Goal: Information Seeking & Learning: Learn about a topic

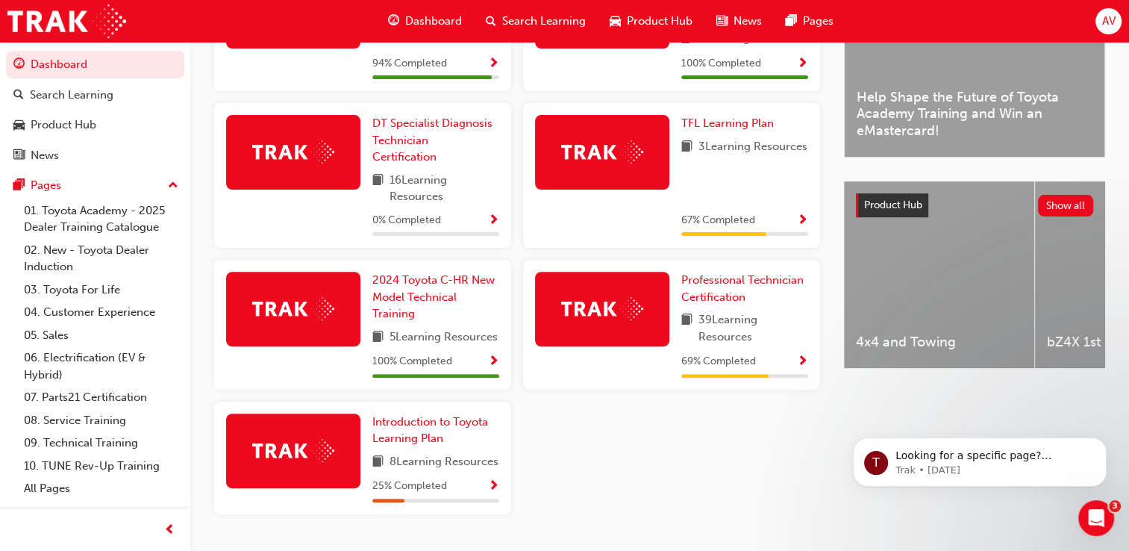
scroll to position [507, 0]
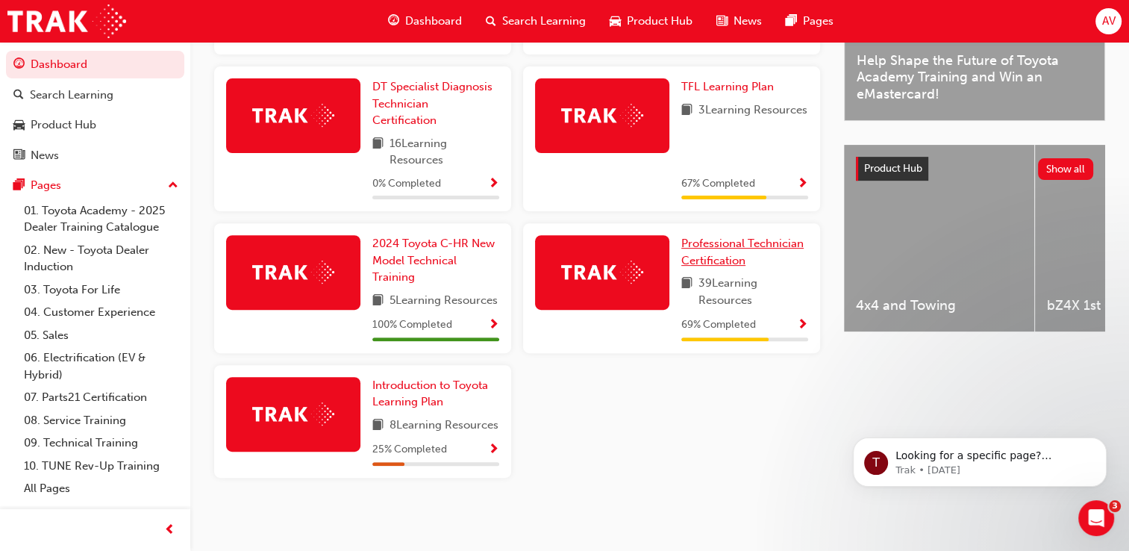
click at [732, 237] on span "Professional Technician Certification" at bounding box center [742, 252] width 122 height 31
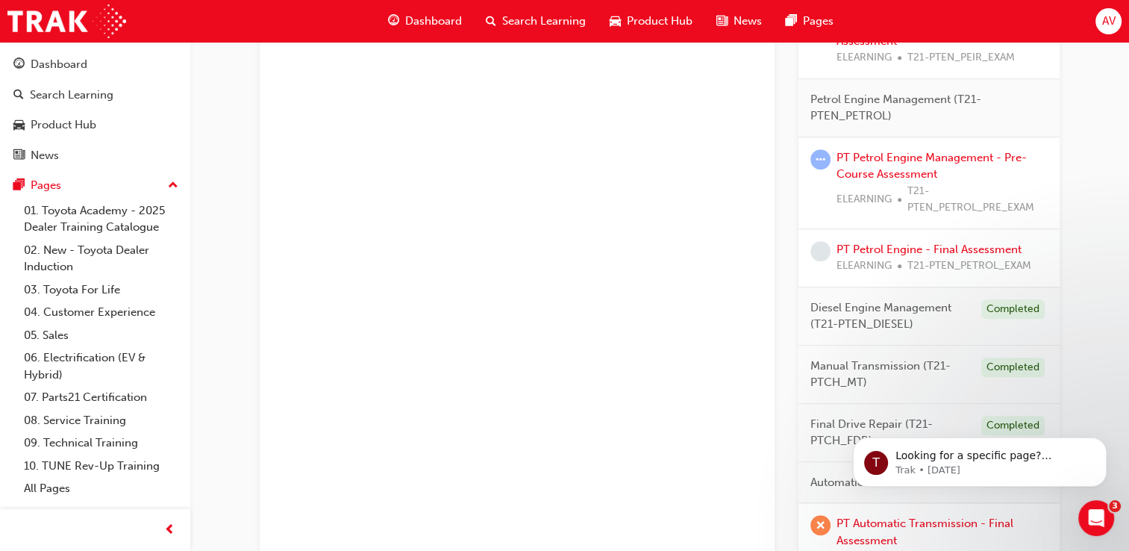
scroll to position [1176, 0]
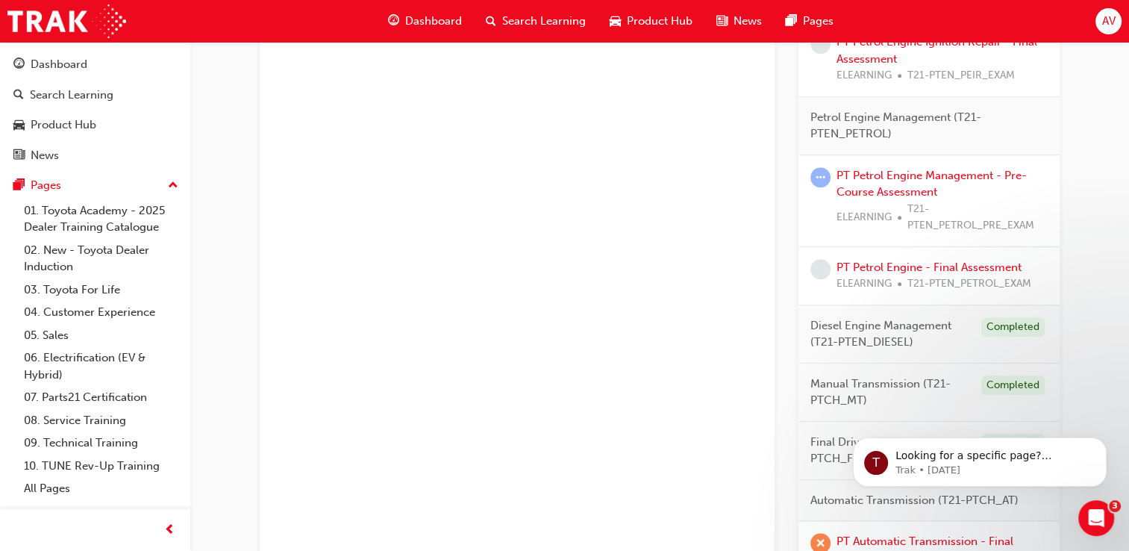
click at [925, 179] on div "PT Petrol Engine Management - Pre-Course Assessment ELEARNING T21-PTEN_PETROL_P…" at bounding box center [942, 200] width 211 height 67
click at [924, 172] on link "PT Petrol Engine Management - Pre-Course Assessment" at bounding box center [932, 184] width 190 height 31
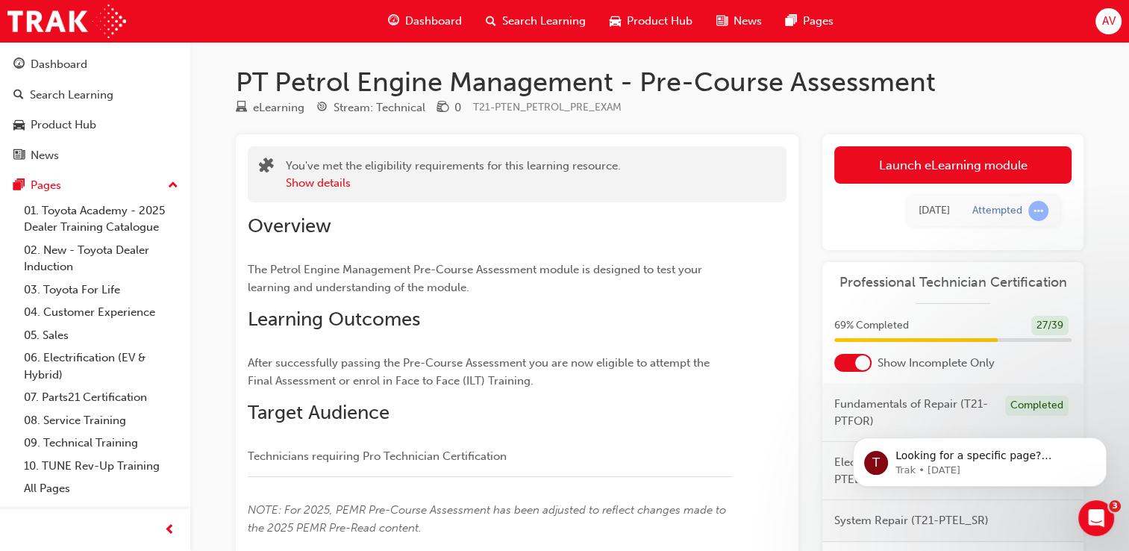
click at [924, 172] on link "Launch eLearning module" at bounding box center [952, 164] width 237 height 37
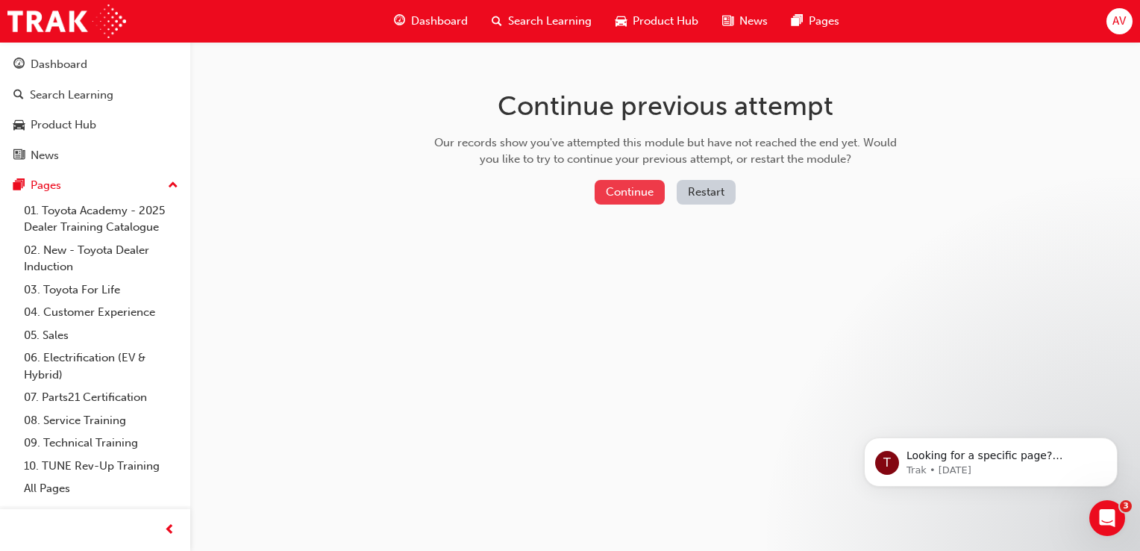
click at [639, 192] on button "Continue" at bounding box center [630, 192] width 70 height 25
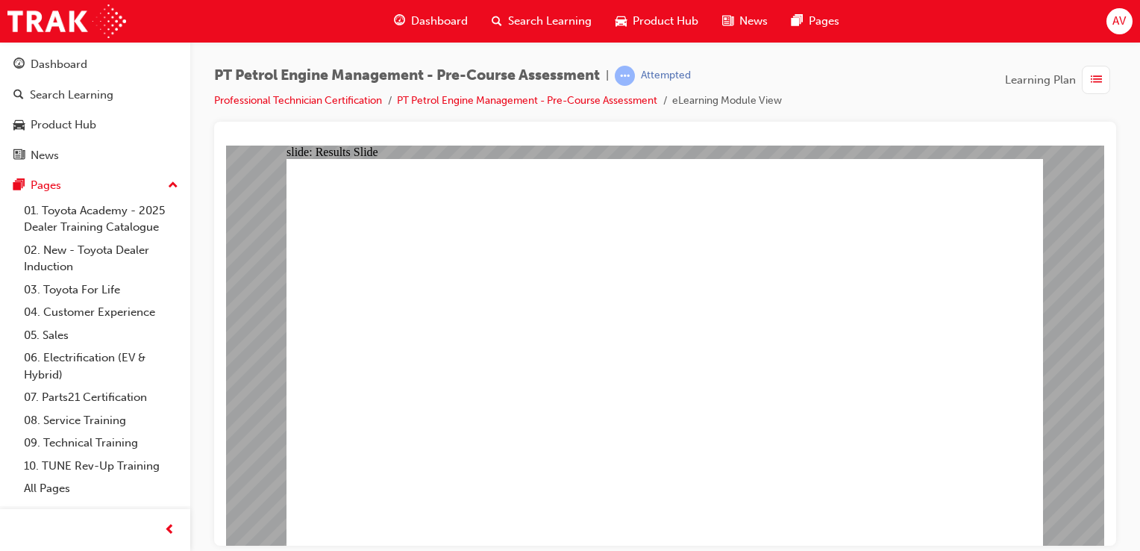
drag, startPoint x: 642, startPoint y: 280, endPoint x: 619, endPoint y: 257, distance: 32.7
drag, startPoint x: 609, startPoint y: 191, endPoint x: 652, endPoint y: 249, distance: 72.5
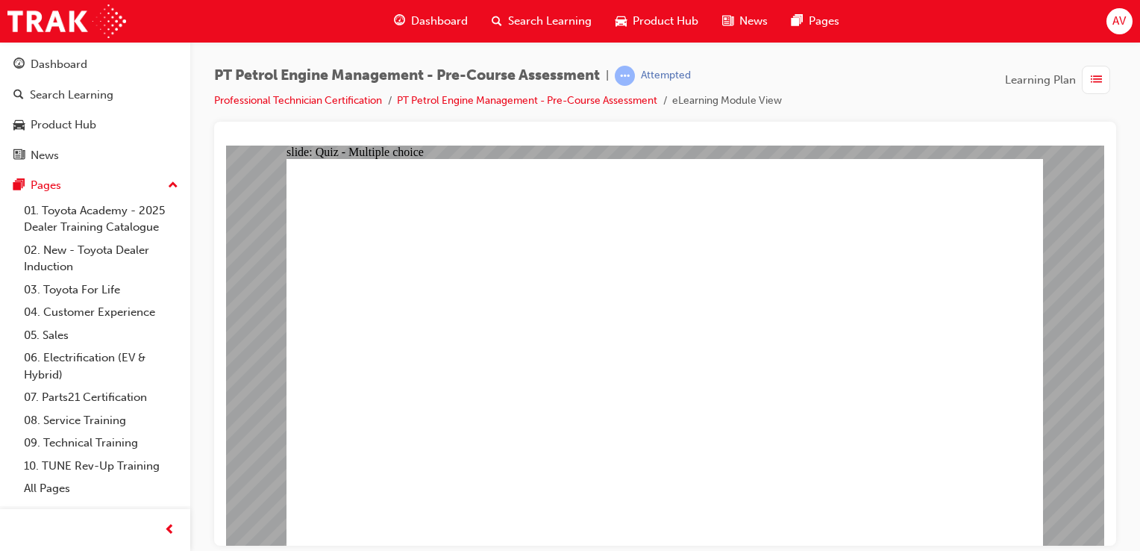
radio input "true"
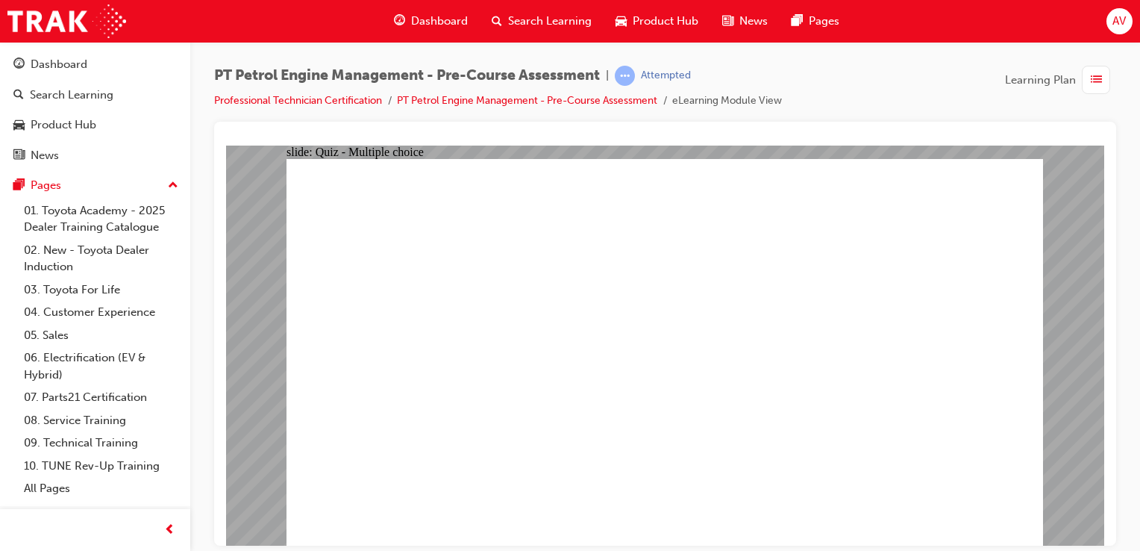
radio input "true"
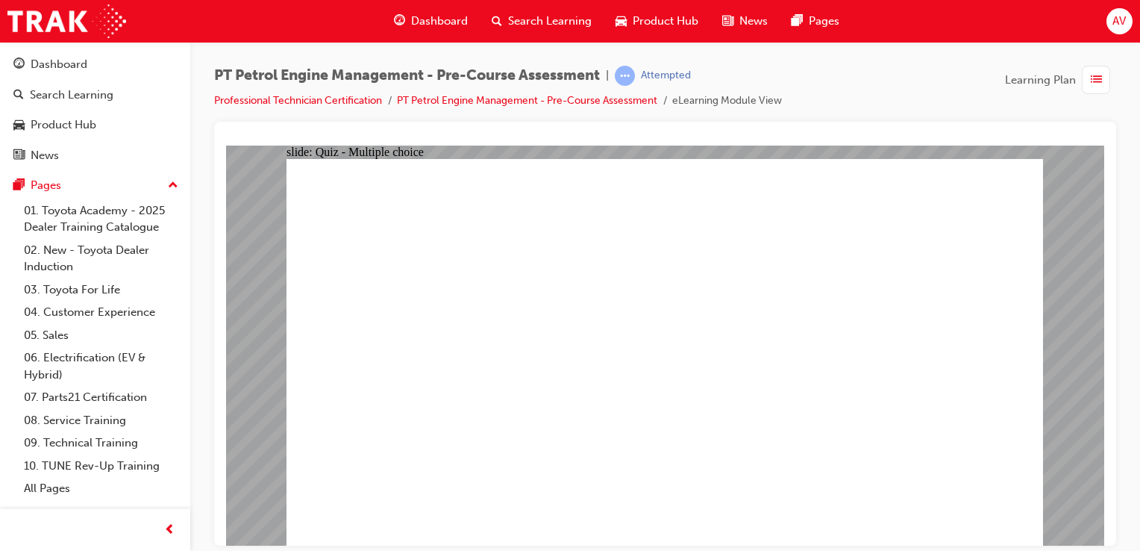
radio input "true"
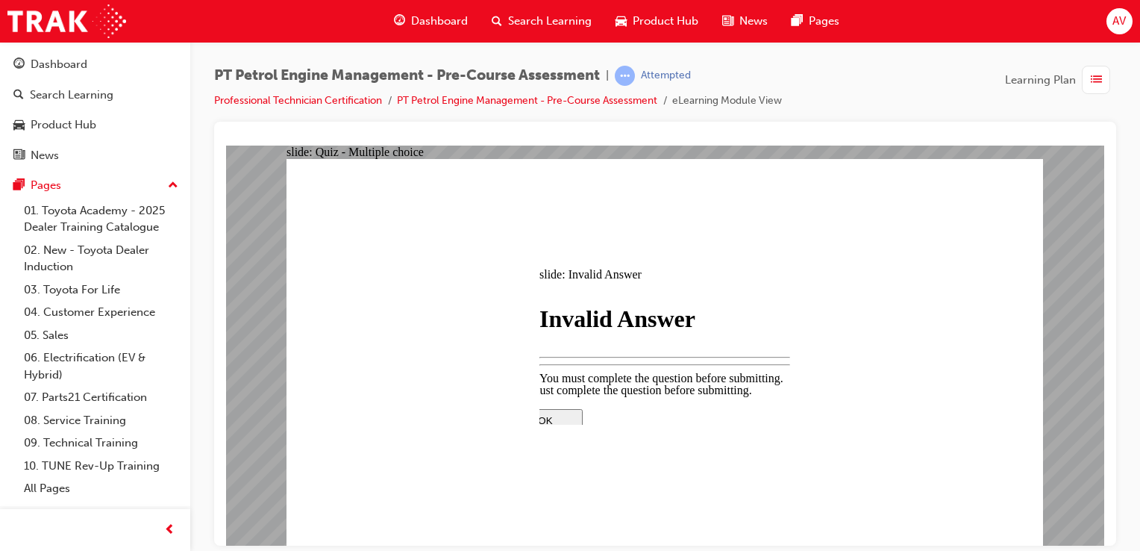
click at [969, 508] on div at bounding box center [665, 345] width 878 height 401
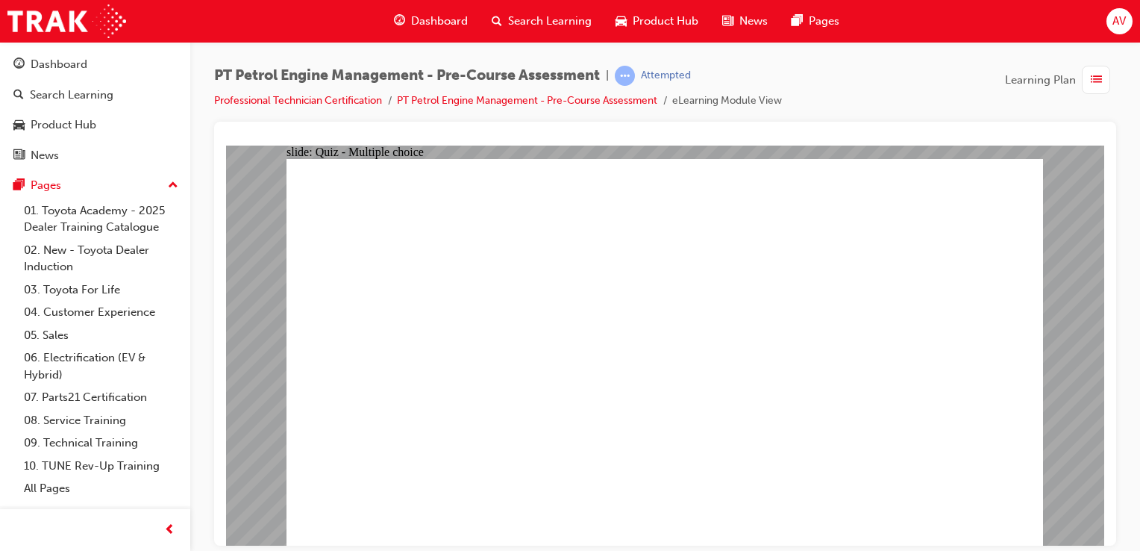
radio input "true"
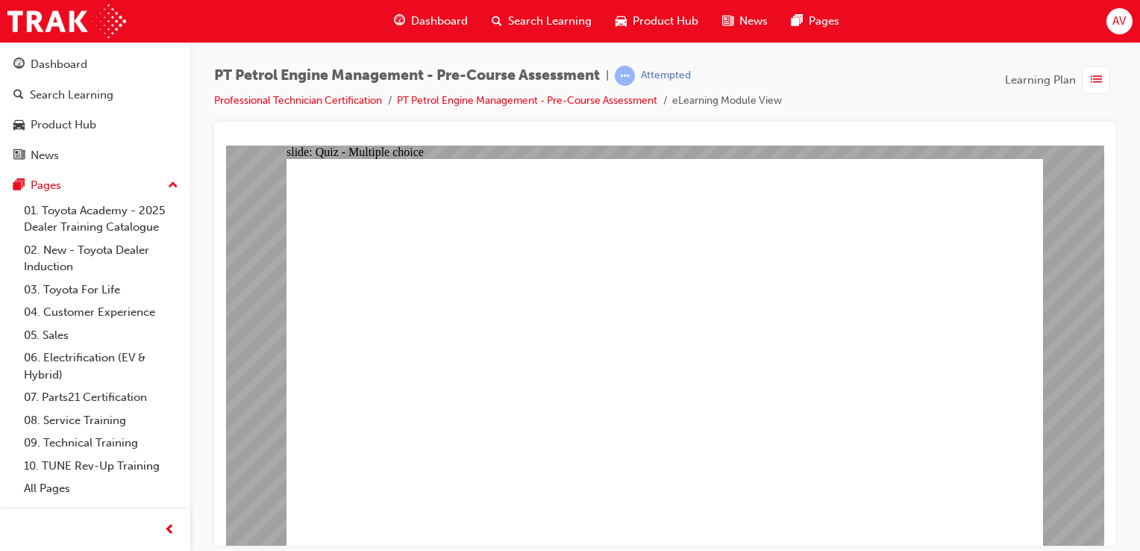
radio input "true"
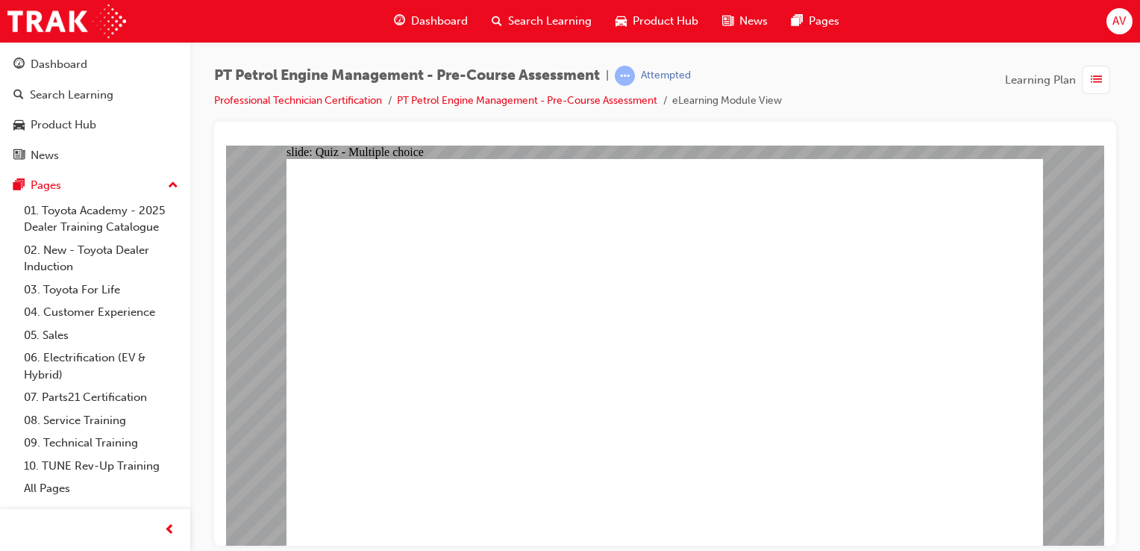
radio input "true"
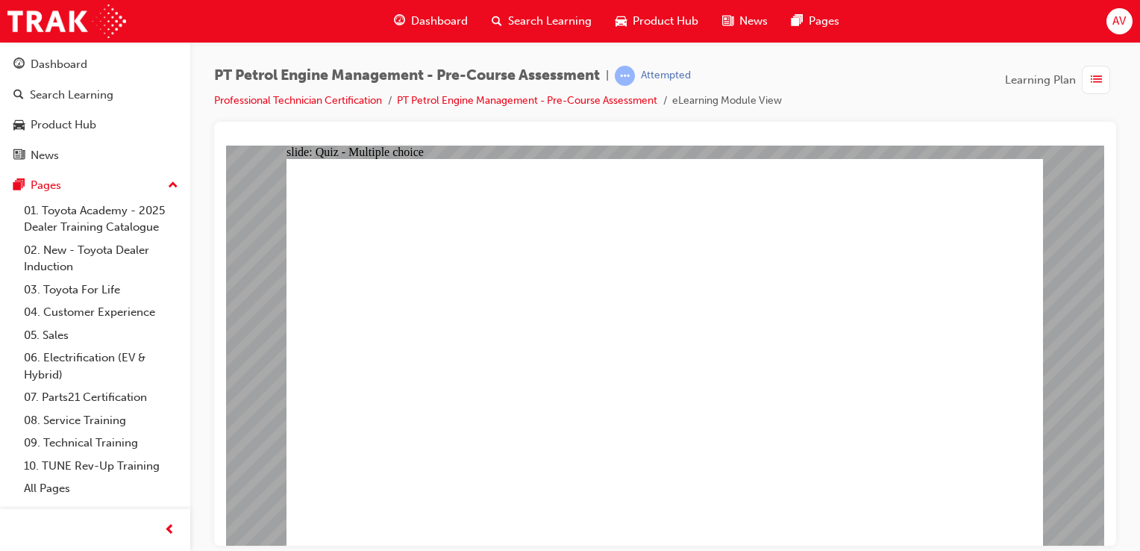
radio input "true"
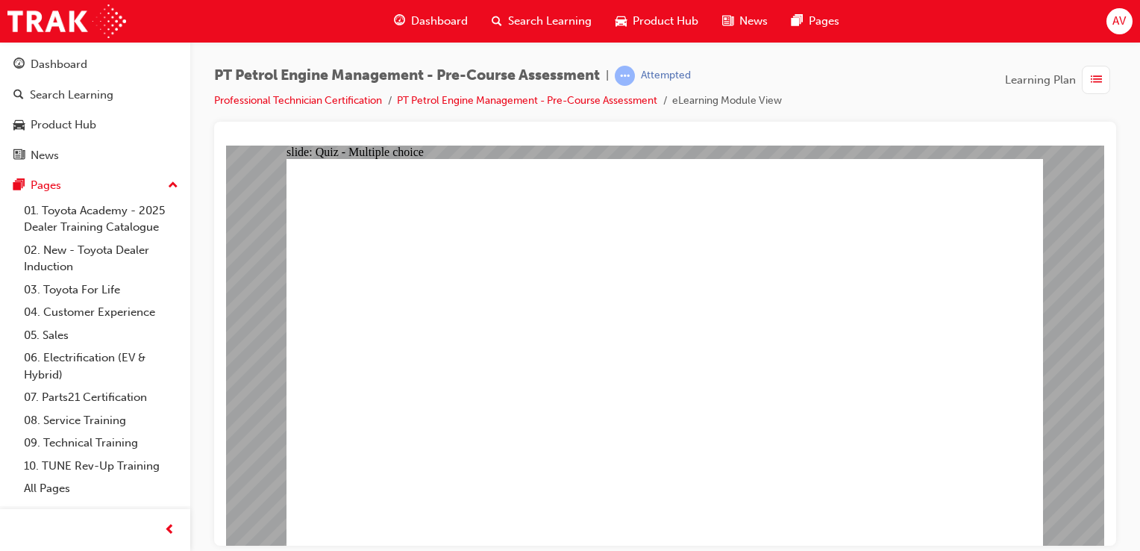
radio input "true"
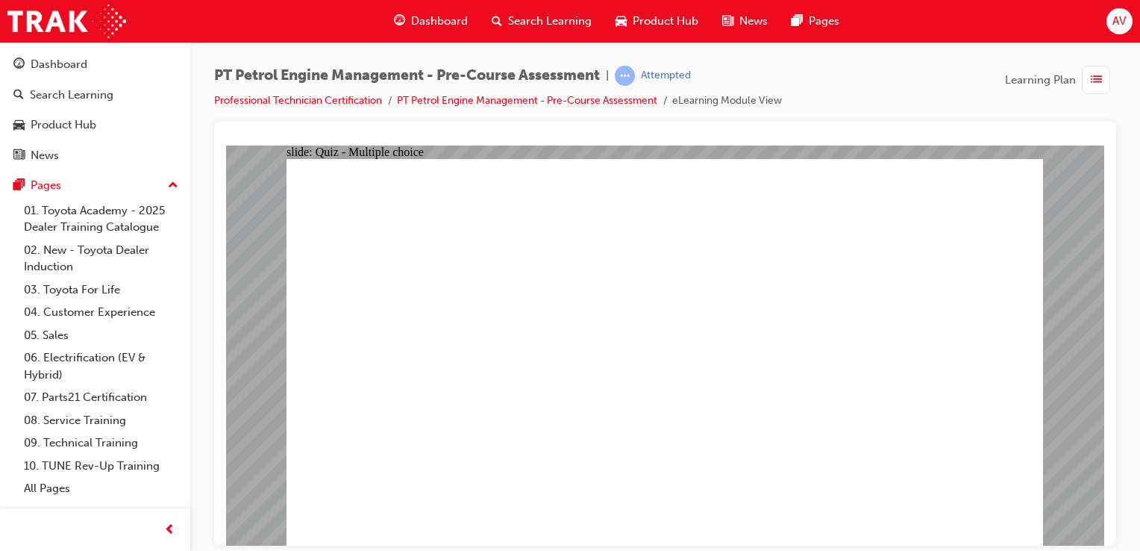
radio input "true"
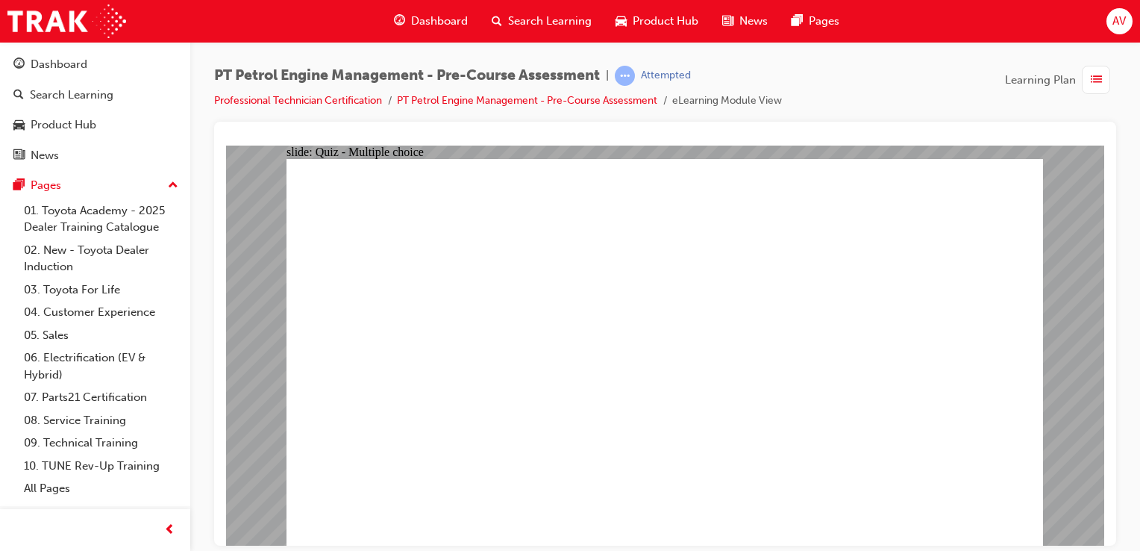
radio input "true"
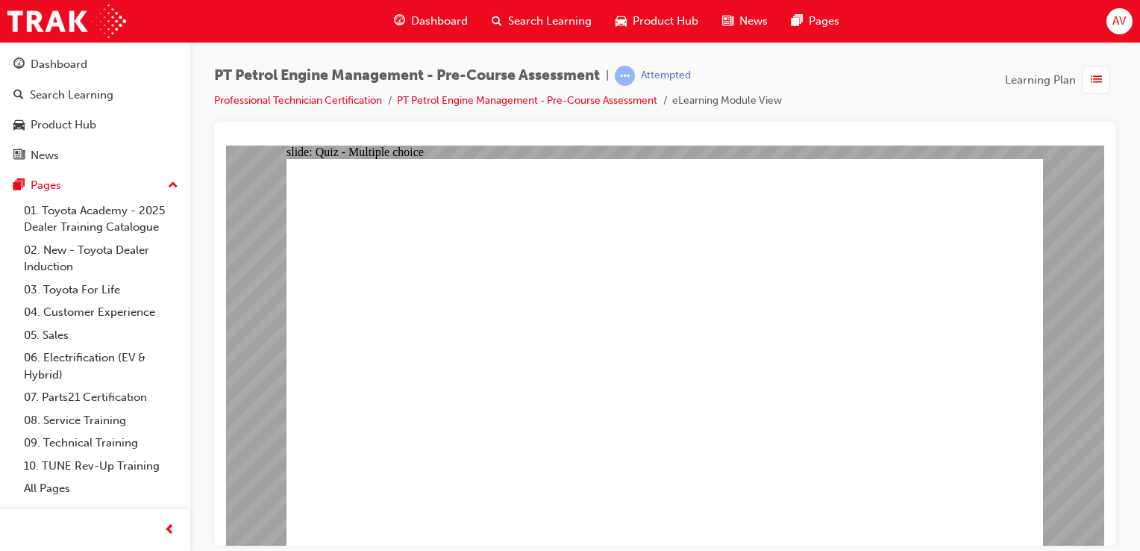
radio input "true"
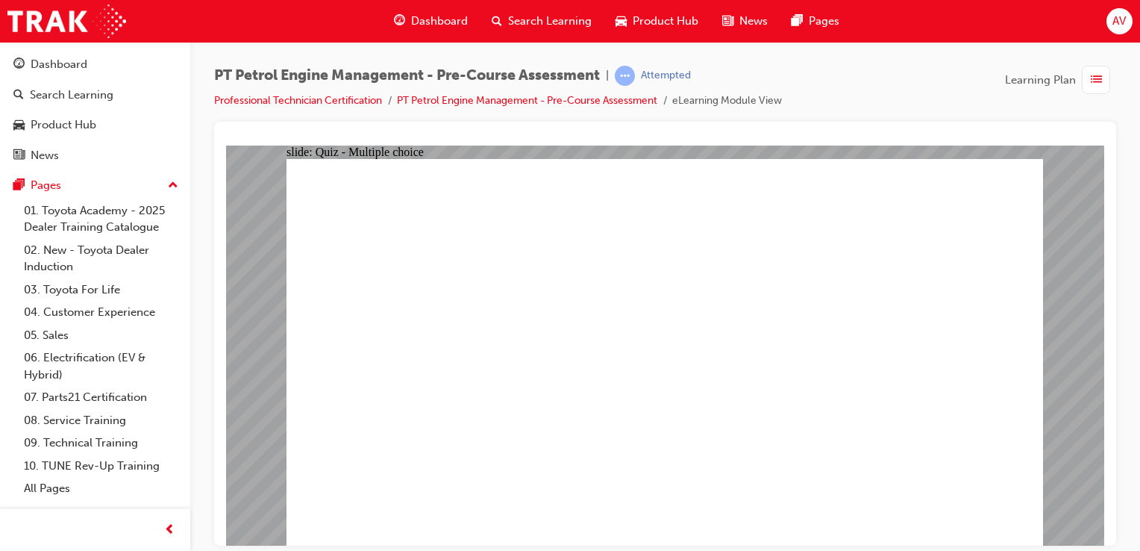
radio input "false"
radio input "true"
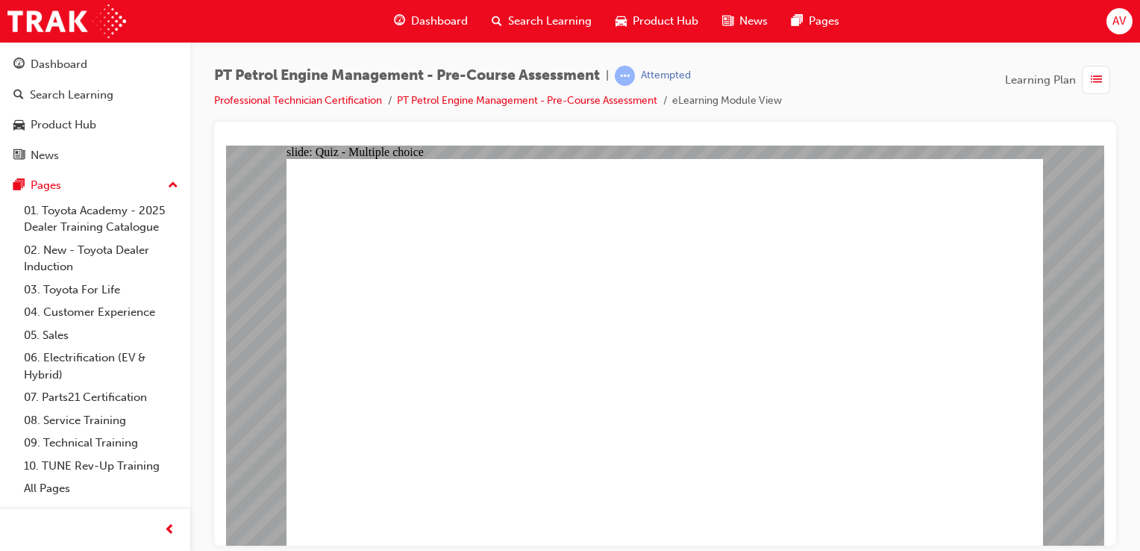
radio input "true"
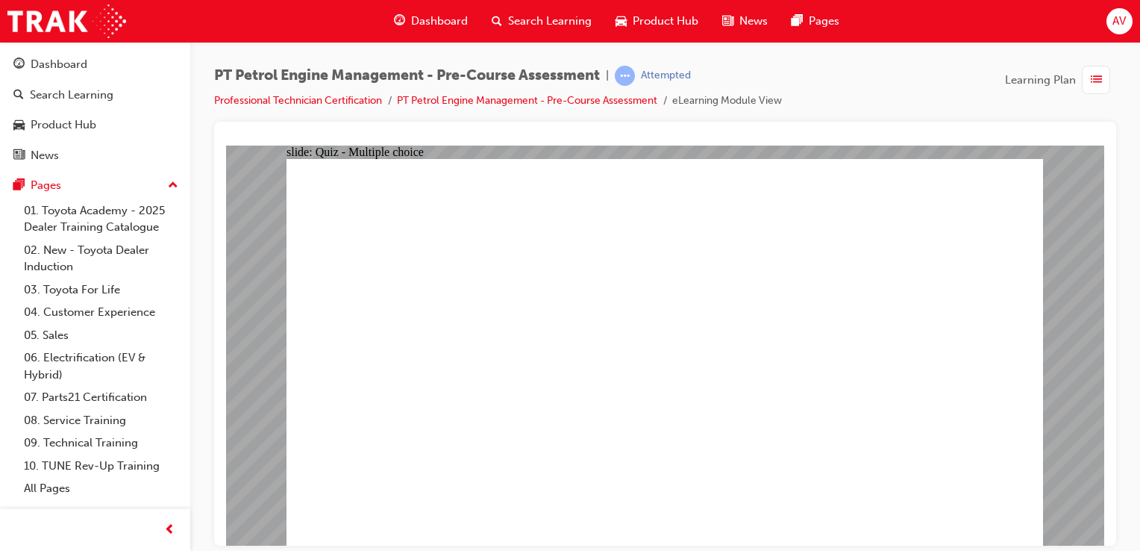
radio input "true"
click at [49, 70] on div "Dashboard" at bounding box center [59, 64] width 57 height 17
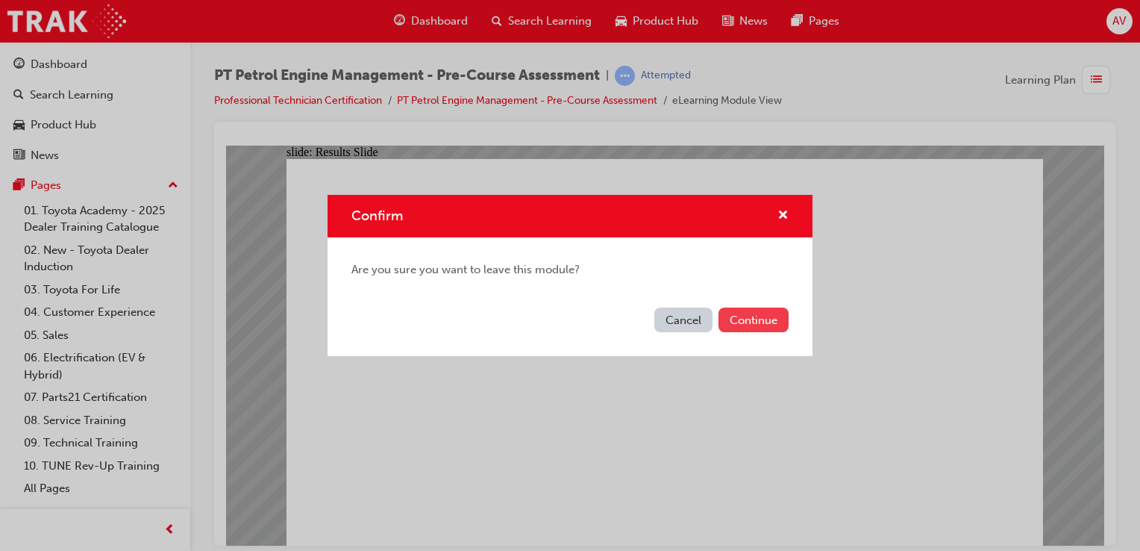
click at [752, 319] on button "Continue" at bounding box center [754, 319] width 70 height 25
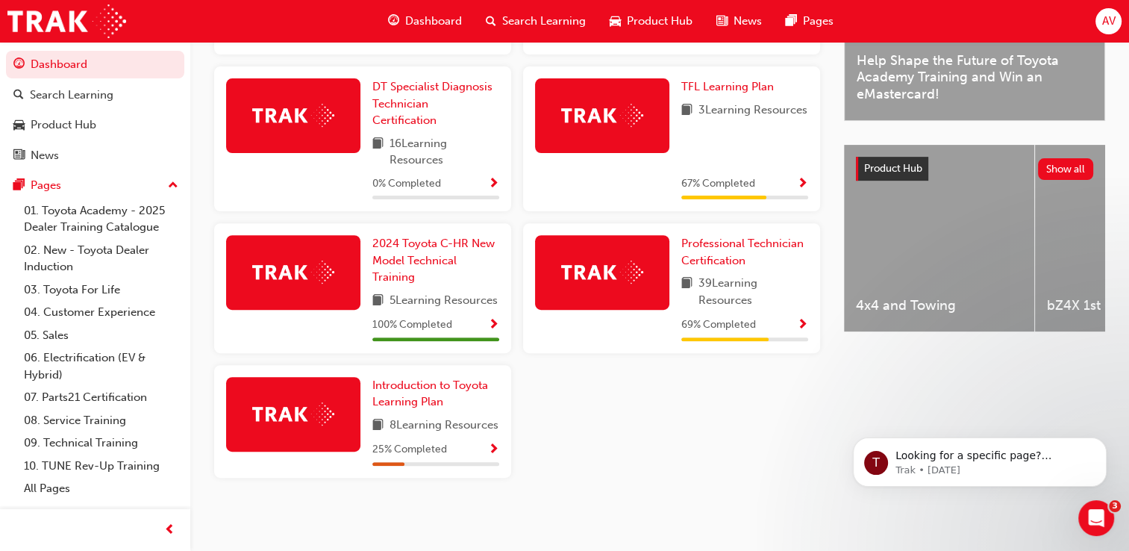
scroll to position [519, 0]
click at [728, 237] on span "Professional Technician Certification" at bounding box center [742, 252] width 122 height 31
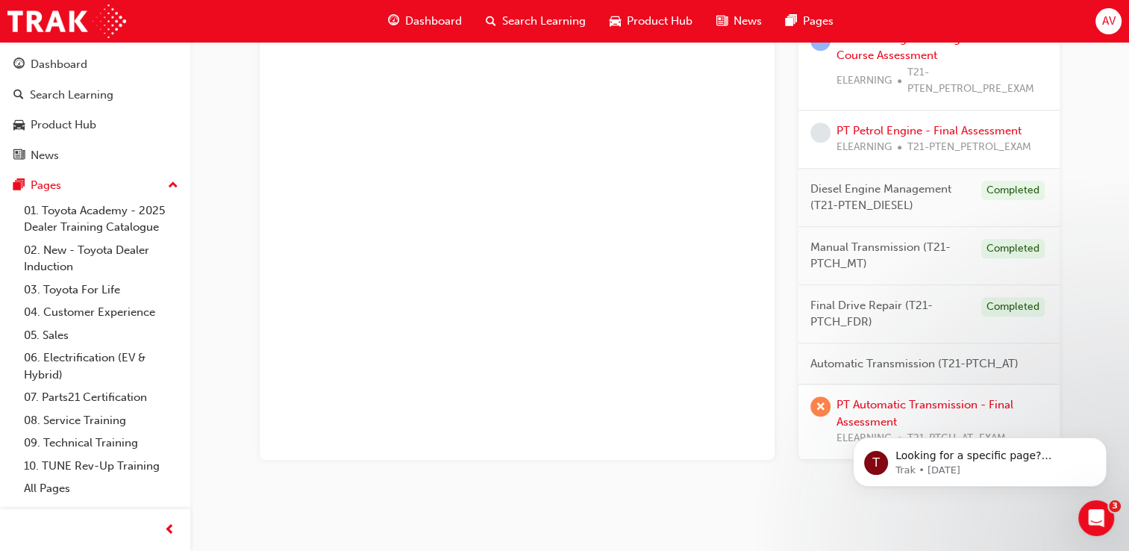
scroll to position [1325, 0]
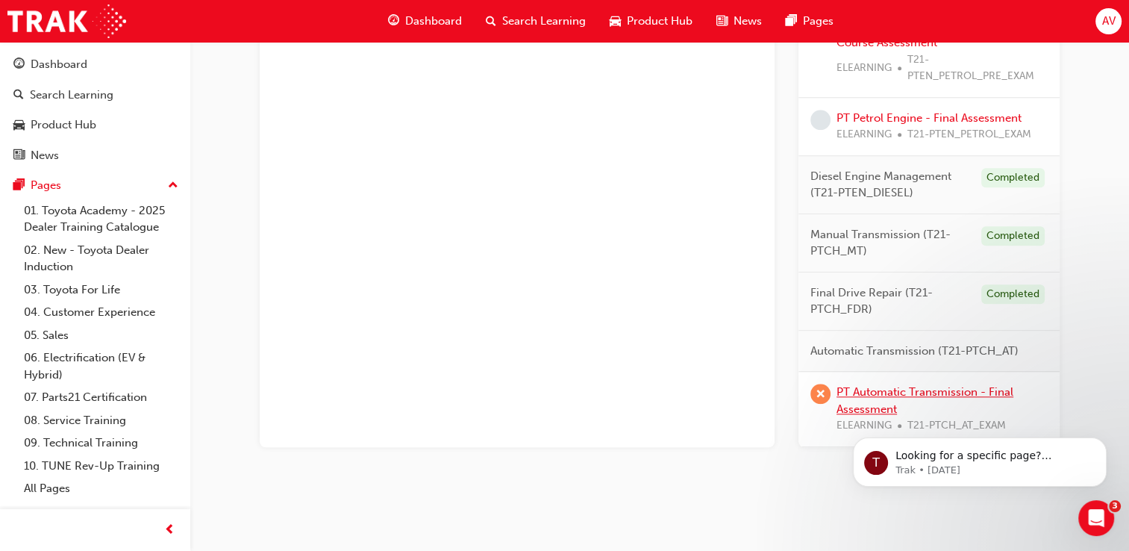
click at [910, 387] on link "PT Automatic Transmission - Final Assessment" at bounding box center [925, 400] width 177 height 31
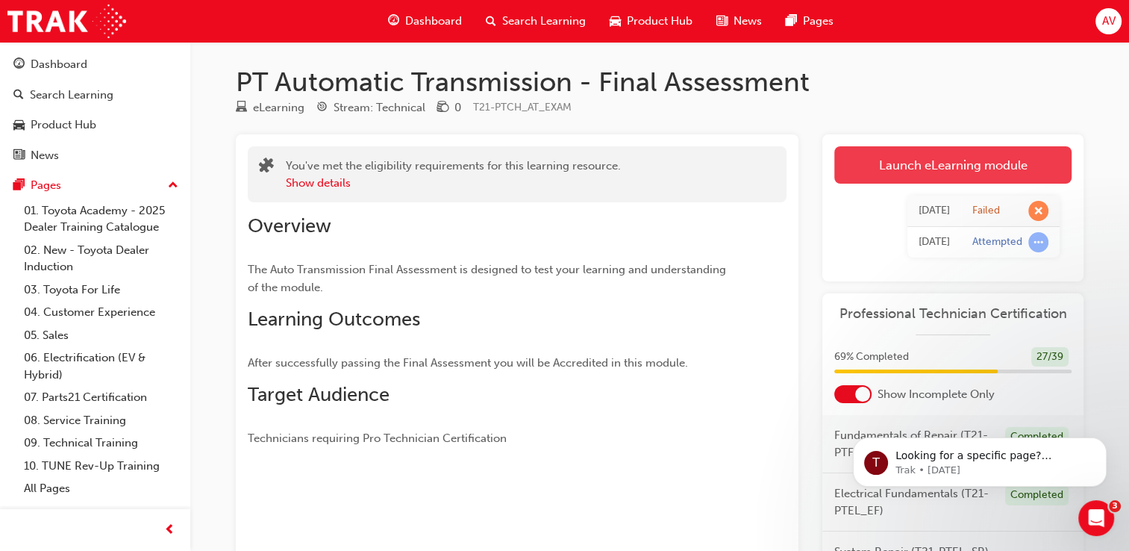
click at [973, 169] on link "Launch eLearning module" at bounding box center [952, 164] width 237 height 37
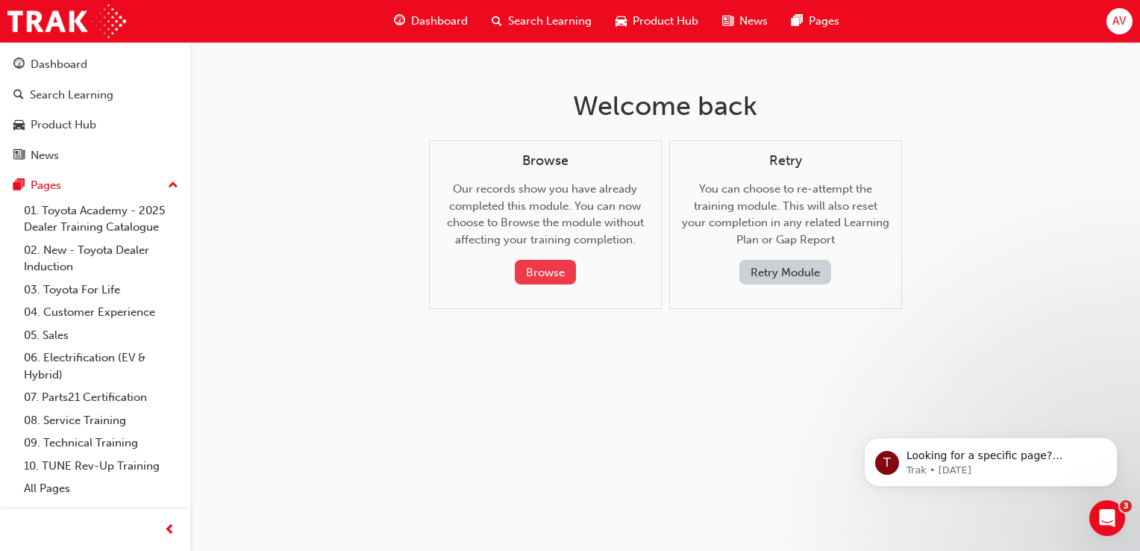
click at [546, 276] on button "Browse" at bounding box center [545, 272] width 61 height 25
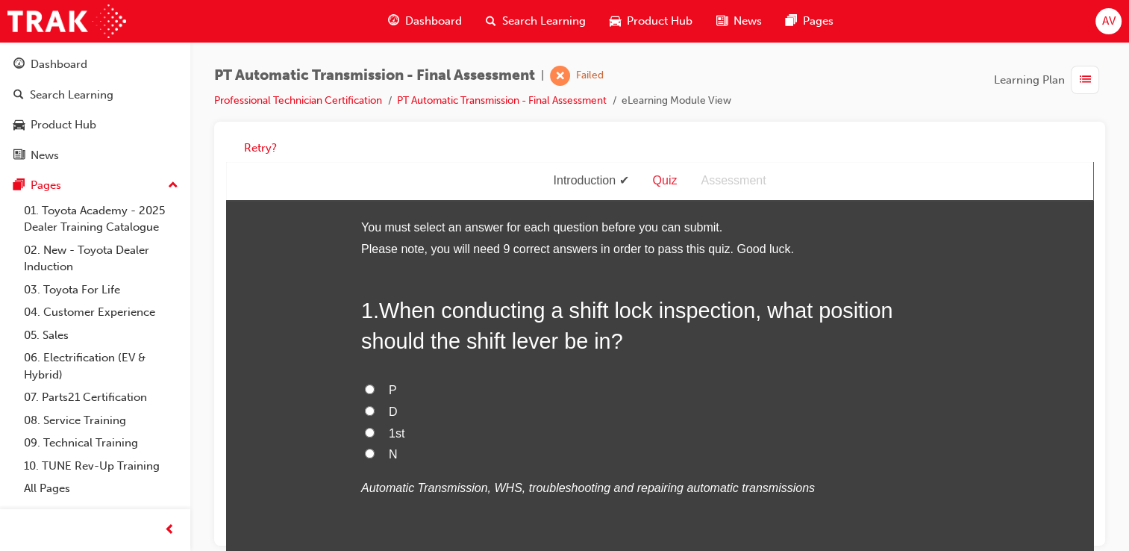
click at [760, 366] on div "1 . When conducting a shift lock inspection, what position should the shift lev…" at bounding box center [659, 434] width 597 height 276
click at [365, 456] on input "N" at bounding box center [370, 454] width 10 height 10
radio input "true"
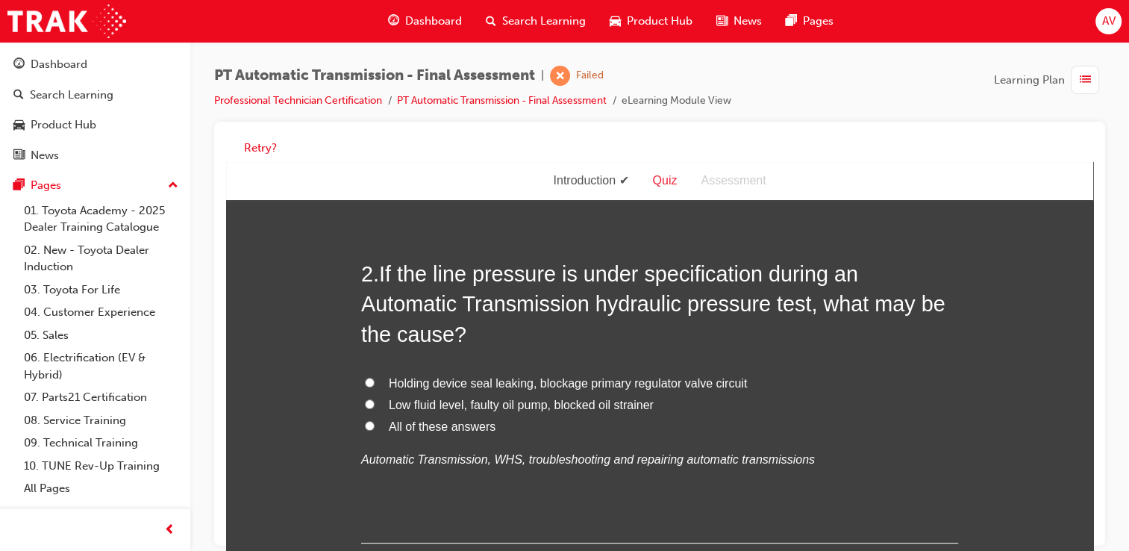
scroll to position [388, 0]
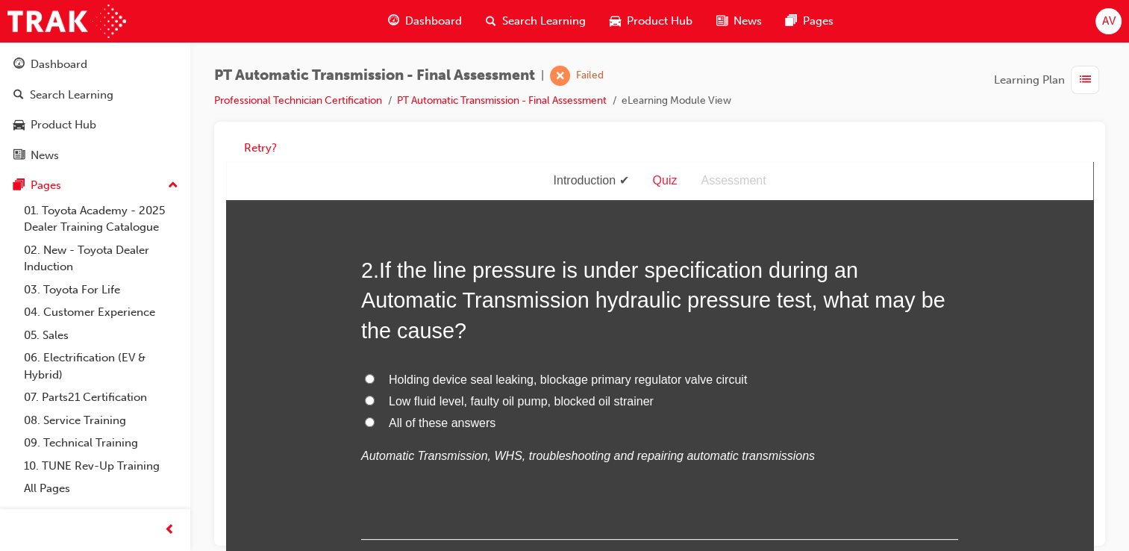
click at [367, 423] on input "All of these answers" at bounding box center [370, 422] width 10 height 10
radio input "true"
drag, startPoint x: 334, startPoint y: 445, endPoint x: 281, endPoint y: 490, distance: 70.4
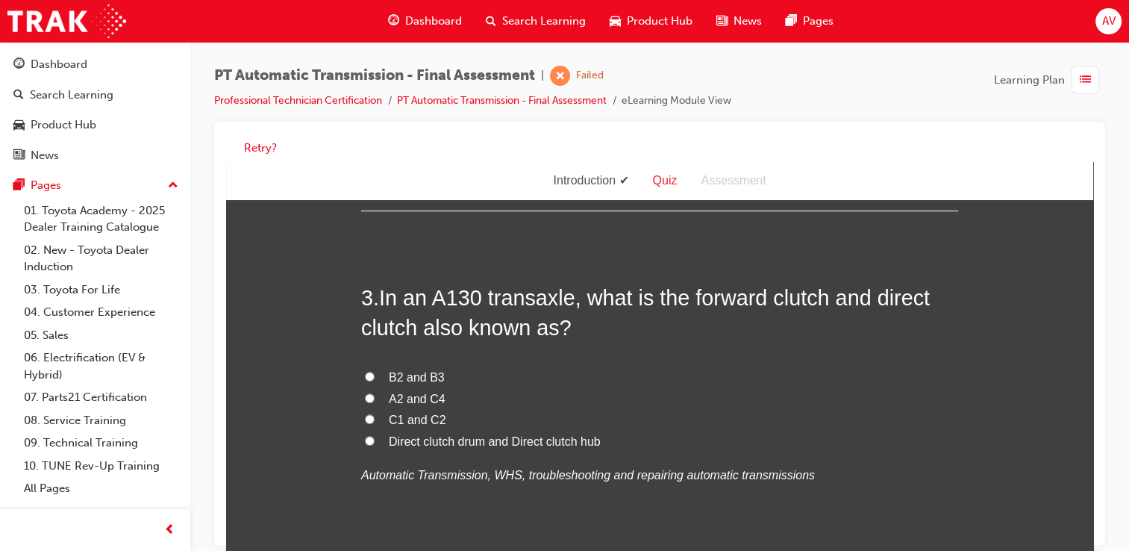
scroll to position [746, 0]
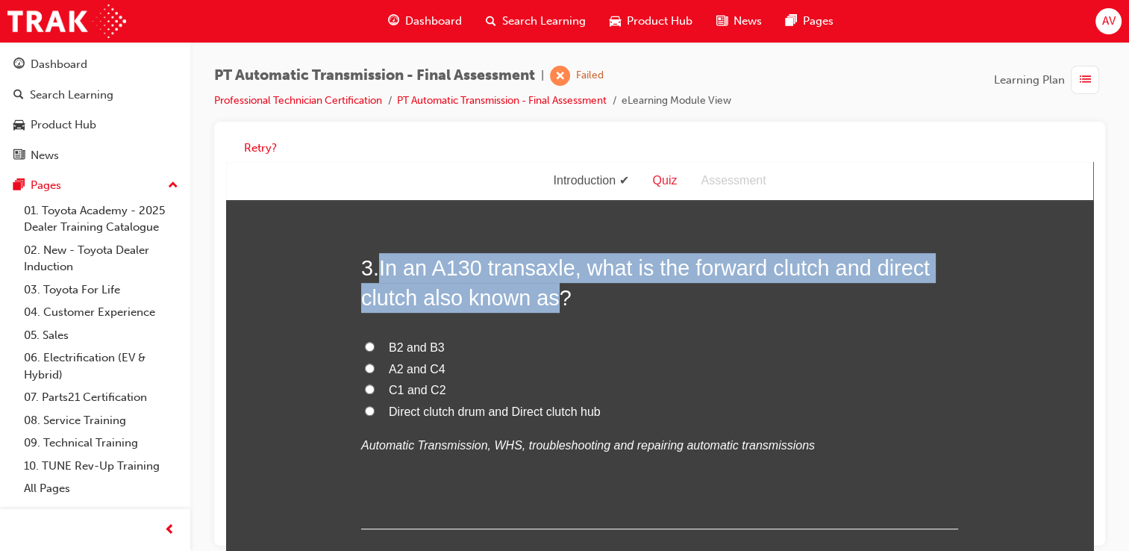
drag, startPoint x: 376, startPoint y: 268, endPoint x: 549, endPoint y: 294, distance: 174.4
click at [549, 294] on h2 "3 . In an A130 transaxle, what is the forward clutch and direct clutch also kno…" at bounding box center [659, 283] width 597 height 60
copy span "In an A130 transaxle, what is the forward clutch and direct clutch also known as"
click at [367, 414] on input "Direct clutch drum and Direct clutch hub" at bounding box center [370, 411] width 10 height 10
radio input "true"
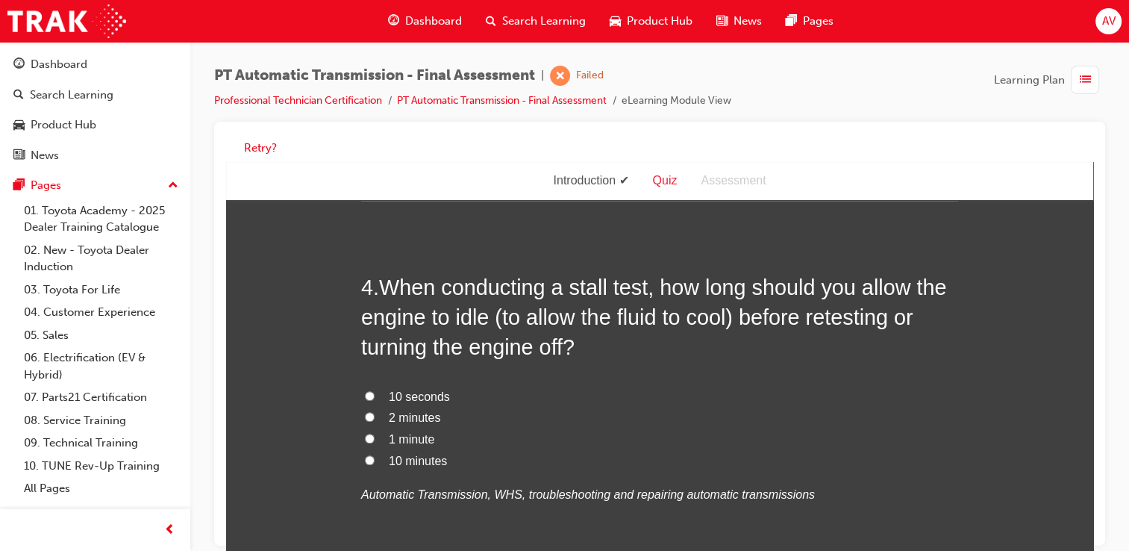
scroll to position [1075, 0]
click at [365, 461] on input "10 minutes" at bounding box center [370, 460] width 10 height 10
radio input "true"
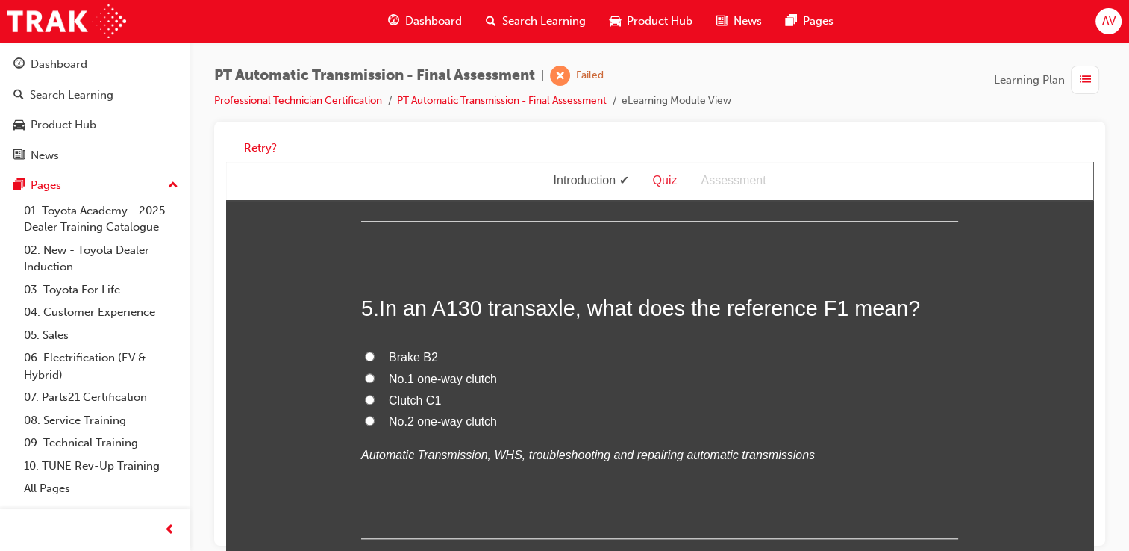
scroll to position [1433, 0]
click at [366, 397] on input "Clutch C1" at bounding box center [370, 398] width 10 height 10
radio input "true"
click at [369, 374] on label "No.1 one-way clutch" at bounding box center [659, 378] width 597 height 22
click at [369, 374] on input "No.1 one-way clutch" at bounding box center [370, 377] width 10 height 10
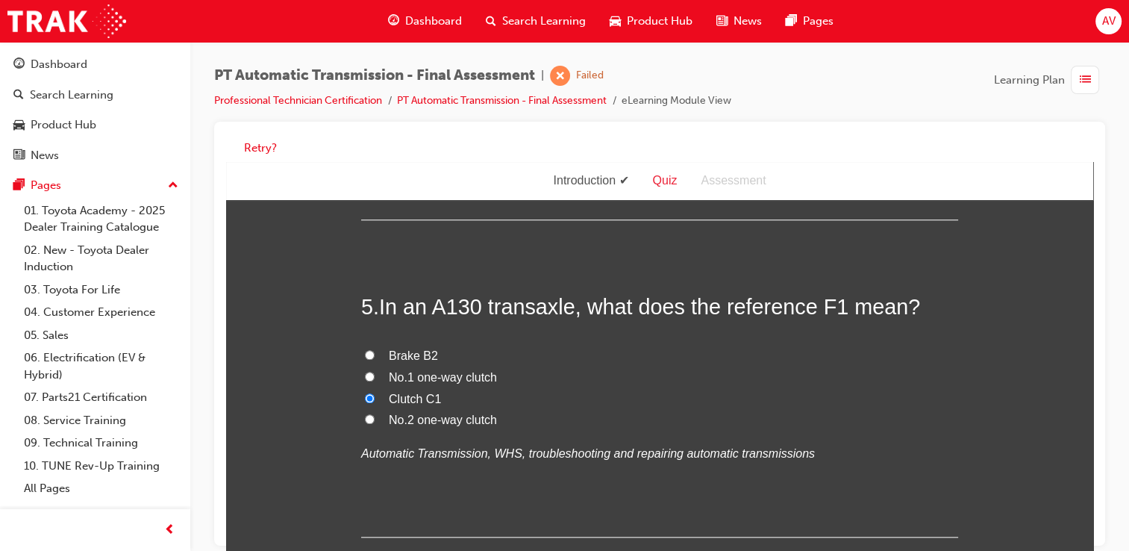
radio input "true"
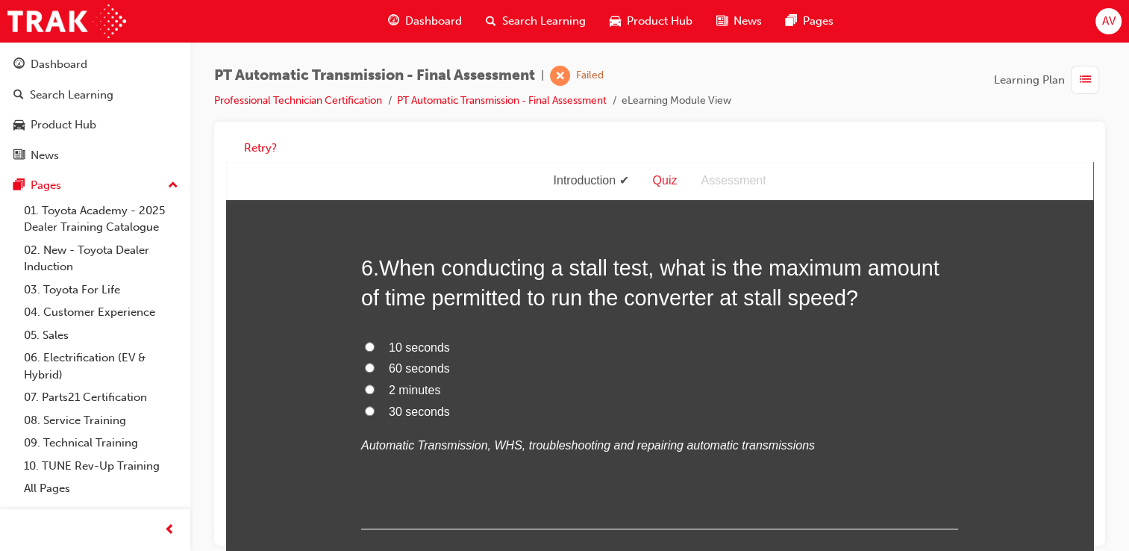
scroll to position [1791, 0]
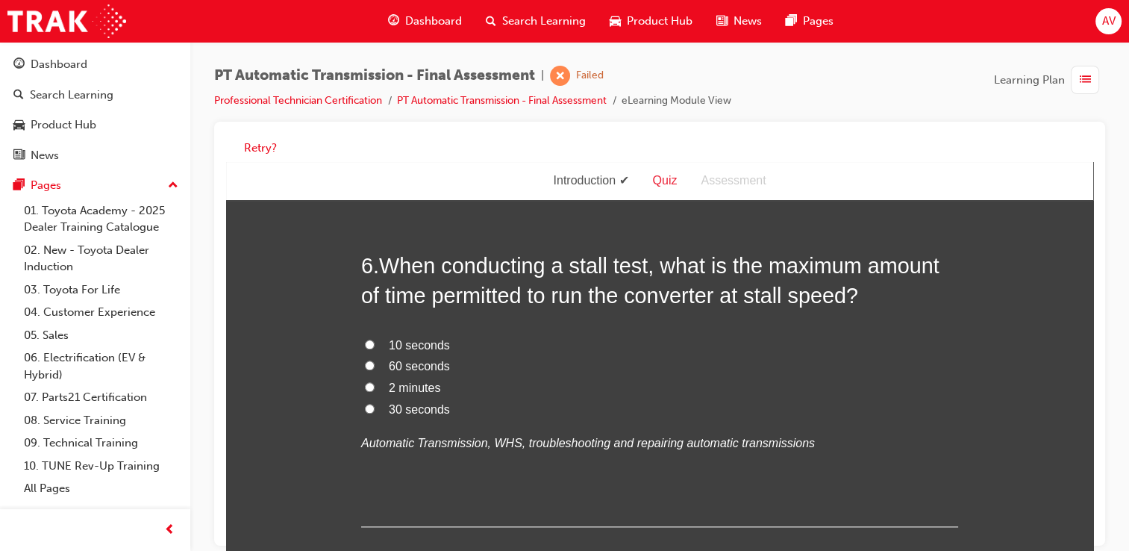
click at [367, 385] on input "2 minutes" at bounding box center [370, 387] width 10 height 10
radio input "true"
click at [328, 411] on div "You must select an answer for each question before you can submit. Please note,…" at bounding box center [659, 436] width 867 height 4020
click at [365, 408] on input "30 seconds" at bounding box center [370, 409] width 10 height 10
radio input "true"
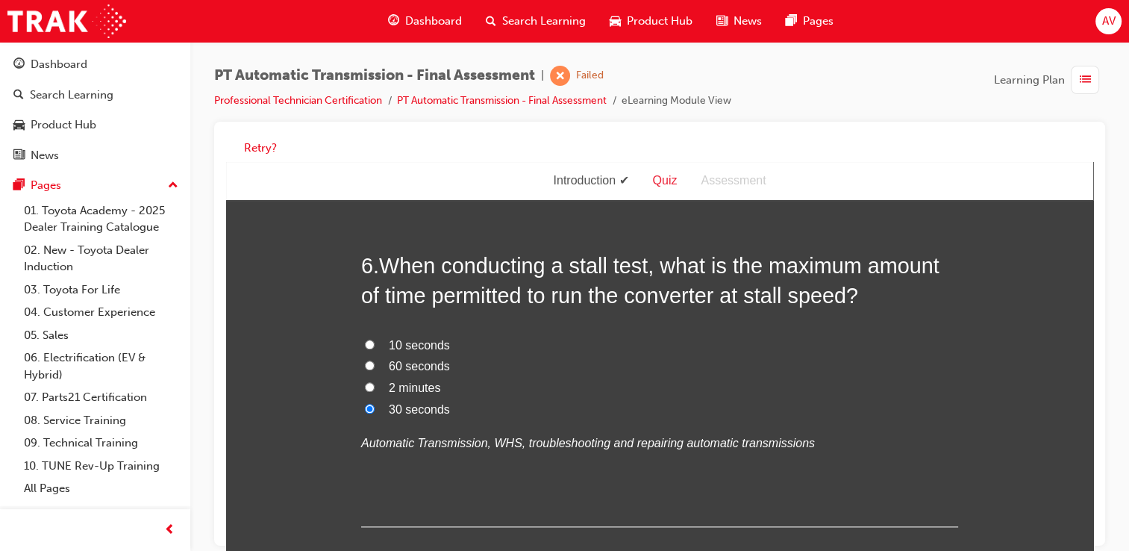
click at [339, 417] on div "You must select an answer for each question before you can submit. Please note,…" at bounding box center [659, 436] width 867 height 4020
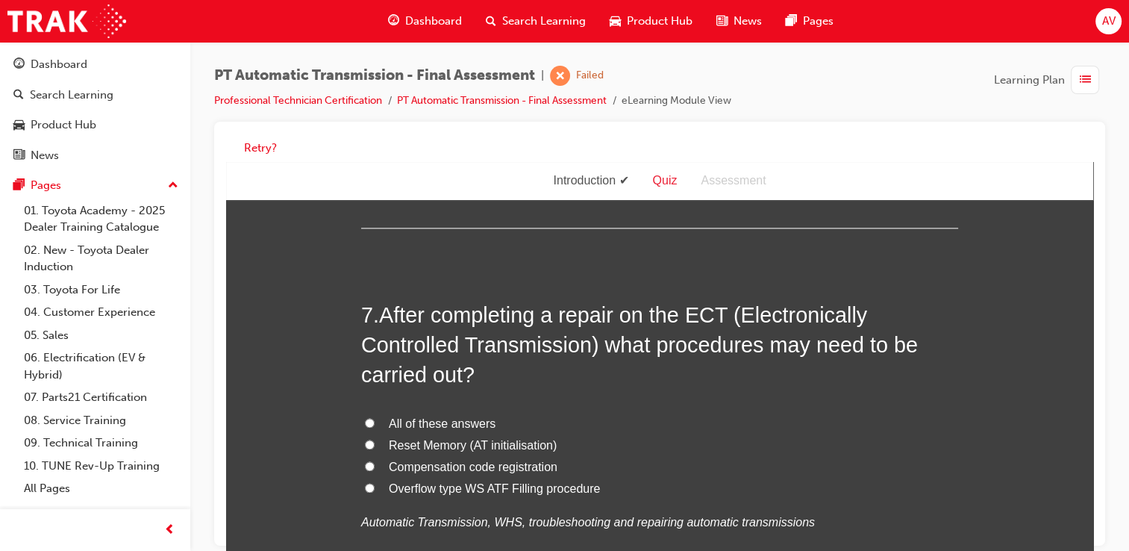
scroll to position [2119, 0]
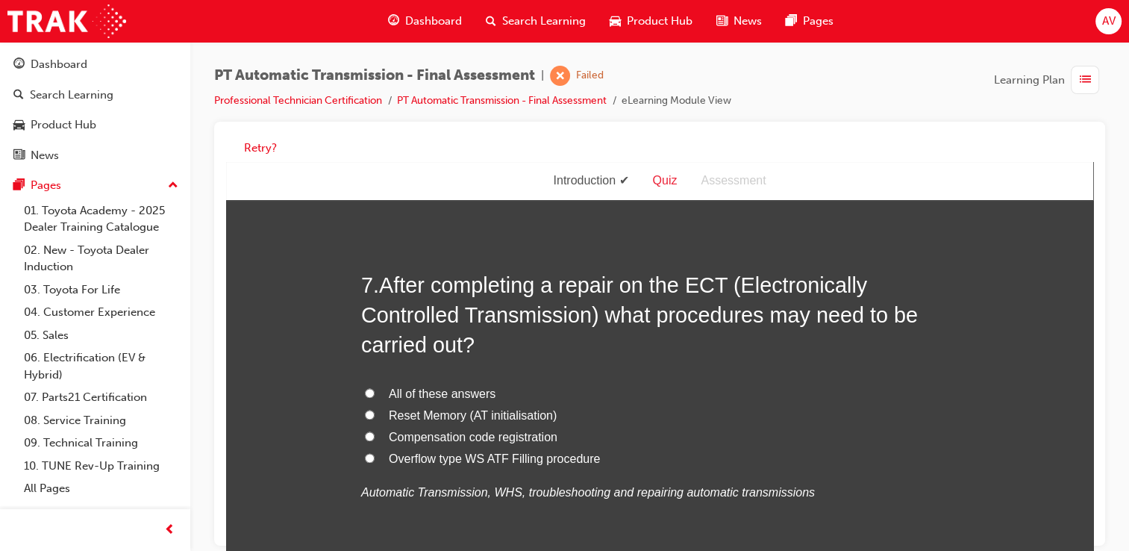
click at [367, 400] on label "All of these answers" at bounding box center [659, 395] width 597 height 22
click at [367, 398] on input "All of these answers" at bounding box center [370, 393] width 10 height 10
radio input "true"
click at [330, 428] on div "You must select an answer for each question before you can submit. Please note,…" at bounding box center [659, 108] width 867 height 4020
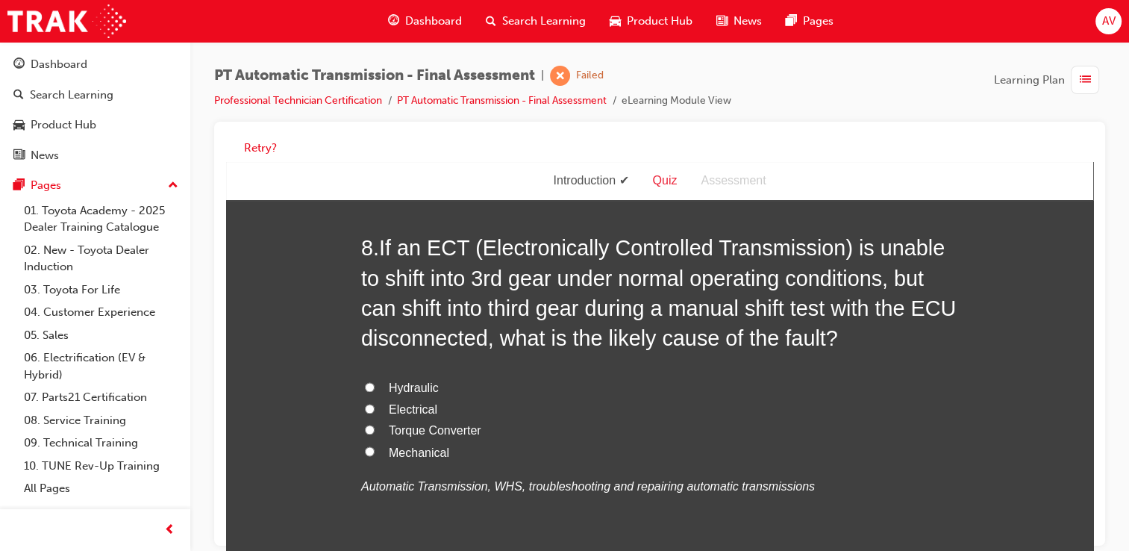
scroll to position [2537, 0]
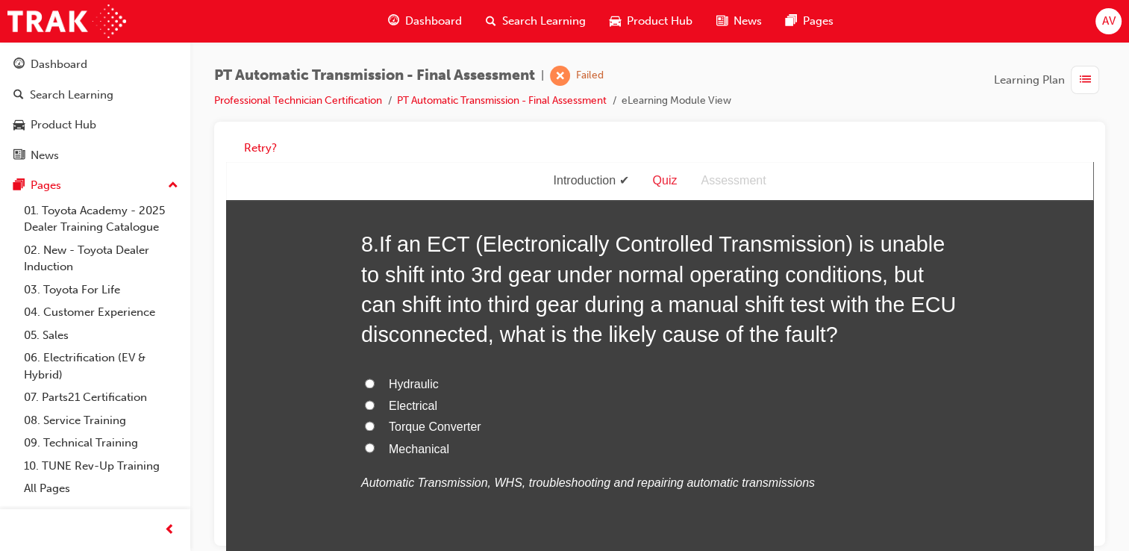
click at [365, 383] on input "Hydraulic" at bounding box center [370, 383] width 10 height 10
radio input "true"
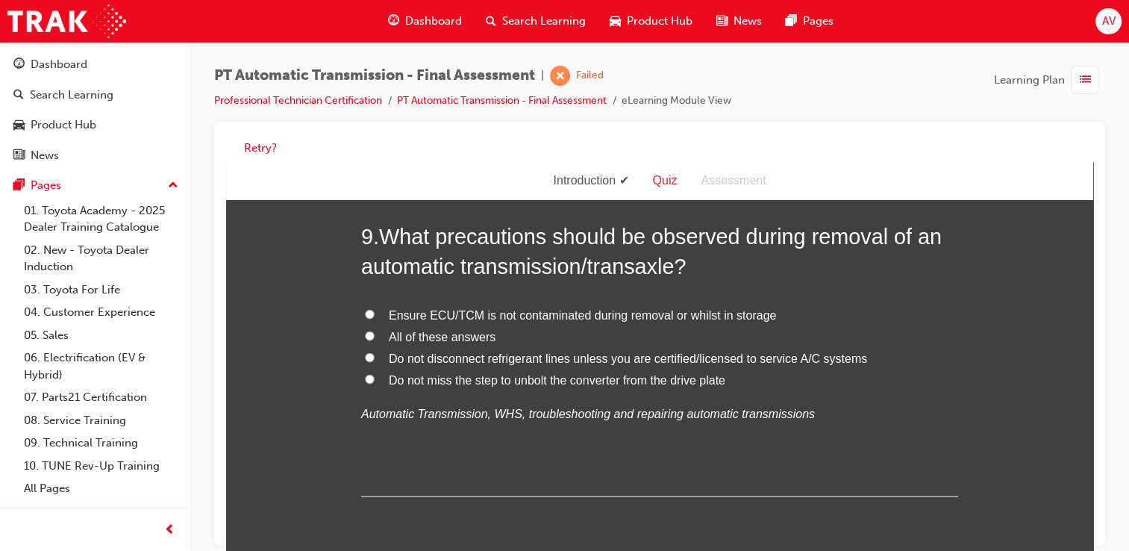
click at [366, 334] on input "All of these answers" at bounding box center [370, 334] width 10 height 10
radio input "true"
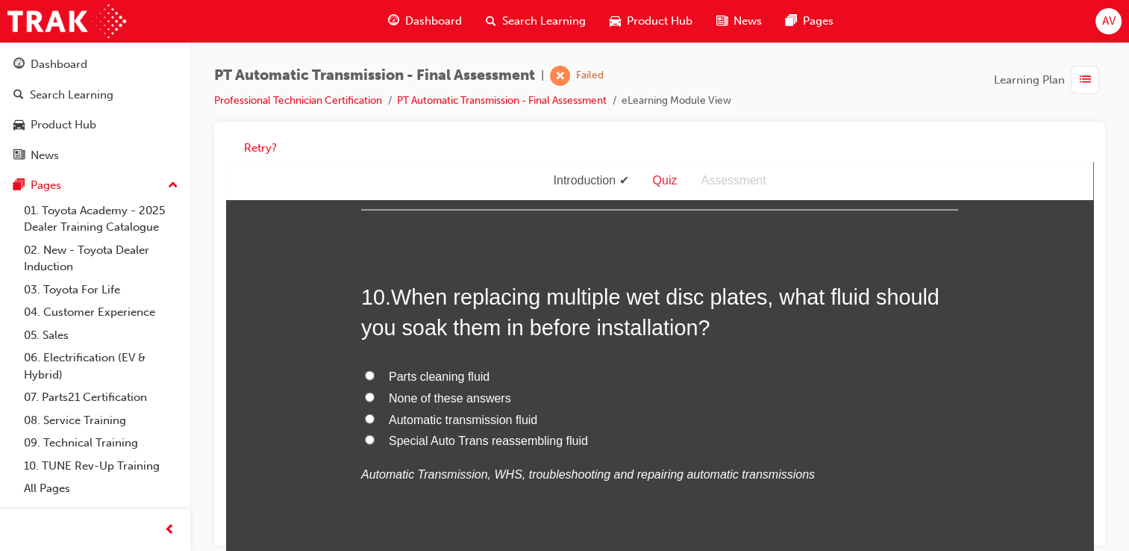
scroll to position [3313, 0]
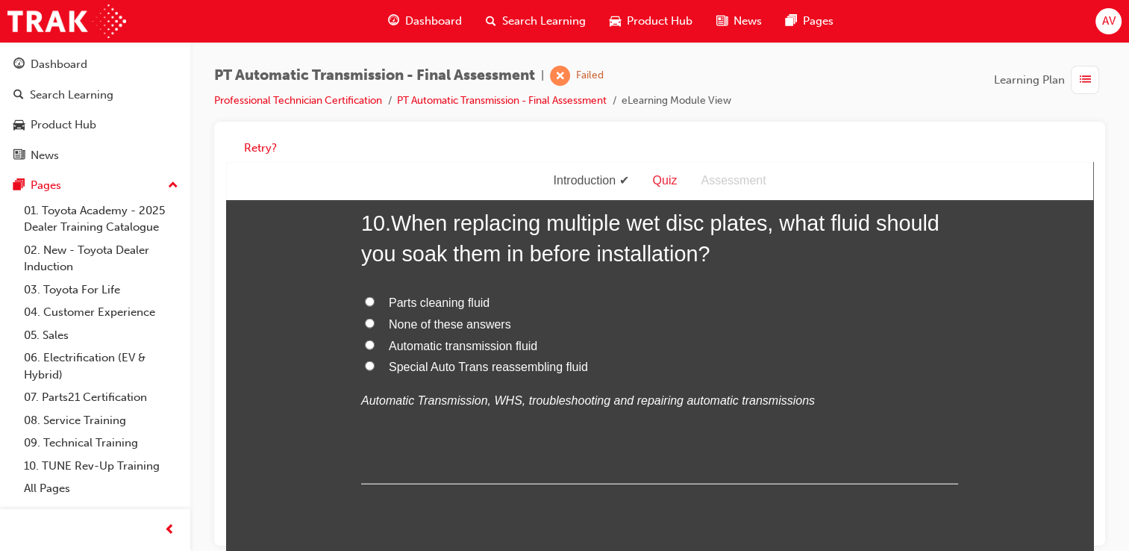
click at [365, 346] on input "Automatic transmission fluid" at bounding box center [370, 345] width 10 height 10
radio input "true"
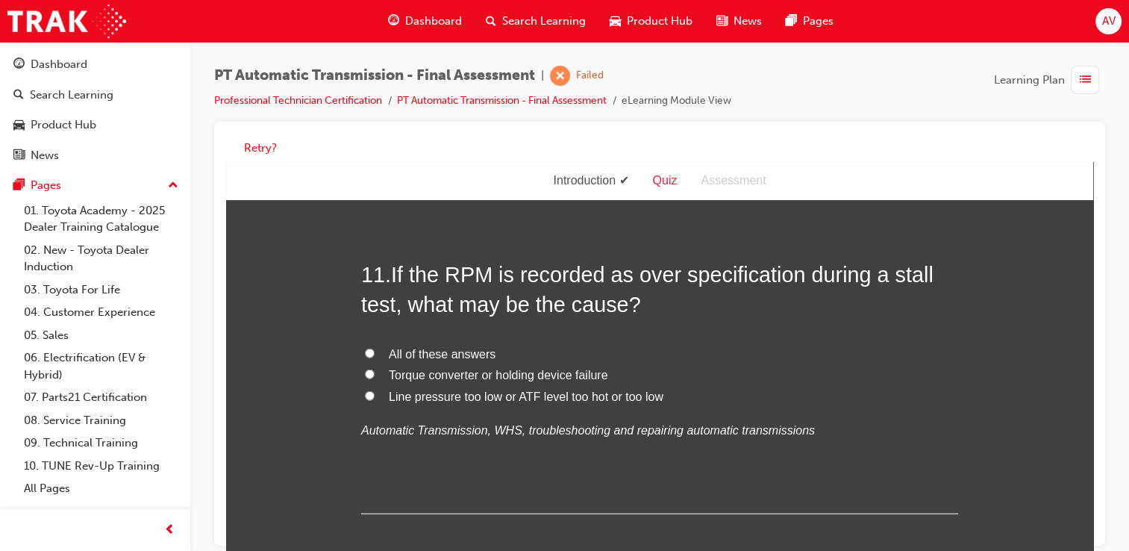
scroll to position [3612, 0]
click at [364, 342] on label "All of these answers" at bounding box center [659, 353] width 597 height 22
click at [365, 346] on input "All of these answers" at bounding box center [370, 351] width 10 height 10
radio input "true"
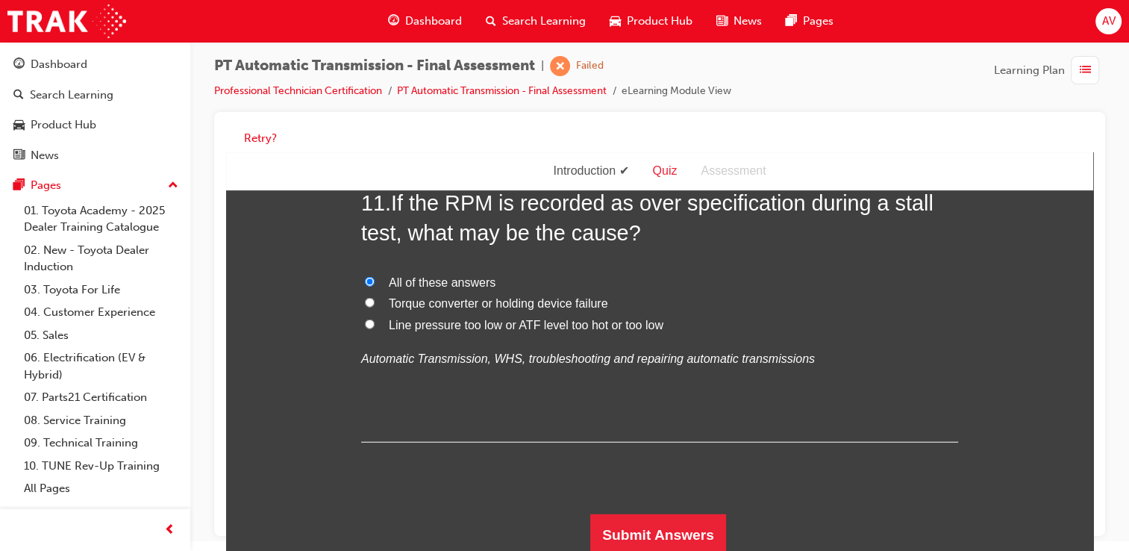
scroll to position [10, 0]
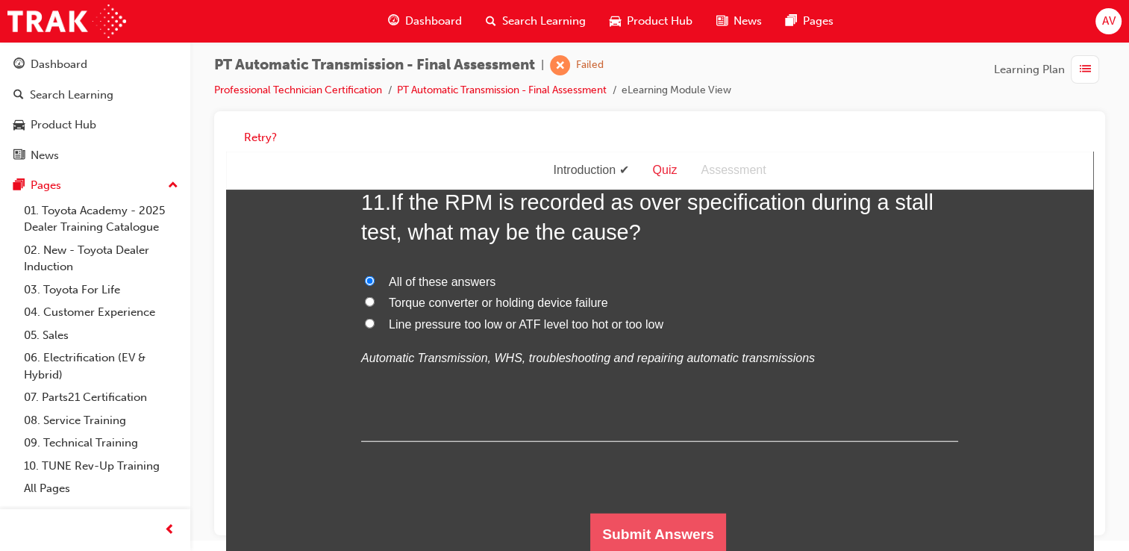
click at [609, 519] on button "Submit Answers" at bounding box center [658, 534] width 136 height 42
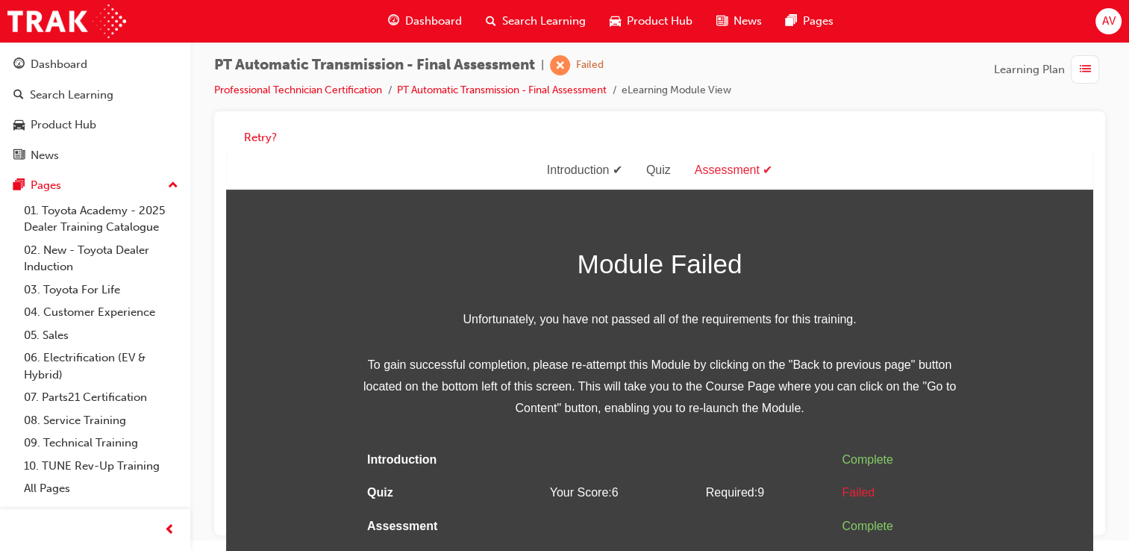
scroll to position [0, 0]
click at [952, 381] on span "To gain successful completion, please re-attempt this Module by clicking on the…" at bounding box center [659, 386] width 597 height 64
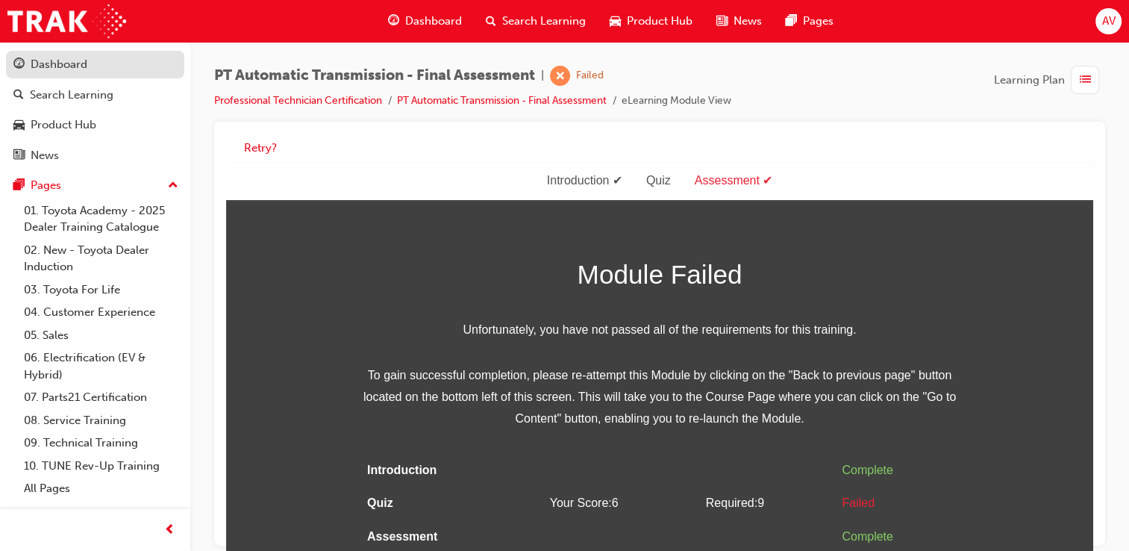
click at [48, 58] on div "Dashboard" at bounding box center [59, 64] width 57 height 17
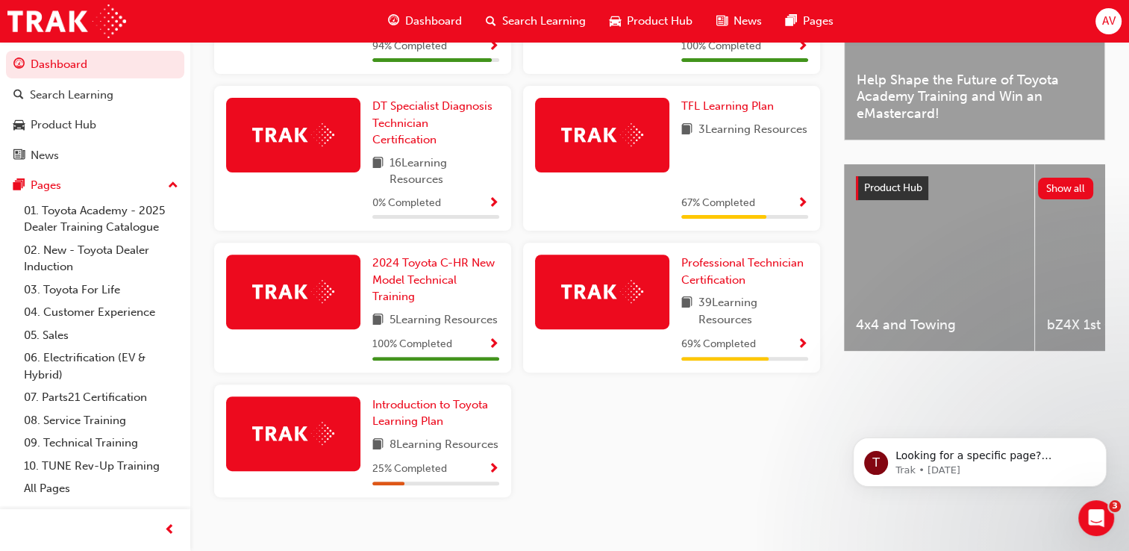
scroll to position [519, 0]
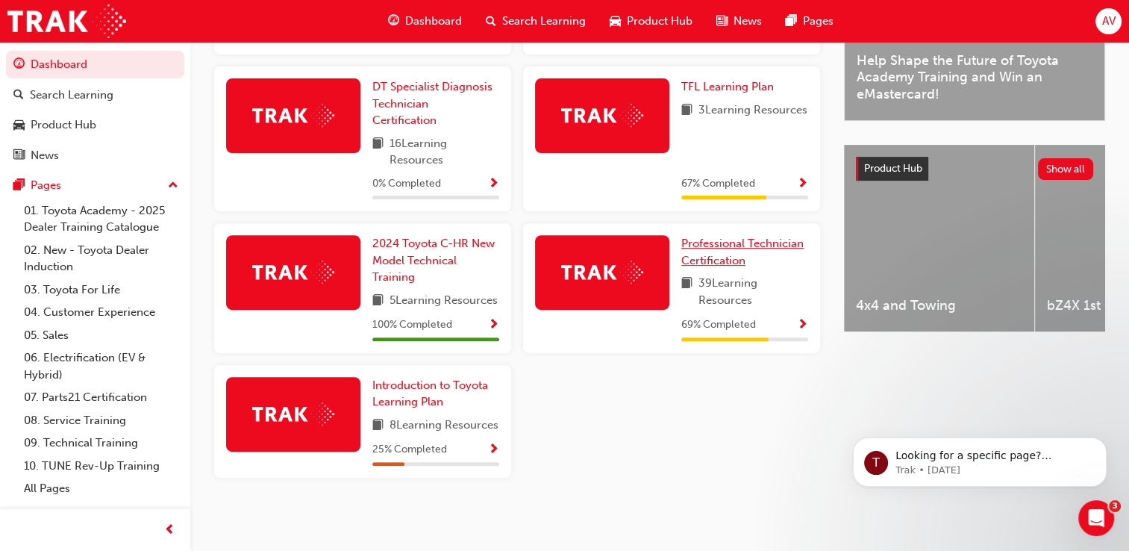
click at [730, 237] on span "Professional Technician Certification" at bounding box center [742, 252] width 122 height 31
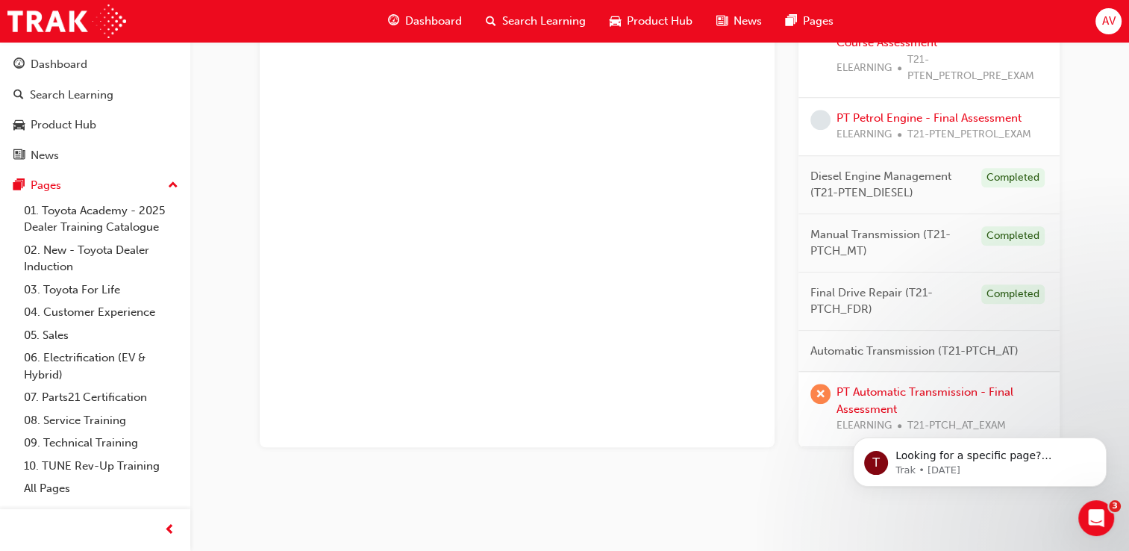
scroll to position [1325, 0]
click at [949, 390] on link "PT Automatic Transmission - Final Assessment" at bounding box center [925, 401] width 177 height 31
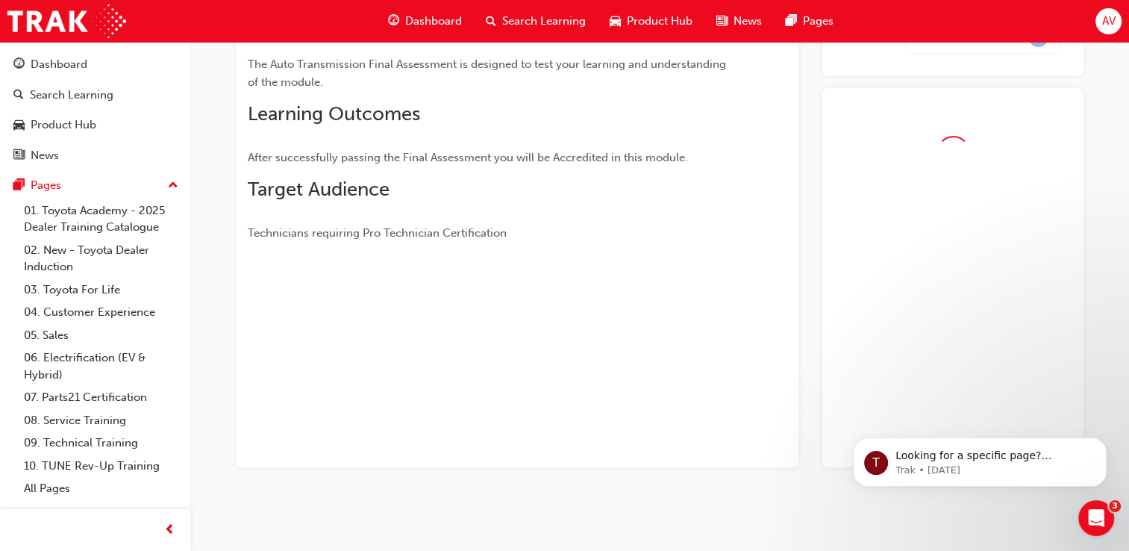
scroll to position [247, 0]
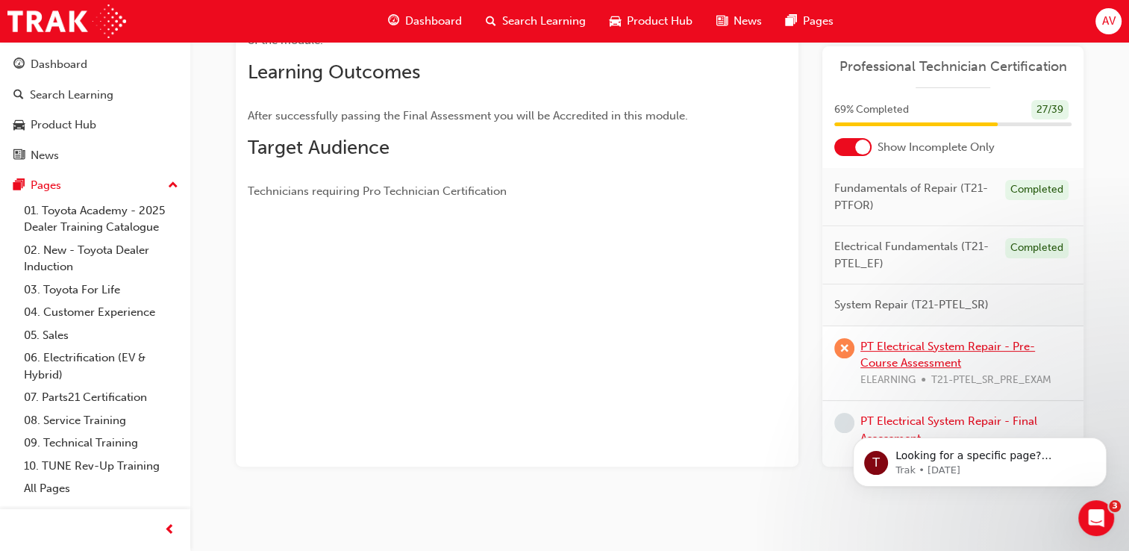
click at [919, 359] on link "PT Electrical System Repair - Pre-Course Assessment" at bounding box center [947, 355] width 175 height 31
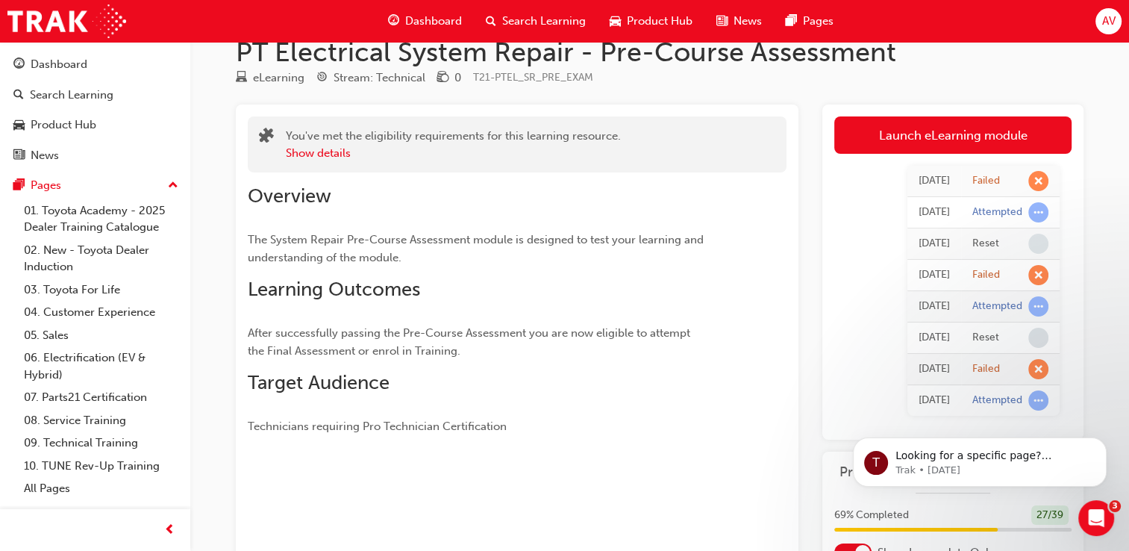
scroll to position [8, 0]
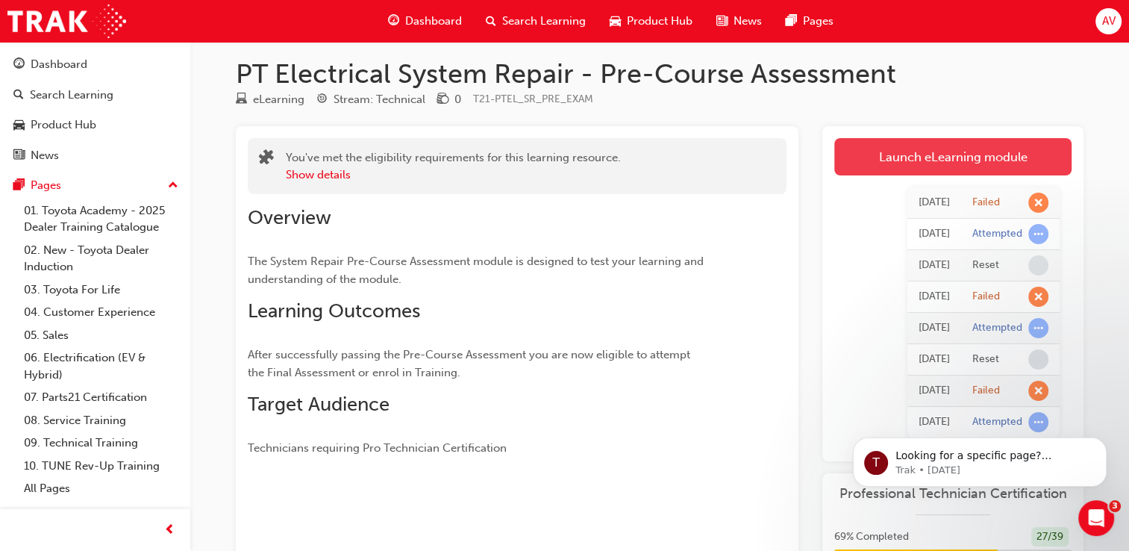
click at [941, 150] on link "Launch eLearning module" at bounding box center [952, 156] width 237 height 37
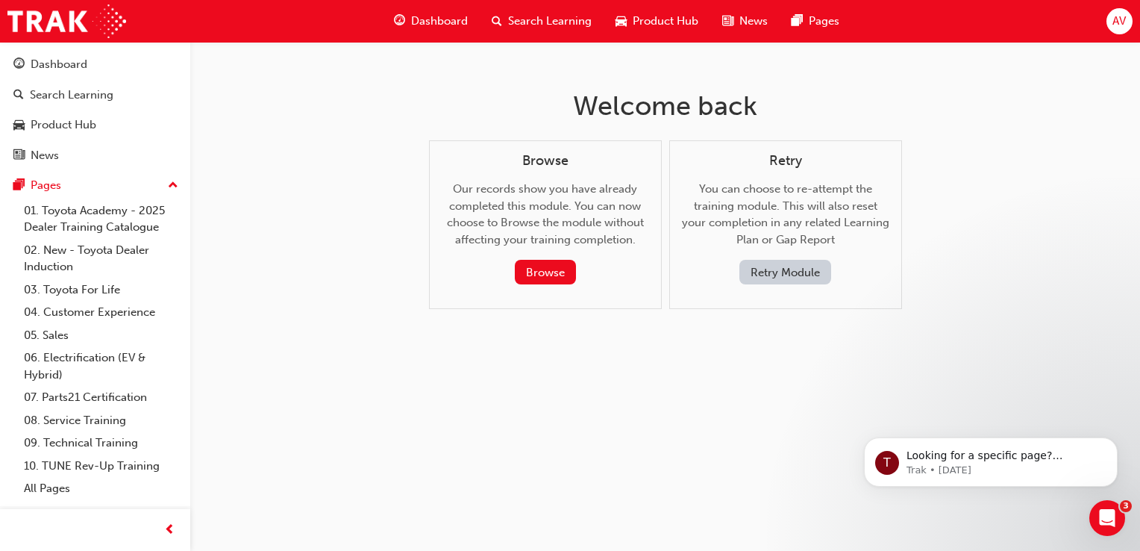
click at [790, 273] on button "Retry Module" at bounding box center [786, 272] width 92 height 25
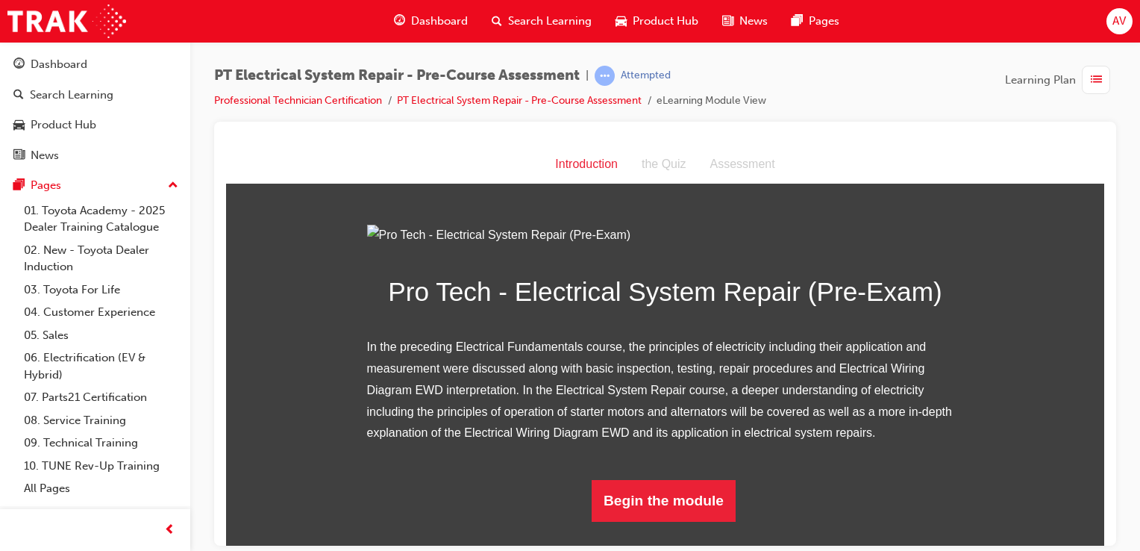
scroll to position [140, 0]
click at [637, 516] on button "Begin the module" at bounding box center [664, 500] width 144 height 42
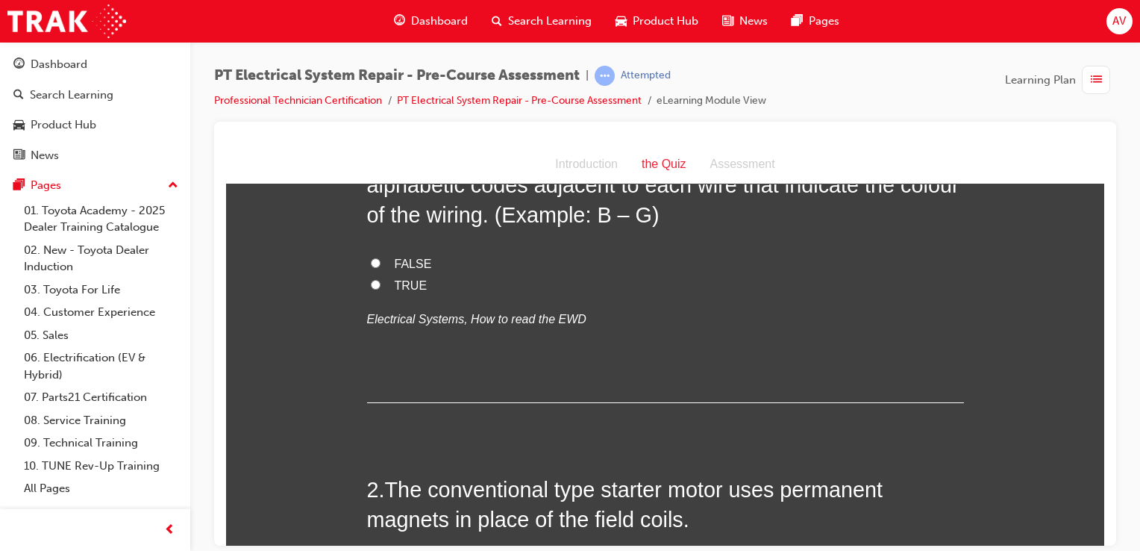
scroll to position [0, 0]
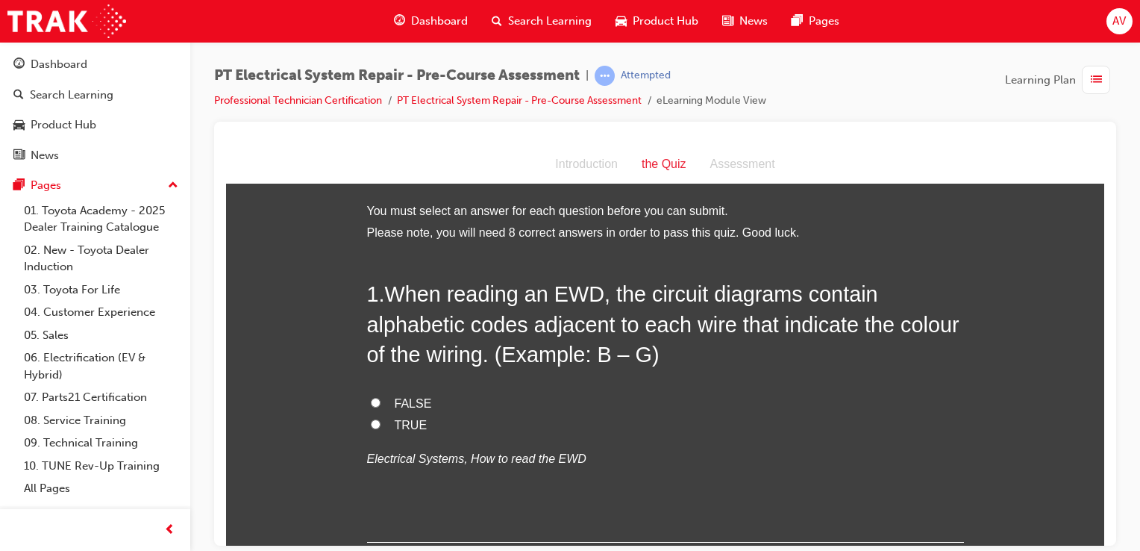
click at [371, 424] on input "TRUE" at bounding box center [376, 424] width 10 height 10
radio input "true"
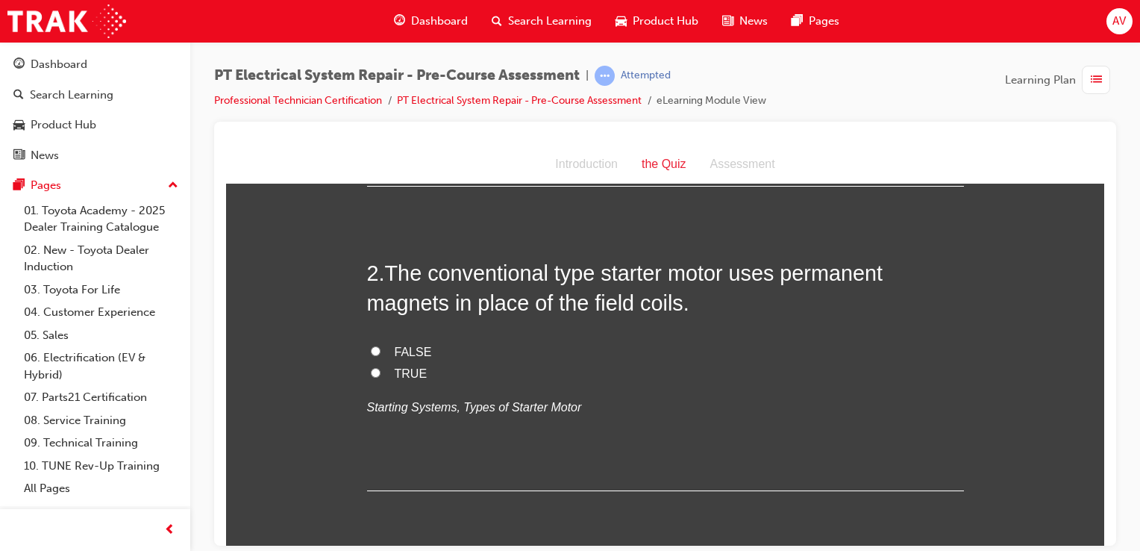
scroll to position [358, 0]
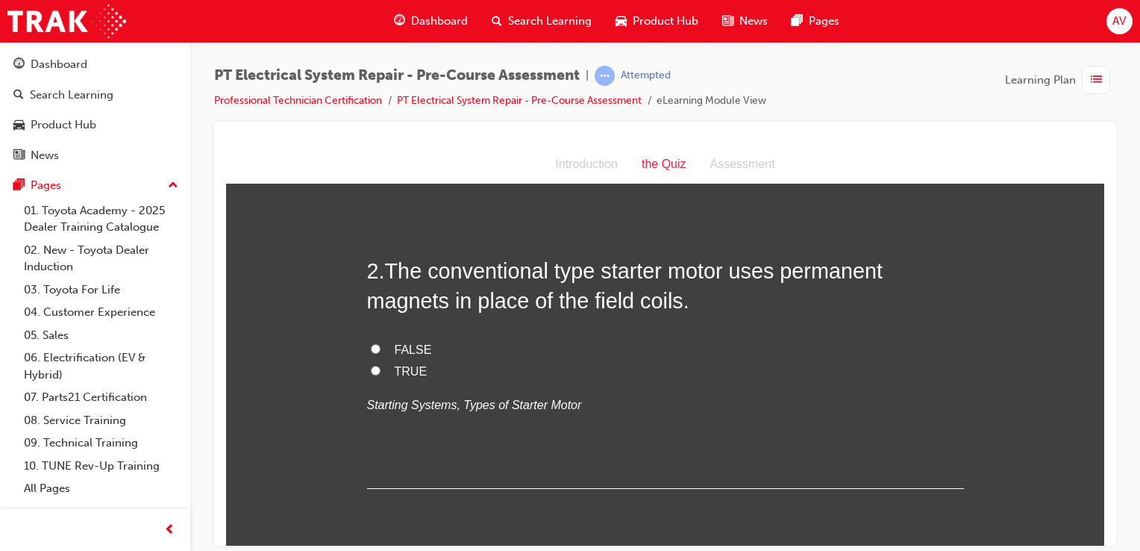
click at [371, 343] on input "FALSE" at bounding box center [376, 348] width 10 height 10
radio input "true"
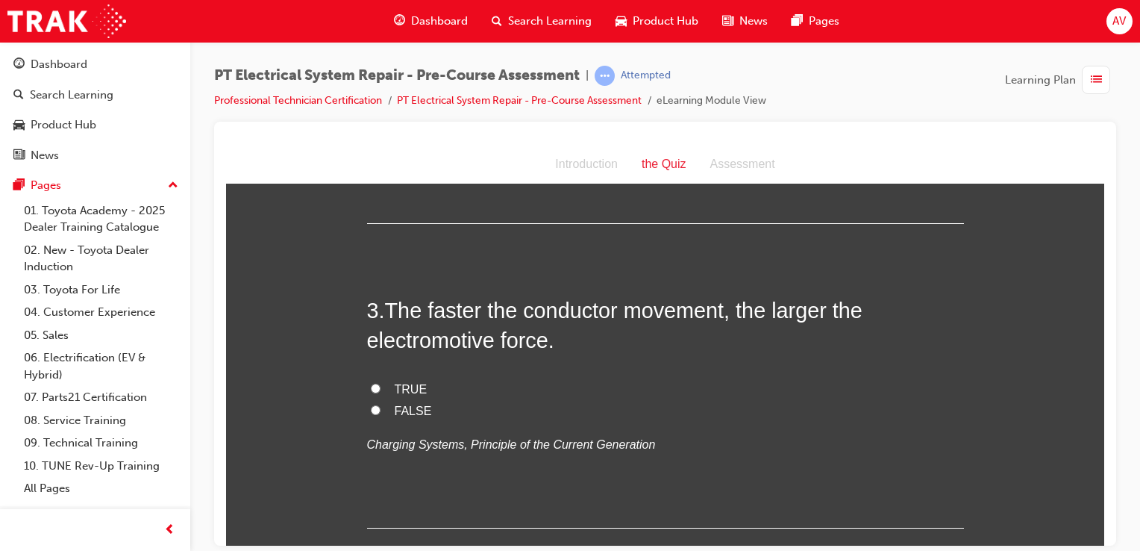
scroll to position [627, 0]
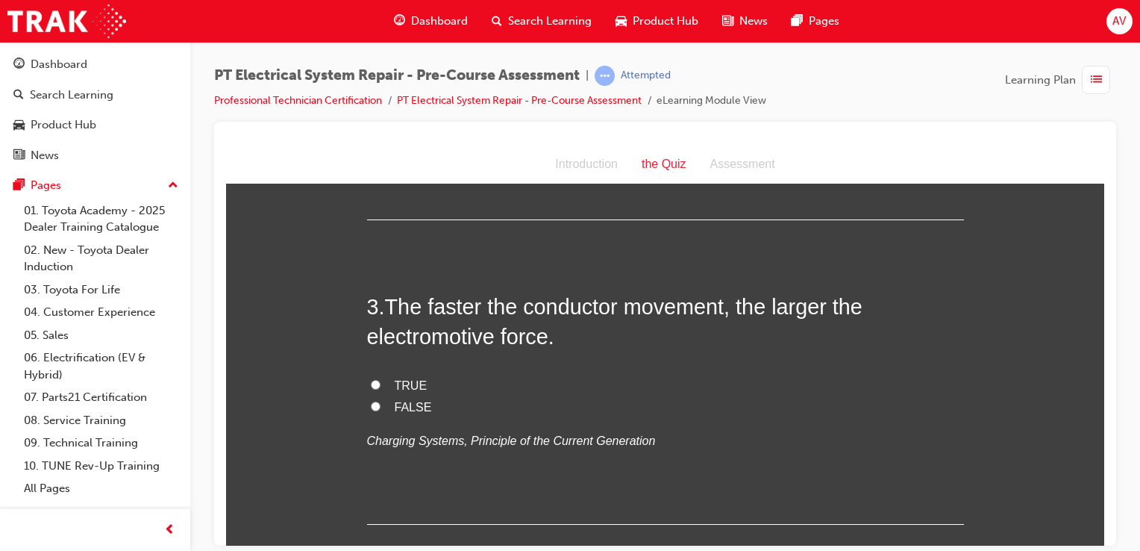
click at [371, 387] on input "TRUE" at bounding box center [376, 384] width 10 height 10
radio input "true"
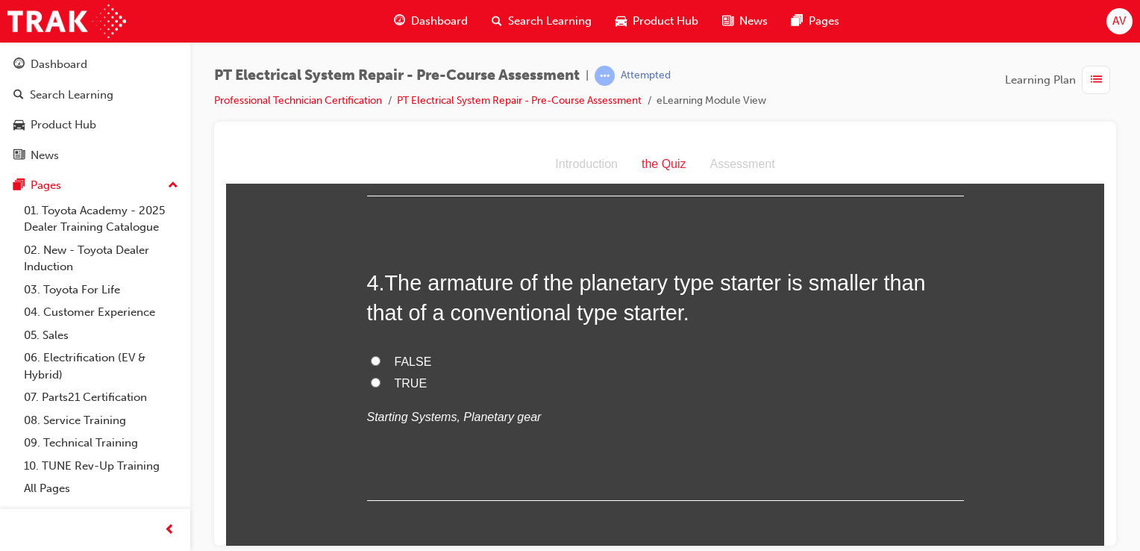
scroll to position [985, 0]
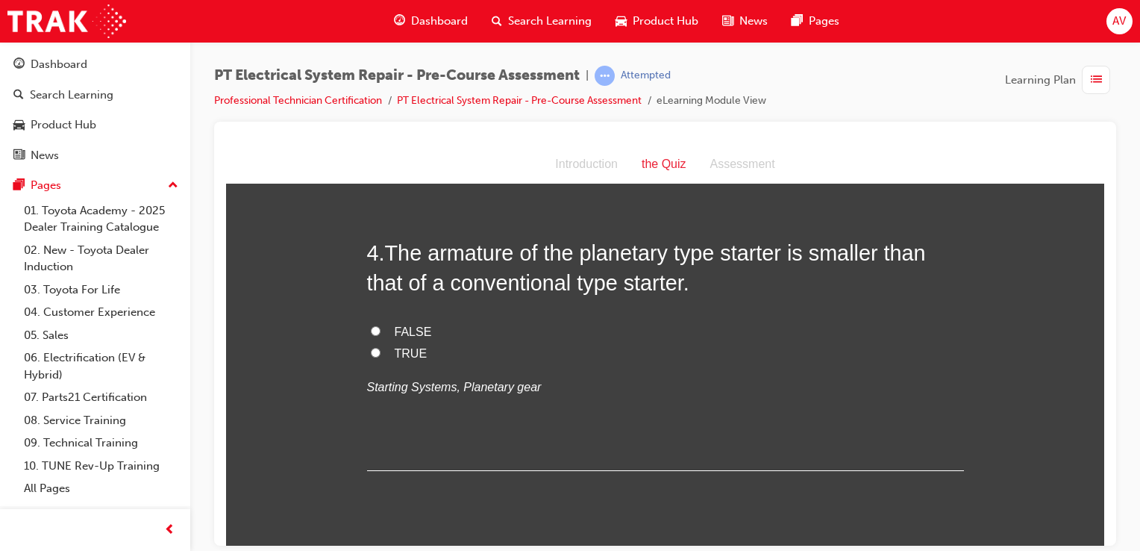
drag, startPoint x: 369, startPoint y: 348, endPoint x: 346, endPoint y: 358, distance: 24.7
click at [371, 328] on input "FALSE" at bounding box center [376, 330] width 10 height 10
radio input "true"
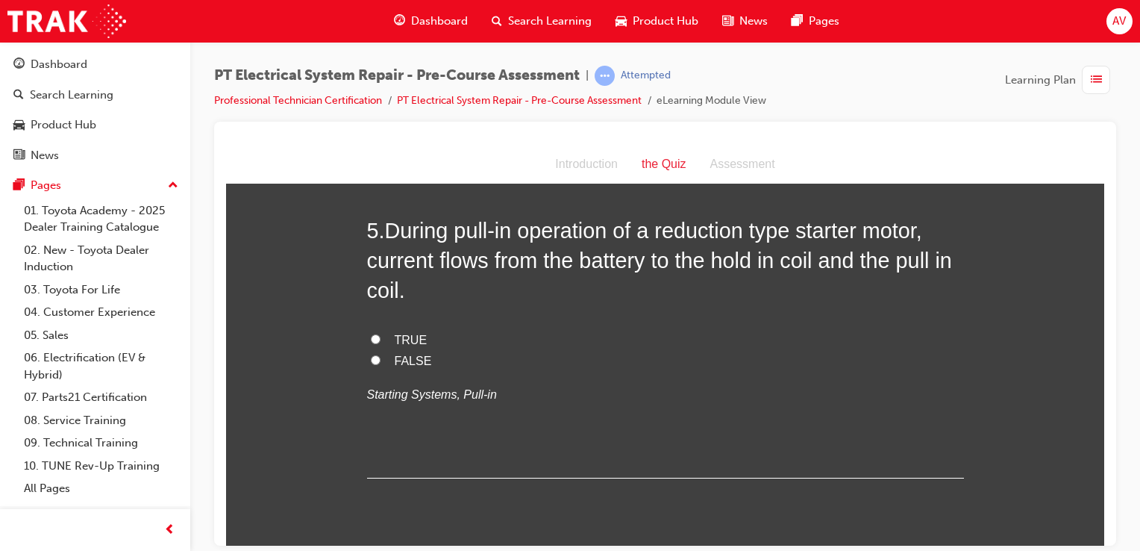
scroll to position [1313, 0]
click at [395, 337] on span "TRUE" at bounding box center [411, 337] width 33 height 13
click at [381, 337] on input "TRUE" at bounding box center [376, 337] width 10 height 10
radio input "true"
click at [287, 366] on div "You must select an answer for each question before you can submit. Please note,…" at bounding box center [665, 538] width 878 height 3302
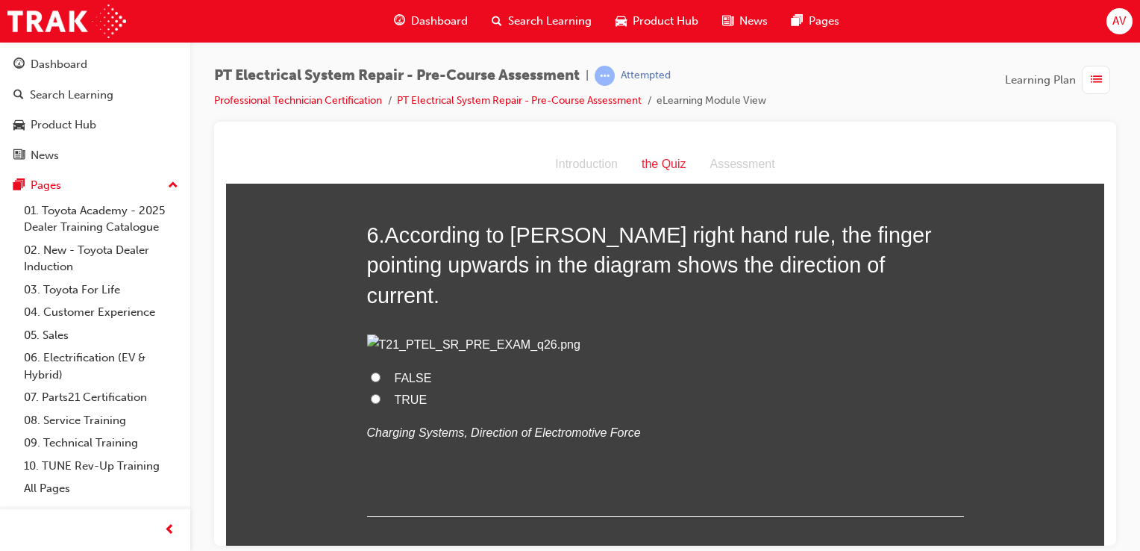
scroll to position [1672, 0]
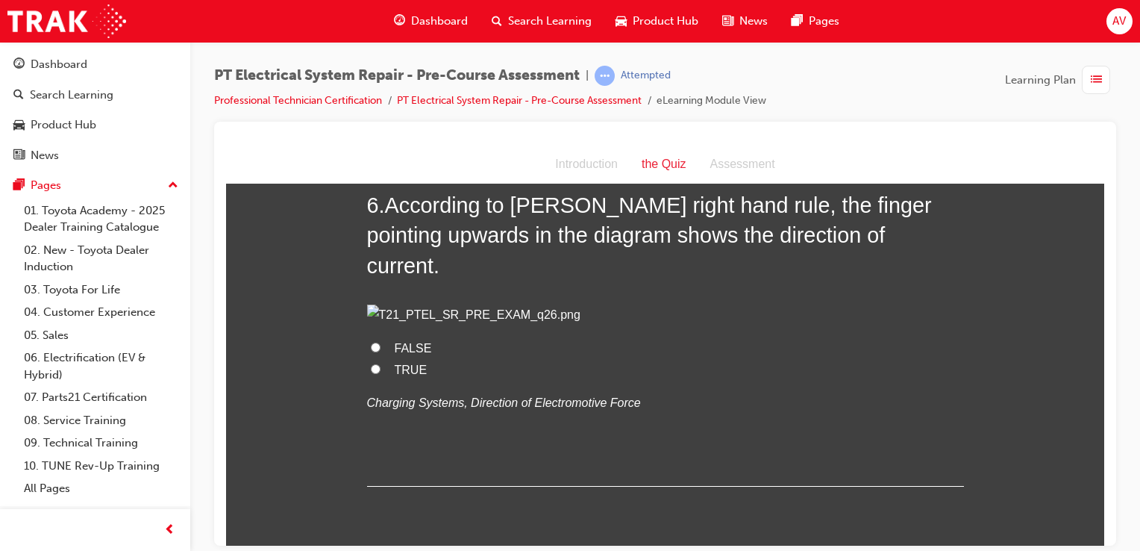
click at [371, 373] on input "TRUE" at bounding box center [376, 368] width 10 height 10
radio input "true"
click at [352, 431] on div "You must select an answer for each question before you can submit. Please note,…" at bounding box center [665, 179] width 878 height 3302
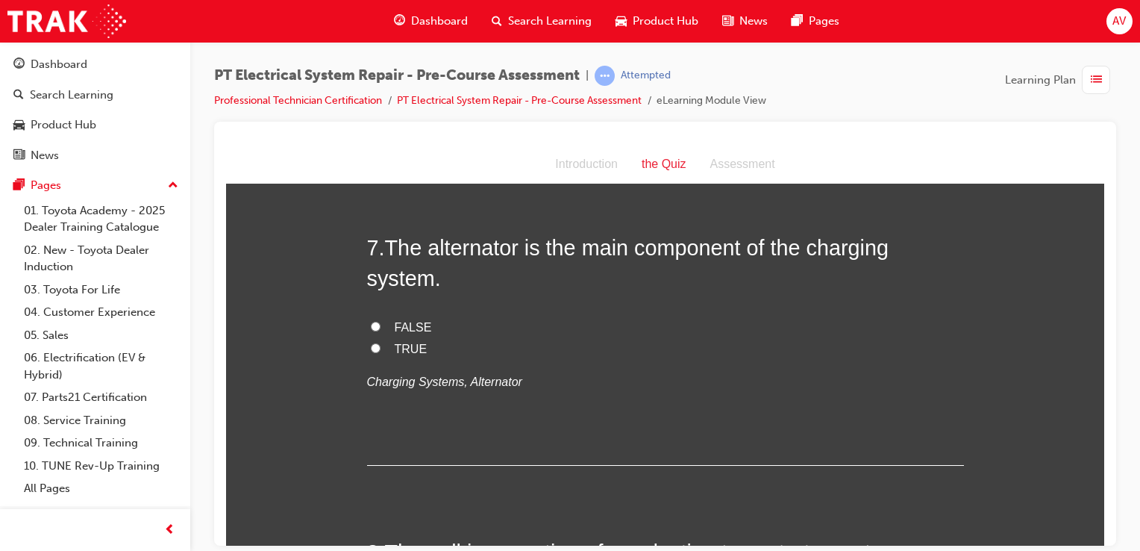
scroll to position [2000, 0]
click at [371, 349] on input "TRUE" at bounding box center [376, 345] width 10 height 10
radio input "true"
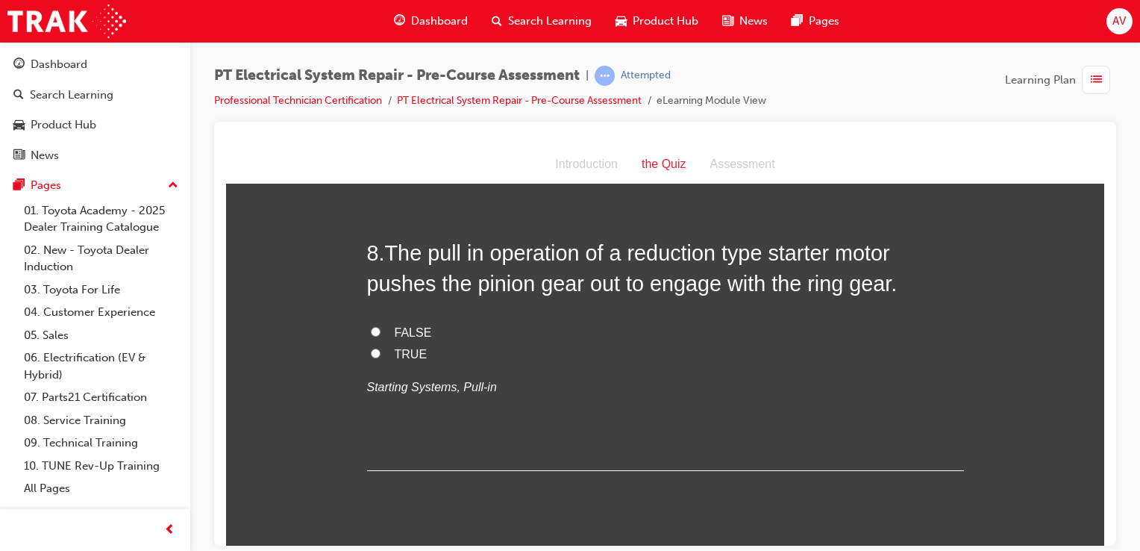
scroll to position [2299, 0]
drag, startPoint x: 368, startPoint y: 410, endPoint x: 321, endPoint y: 427, distance: 49.8
click at [374, 355] on input "TRUE" at bounding box center [376, 351] width 10 height 10
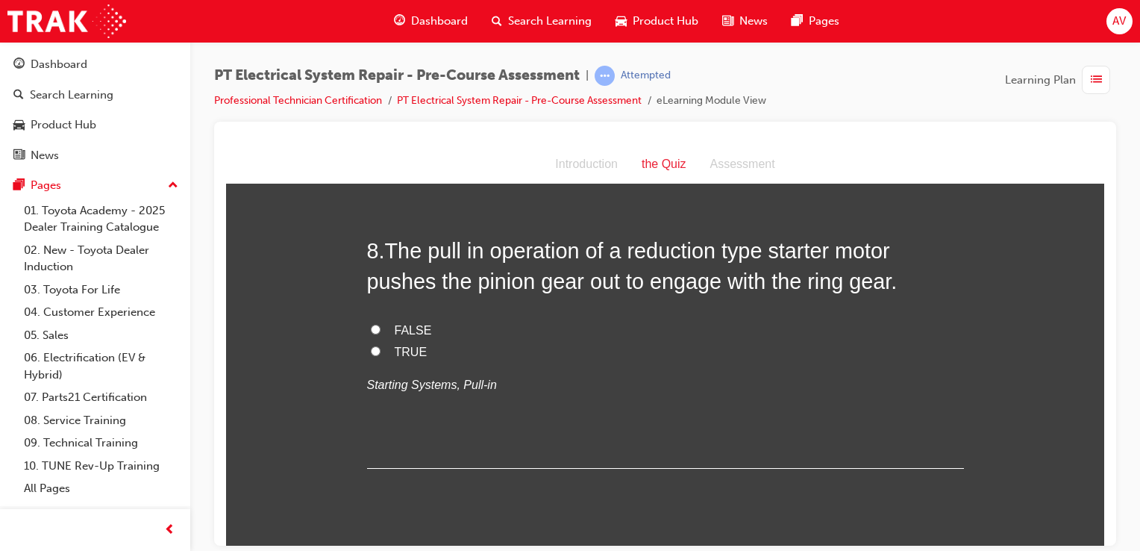
radio input "true"
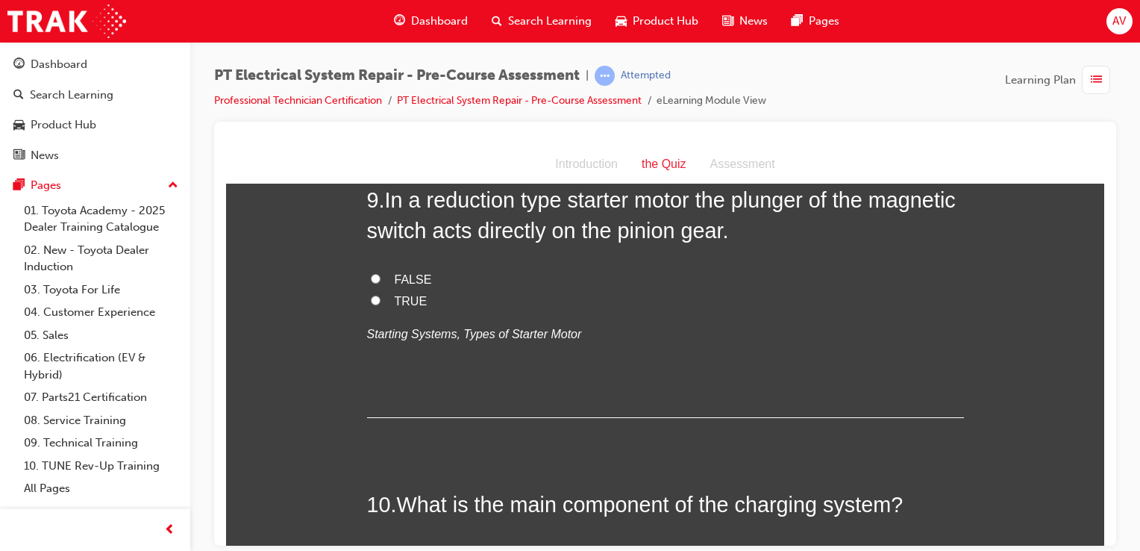
scroll to position [2657, 0]
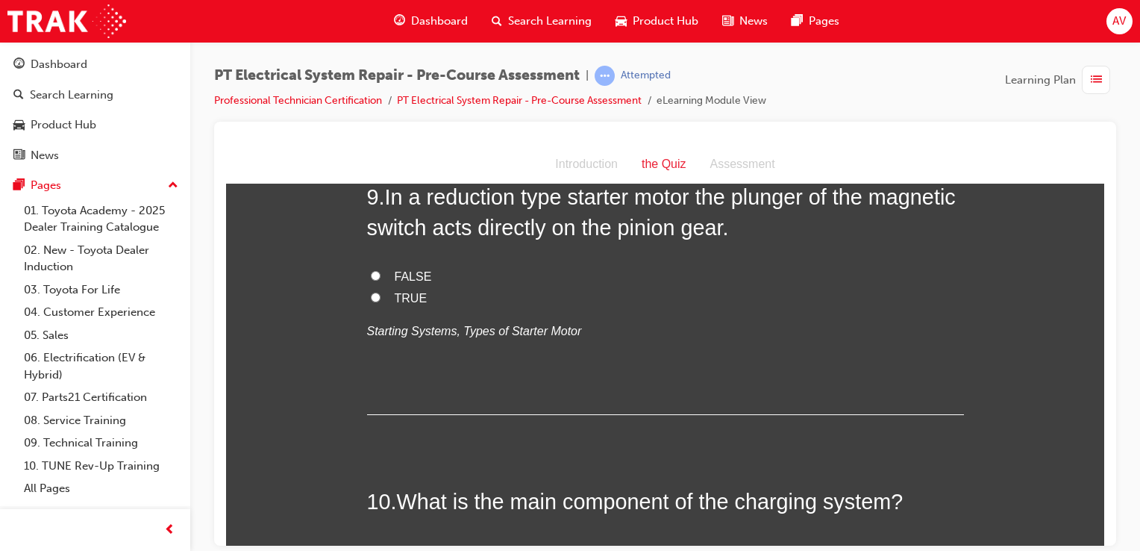
click at [373, 301] on input "TRUE" at bounding box center [376, 297] width 10 height 10
radio input "true"
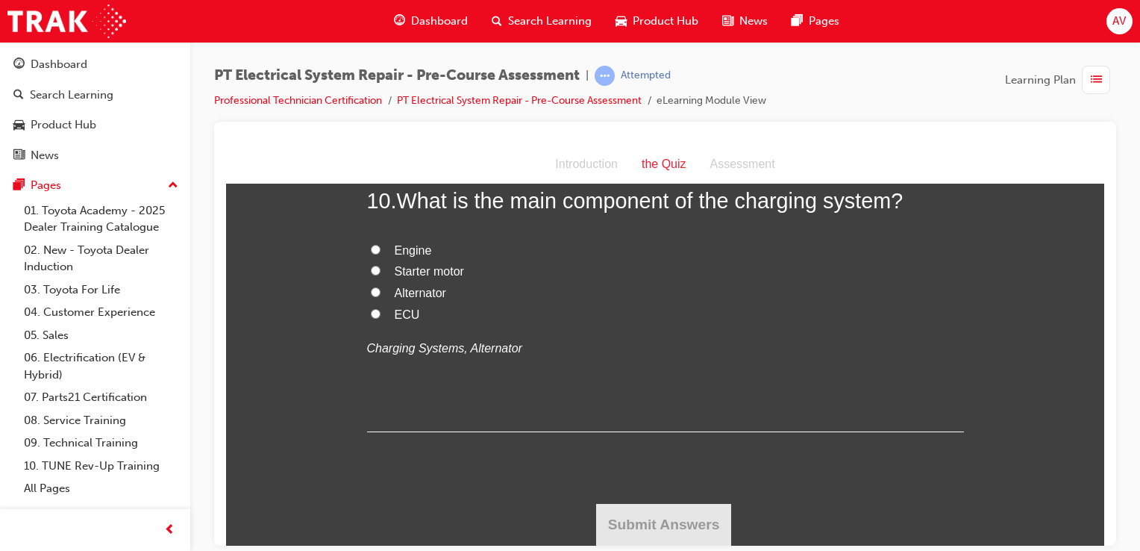
scroll to position [2985, 0]
drag, startPoint x: 369, startPoint y: 330, endPoint x: 322, endPoint y: 349, distance: 50.2
click at [371, 296] on input "Alternator" at bounding box center [376, 292] width 10 height 10
radio input "true"
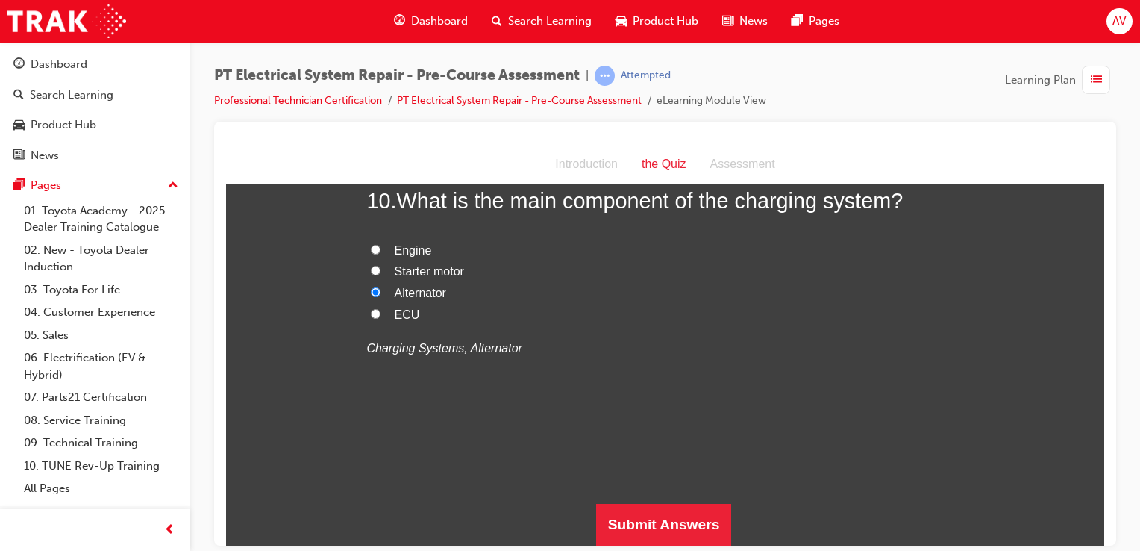
click at [673, 516] on button "Submit Answers" at bounding box center [664, 524] width 136 height 42
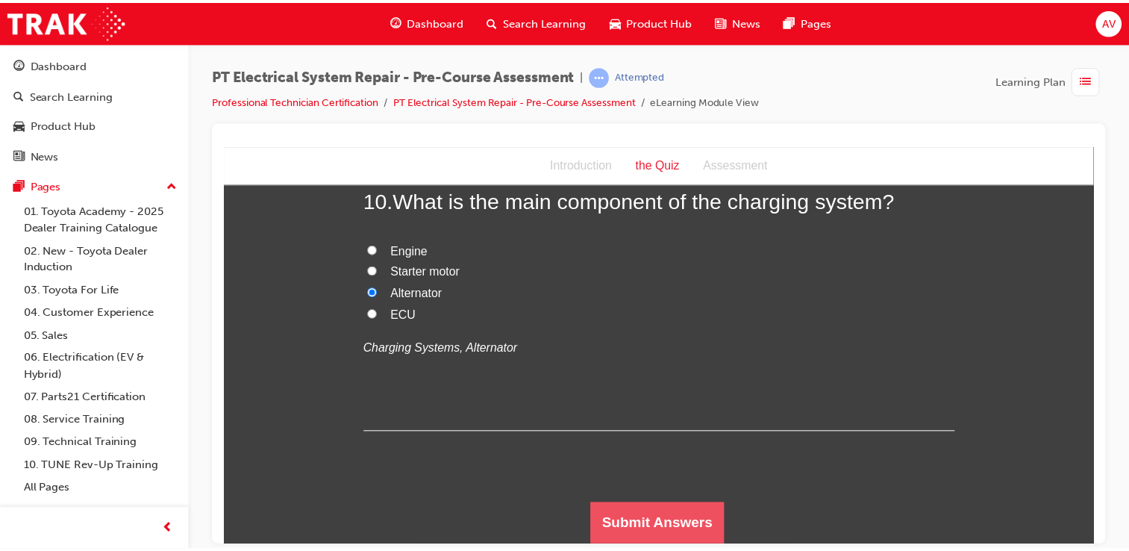
scroll to position [0, 0]
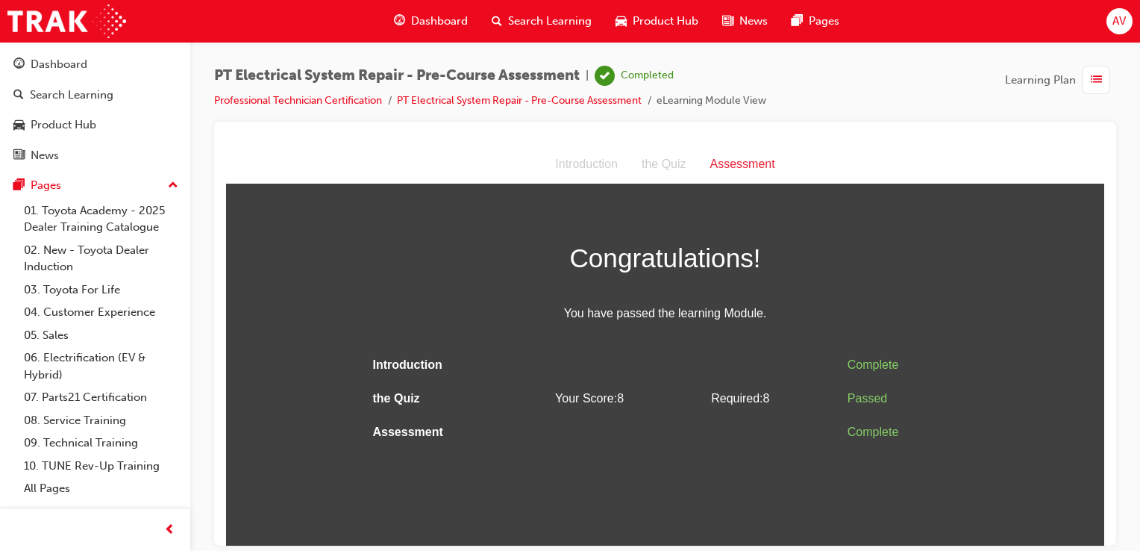
click at [1036, 290] on div "Congratulations! You have passed the learning Module. Introduction Complete the…" at bounding box center [665, 342] width 878 height 213
click at [517, 100] on link "PT Electrical System Repair - Pre-Course Assessment" at bounding box center [519, 100] width 245 height 13
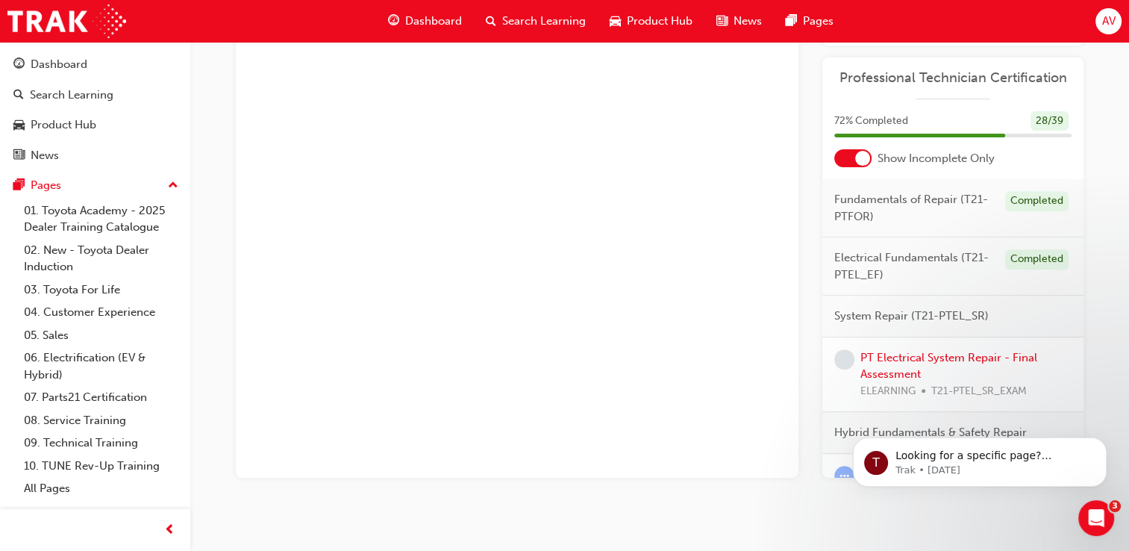
scroll to position [528, 0]
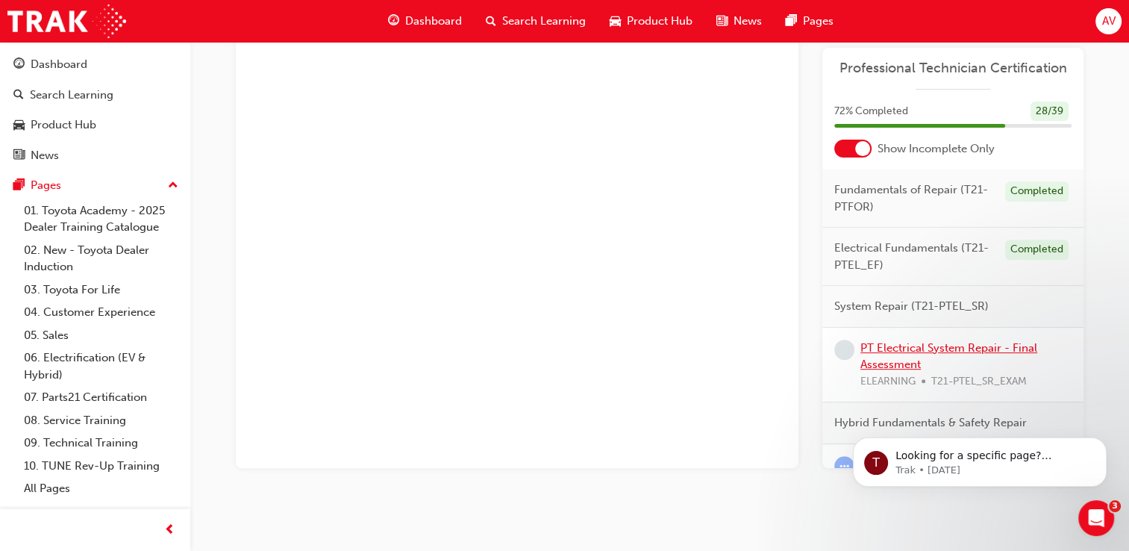
click at [979, 341] on link "PT Electrical System Repair - Final Assessment" at bounding box center [948, 356] width 177 height 31
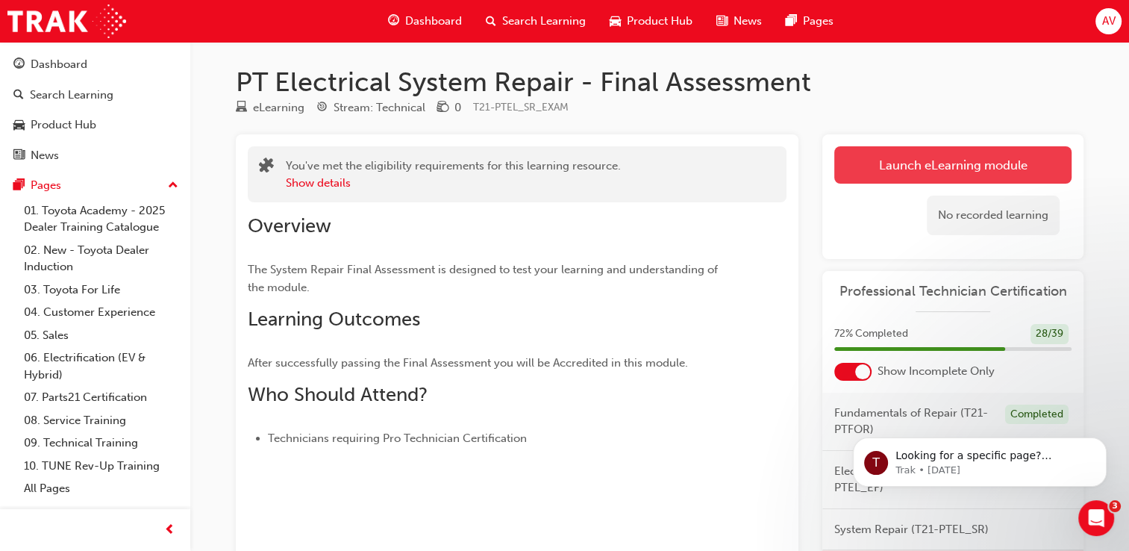
click at [966, 167] on link "Launch eLearning module" at bounding box center [952, 164] width 237 height 37
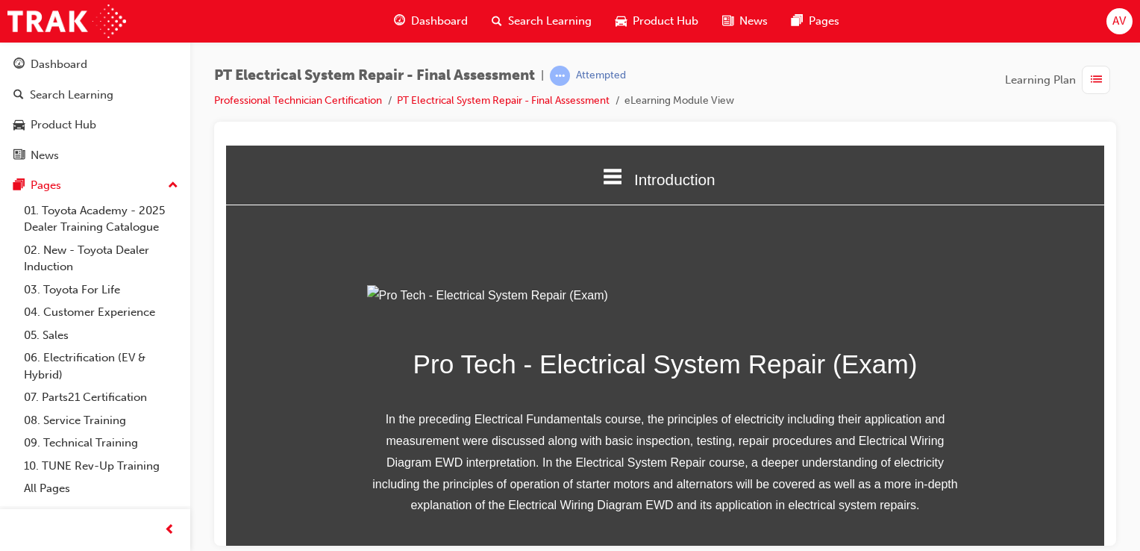
scroll to position [224, 0]
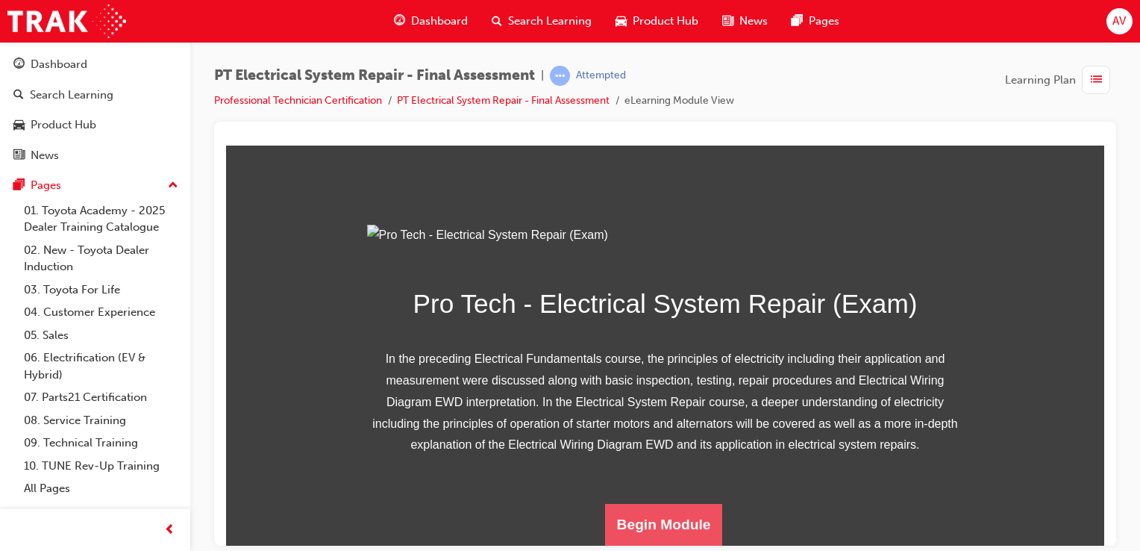
click at [684, 513] on button "Begin Module" at bounding box center [664, 524] width 118 height 42
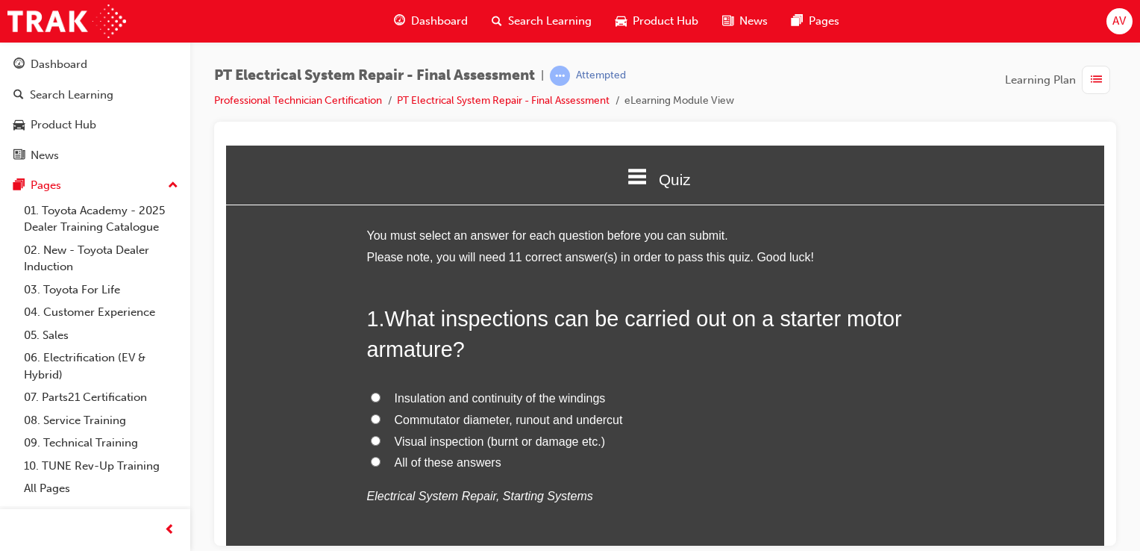
click at [369, 453] on label "All of these answers" at bounding box center [665, 462] width 597 height 22
click at [371, 456] on input "All of these answers" at bounding box center [376, 461] width 10 height 10
radio input "true"
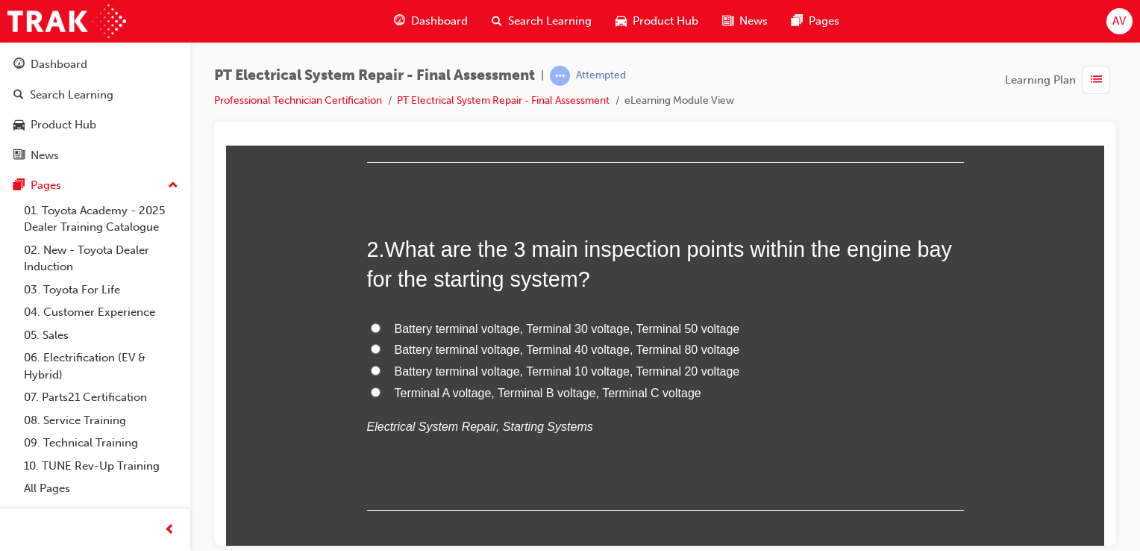
scroll to position [418, 0]
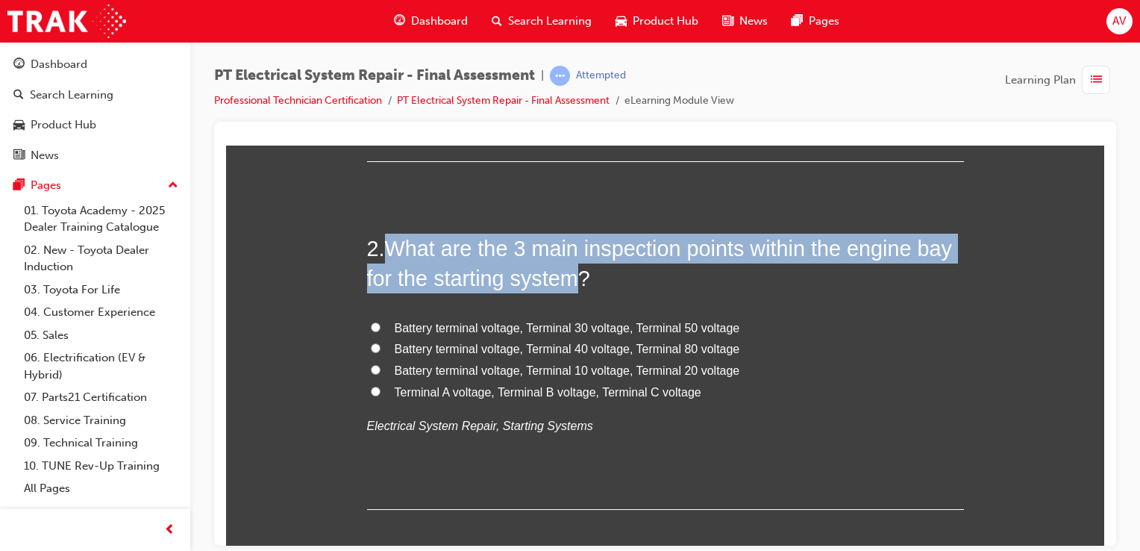
drag, startPoint x: 382, startPoint y: 250, endPoint x: 576, endPoint y: 278, distance: 196.1
click at [576, 278] on h2 "2 . What are the 3 main inspection points within the engine bay for the startin…" at bounding box center [665, 263] width 597 height 60
copy span "What are the 3 main inspection points within the engine bay for the starting sy…"
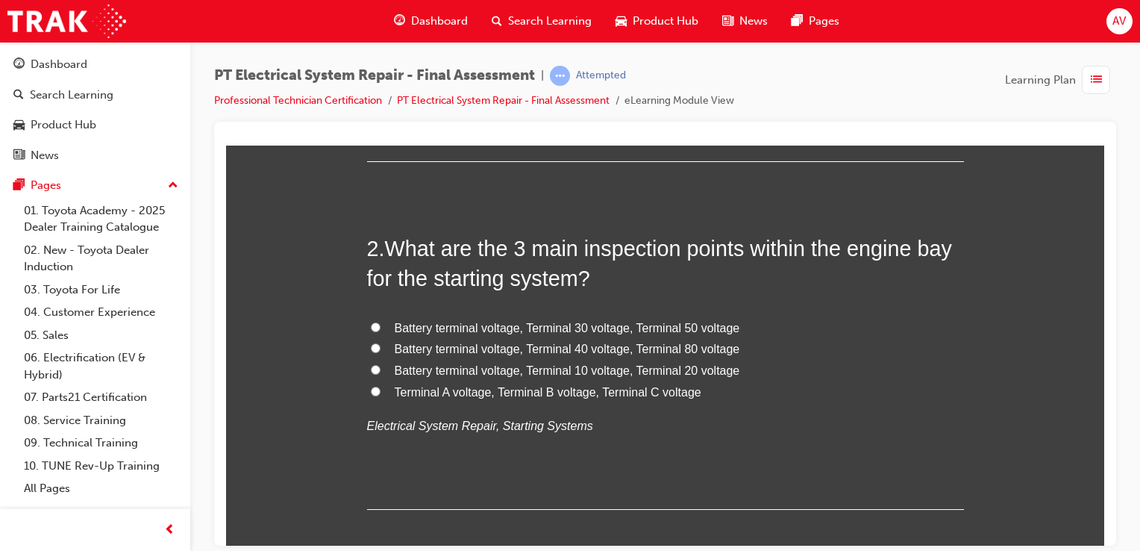
click at [367, 331] on label "Battery terminal voltage, Terminal 30 voltage, Terminal 50 voltage" at bounding box center [665, 328] width 597 height 22
click at [371, 331] on input "Battery terminal voltage, Terminal 30 voltage, Terminal 50 voltage" at bounding box center [376, 327] width 10 height 10
radio input "true"
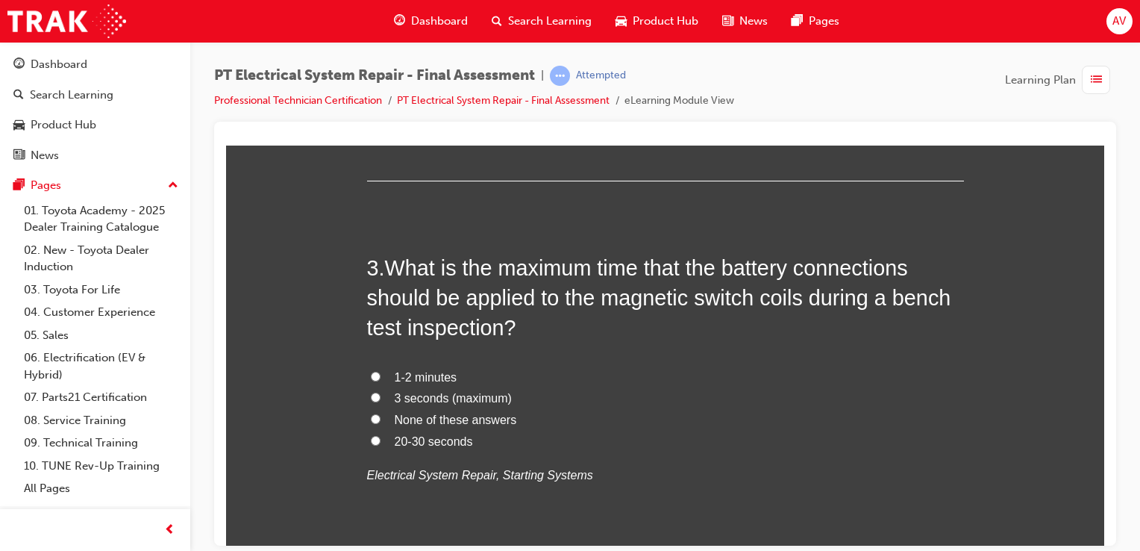
scroll to position [776, 0]
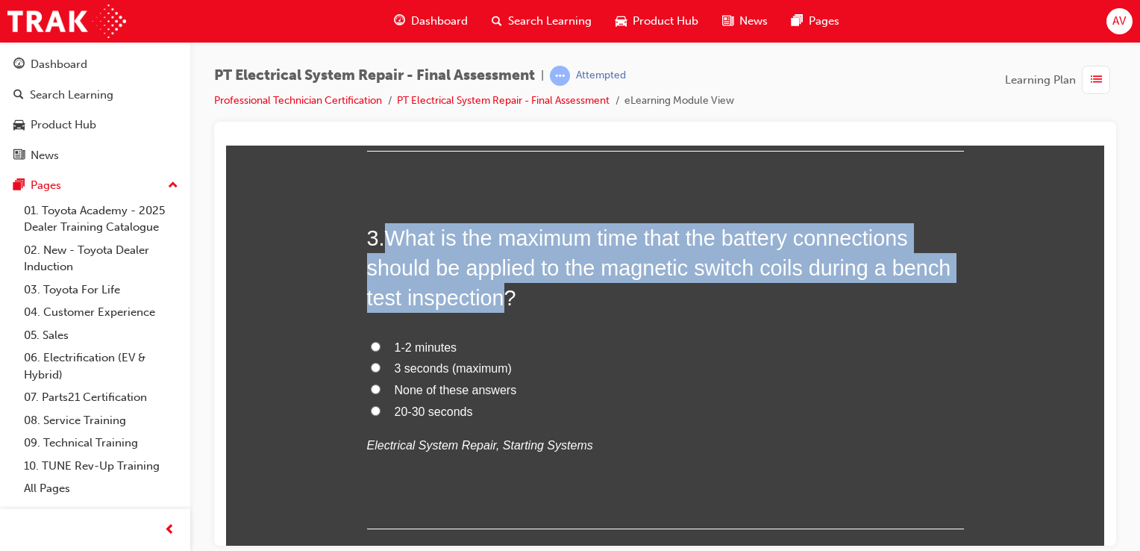
drag, startPoint x: 383, startPoint y: 233, endPoint x: 500, endPoint y: 293, distance: 131.8
click at [500, 293] on span "What is the maximum time that the battery connections should be applied to the …" at bounding box center [659, 267] width 584 height 84
copy span "What is the maximum time that the battery connections should be applied to the …"
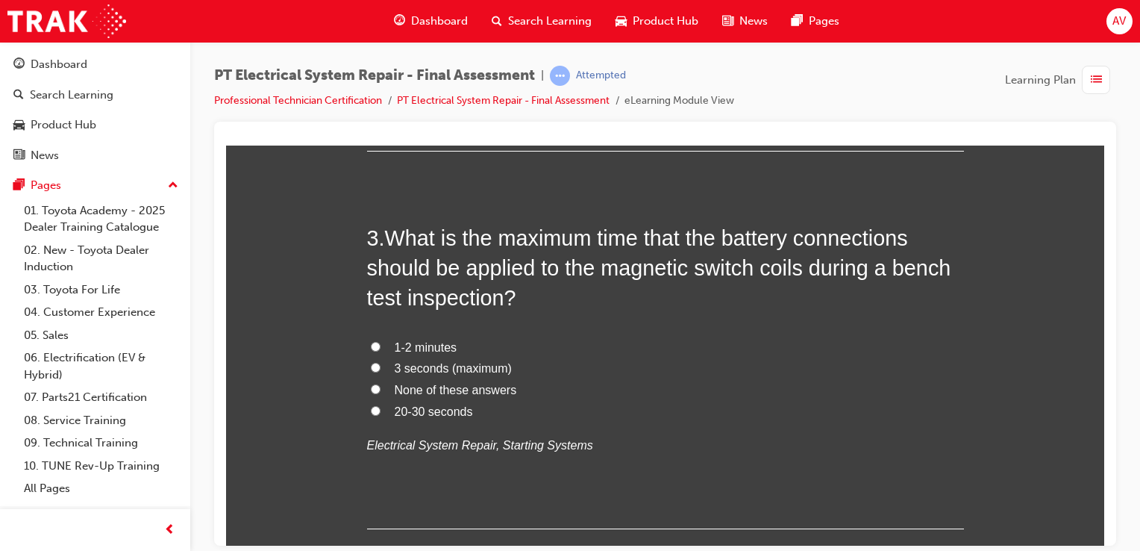
click at [580, 350] on label "1-2 minutes" at bounding box center [665, 348] width 597 height 22
click at [381, 350] on input "1-2 minutes" at bounding box center [376, 346] width 10 height 10
radio input "true"
click at [371, 414] on input "20-30 seconds" at bounding box center [376, 410] width 10 height 10
radio input "true"
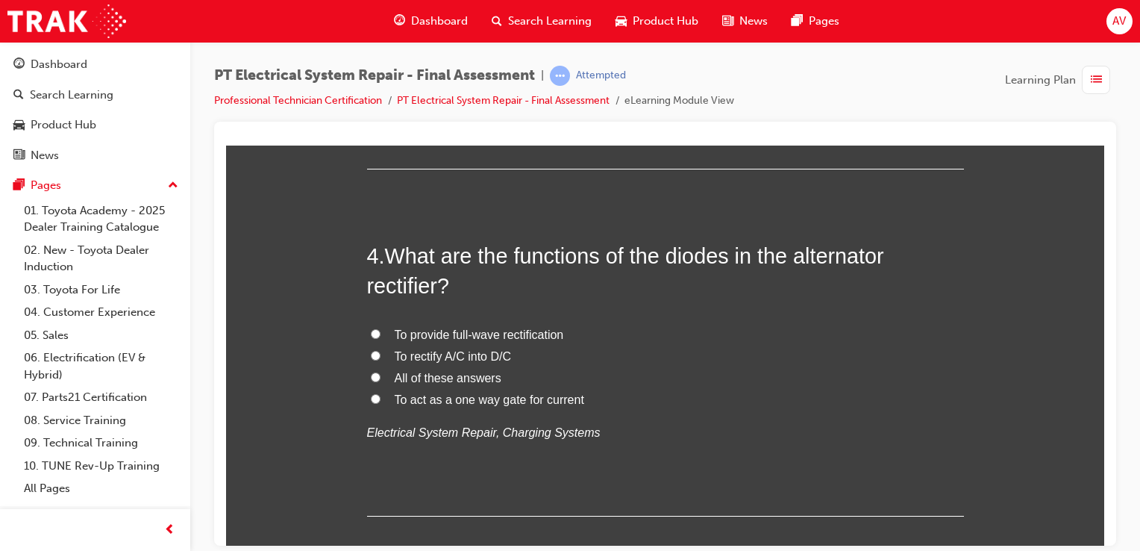
scroll to position [1164, 0]
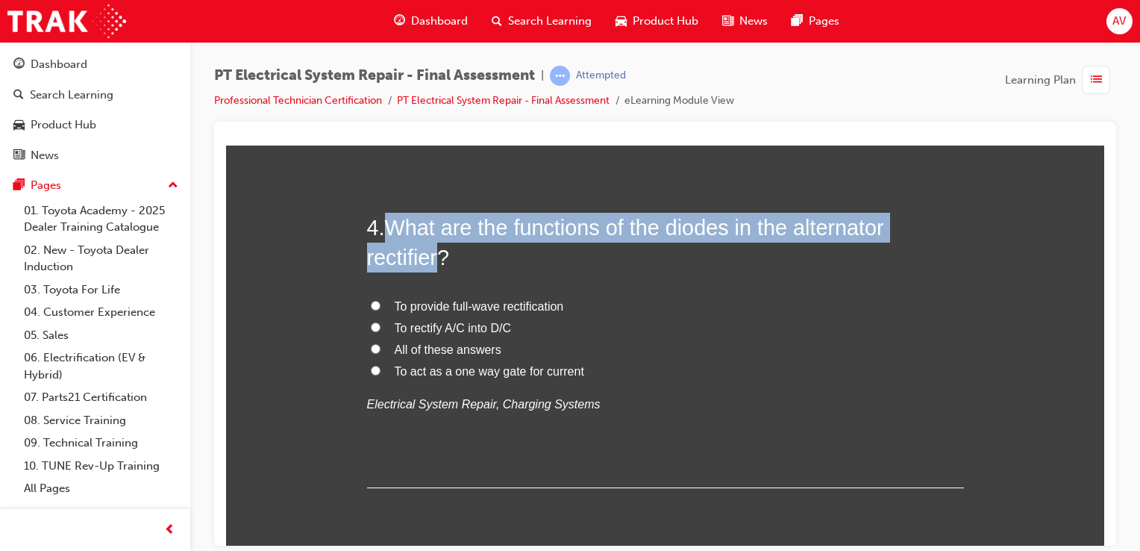
drag, startPoint x: 381, startPoint y: 224, endPoint x: 440, endPoint y: 248, distance: 63.6
click at [440, 248] on h2 "4 . What are the functions of the diodes in the alternator rectifier?" at bounding box center [665, 242] width 597 height 60
copy h2 "What are the functions of the diodes in the alternator rectifier"
click at [372, 324] on input "To rectify A/C into D/C" at bounding box center [376, 327] width 10 height 10
radio input "true"
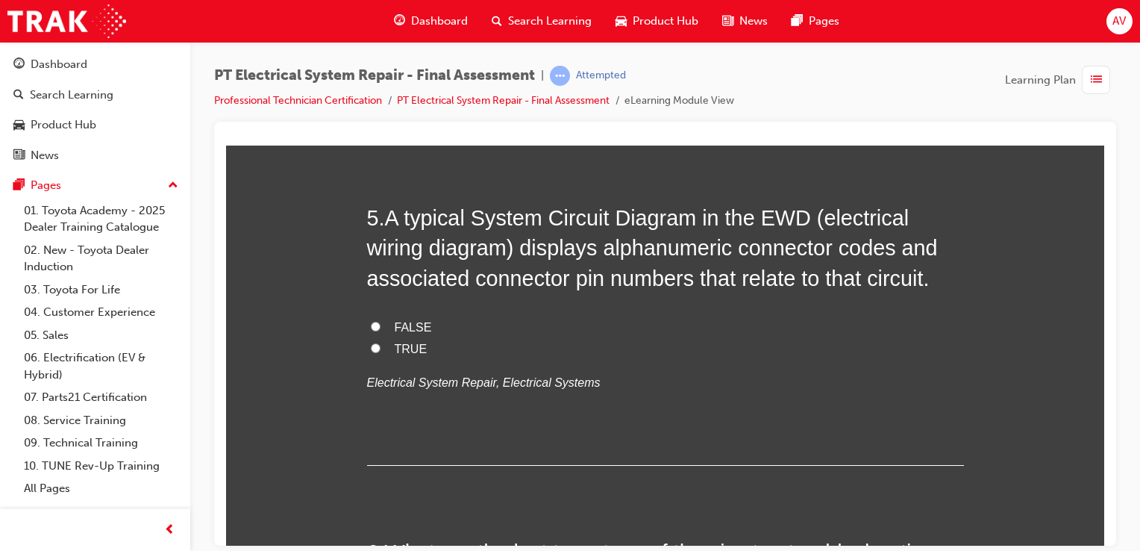
scroll to position [1522, 0]
click at [372, 343] on input "TRUE" at bounding box center [376, 346] width 10 height 10
radio input "true"
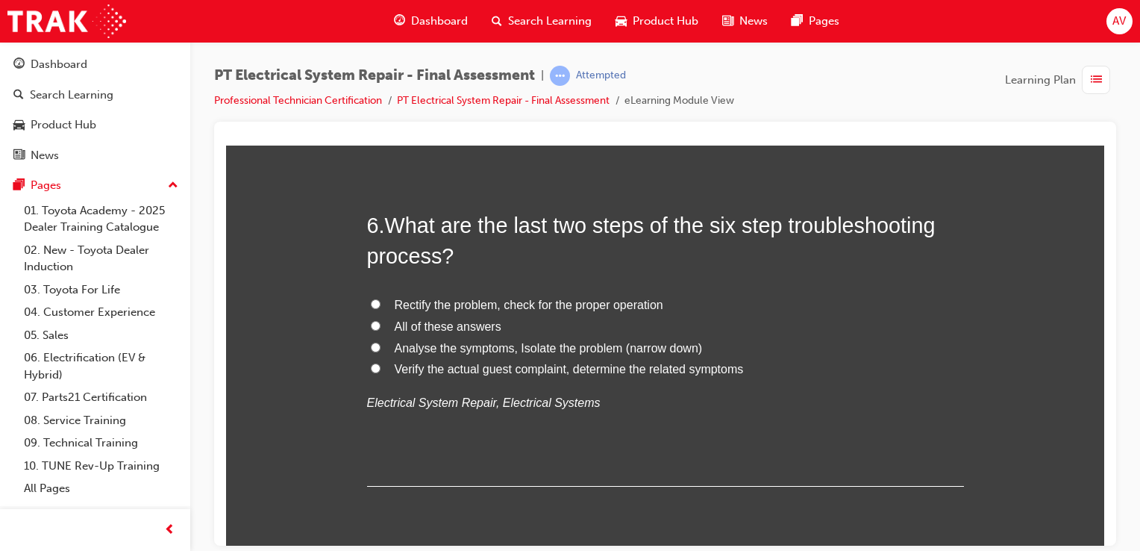
scroll to position [1851, 0]
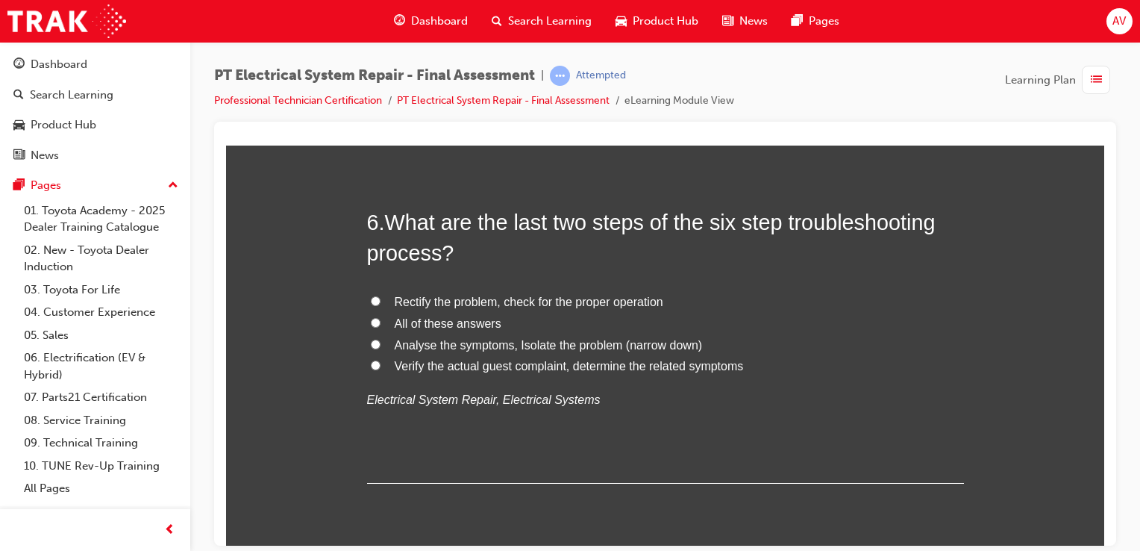
click at [367, 319] on label "All of these answers" at bounding box center [665, 324] width 597 height 22
click at [371, 319] on input "All of these answers" at bounding box center [376, 322] width 10 height 10
radio input "true"
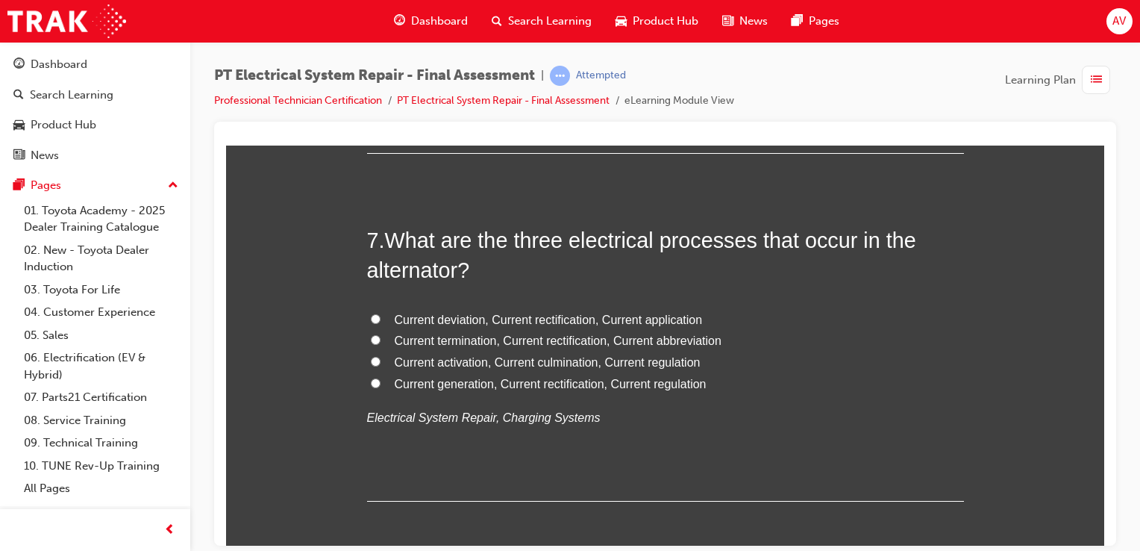
scroll to position [2209, 0]
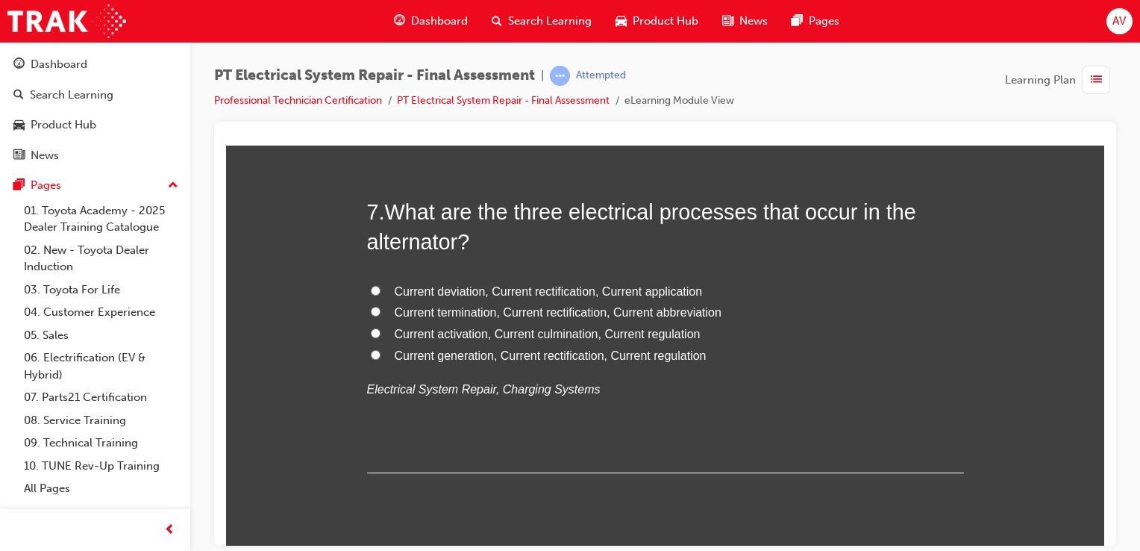
click at [378, 200] on h2 "7 . What are the three electrical processes that occur in the alternator?" at bounding box center [665, 226] width 597 height 60
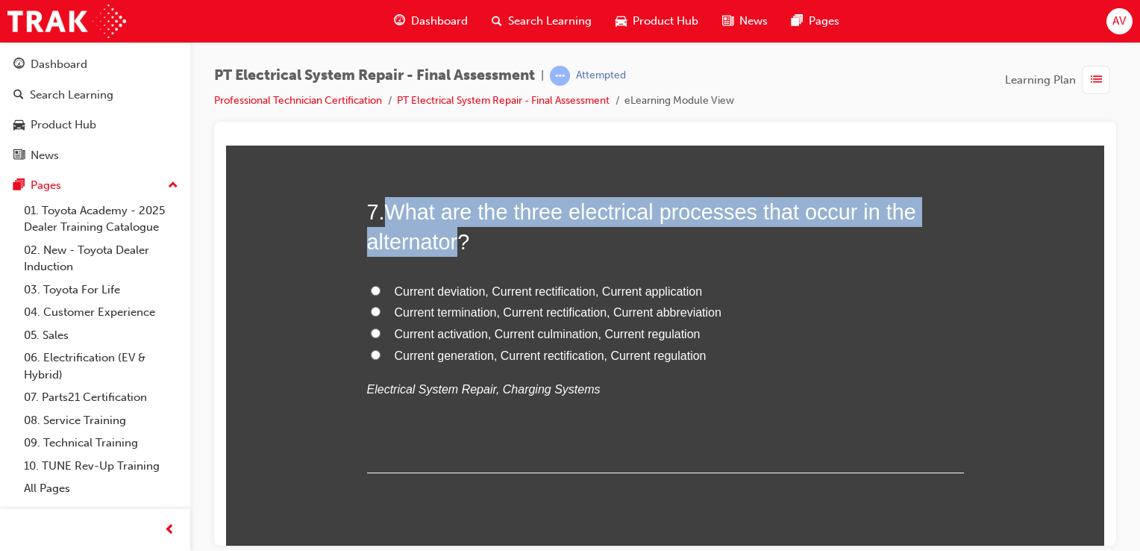
drag, startPoint x: 384, startPoint y: 207, endPoint x: 463, endPoint y: 231, distance: 81.7
click at [463, 231] on span "What are the three electrical processes that occur in the alternator?" at bounding box center [641, 226] width 549 height 54
copy span "What are the three electrical processes that occur in the alternator"
click at [371, 312] on input "Current termination, Current rectification, Current abbreviation" at bounding box center [376, 311] width 10 height 10
radio input "true"
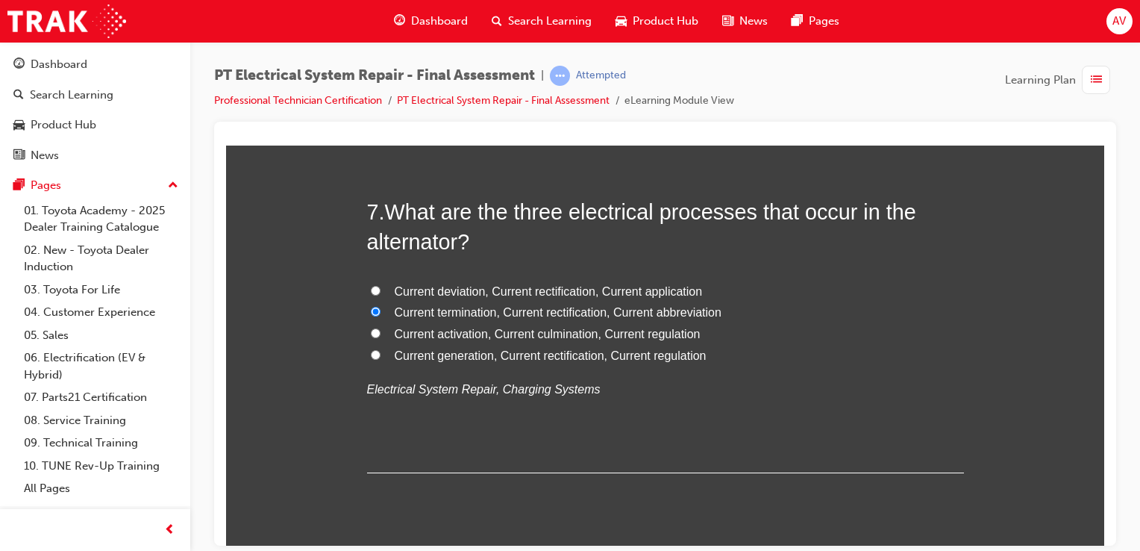
click at [351, 320] on div "You must select an answer for each question before you can submit. Please note,…" at bounding box center [665, 493] width 878 height 4955
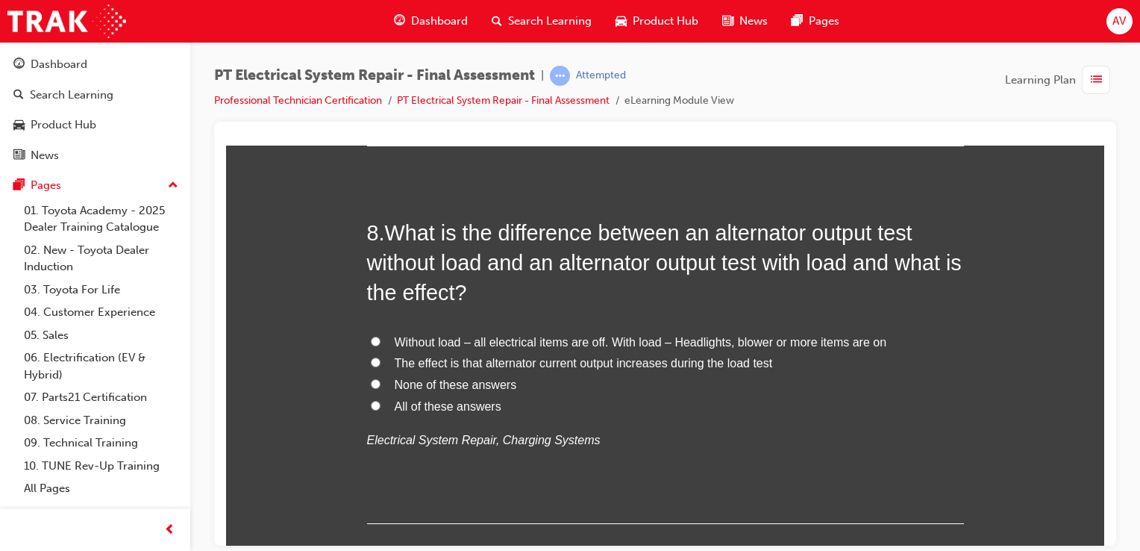
scroll to position [2537, 0]
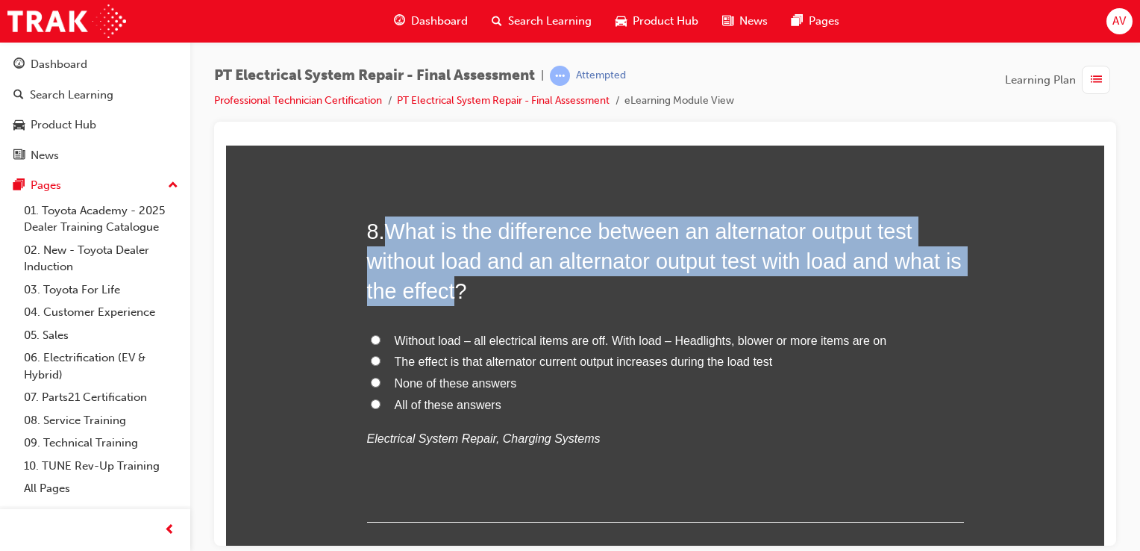
drag, startPoint x: 385, startPoint y: 225, endPoint x: 469, endPoint y: 287, distance: 104.6
click at [469, 287] on span "What is the difference between an alternator output test without load and an al…" at bounding box center [664, 261] width 595 height 84
copy span "What is the difference between an alternator output test without load and an al…"
click at [371, 340] on input "Without load – all electrical items are off. With load – Headlights, blower or …" at bounding box center [376, 339] width 10 height 10
radio input "true"
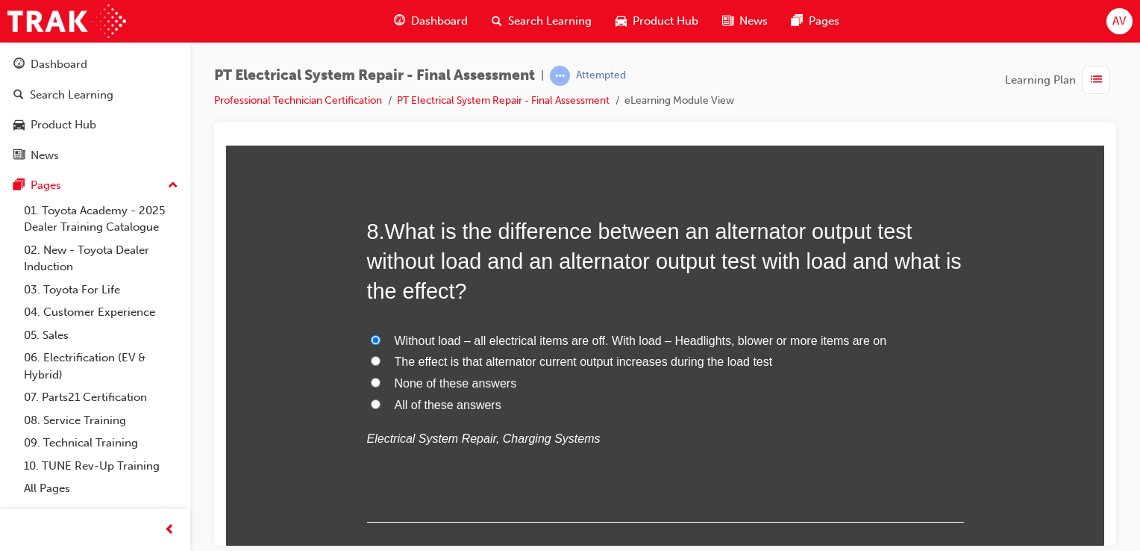
click at [350, 345] on div "You must select an answer for each question before you can submit. Please note,…" at bounding box center [665, 164] width 878 height 4955
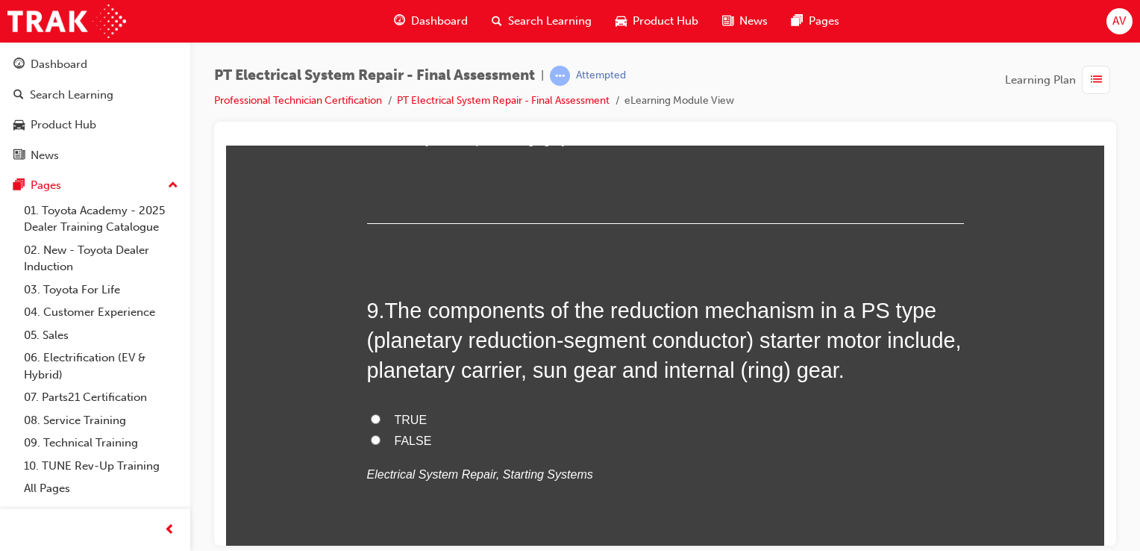
scroll to position [2866, 0]
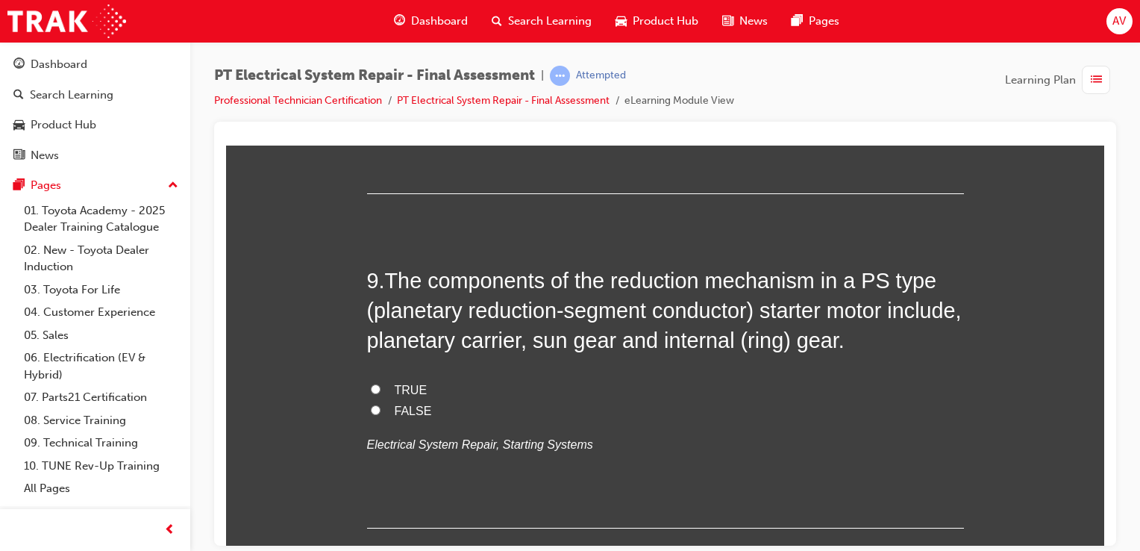
click at [367, 385] on label "TRUE" at bounding box center [665, 390] width 597 height 22
click at [371, 385] on input "TRUE" at bounding box center [376, 389] width 10 height 10
radio input "true"
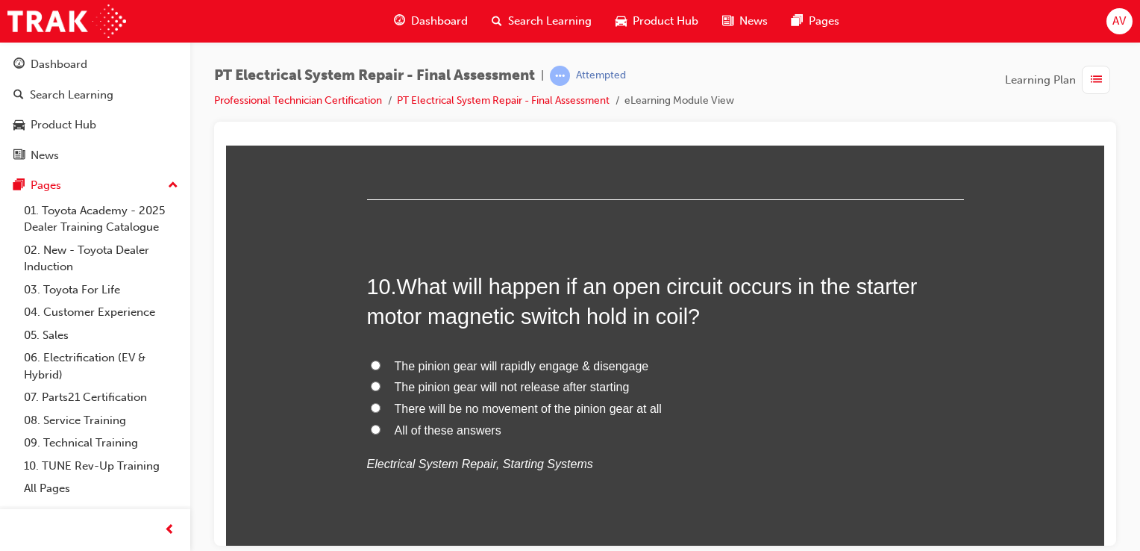
scroll to position [3224, 0]
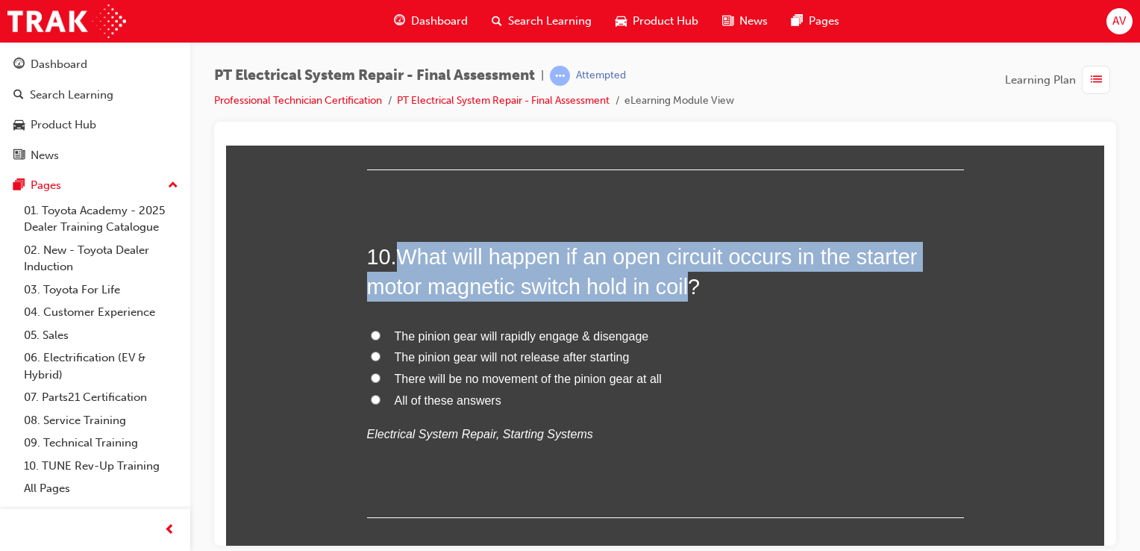
drag, startPoint x: 400, startPoint y: 260, endPoint x: 685, endPoint y: 283, distance: 286.0
click at [685, 283] on span "What will happen if an open circuit occurs in the starter motor magnetic switch…" at bounding box center [642, 271] width 551 height 54
copy span "What will happen if an open circuit occurs in the starter motor magnetic switch…"
click at [371, 374] on input "There will be no movement of the pinion gear at all" at bounding box center [376, 377] width 10 height 10
radio input "true"
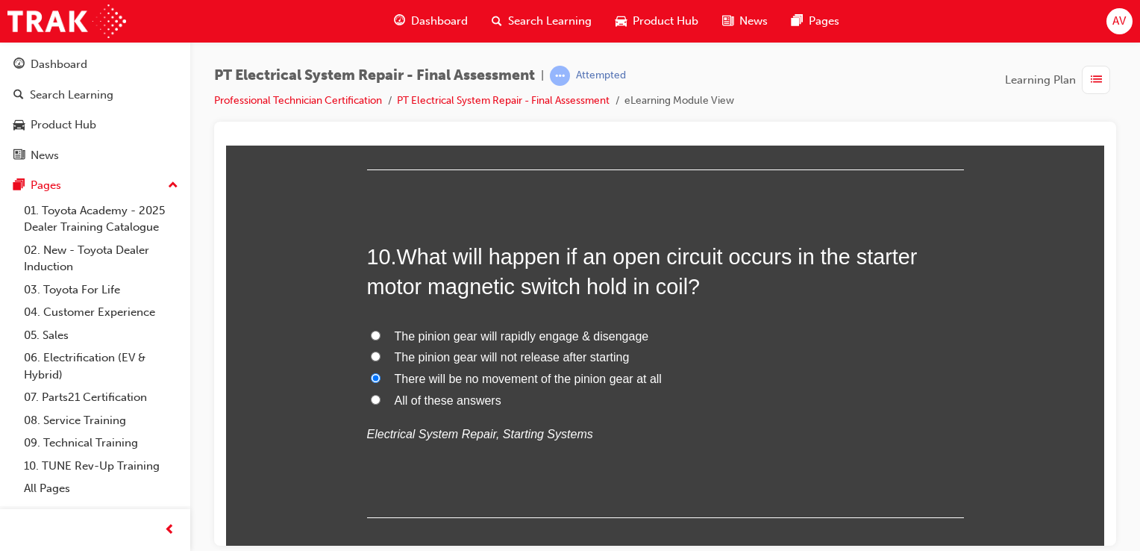
click at [371, 330] on input "The pinion gear will rapidly engage & disengage" at bounding box center [376, 335] width 10 height 10
radio input "true"
click at [371, 355] on input "The pinion gear will not release after starting" at bounding box center [376, 356] width 10 height 10
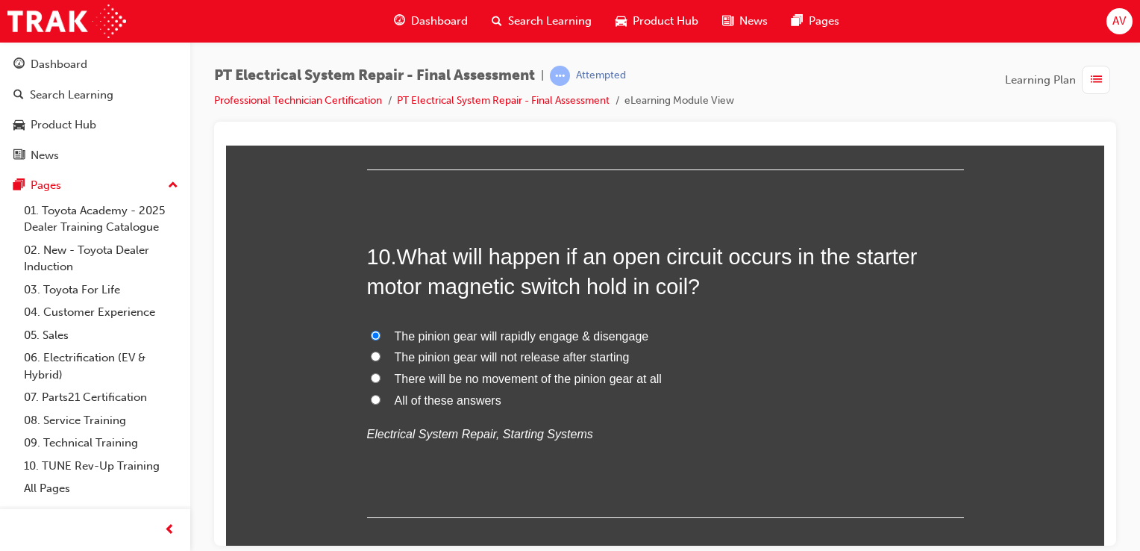
radio input "true"
click at [371, 334] on input "The pinion gear will rapidly engage & disengage" at bounding box center [376, 335] width 10 height 10
radio input "true"
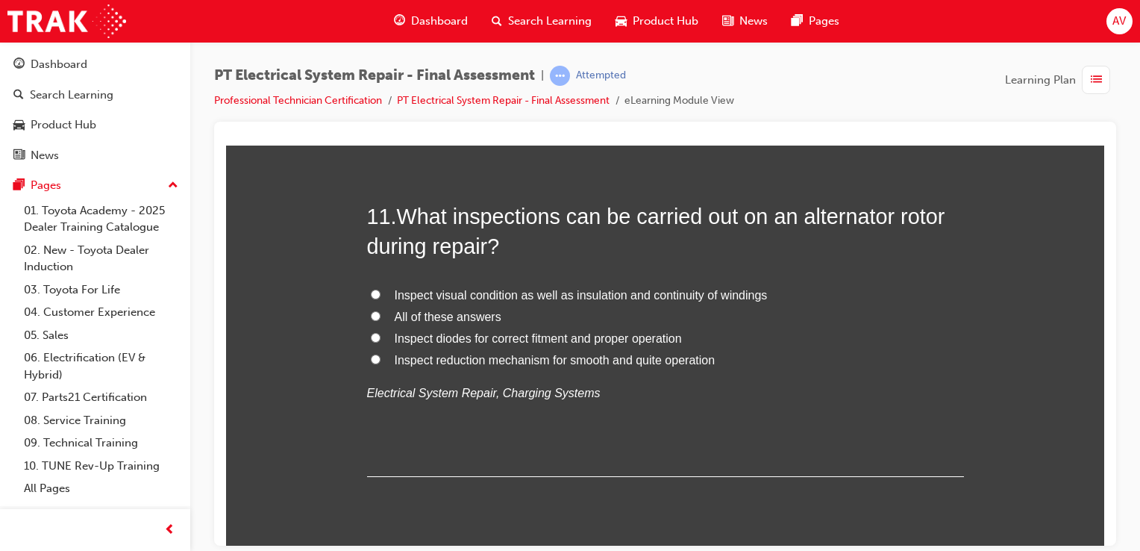
scroll to position [3642, 0]
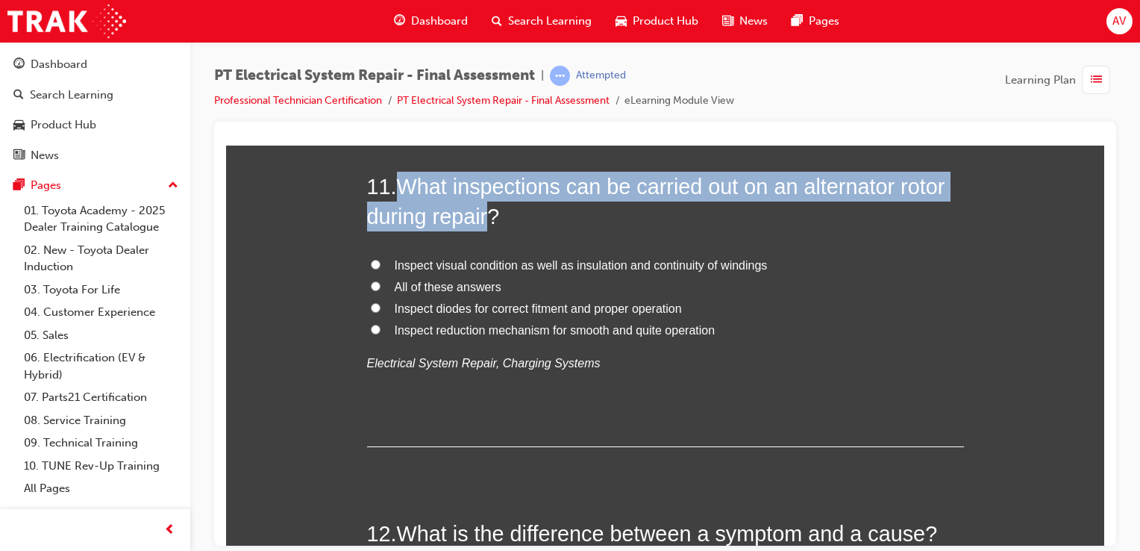
drag, startPoint x: 399, startPoint y: 177, endPoint x: 487, endPoint y: 213, distance: 94.7
click at [487, 213] on span "What inspections can be carried out on an alternator rotor during repair?" at bounding box center [656, 201] width 578 height 54
copy span "What inspections can be carried out on an alternator rotor during repair"
click at [372, 281] on input "All of these answers" at bounding box center [376, 286] width 10 height 10
radio input "true"
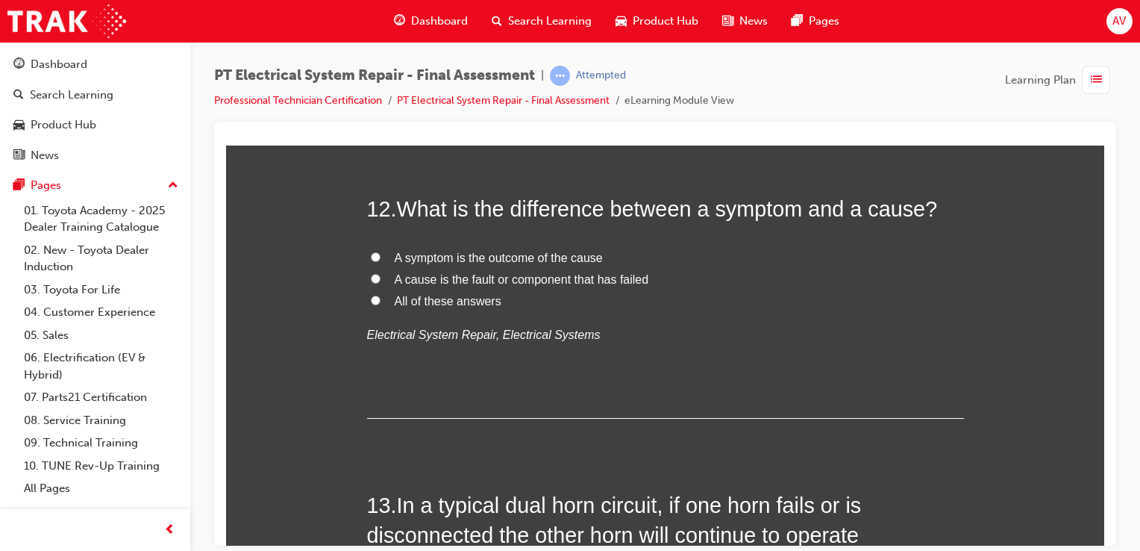
scroll to position [3970, 0]
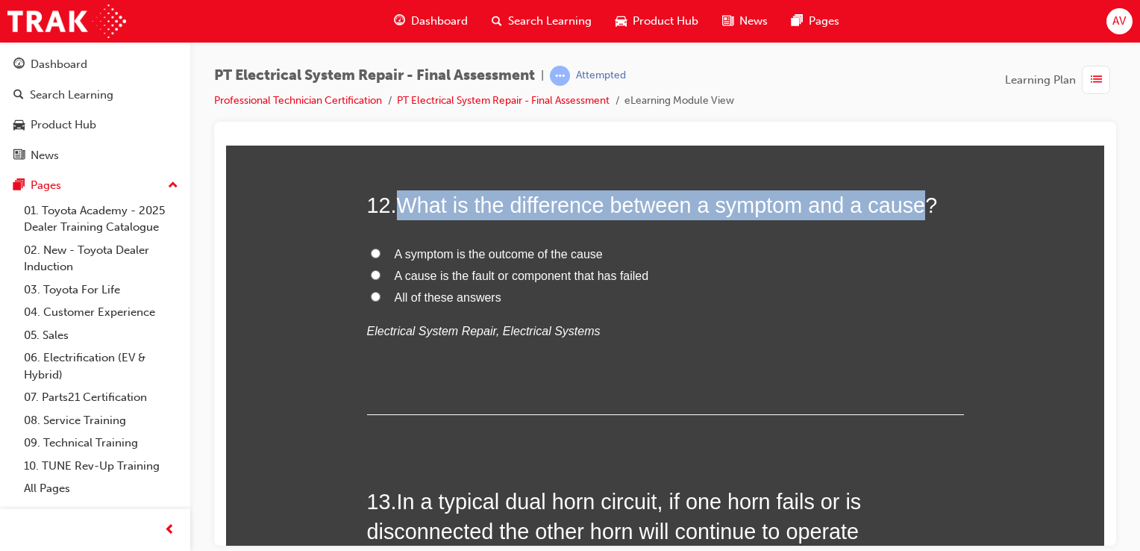
drag, startPoint x: 403, startPoint y: 203, endPoint x: 913, endPoint y: 194, distance: 510.5
click at [913, 194] on span "What is the difference between a symptom and a cause?" at bounding box center [667, 205] width 541 height 24
copy span "What is the difference between a symptom and a cause"
click at [371, 249] on input "A symptom is the outcome of the cause" at bounding box center [376, 253] width 10 height 10
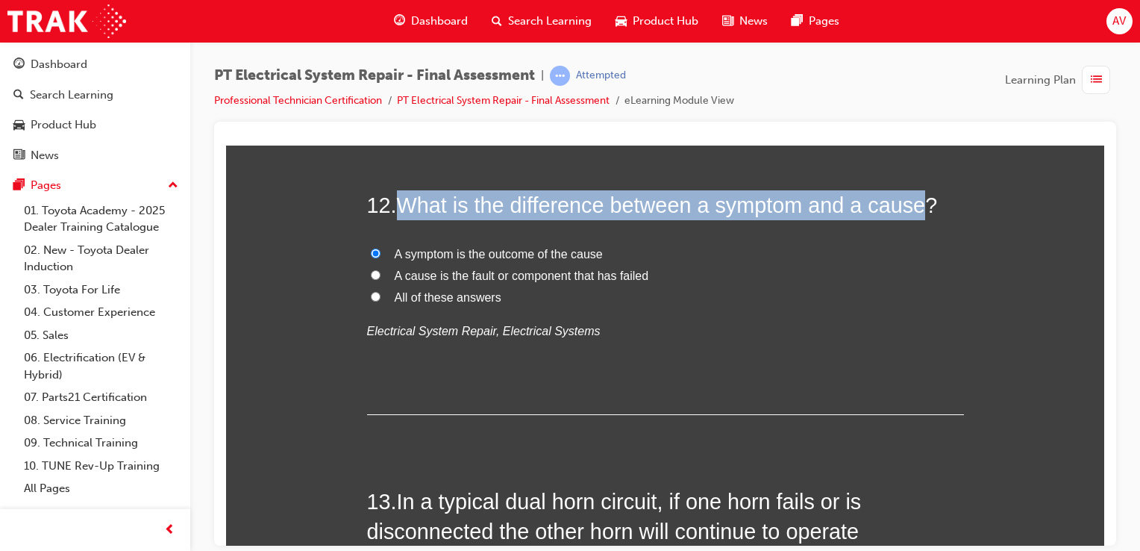
radio input "true"
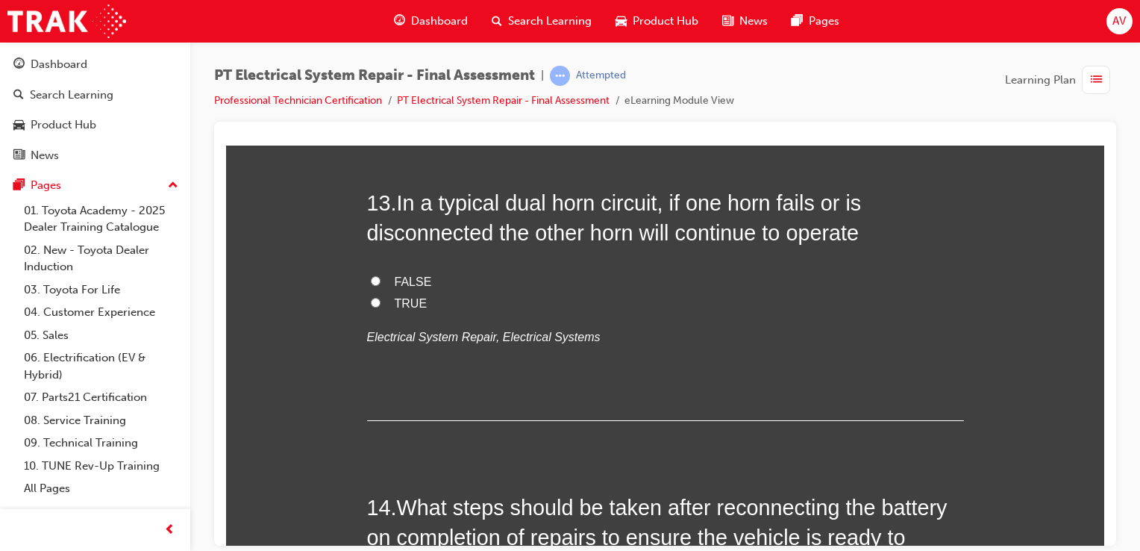
scroll to position [4299, 0]
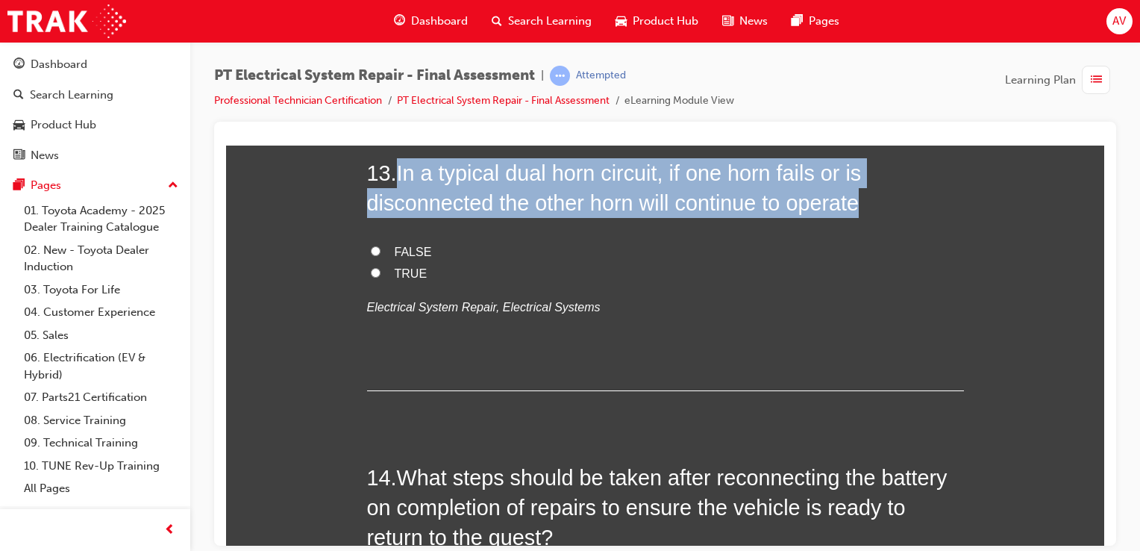
drag, startPoint x: 391, startPoint y: 161, endPoint x: 872, endPoint y: 204, distance: 482.5
click at [872, 204] on h2 "13 . In a typical dual horn circuit, if one horn fails or is disconnected the o…" at bounding box center [665, 187] width 597 height 60
click at [374, 271] on input "TRUE" at bounding box center [376, 272] width 10 height 10
radio input "true"
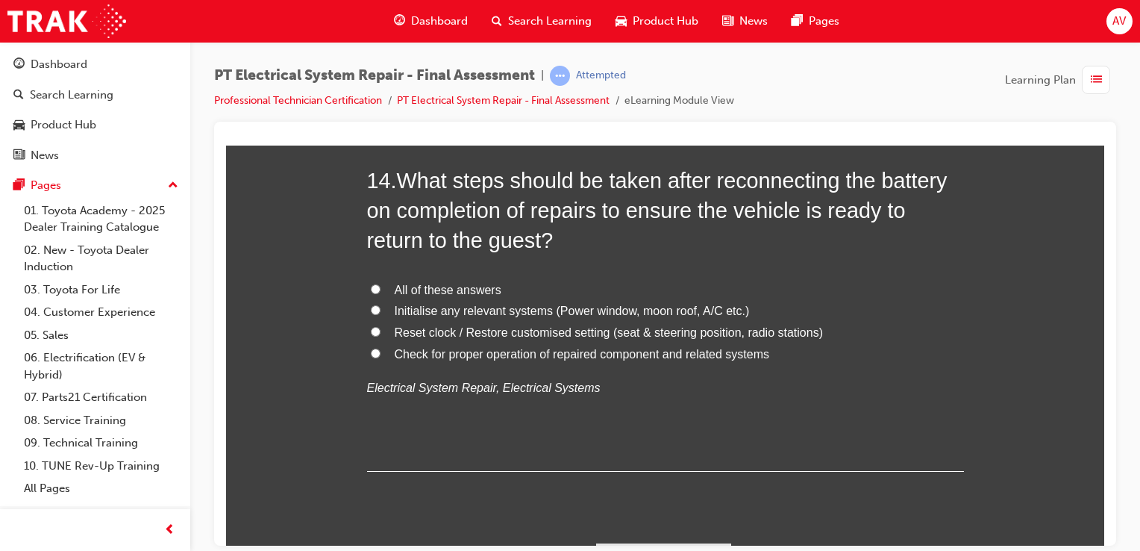
scroll to position [4597, 0]
click at [371, 287] on input "All of these answers" at bounding box center [376, 287] width 10 height 10
radio input "true"
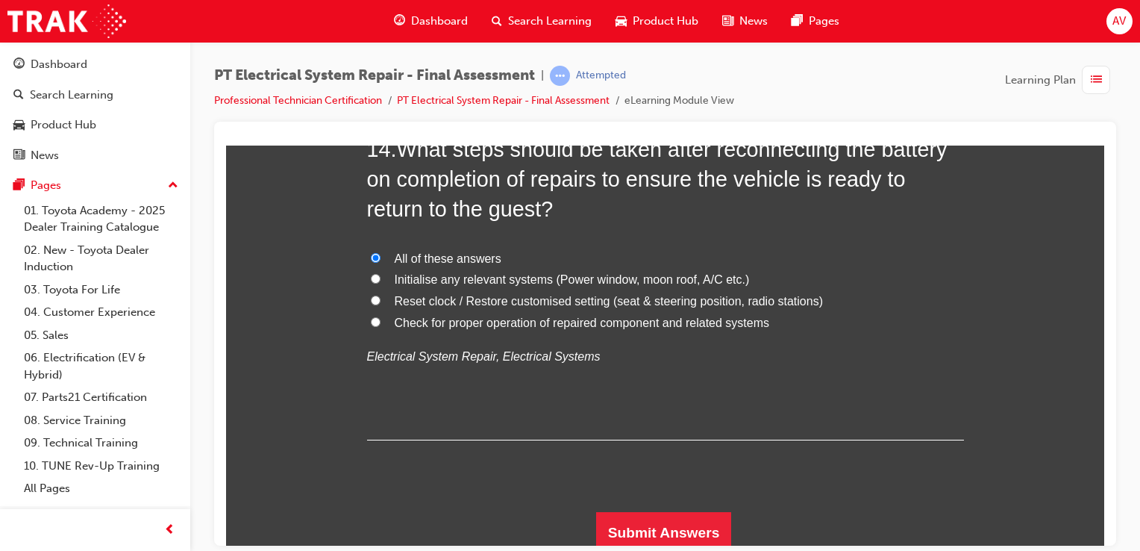
scroll to position [4631, 0]
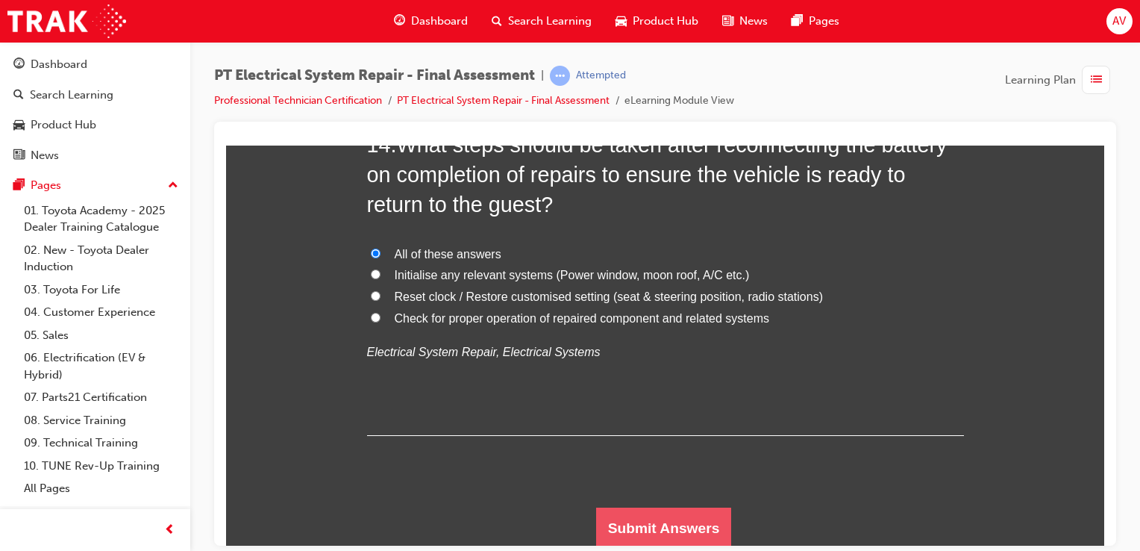
click at [685, 524] on button "Submit Answers" at bounding box center [664, 528] width 136 height 42
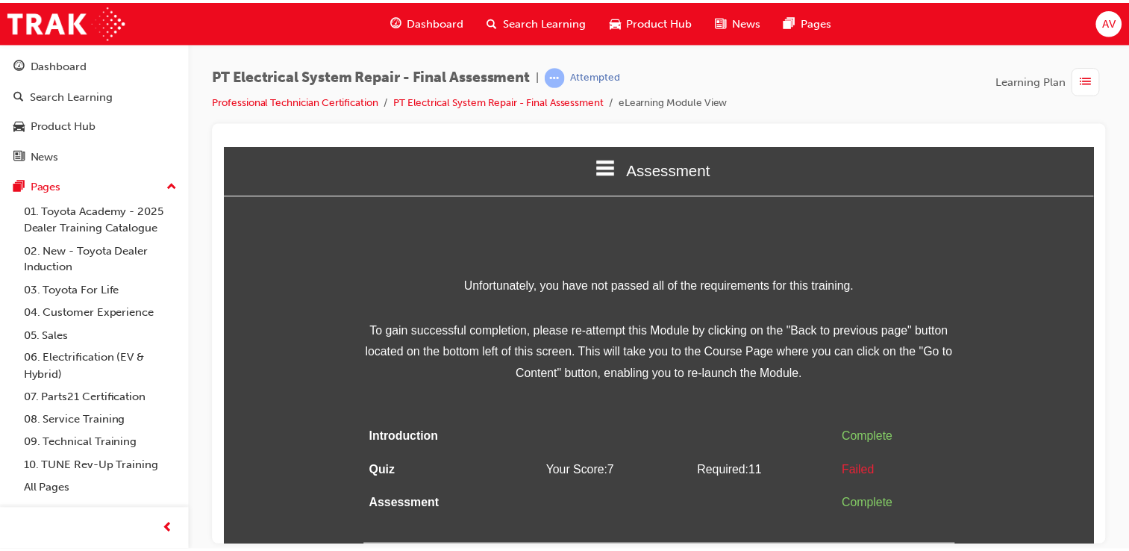
scroll to position [0, 0]
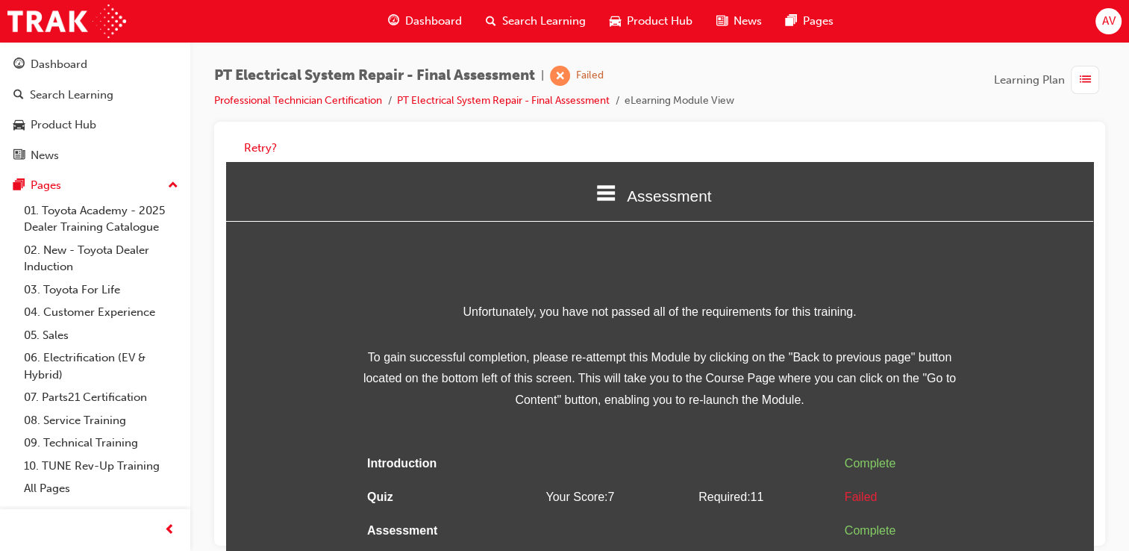
click at [903, 437] on div "Unfortunately, you have not passed all of the requirements for this training. T…" at bounding box center [659, 436] width 597 height 271
click at [266, 148] on button "Retry?" at bounding box center [260, 148] width 33 height 17
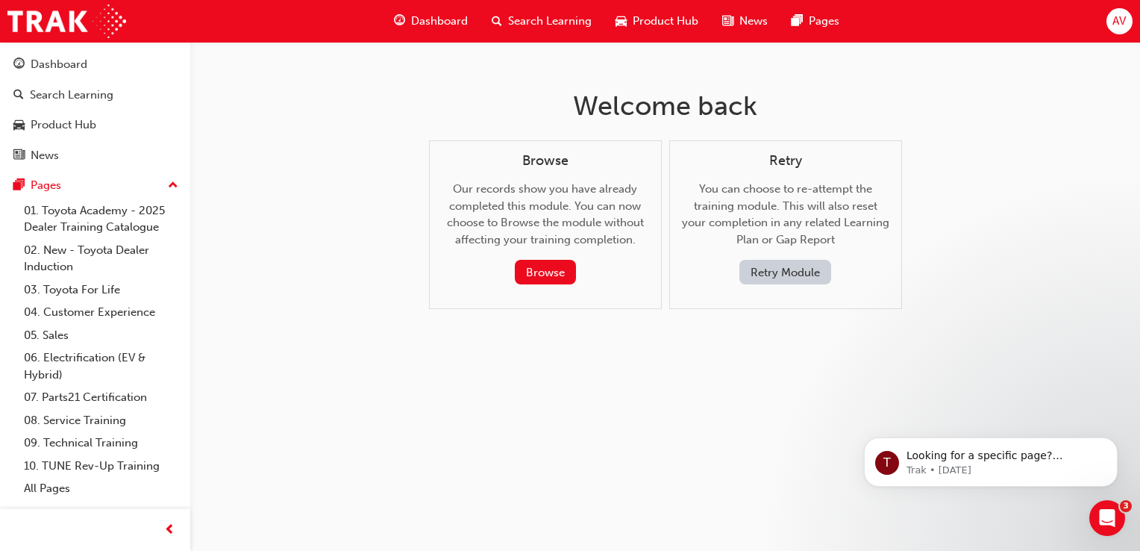
click at [761, 272] on button "Retry Module" at bounding box center [786, 272] width 92 height 25
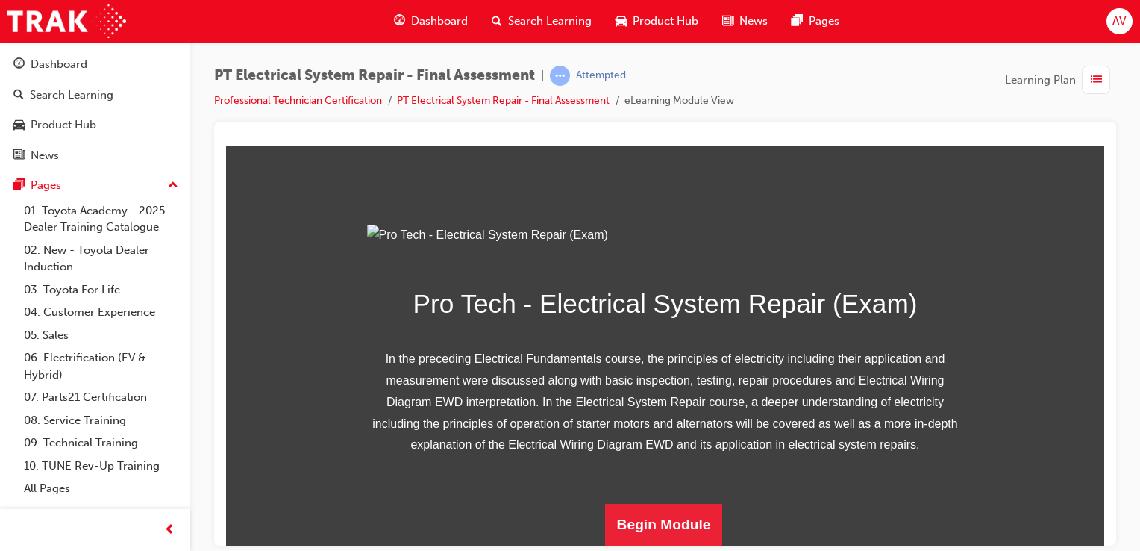
scroll to position [224, 0]
click at [660, 523] on button "Begin Module" at bounding box center [664, 524] width 118 height 42
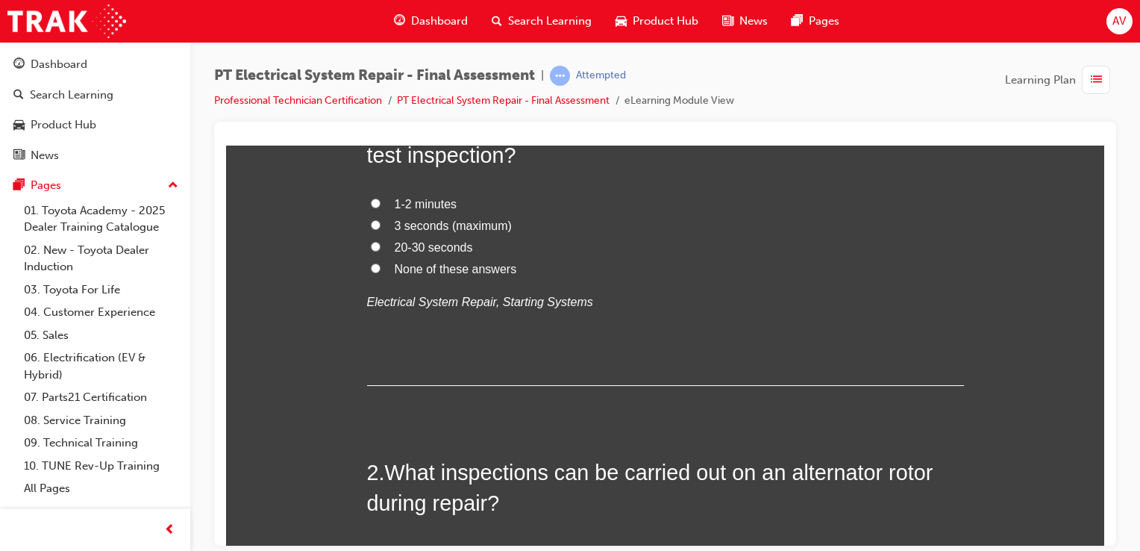
scroll to position [0, 0]
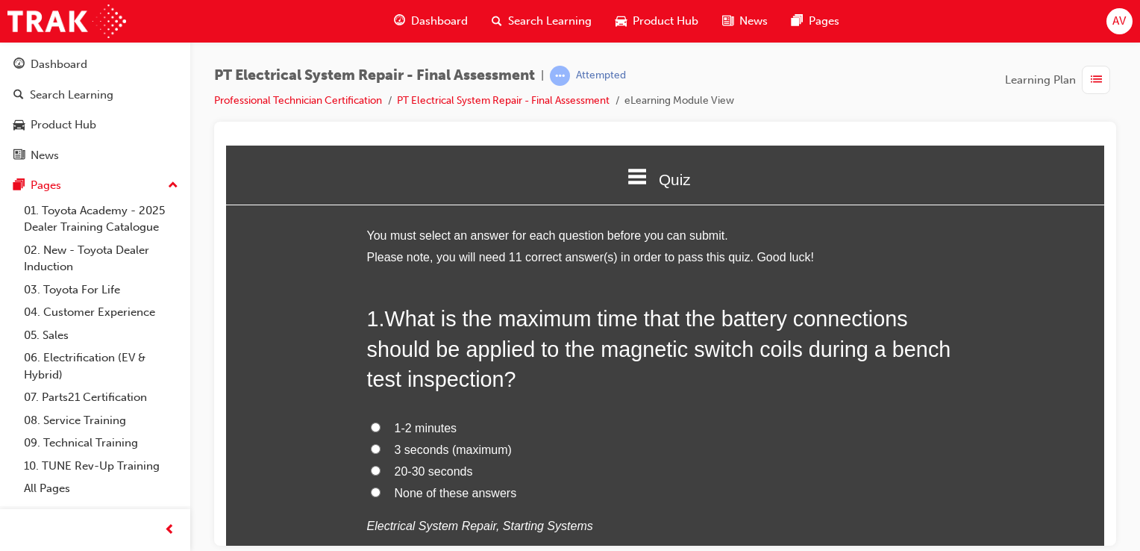
click at [373, 446] on input "3 seconds (maximum)" at bounding box center [376, 448] width 10 height 10
radio input "true"
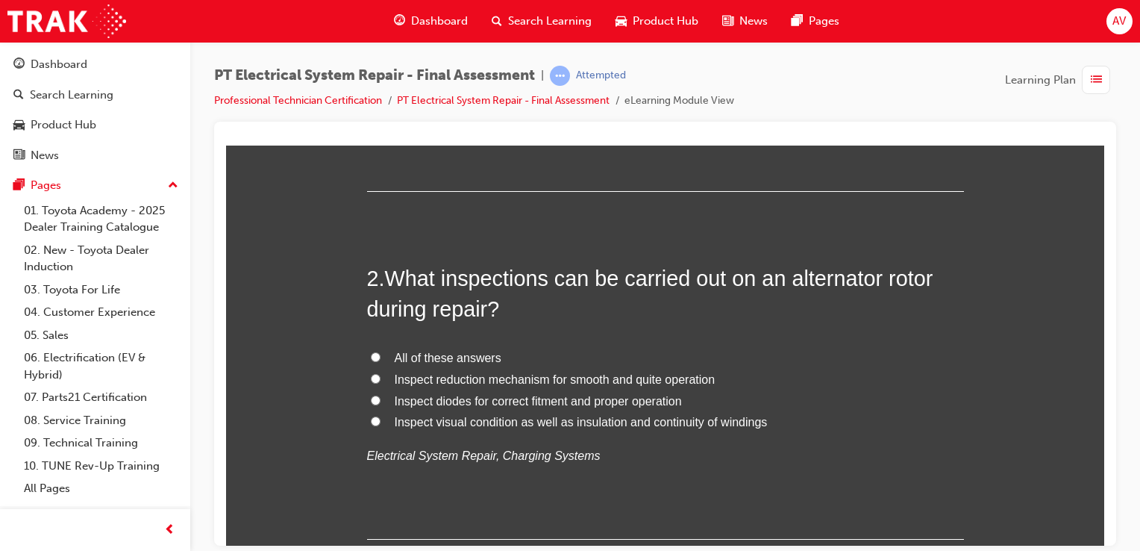
scroll to position [448, 0]
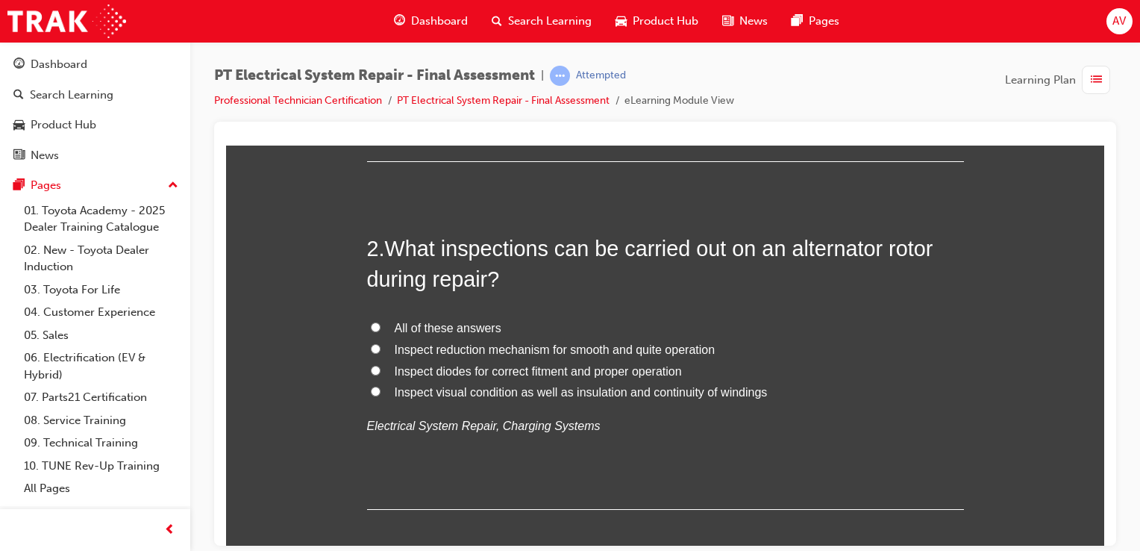
click at [373, 330] on input "All of these answers" at bounding box center [376, 327] width 10 height 10
radio input "true"
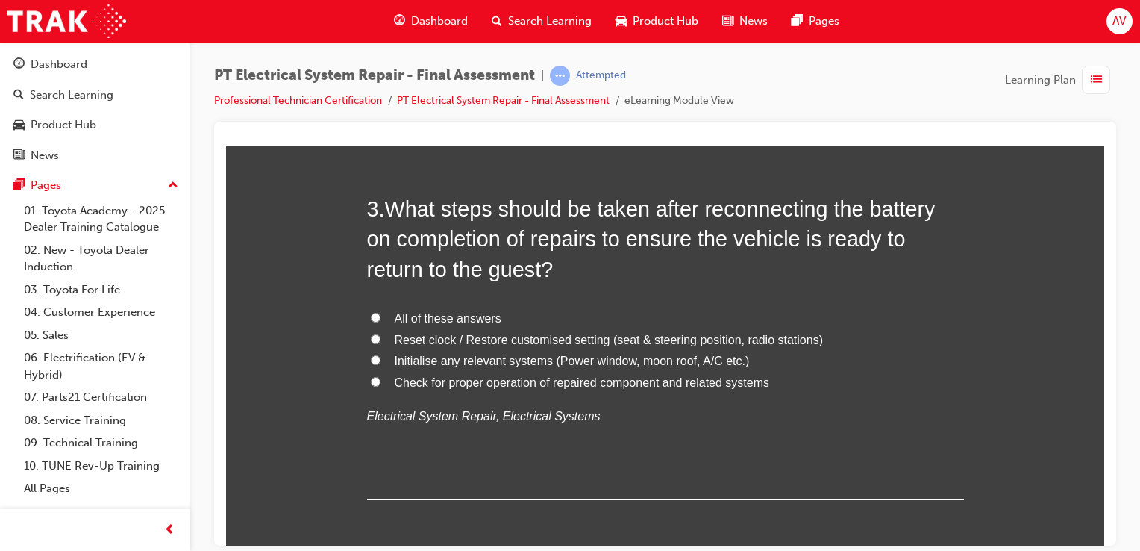
scroll to position [836, 0]
click at [371, 314] on input "All of these answers" at bounding box center [376, 316] width 10 height 10
radio input "true"
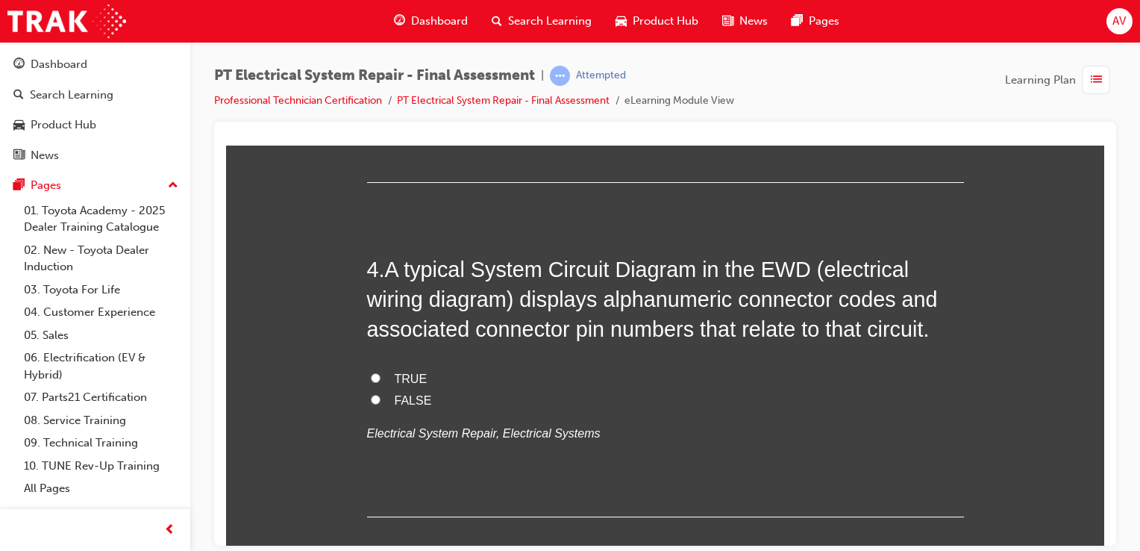
scroll to position [1164, 0]
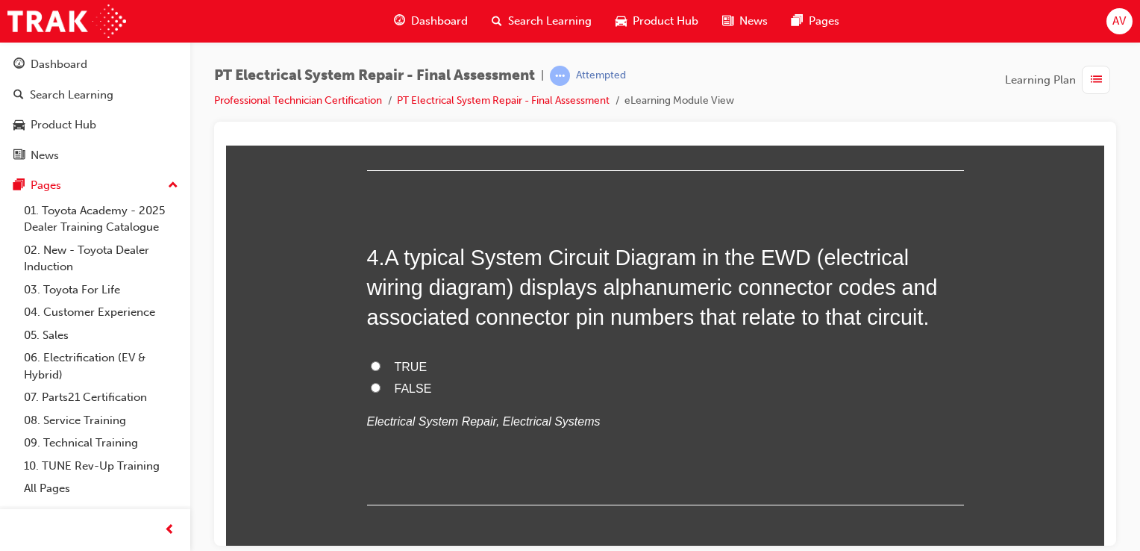
click at [371, 367] on input "TRUE" at bounding box center [376, 365] width 10 height 10
radio input "true"
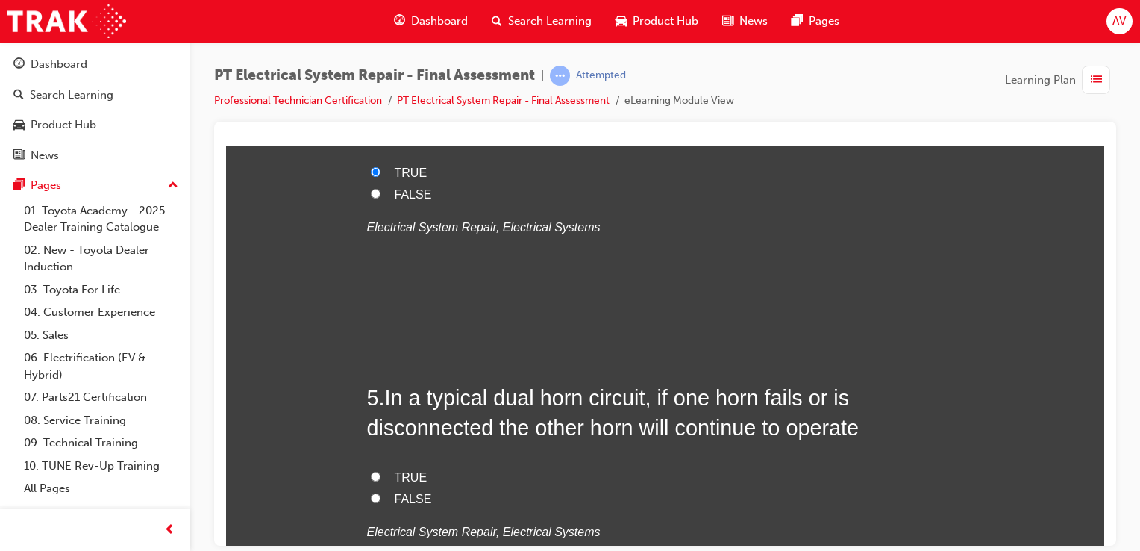
scroll to position [1522, 0]
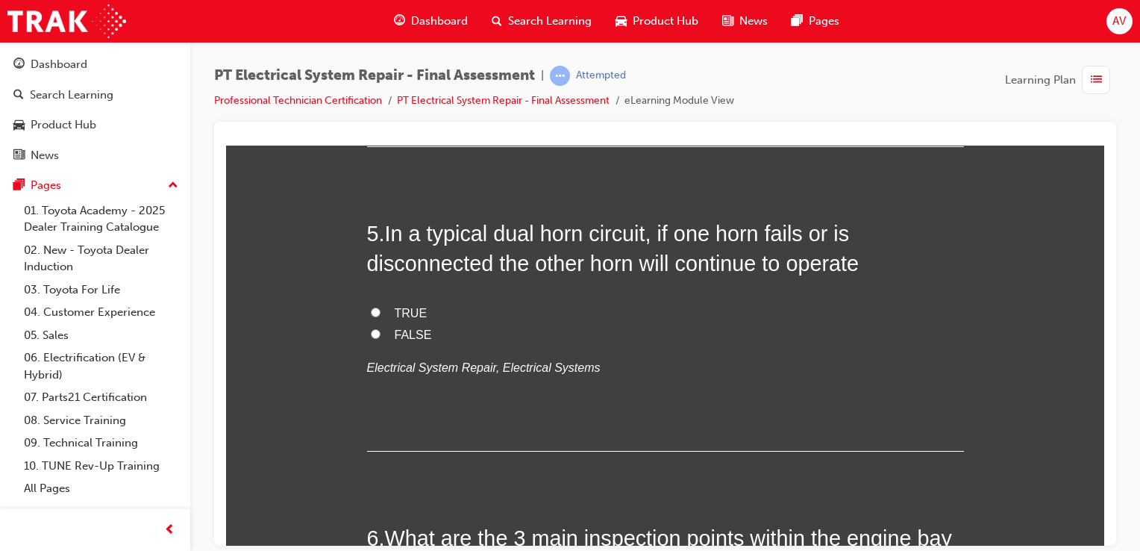
click at [372, 310] on input "TRUE" at bounding box center [376, 312] width 10 height 10
radio input "true"
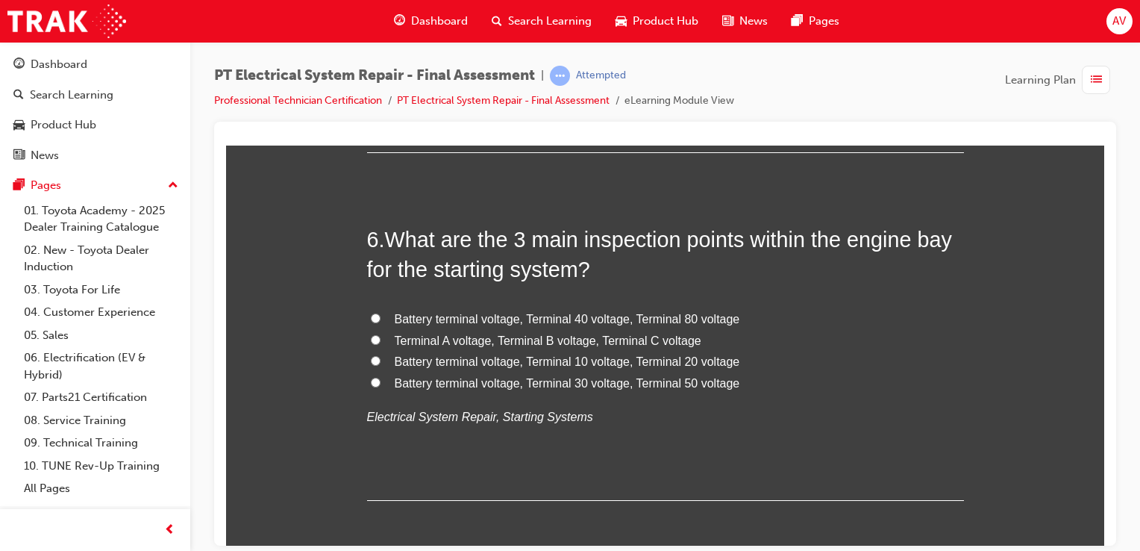
scroll to position [1851, 0]
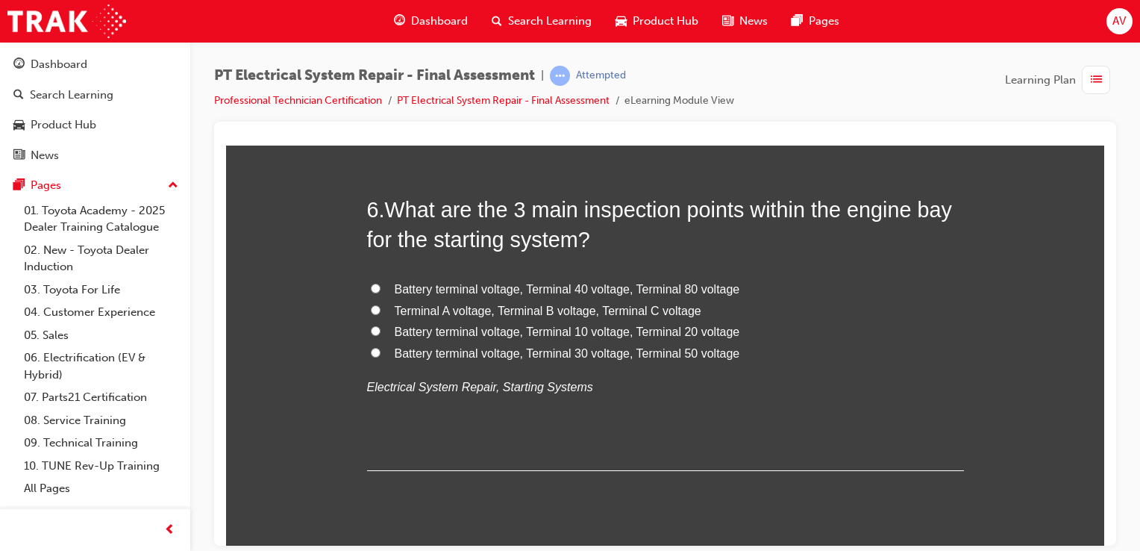
click at [371, 352] on input "Battery terminal voltage, Terminal 30 voltage, Terminal 50 voltage" at bounding box center [376, 352] width 10 height 10
radio input "true"
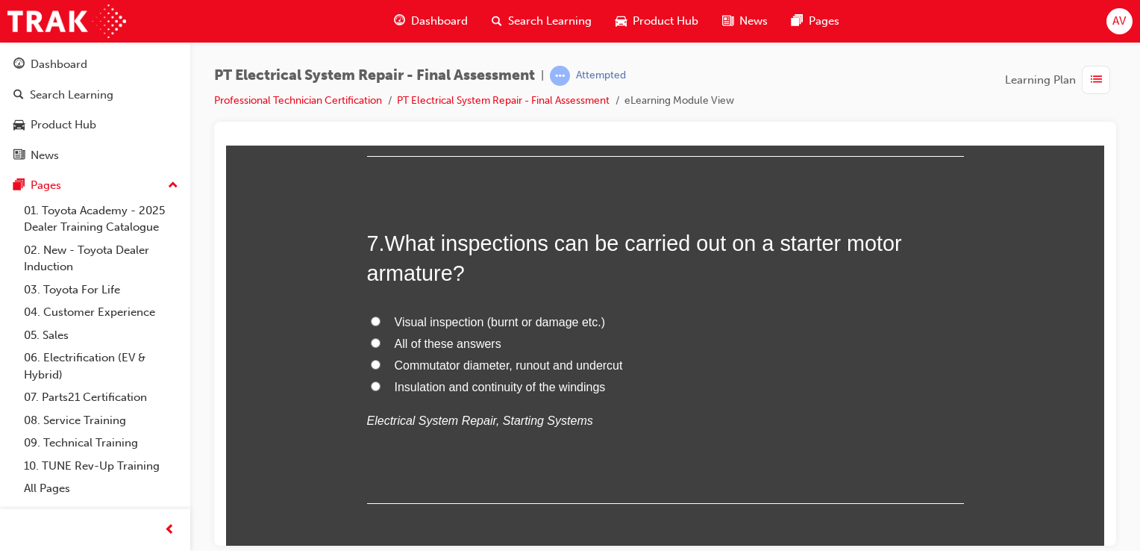
scroll to position [2179, 0]
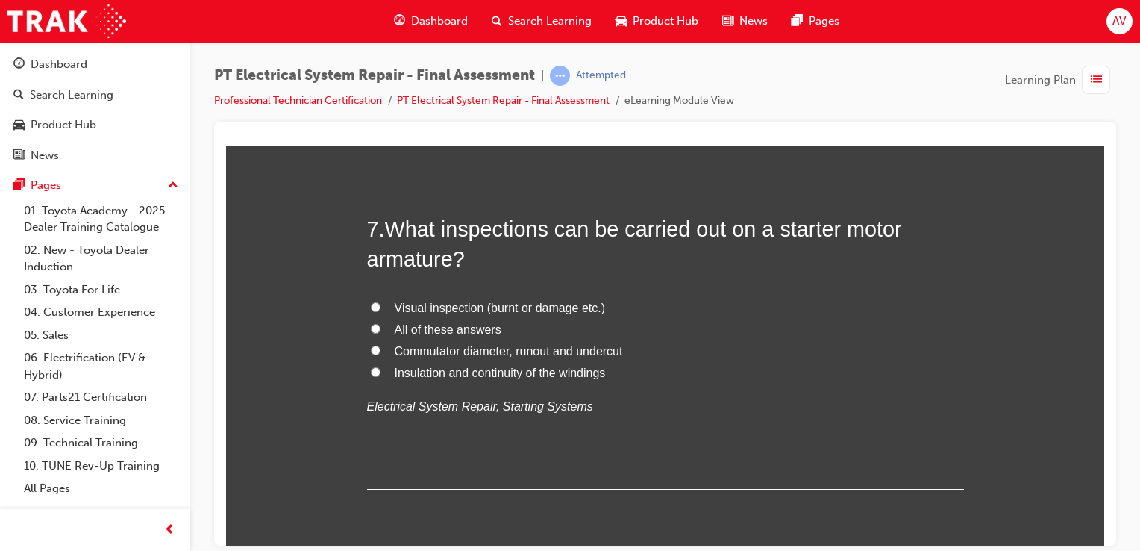
click at [370, 319] on label "All of these answers" at bounding box center [665, 330] width 597 height 22
click at [371, 323] on input "All of these answers" at bounding box center [376, 328] width 10 height 10
radio input "true"
click at [332, 351] on div "You must select an answer for each question before you can submit. Please note,…" at bounding box center [665, 523] width 878 height 4955
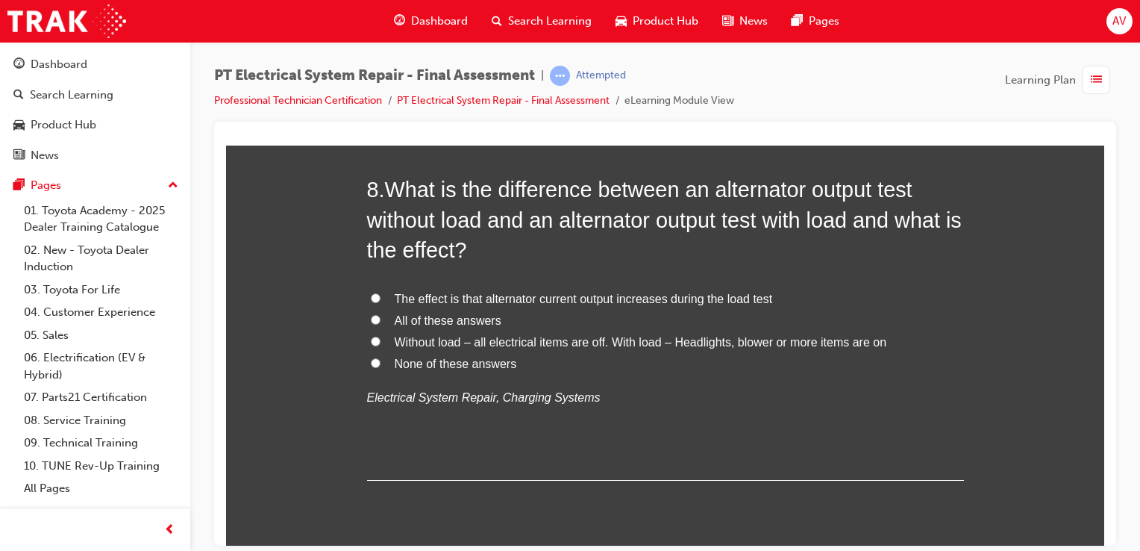
scroll to position [2567, 0]
click at [433, 290] on span "The effect is that alternator current output increases during the load test" at bounding box center [584, 296] width 378 height 13
click at [381, 291] on input "The effect is that alternator current output increases during the load test" at bounding box center [376, 296] width 10 height 10
radio input "true"
click at [299, 349] on div "You must select an answer for each question before you can submit. Please note,…" at bounding box center [665, 134] width 878 height 4955
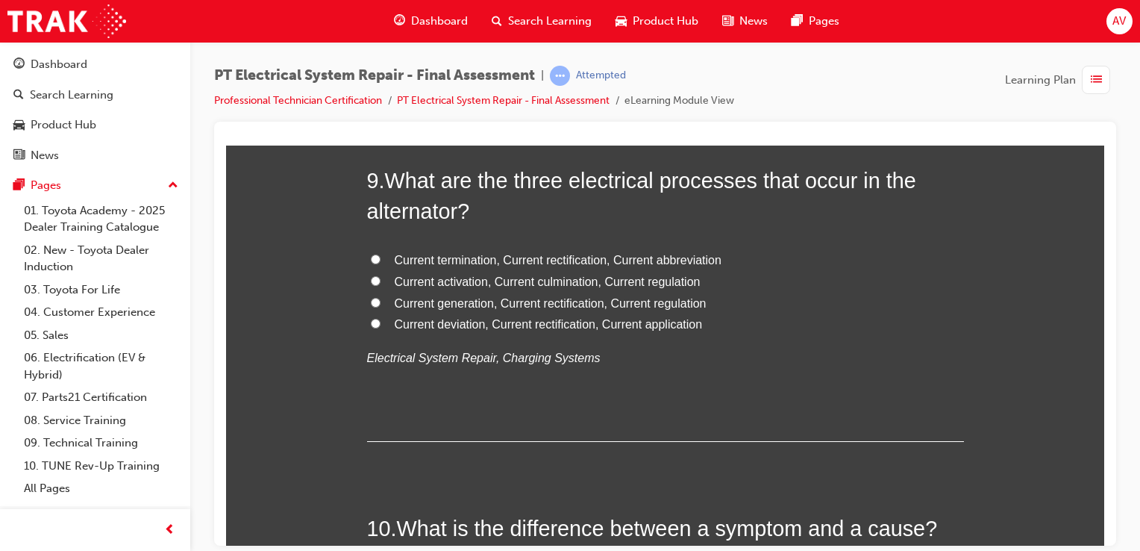
scroll to position [2955, 0]
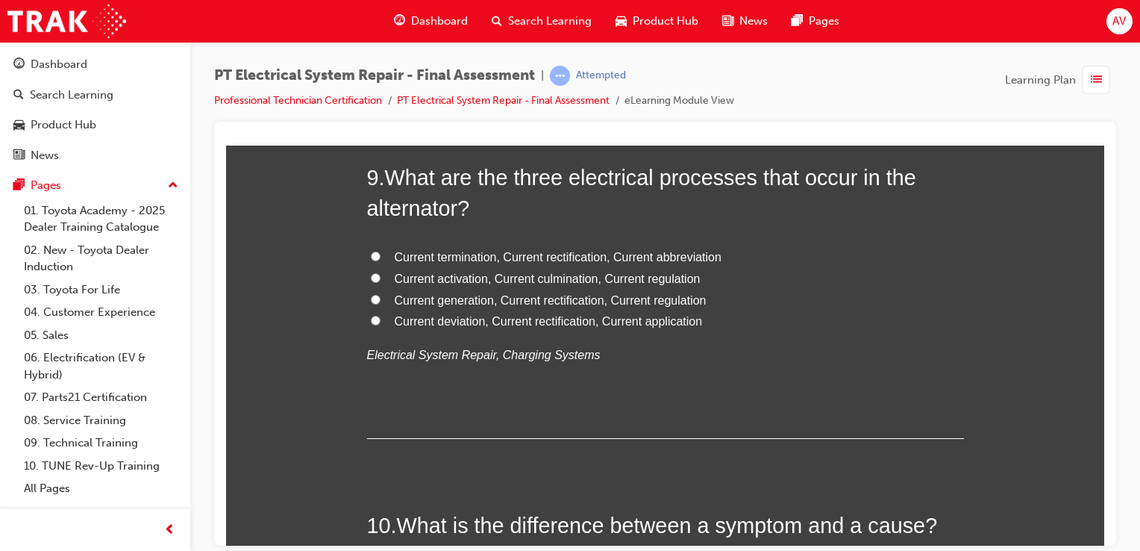
click at [481, 299] on span "Current generation, Current rectification, Current regulation" at bounding box center [551, 299] width 312 height 13
click at [381, 299] on input "Current generation, Current rectification, Current regulation" at bounding box center [376, 299] width 10 height 10
radio input "true"
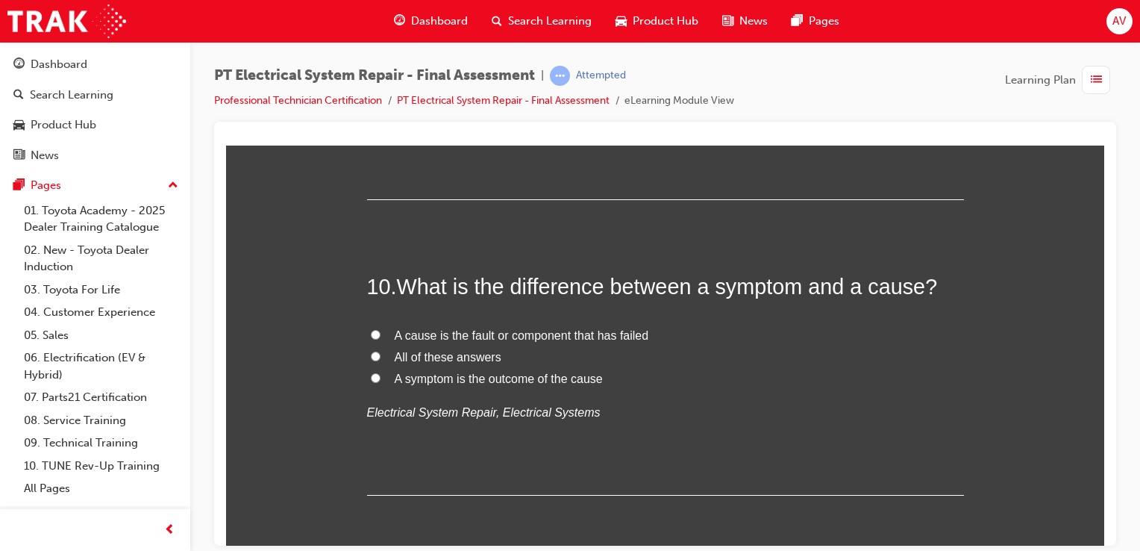
scroll to position [3224, 0]
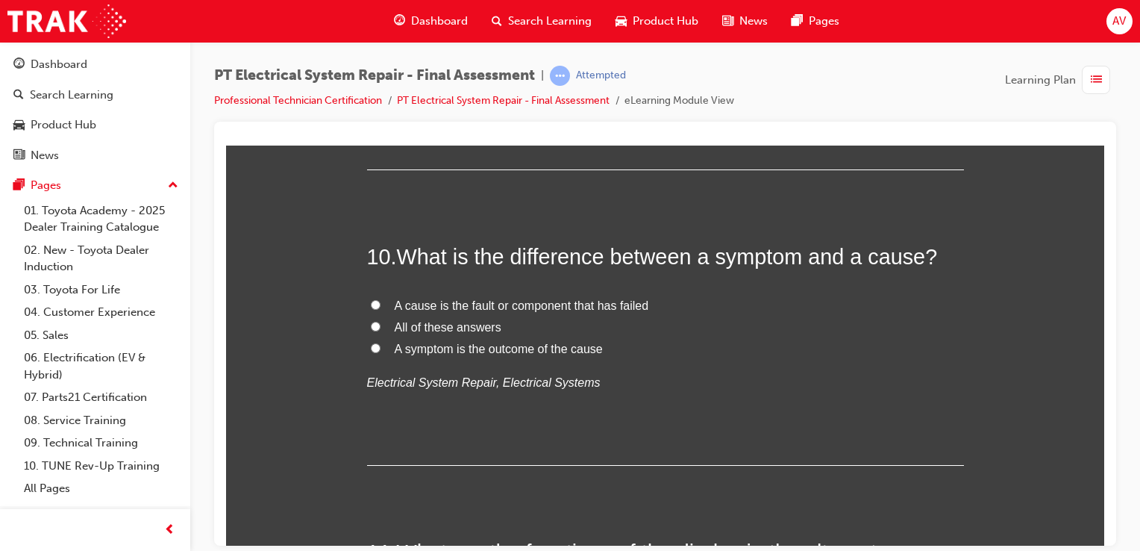
click at [371, 349] on input "A symptom is the outcome of the cause" at bounding box center [376, 348] width 10 height 10
radio input "true"
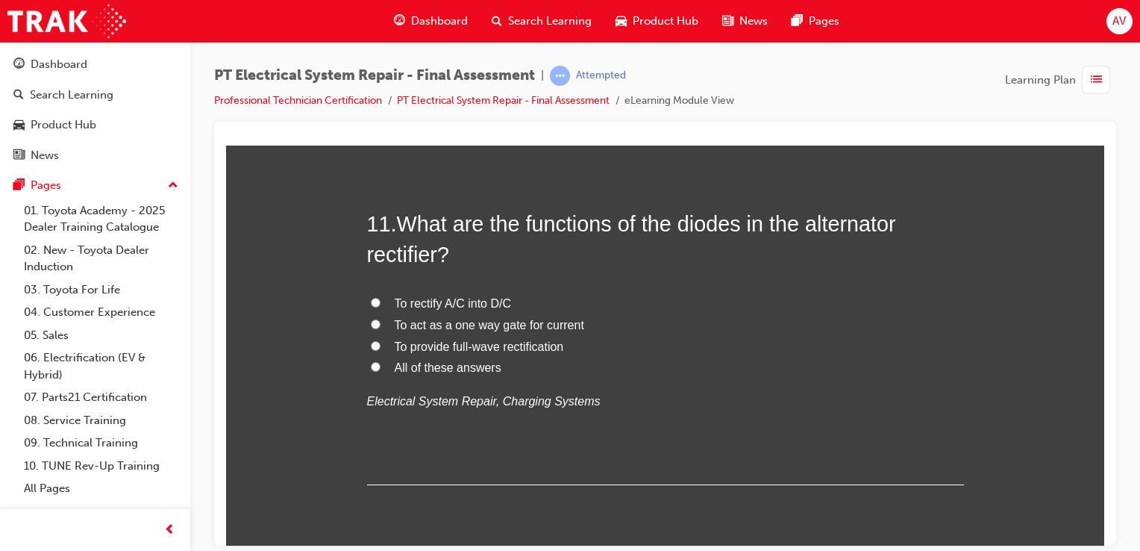
scroll to position [3582, 0]
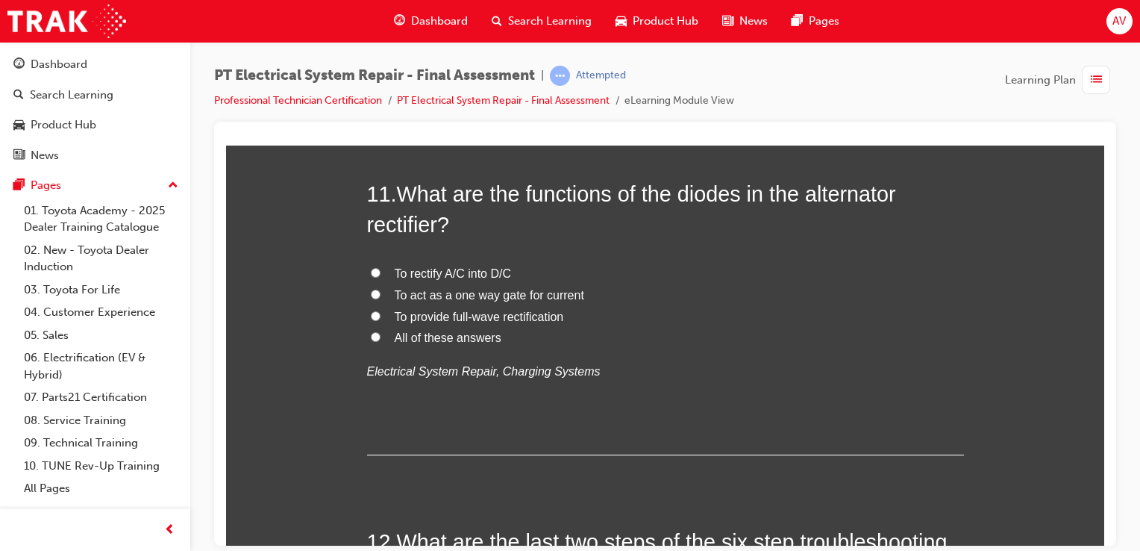
click at [371, 335] on input "All of these answers" at bounding box center [376, 336] width 10 height 10
radio input "true"
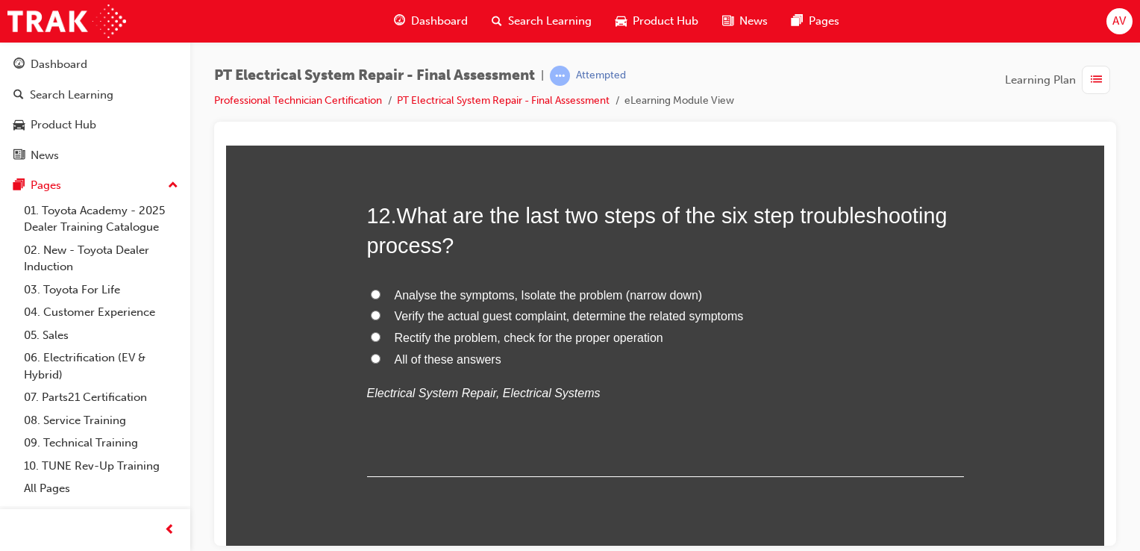
scroll to position [3910, 0]
click at [380, 351] on label "All of these answers" at bounding box center [665, 357] width 597 height 22
click at [380, 351] on input "All of these answers" at bounding box center [376, 356] width 10 height 10
radio input "true"
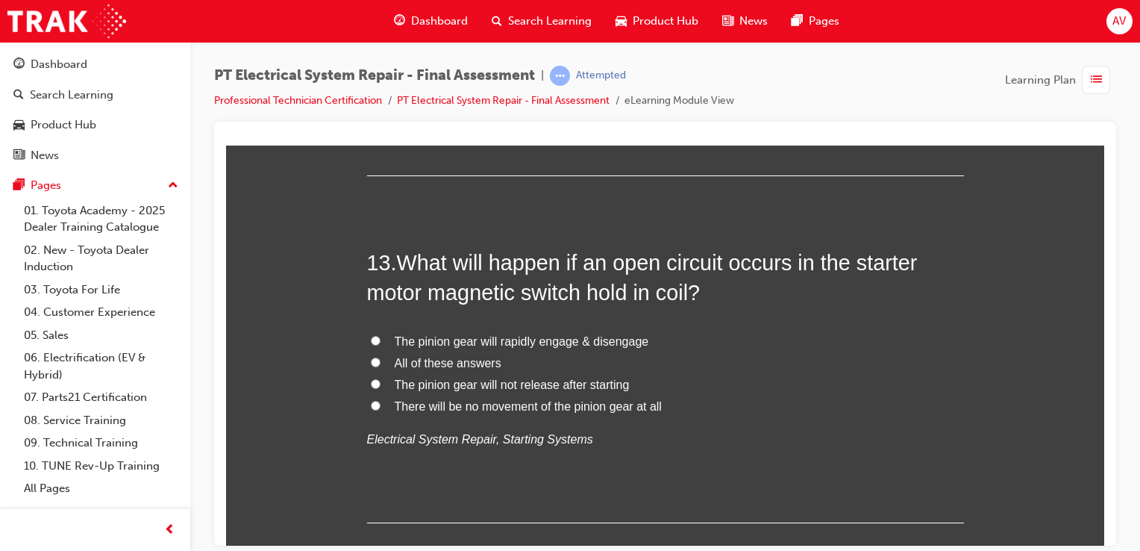
scroll to position [4239, 0]
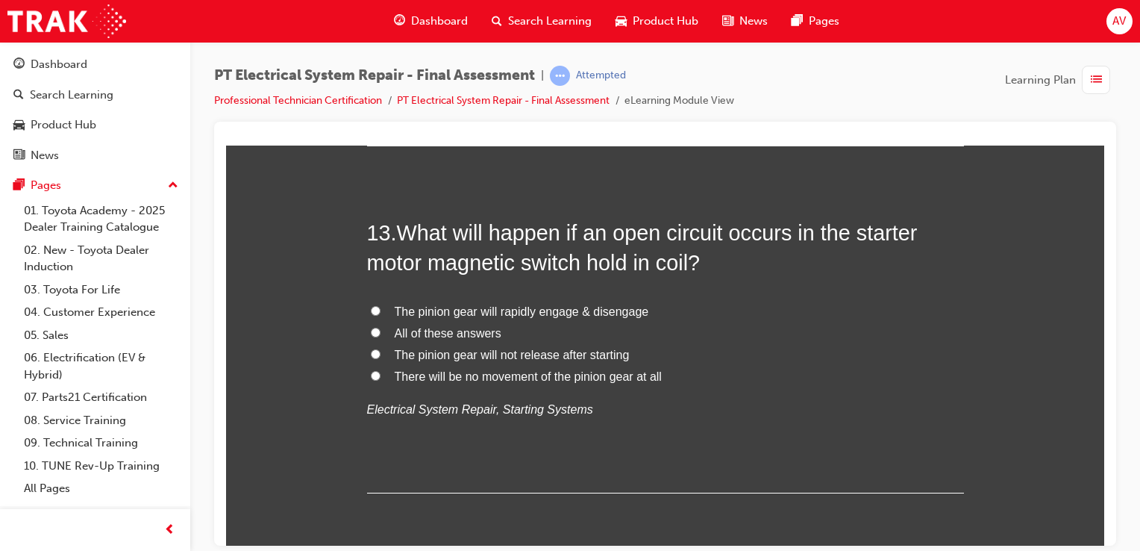
click at [371, 313] on input "The pinion gear will rapidly engage & disengage" at bounding box center [376, 310] width 10 height 10
radio input "true"
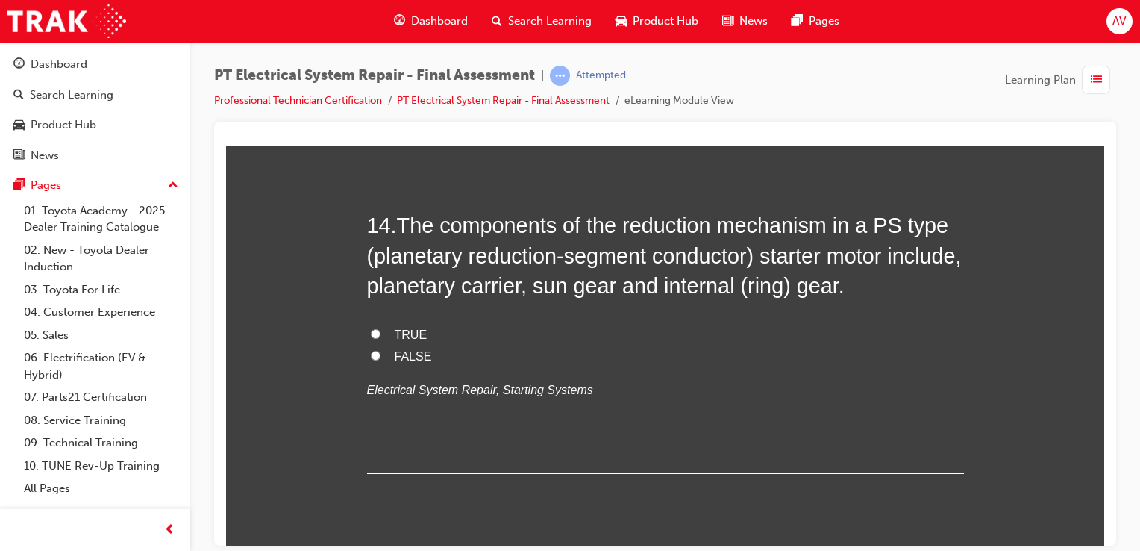
scroll to position [4597, 0]
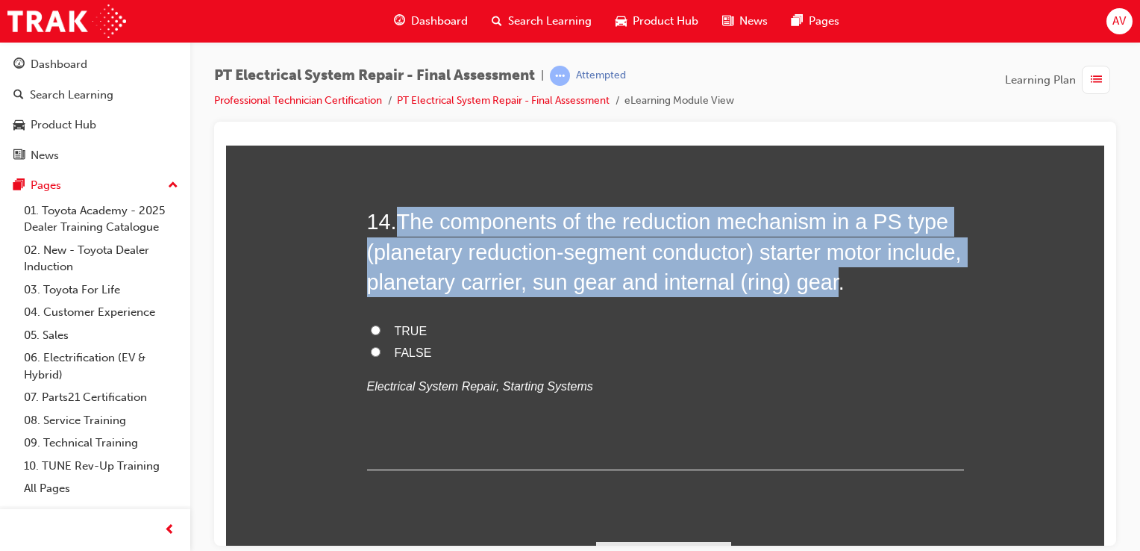
drag, startPoint x: 396, startPoint y: 215, endPoint x: 909, endPoint y: 278, distance: 516.5
click at [909, 278] on span "The components of the reduction mechanism in a PS type (planetary reduction-seg…" at bounding box center [664, 251] width 595 height 84
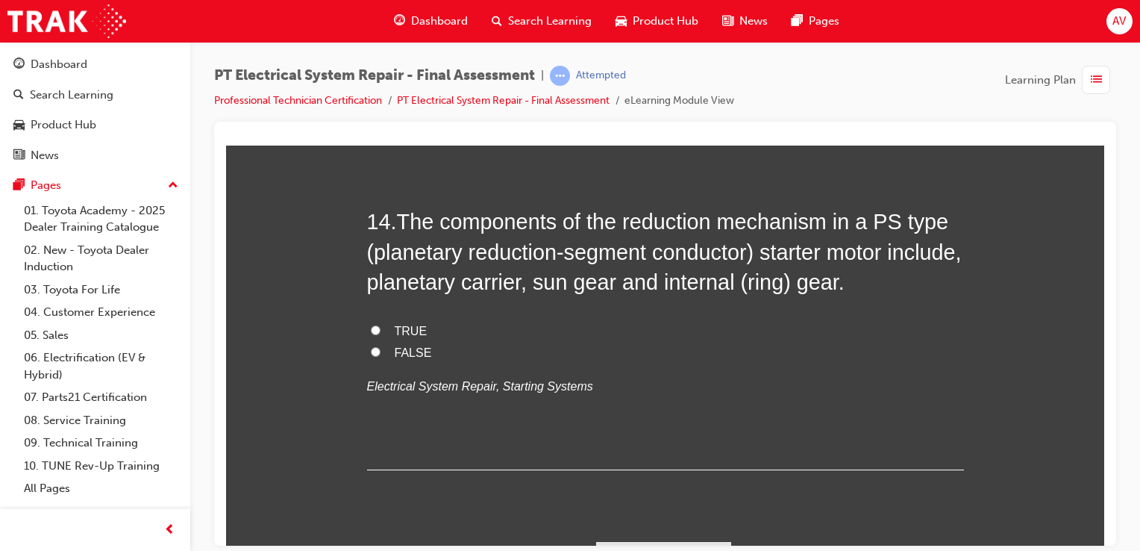
click at [675, 325] on label "TRUE" at bounding box center [665, 331] width 597 height 22
click at [381, 325] on input "TRUE" at bounding box center [376, 330] width 10 height 10
radio input "true"
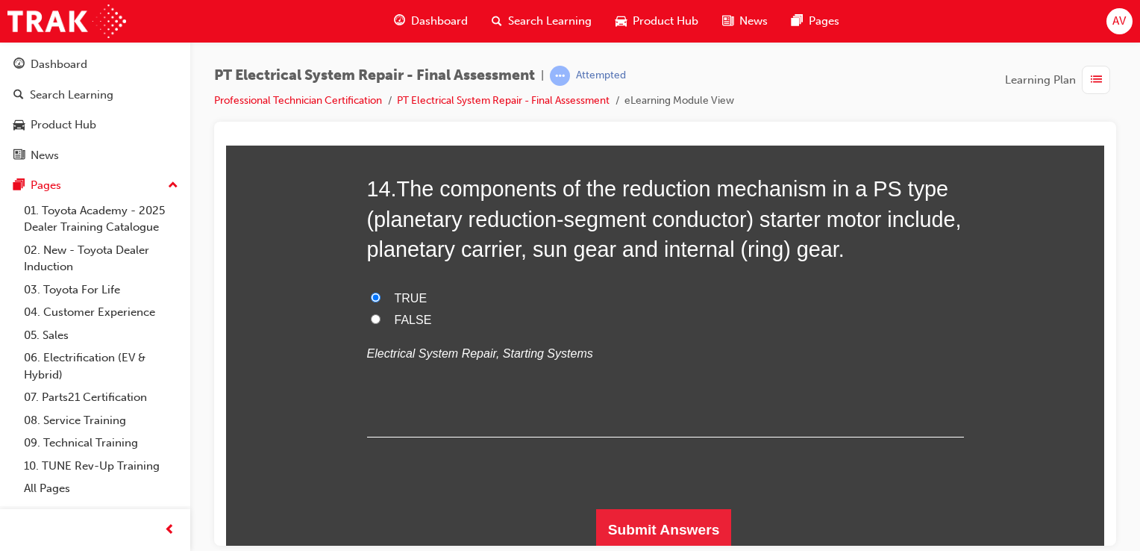
scroll to position [4631, 0]
click at [687, 520] on button "Submit Answers" at bounding box center [664, 528] width 136 height 42
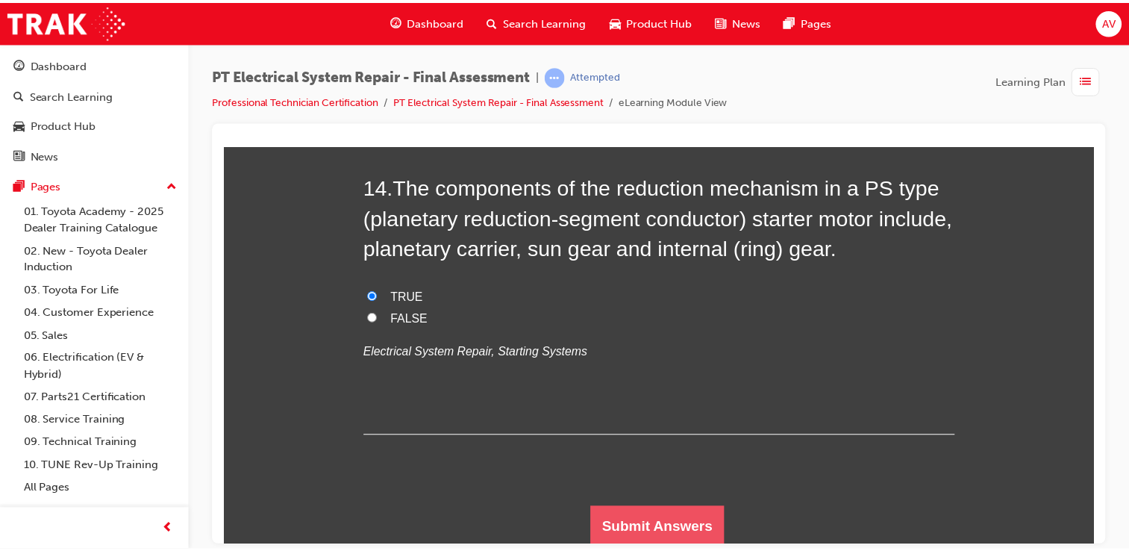
scroll to position [0, 0]
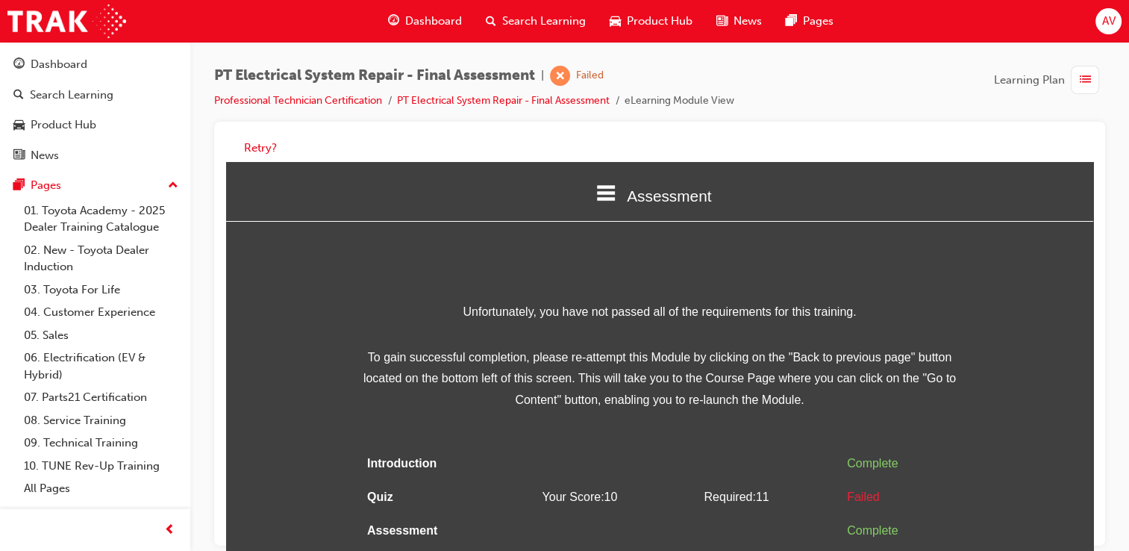
click at [654, 454] on td at bounding box center [618, 464] width 162 height 34
click at [257, 148] on button "Retry?" at bounding box center [260, 148] width 33 height 17
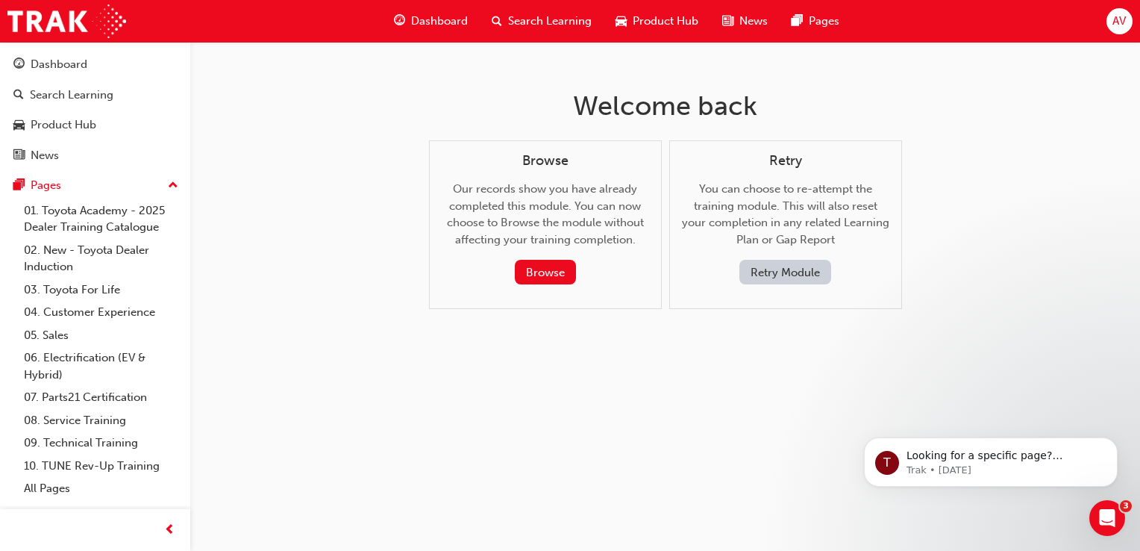
click at [755, 270] on button "Retry Module" at bounding box center [786, 272] width 92 height 25
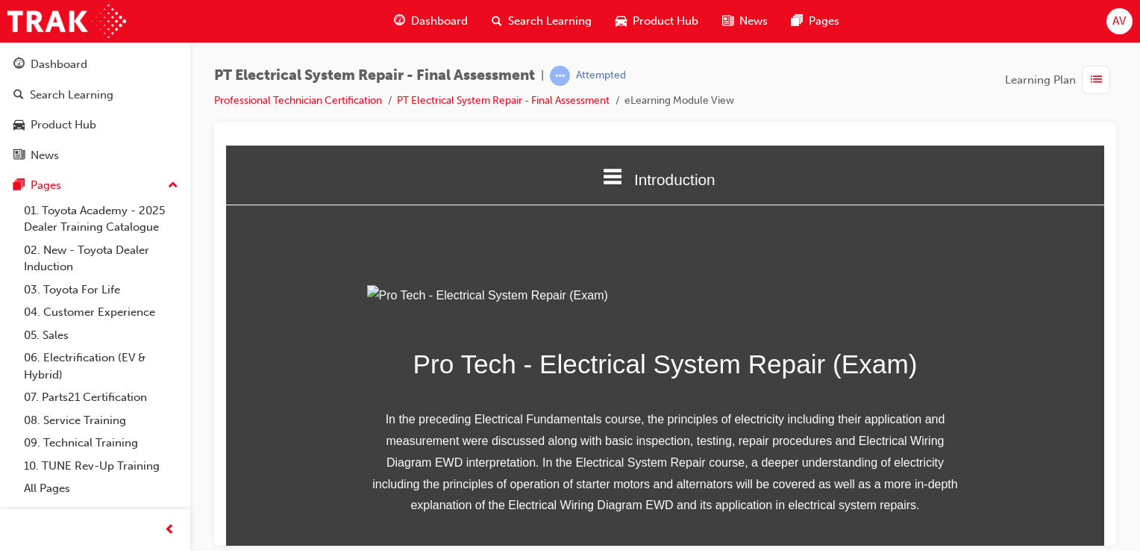
scroll to position [224, 0]
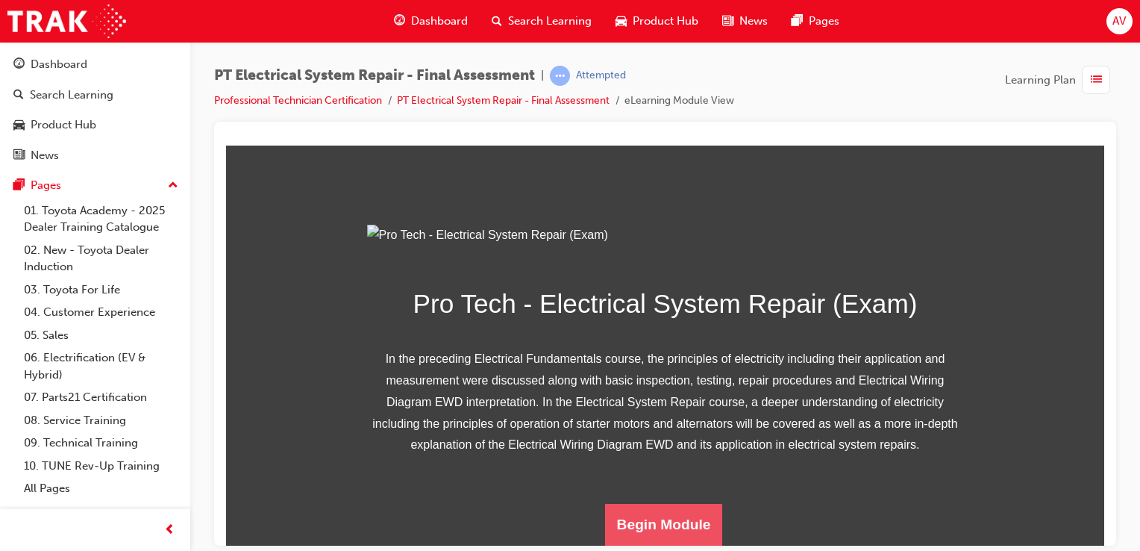
click at [632, 518] on button "Begin Module" at bounding box center [664, 524] width 118 height 42
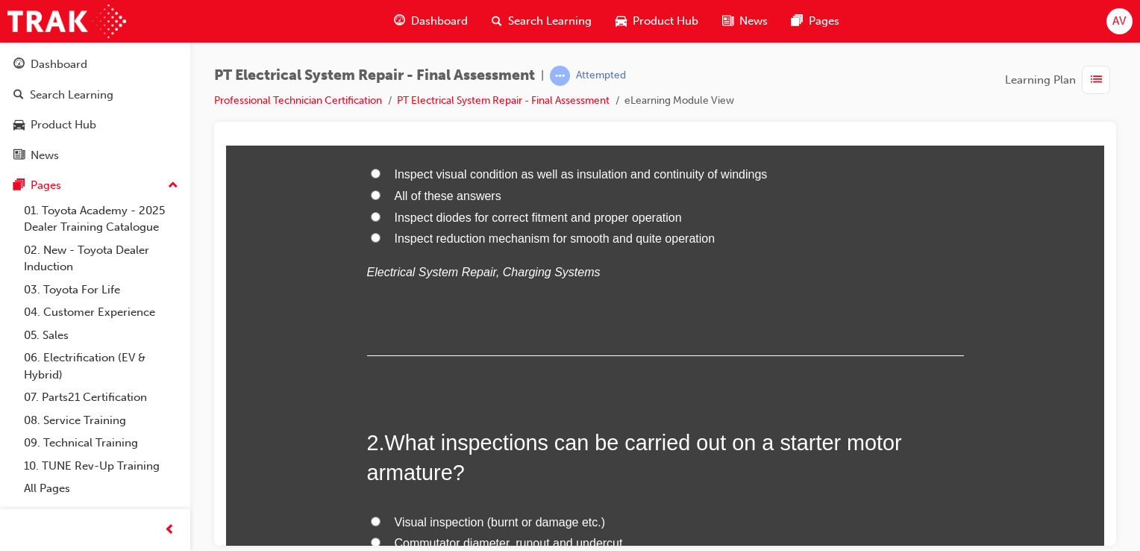
scroll to position [0, 0]
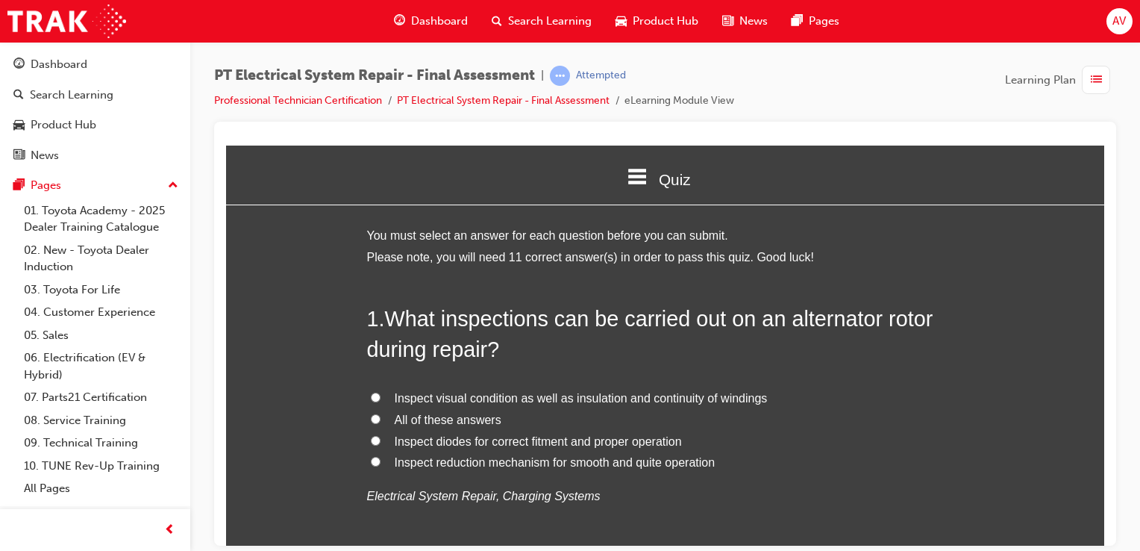
click at [386, 415] on label "All of these answers" at bounding box center [665, 420] width 597 height 22
click at [381, 415] on input "All of these answers" at bounding box center [376, 418] width 10 height 10
radio input "true"
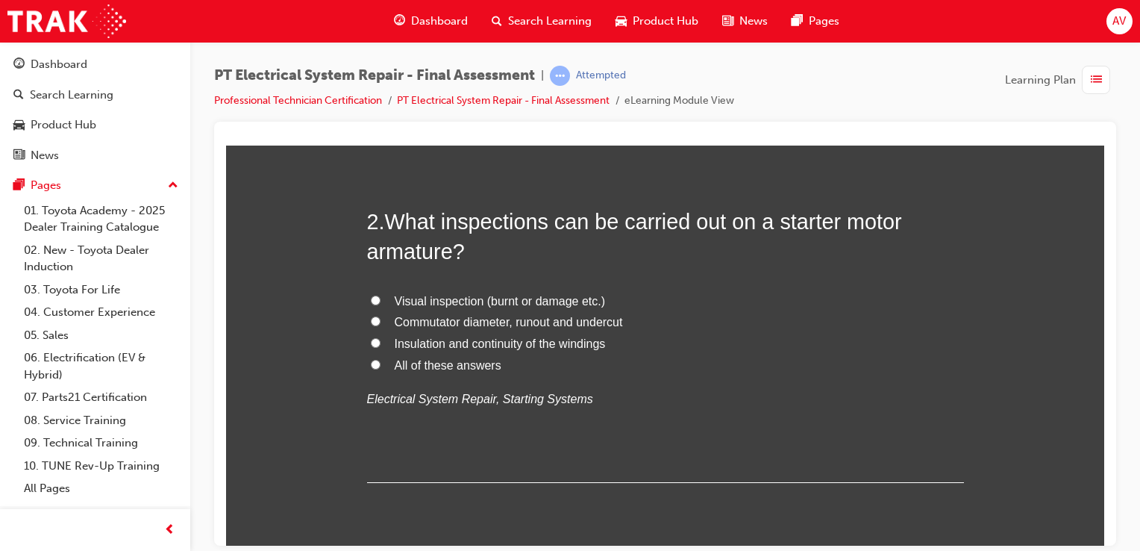
scroll to position [448, 0]
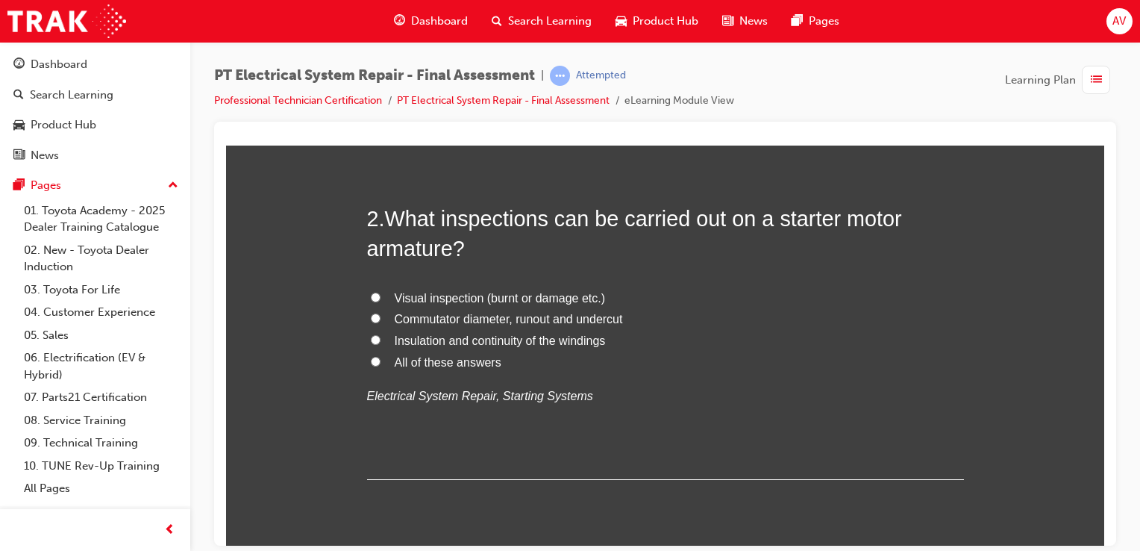
click at [371, 358] on input "All of these answers" at bounding box center [376, 361] width 10 height 10
radio input "true"
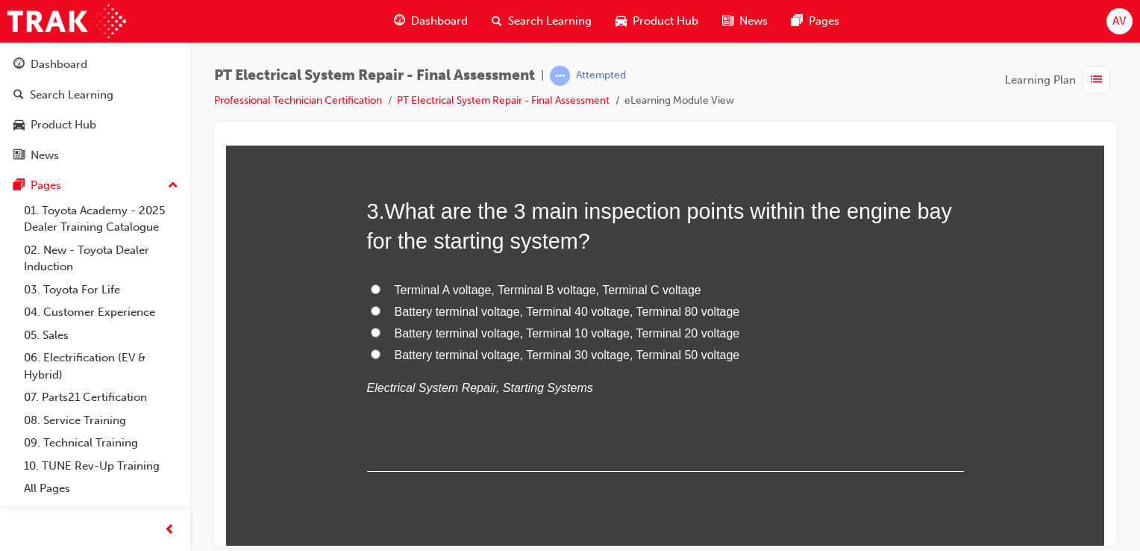
scroll to position [806, 0]
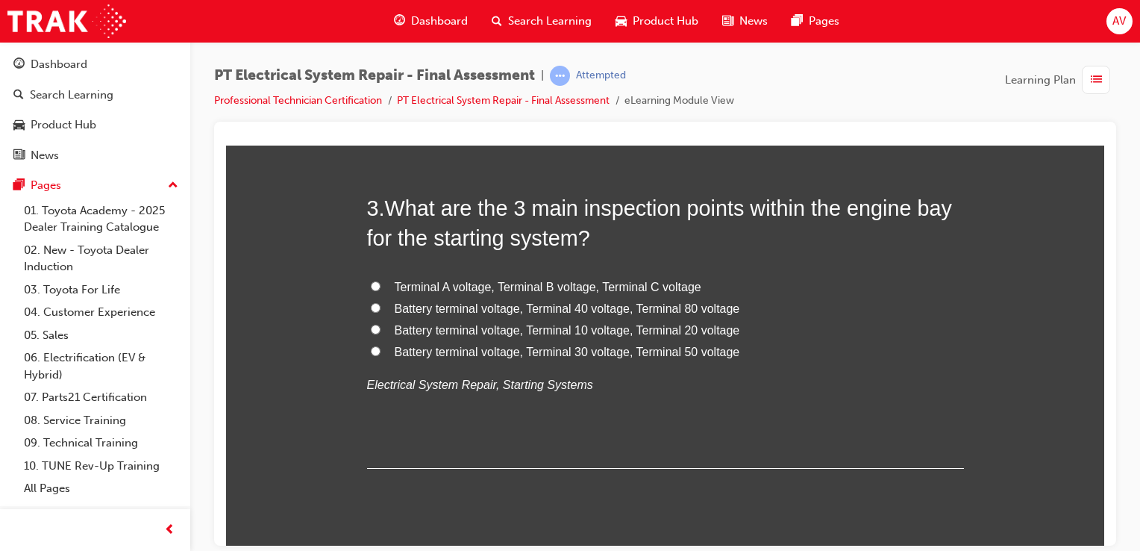
click at [373, 348] on input "Battery terminal voltage, Terminal 30 voltage, Terminal 50 voltage" at bounding box center [376, 351] width 10 height 10
radio input "true"
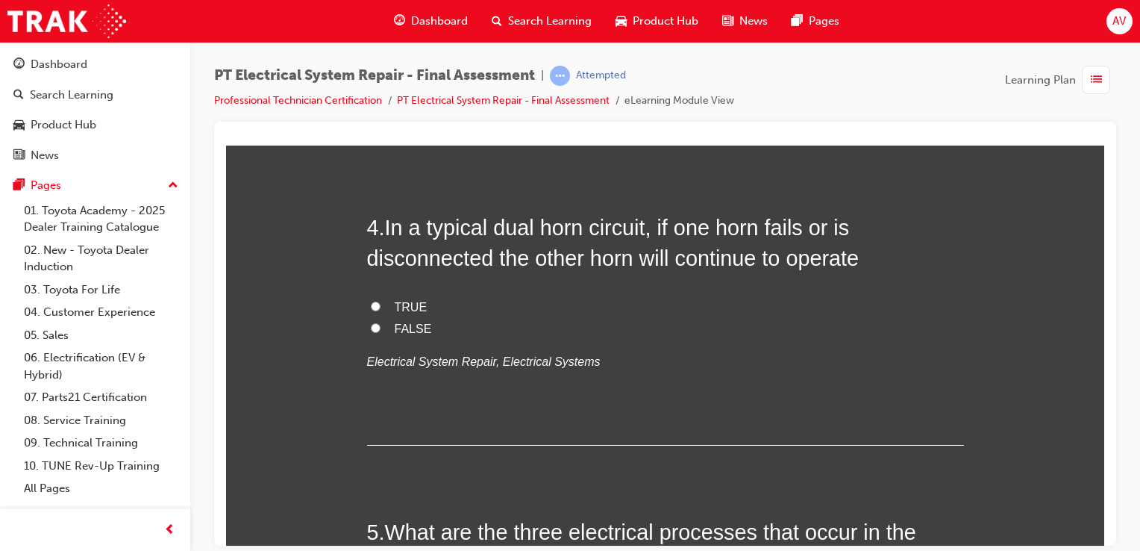
scroll to position [1134, 0]
click at [371, 306] on input "TRUE" at bounding box center [376, 305] width 10 height 10
radio input "true"
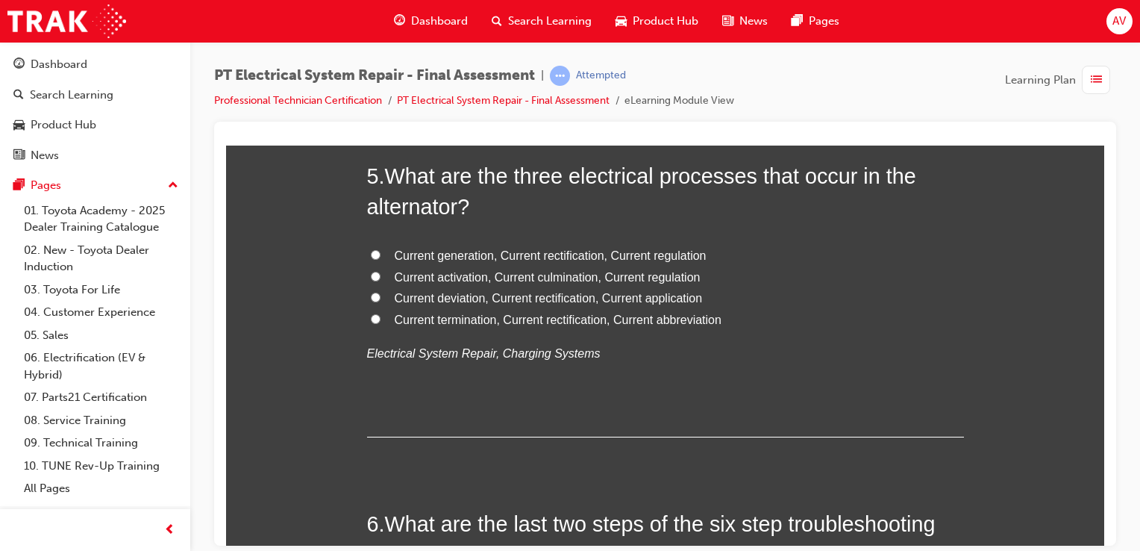
scroll to position [1493, 0]
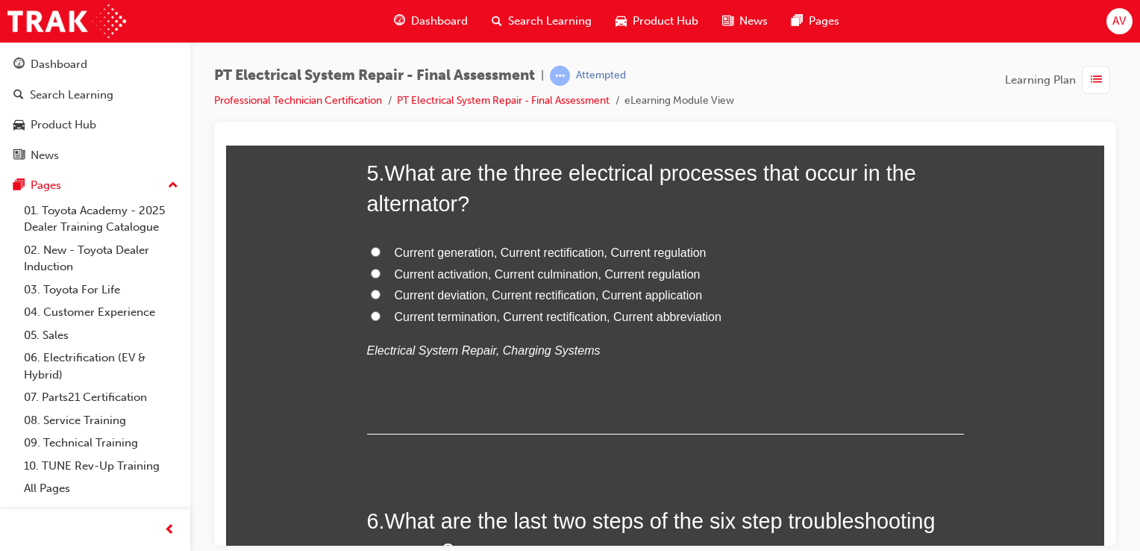
click at [371, 254] on input "Current generation, Current rectification, Current regulation" at bounding box center [376, 251] width 10 height 10
radio input "true"
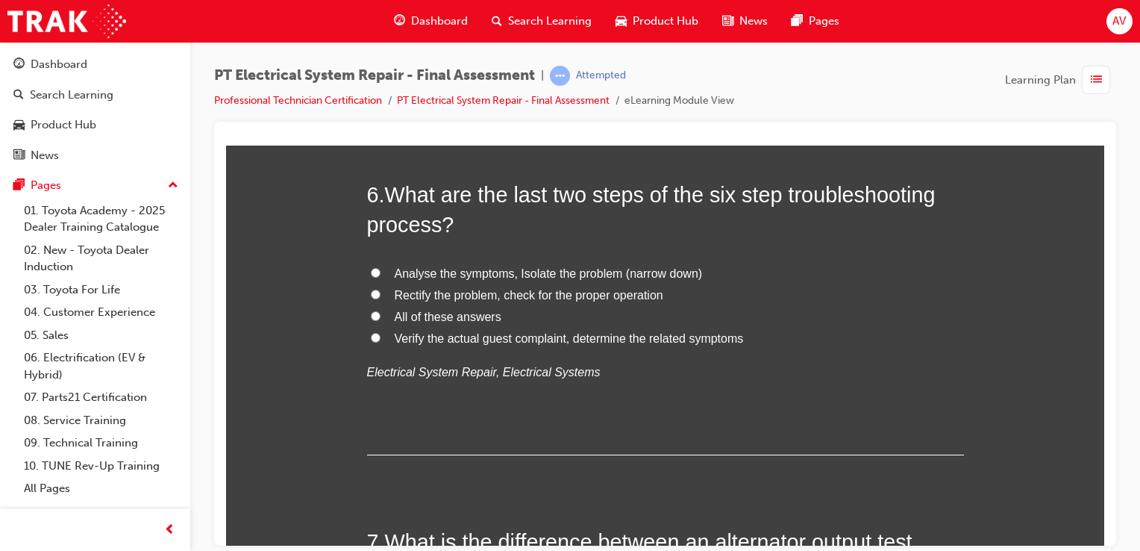
scroll to position [1821, 0]
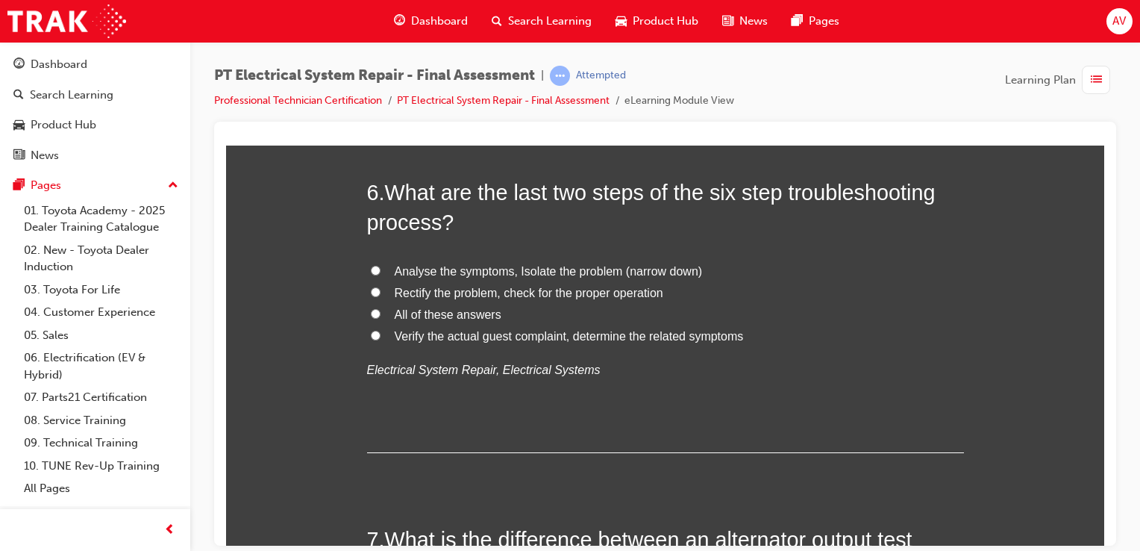
click at [368, 322] on label "All of these answers" at bounding box center [665, 315] width 597 height 22
click at [371, 318] on input "All of these answers" at bounding box center [376, 313] width 10 height 10
radio input "true"
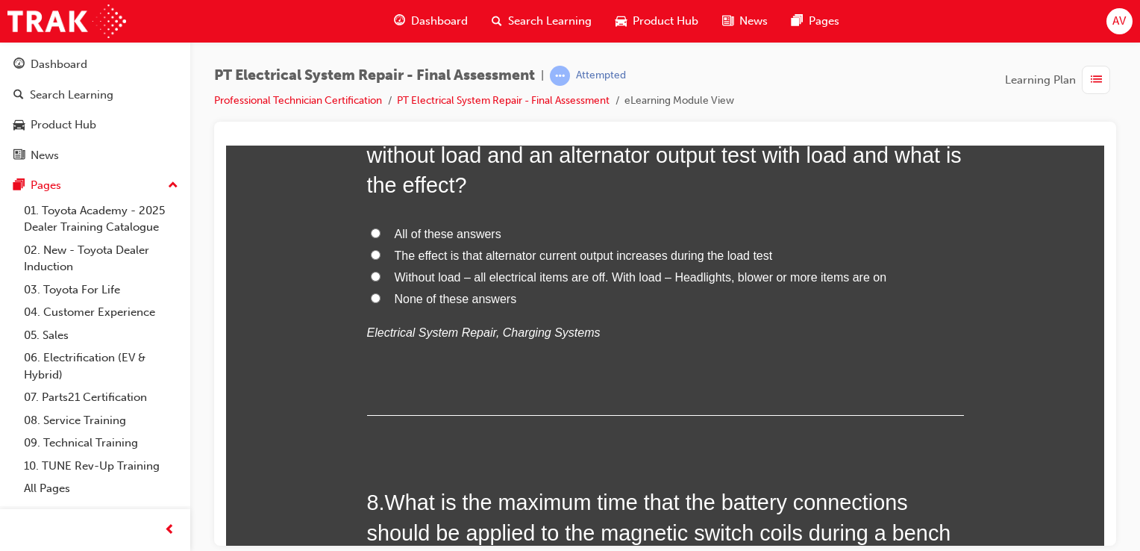
scroll to position [2269, 0]
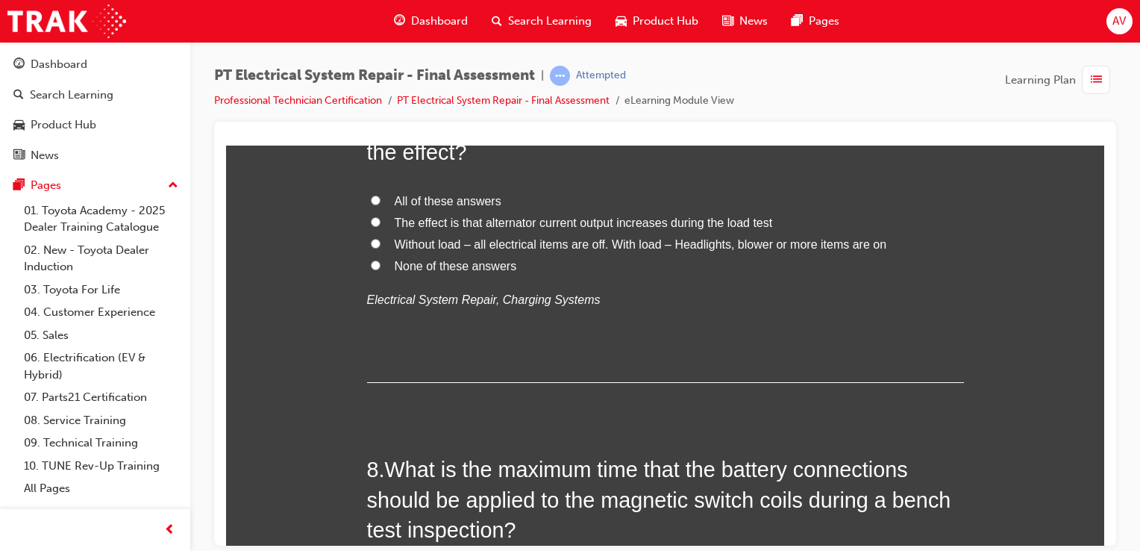
click at [367, 218] on label "The effect is that alternator current output increases during the load test" at bounding box center [665, 223] width 597 height 22
click at [371, 218] on input "The effect is that alternator current output increases during the load test" at bounding box center [376, 221] width 10 height 10
radio input "true"
click at [328, 260] on div "You must select an answer for each question before you can submit. Please note,…" at bounding box center [665, 433] width 878 height 4955
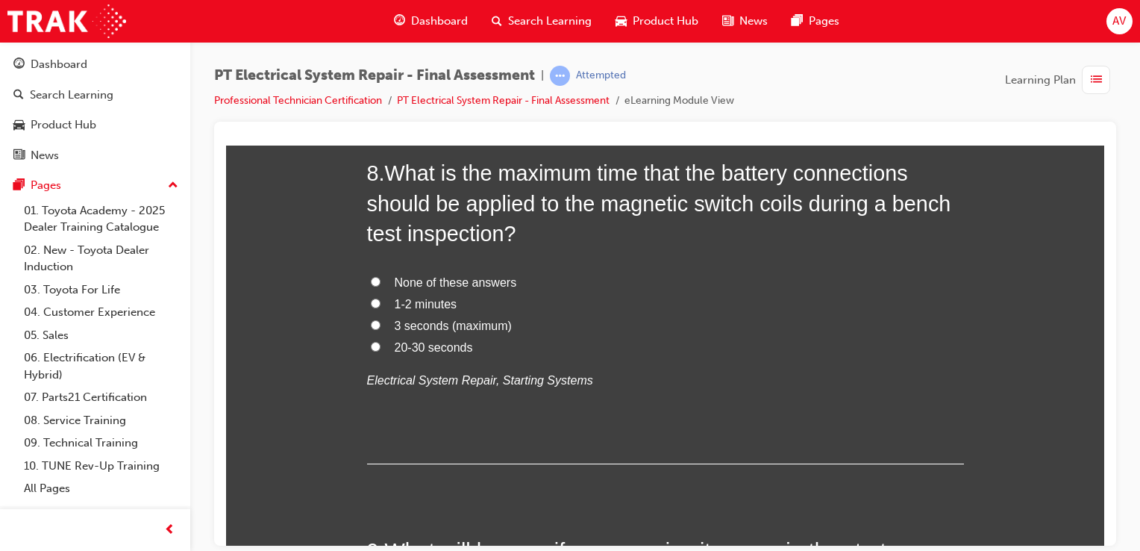
scroll to position [2567, 0]
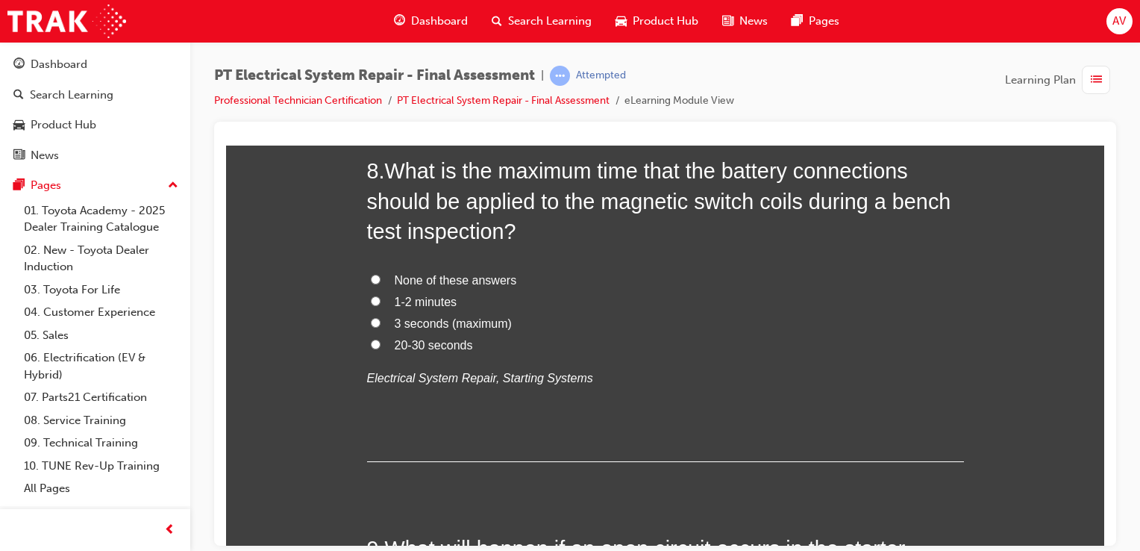
drag, startPoint x: 367, startPoint y: 341, endPoint x: 333, endPoint y: 360, distance: 39.1
click at [333, 360] on div "You must select an answer for each question before you can submit. Please note,…" at bounding box center [665, 134] width 878 height 4955
click at [371, 342] on input "20-30 seconds" at bounding box center [376, 344] width 10 height 10
radio input "true"
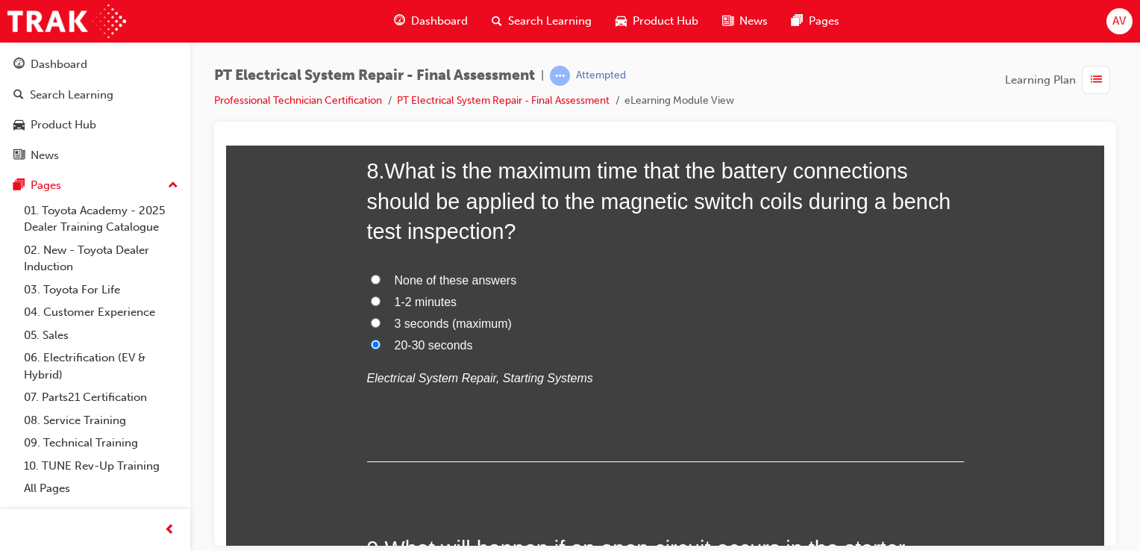
click at [327, 366] on div "You must select an answer for each question before you can submit. Please note,…" at bounding box center [665, 134] width 878 height 4955
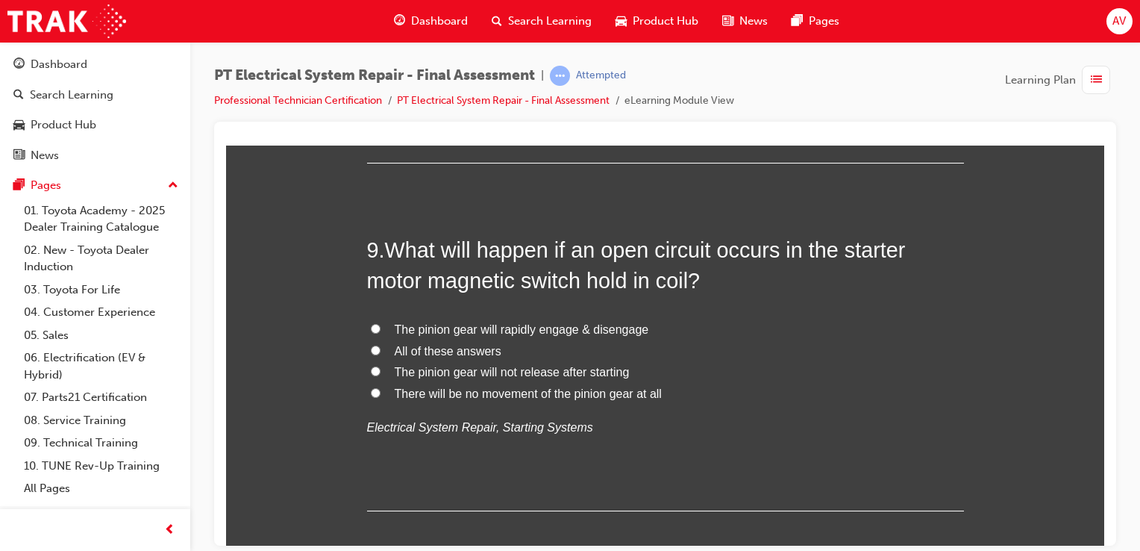
scroll to position [2896, 0]
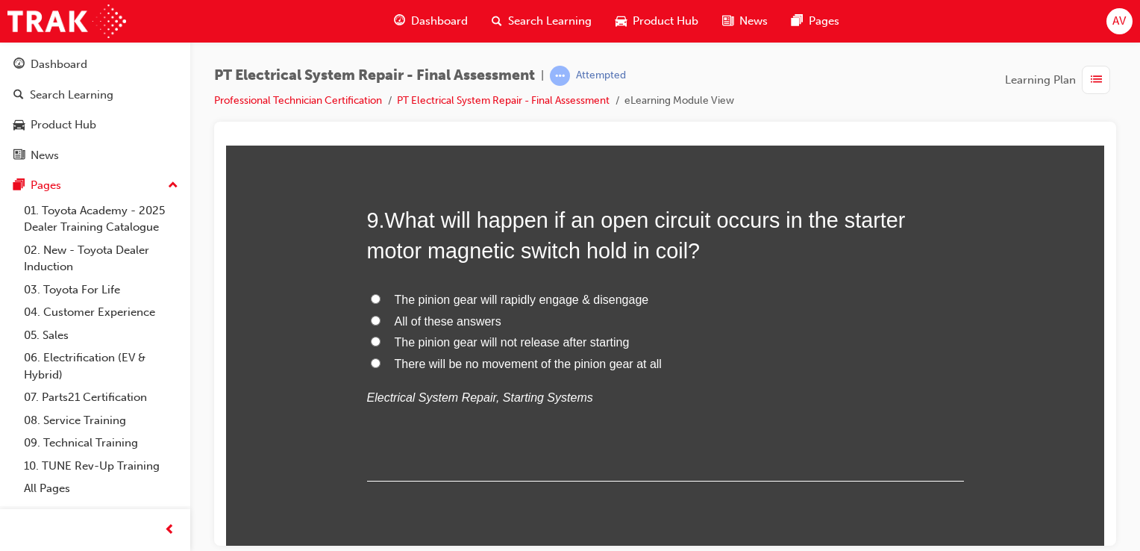
click at [371, 296] on input "The pinion gear will rapidly engage & disengage" at bounding box center [376, 298] width 10 height 10
radio input "true"
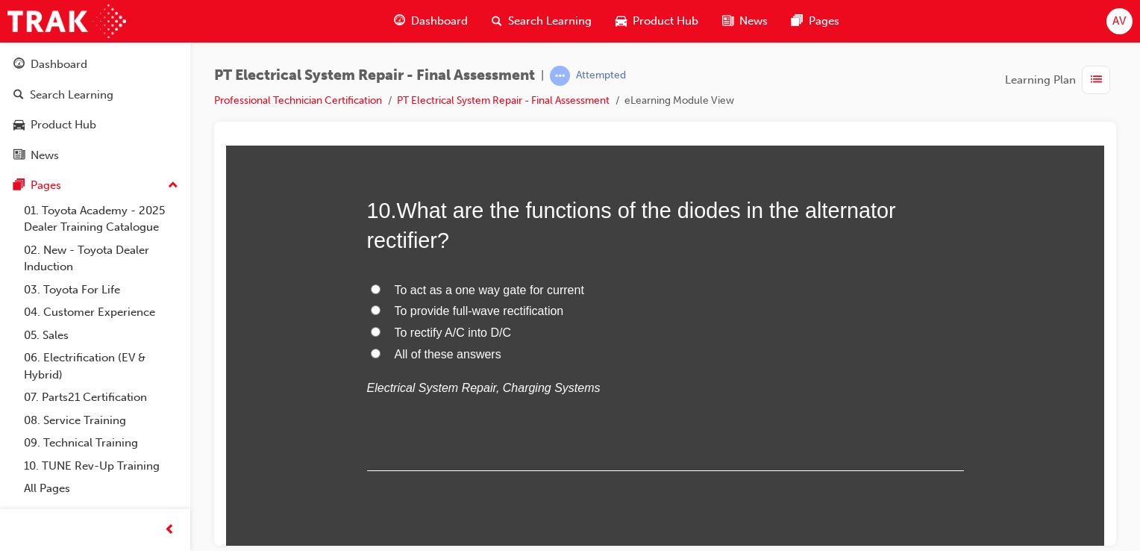
scroll to position [3254, 0]
click at [367, 325] on label "To rectify A/C into D/C" at bounding box center [665, 332] width 597 height 22
click at [371, 325] on input "To rectify A/C into D/C" at bounding box center [376, 330] width 10 height 10
radio input "true"
click at [371, 353] on input "All of these answers" at bounding box center [376, 352] width 10 height 10
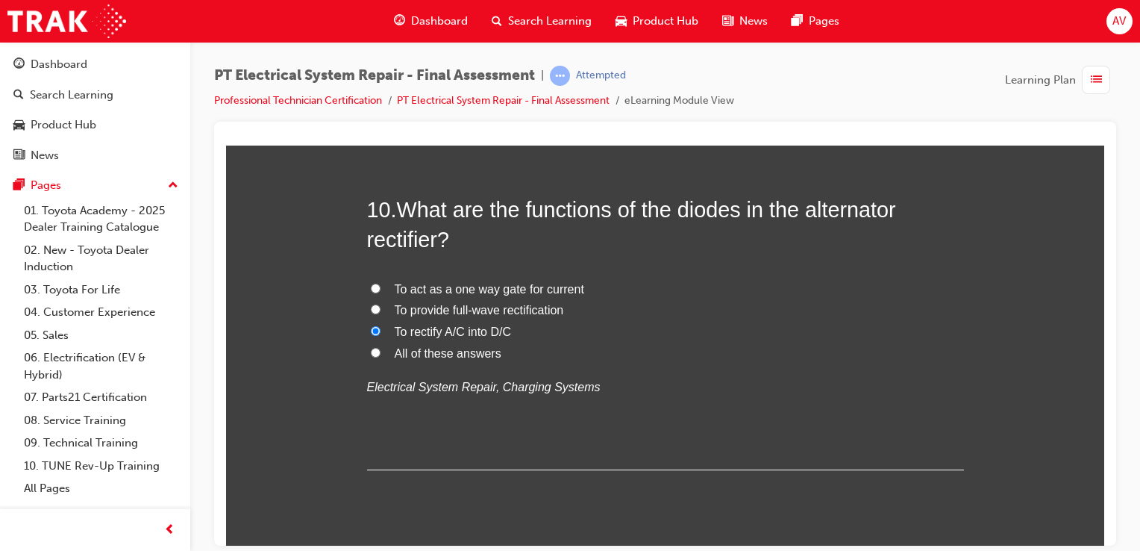
radio input "true"
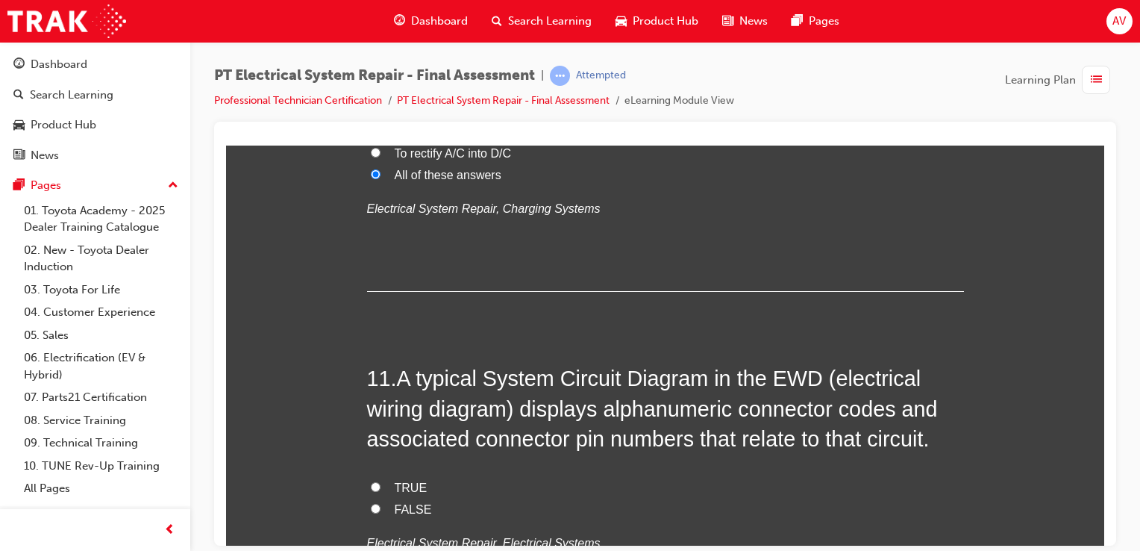
scroll to position [3582, 0]
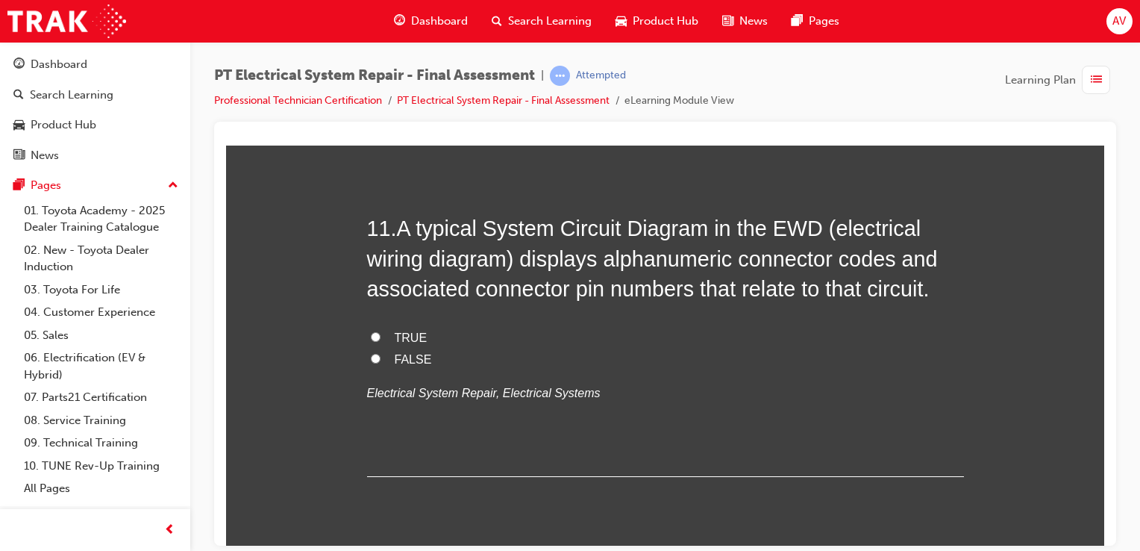
click at [371, 333] on input "TRUE" at bounding box center [376, 336] width 10 height 10
radio input "true"
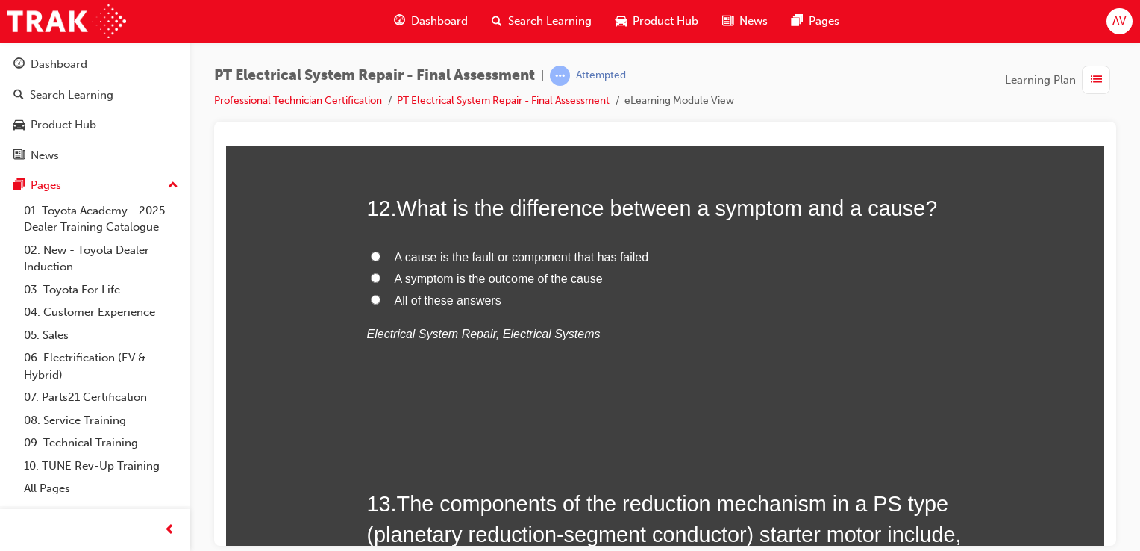
scroll to position [3940, 0]
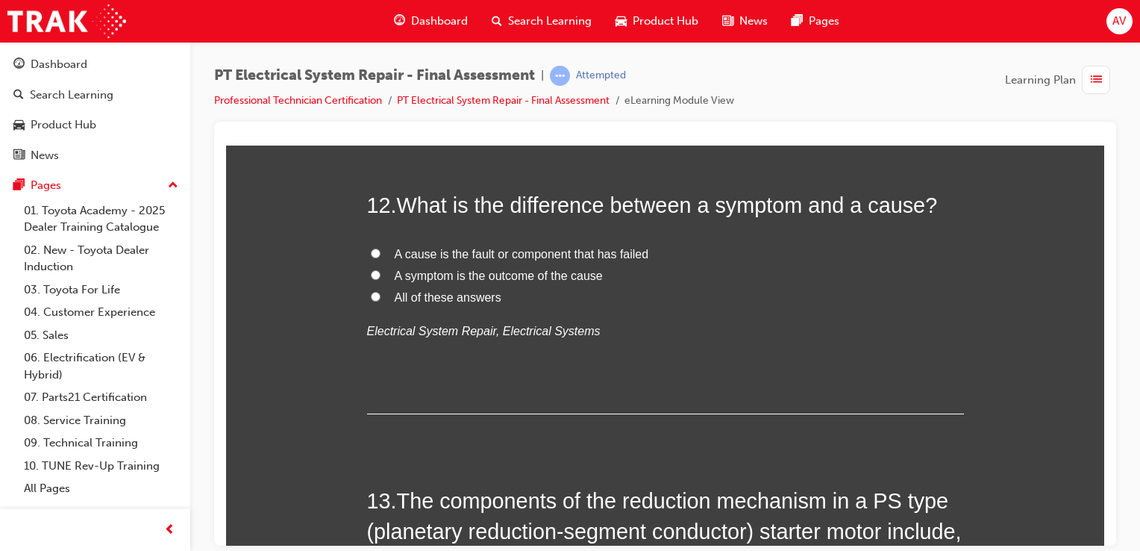
click at [367, 266] on label "A symptom is the outcome of the cause" at bounding box center [665, 276] width 597 height 22
click at [371, 269] on input "A symptom is the outcome of the cause" at bounding box center [376, 274] width 10 height 10
radio input "true"
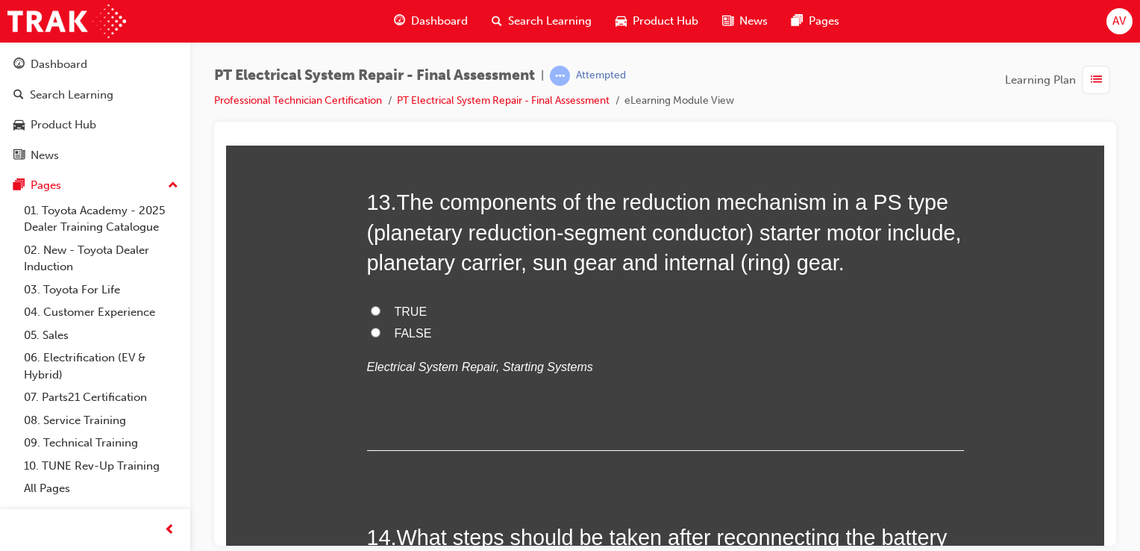
scroll to position [4269, 0]
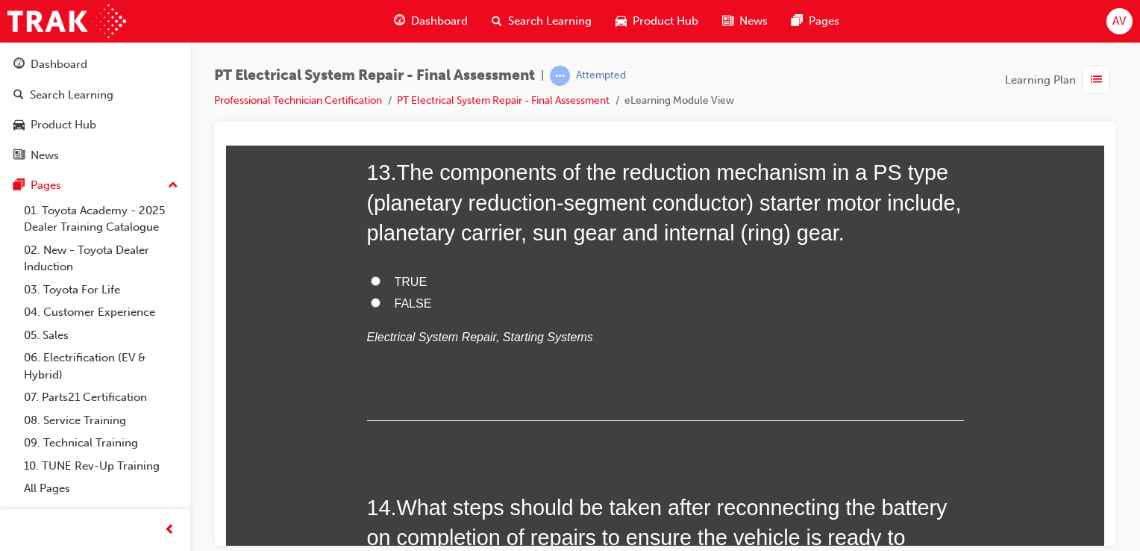
drag, startPoint x: 372, startPoint y: 278, endPoint x: 319, endPoint y: 322, distance: 69.4
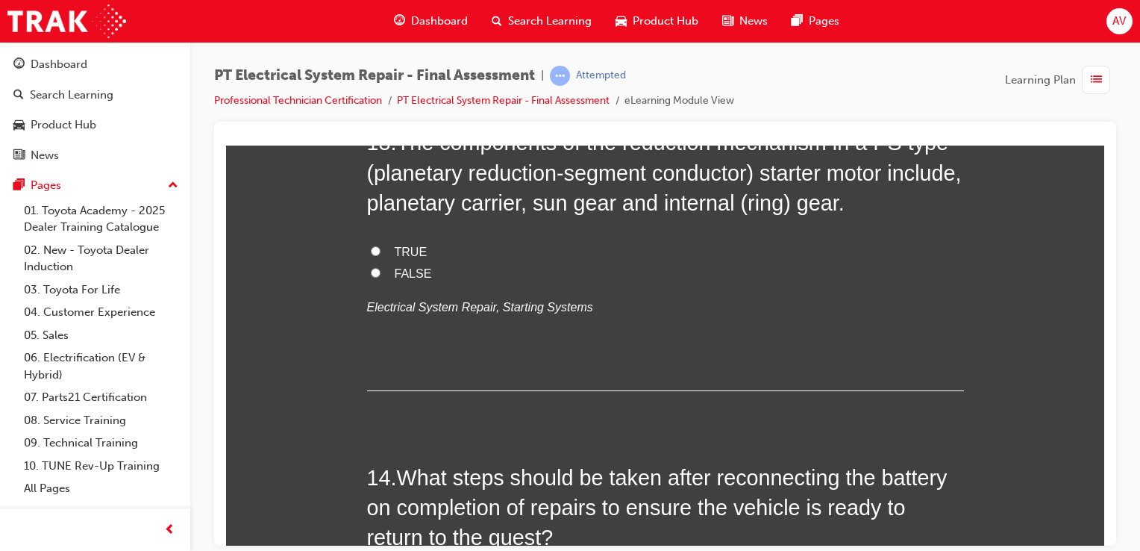
click at [371, 247] on input "TRUE" at bounding box center [376, 251] width 10 height 10
radio input "true"
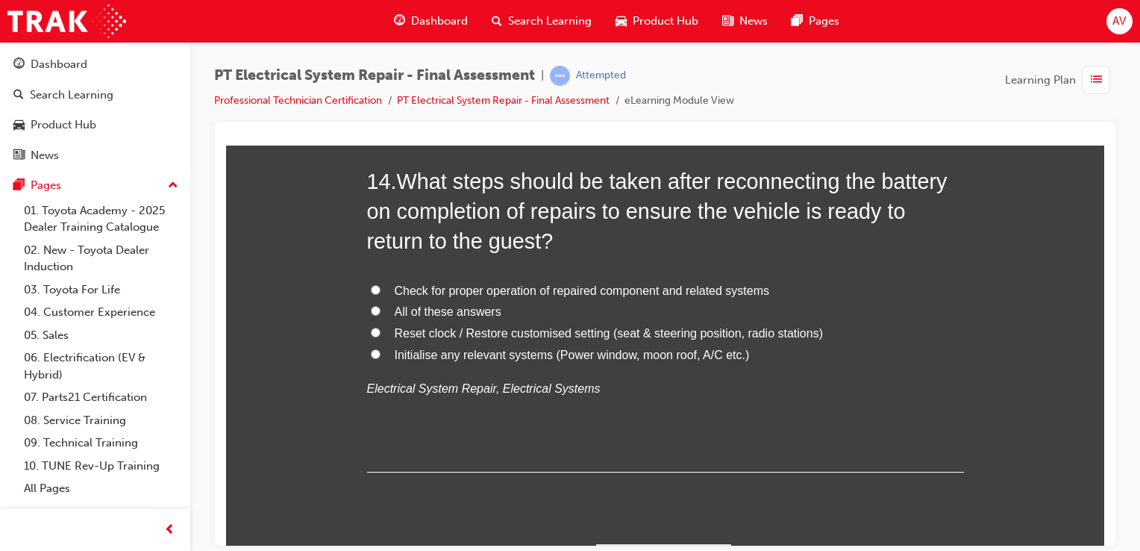
scroll to position [4597, 0]
click at [371, 305] on input "All of these answers" at bounding box center [376, 308] width 10 height 10
radio input "true"
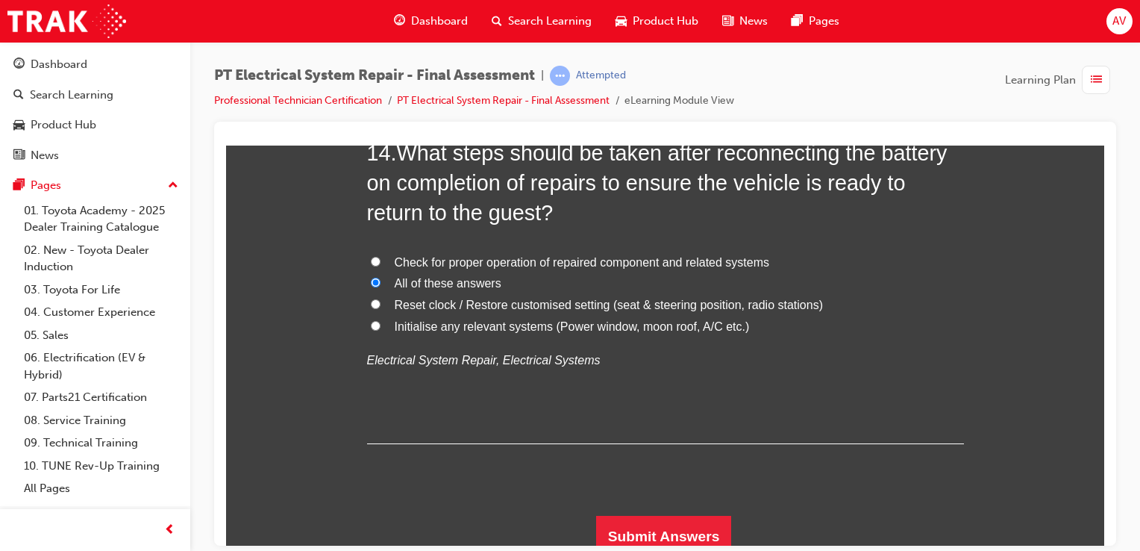
scroll to position [4627, 0]
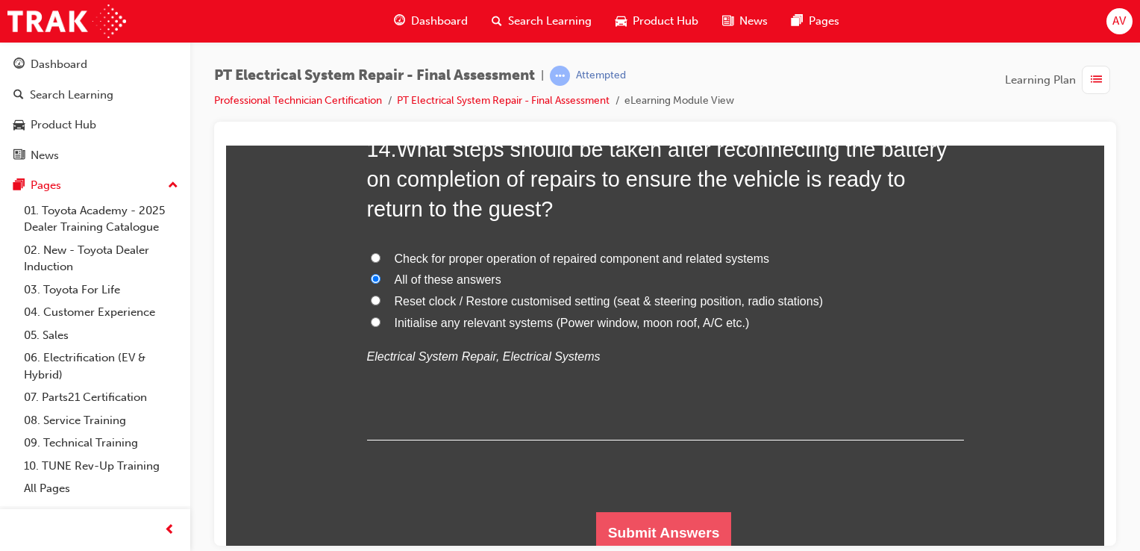
click at [648, 513] on button "Submit Answers" at bounding box center [664, 532] width 136 height 42
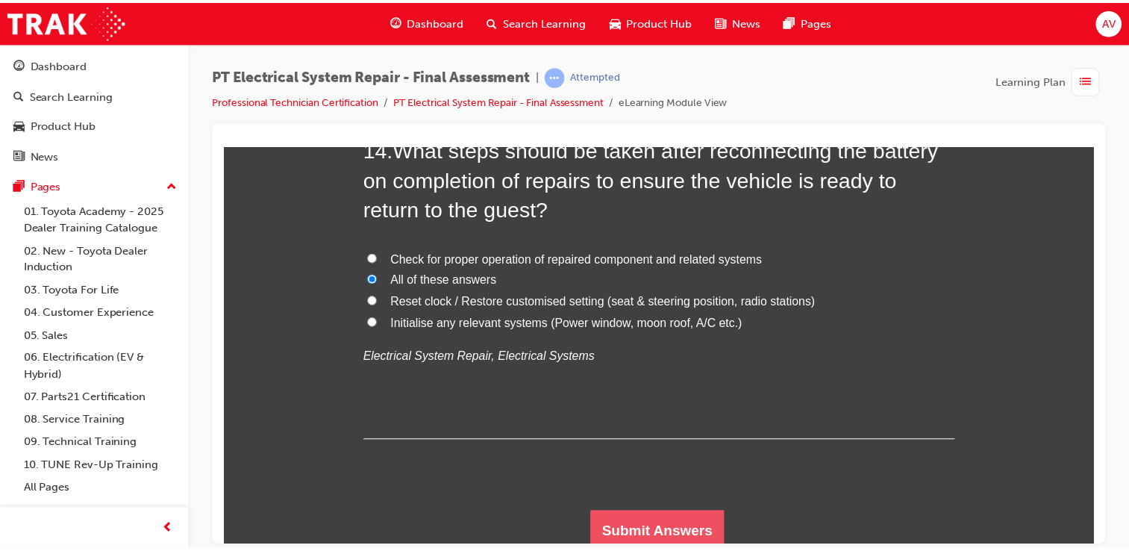
scroll to position [0, 0]
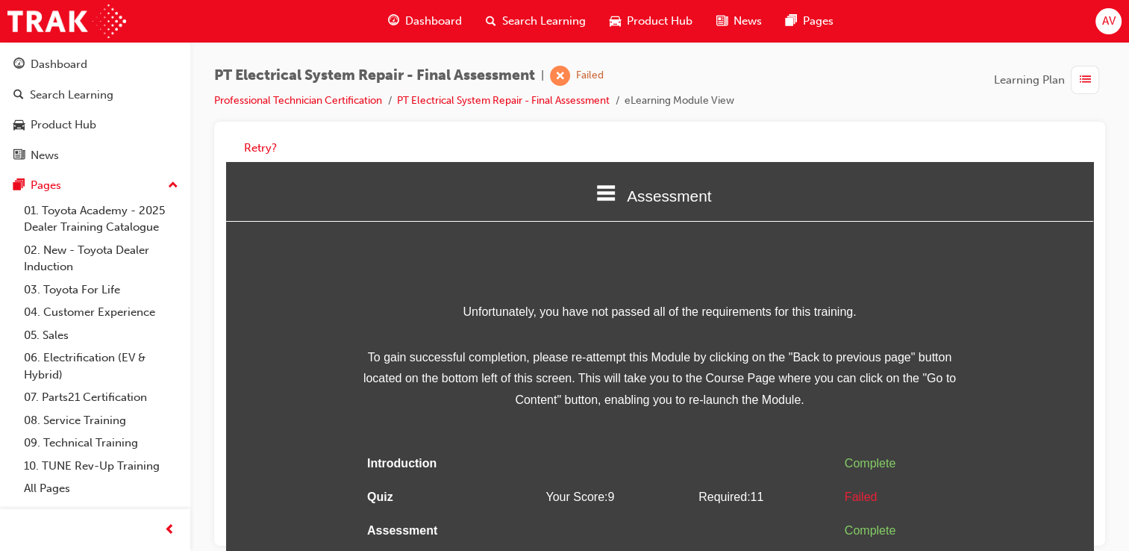
drag, startPoint x: 291, startPoint y: 185, endPoint x: 722, endPoint y: 303, distance: 446.5
click at [722, 303] on span "Unfortunately, you have not passed all of the requirements for this training." at bounding box center [659, 312] width 597 height 22
click at [252, 150] on button "Retry?" at bounding box center [260, 148] width 33 height 17
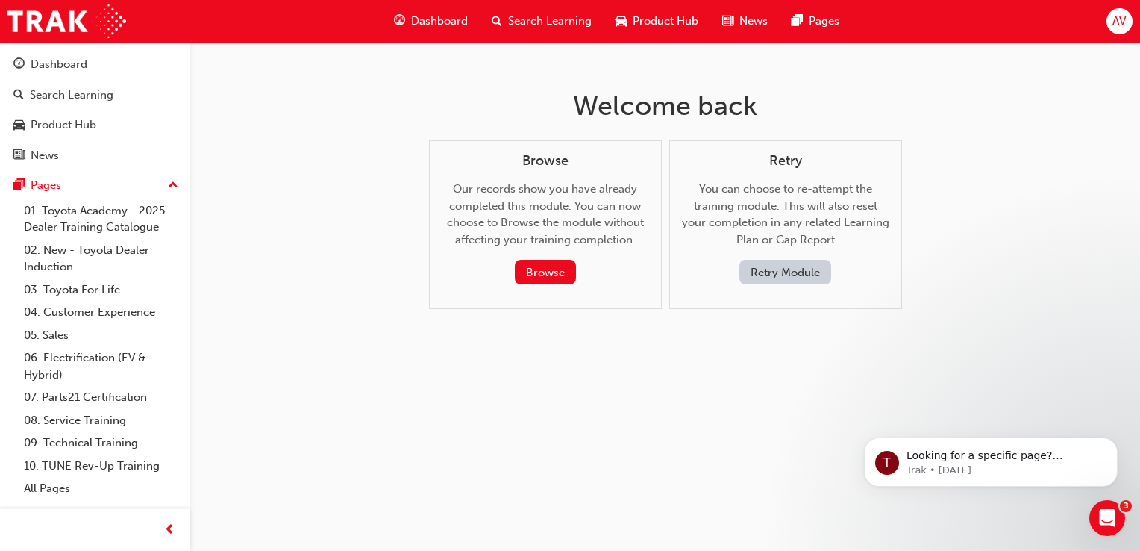
click at [776, 270] on button "Retry Module" at bounding box center [786, 272] width 92 height 25
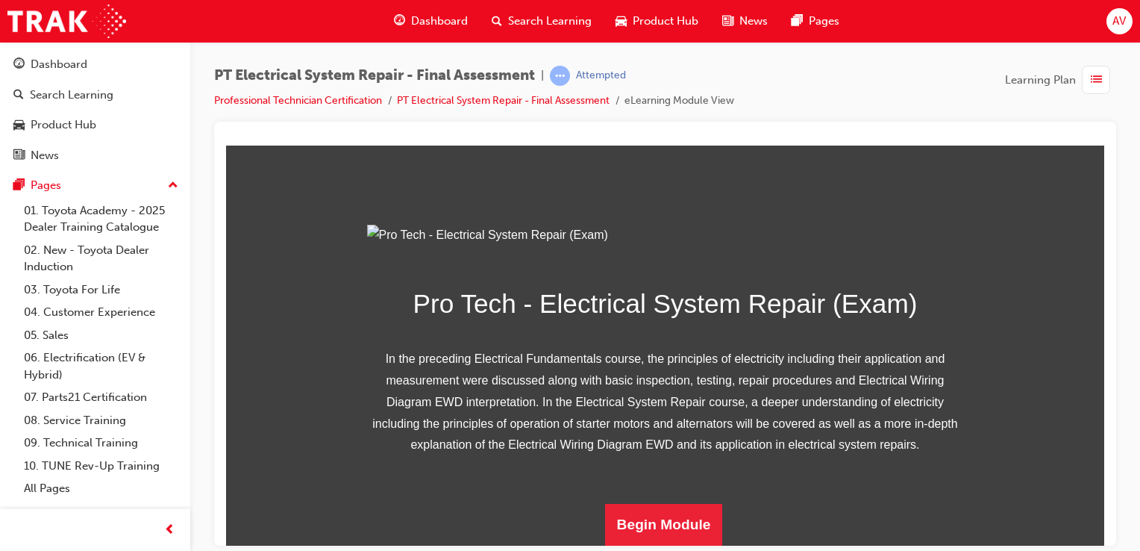
scroll to position [224, 0]
click at [649, 511] on button "Begin Module" at bounding box center [664, 524] width 118 height 42
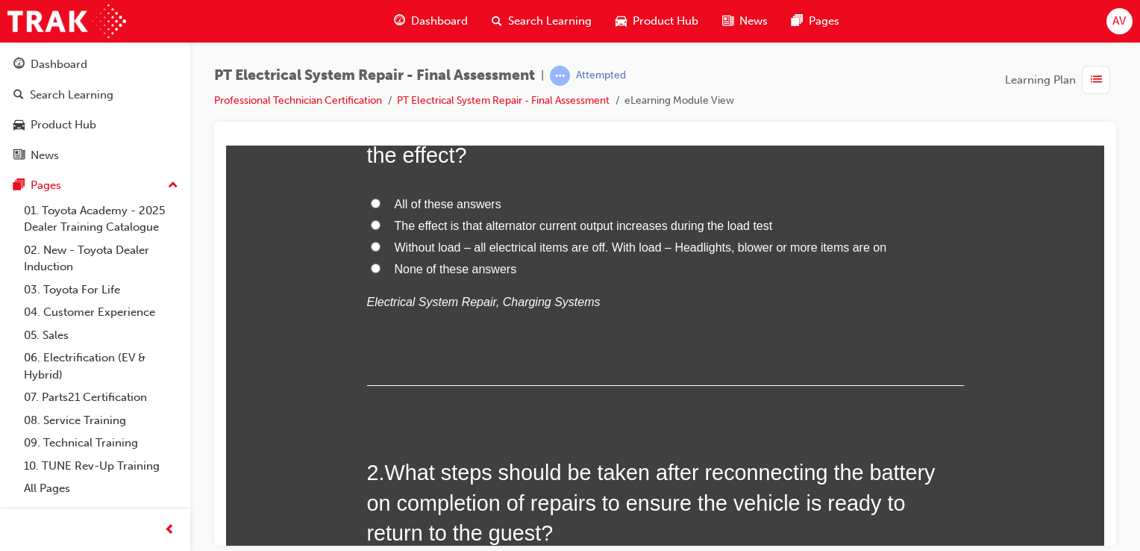
scroll to position [0, 0]
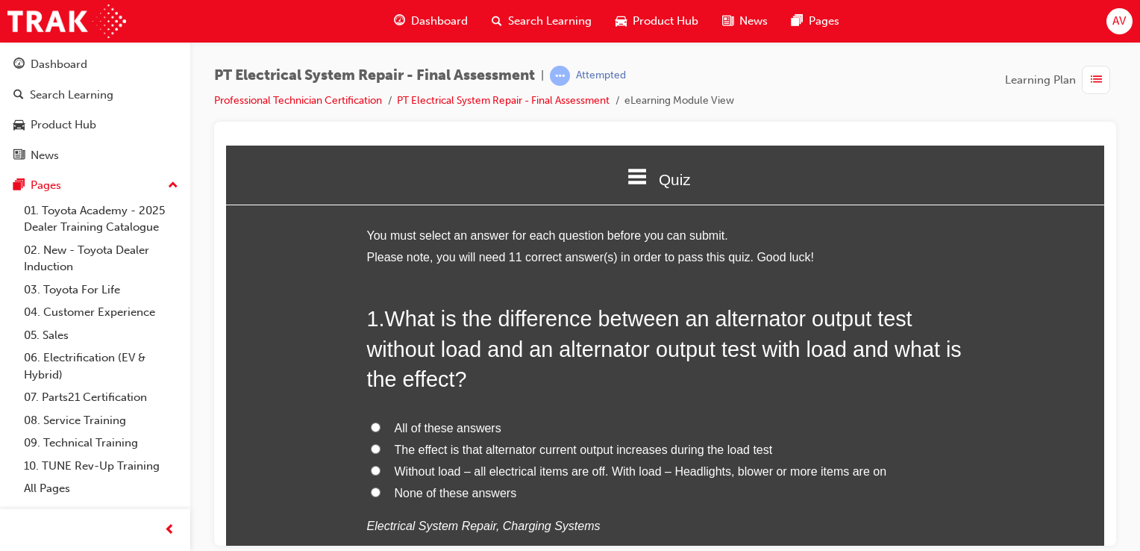
click at [401, 429] on span "All of these answers" at bounding box center [448, 427] width 107 height 13
click at [381, 429] on input "All of these answers" at bounding box center [376, 427] width 10 height 10
radio input "true"
click at [371, 472] on input "Without load – all electrical items are off. With load – Headlights, blower or …" at bounding box center [376, 470] width 10 height 10
radio input "true"
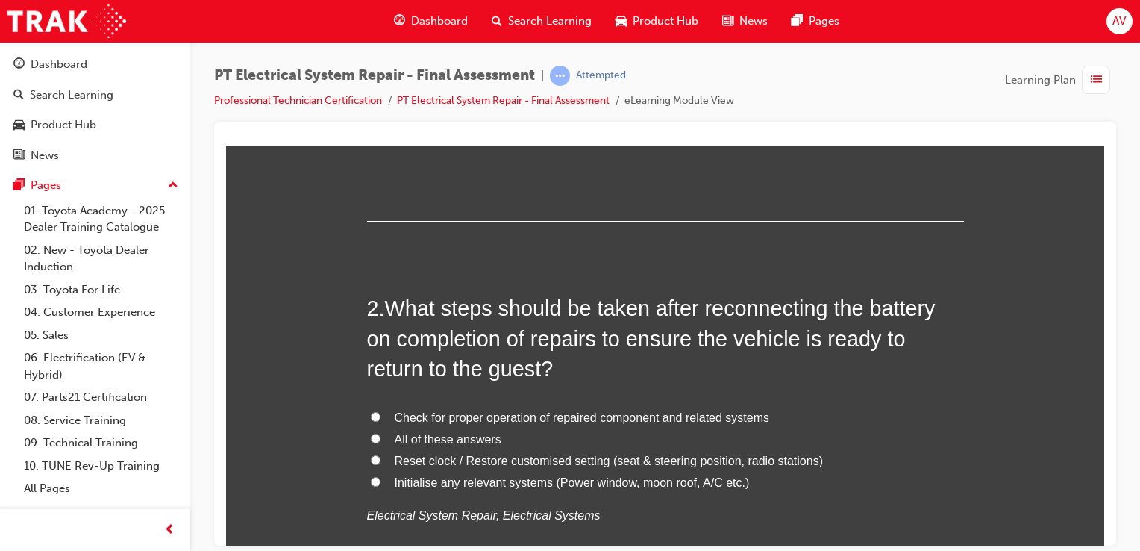
scroll to position [418, 0]
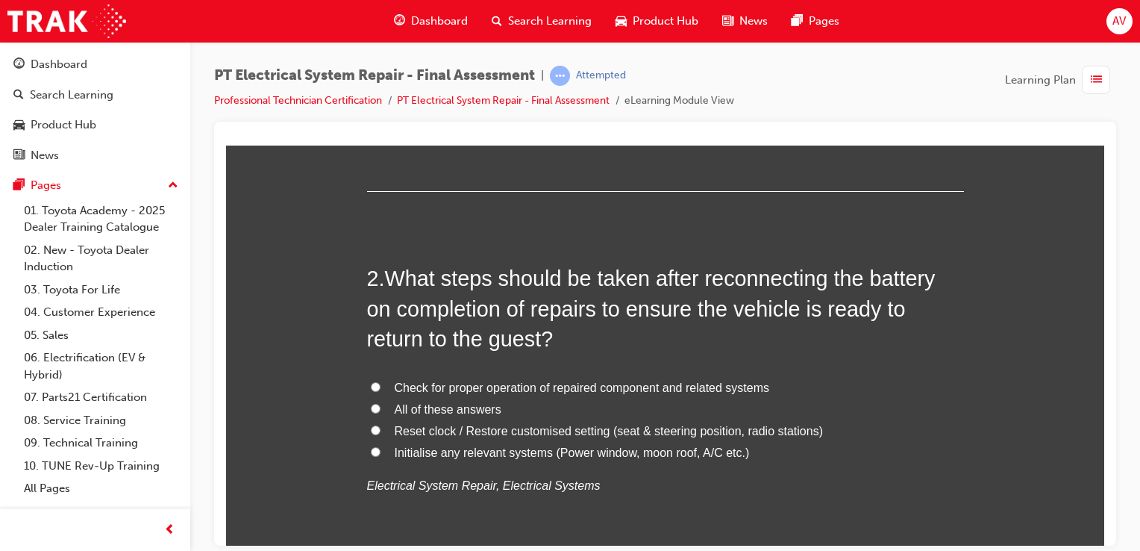
drag, startPoint x: 368, startPoint y: 403, endPoint x: 316, endPoint y: 433, distance: 59.5
click at [371, 405] on input "All of these answers" at bounding box center [376, 408] width 10 height 10
radio input "true"
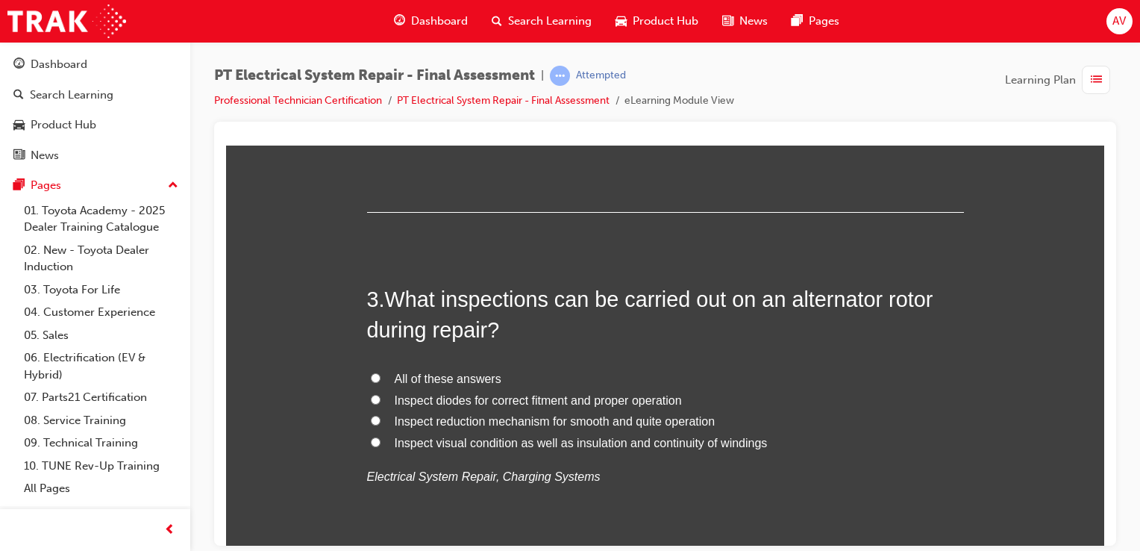
scroll to position [776, 0]
click at [371, 375] on input "All of these answers" at bounding box center [376, 376] width 10 height 10
radio input "true"
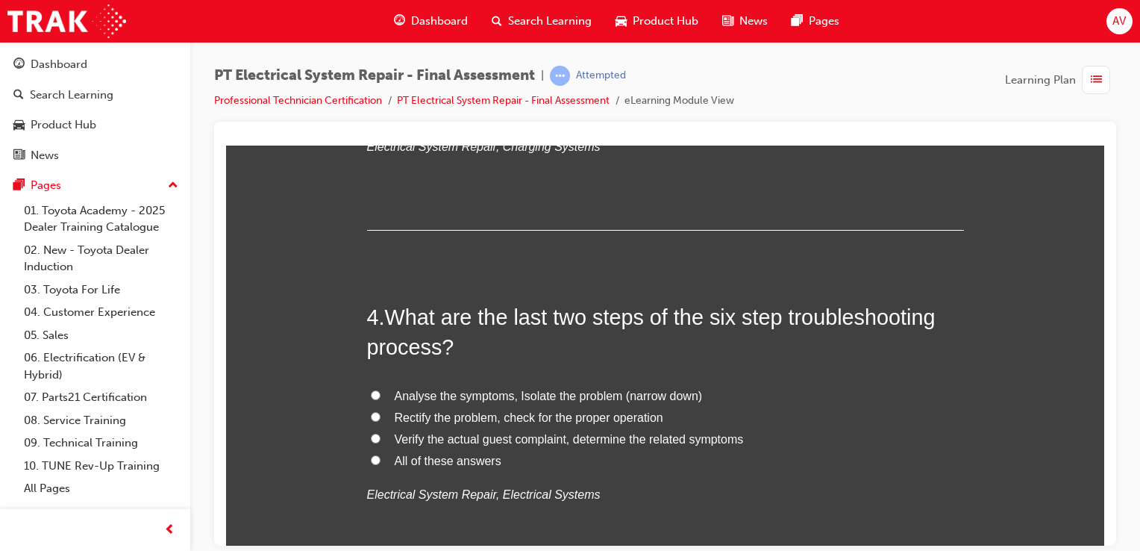
scroll to position [1134, 0]
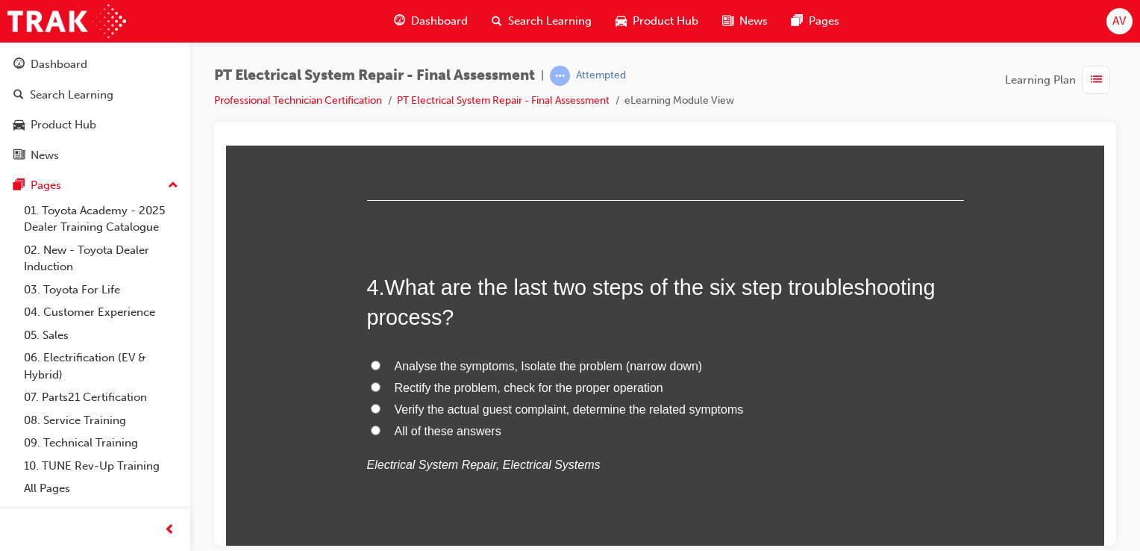
click at [371, 429] on input "All of these answers" at bounding box center [376, 430] width 10 height 10
radio input "true"
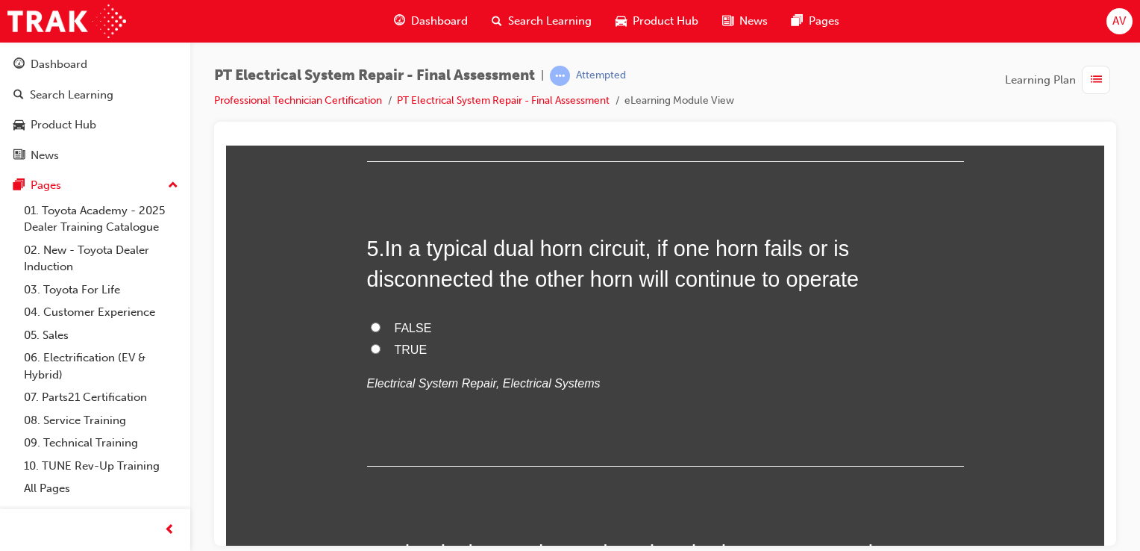
scroll to position [1522, 0]
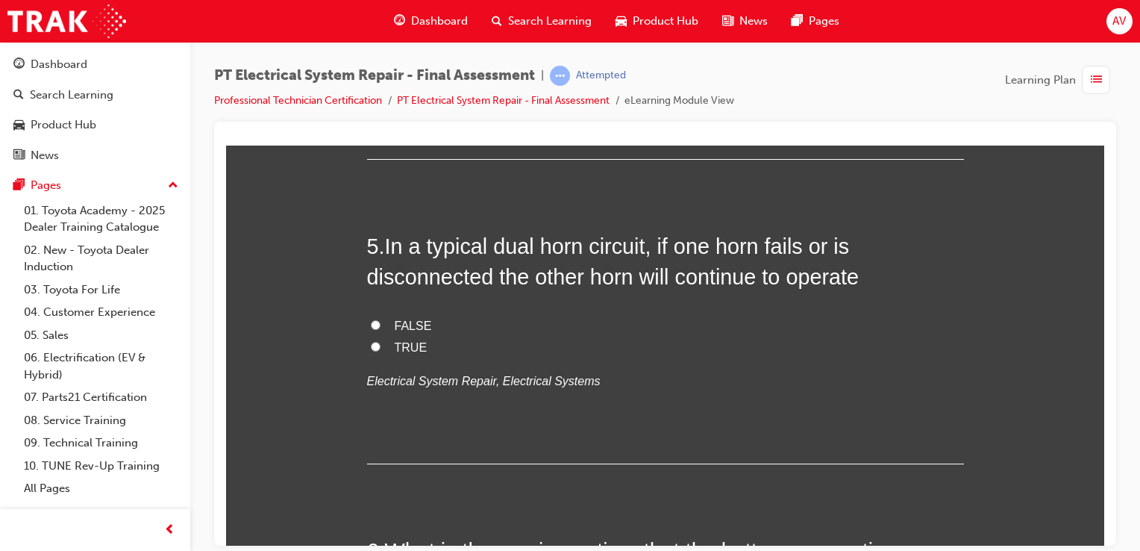
click at [371, 341] on input "TRUE" at bounding box center [376, 346] width 10 height 10
radio input "true"
click at [367, 346] on label "TRUE" at bounding box center [665, 348] width 597 height 22
click at [371, 346] on input "TRUE" at bounding box center [376, 346] width 10 height 10
click at [371, 319] on input "FALSE" at bounding box center [376, 324] width 10 height 10
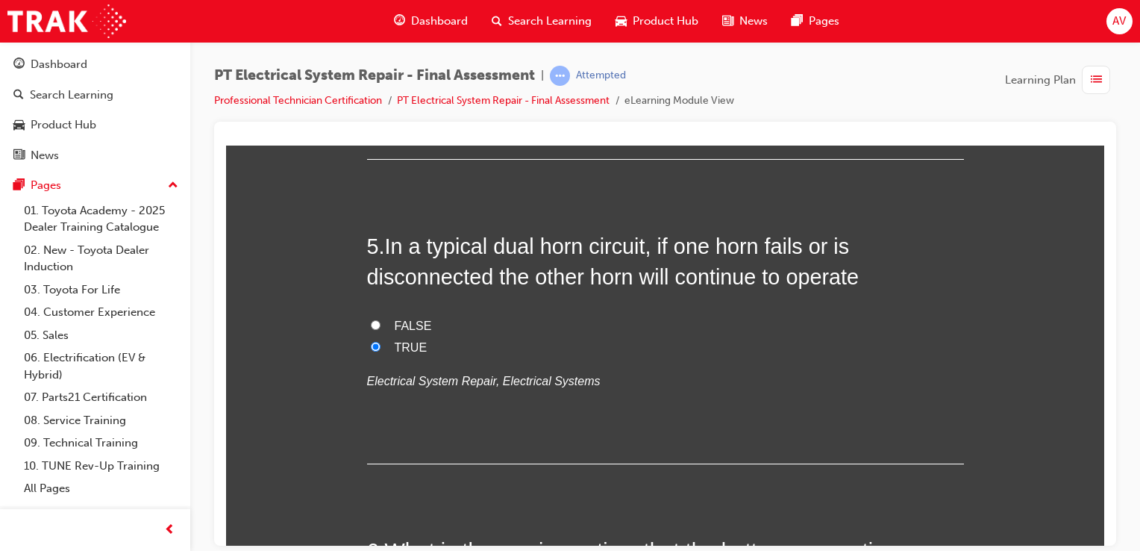
radio input "true"
click at [371, 341] on input "TRUE" at bounding box center [376, 346] width 10 height 10
radio input "true"
click at [371, 319] on input "FALSE" at bounding box center [376, 324] width 10 height 10
radio input "true"
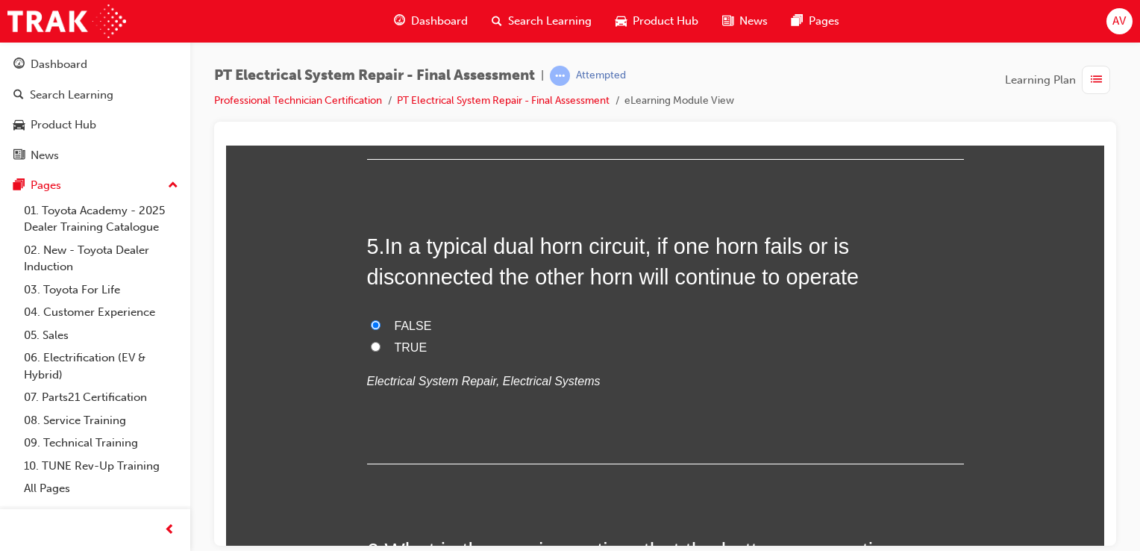
click at [371, 343] on input "TRUE" at bounding box center [376, 346] width 10 height 10
radio input "true"
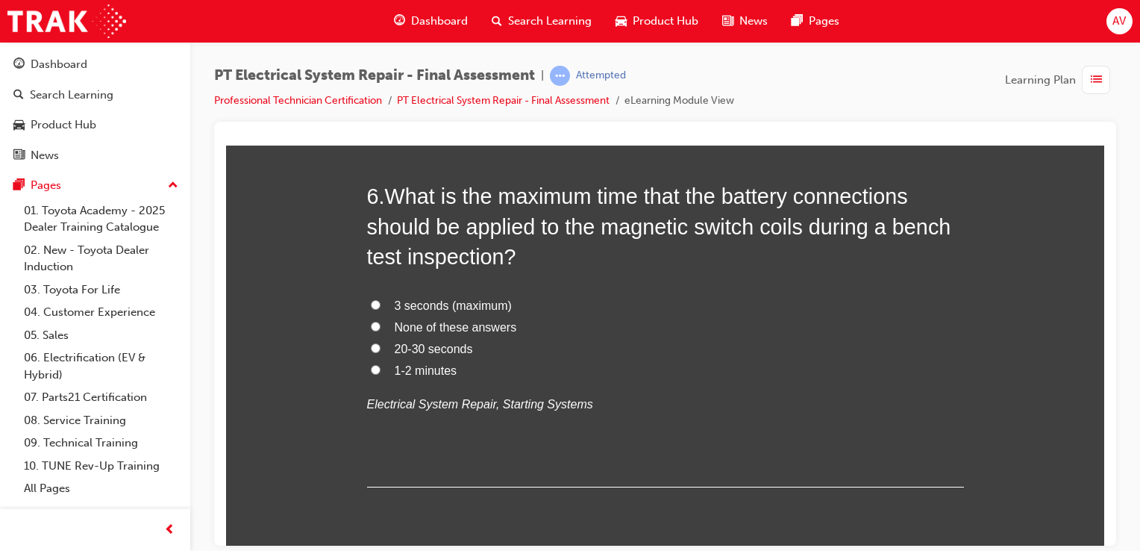
scroll to position [1881, 0]
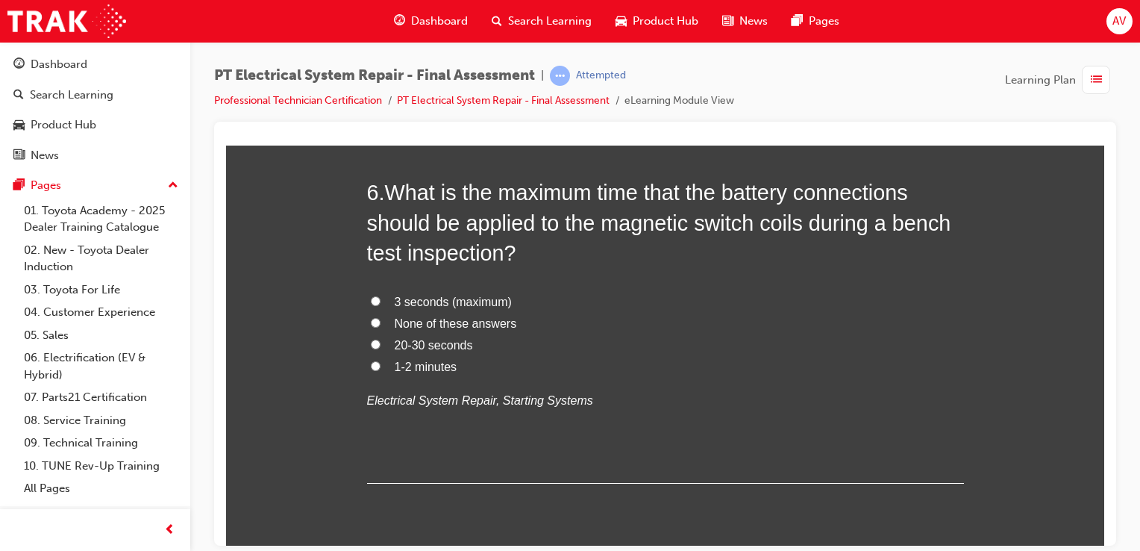
click at [371, 343] on input "20-30 seconds" at bounding box center [376, 344] width 10 height 10
radio input "true"
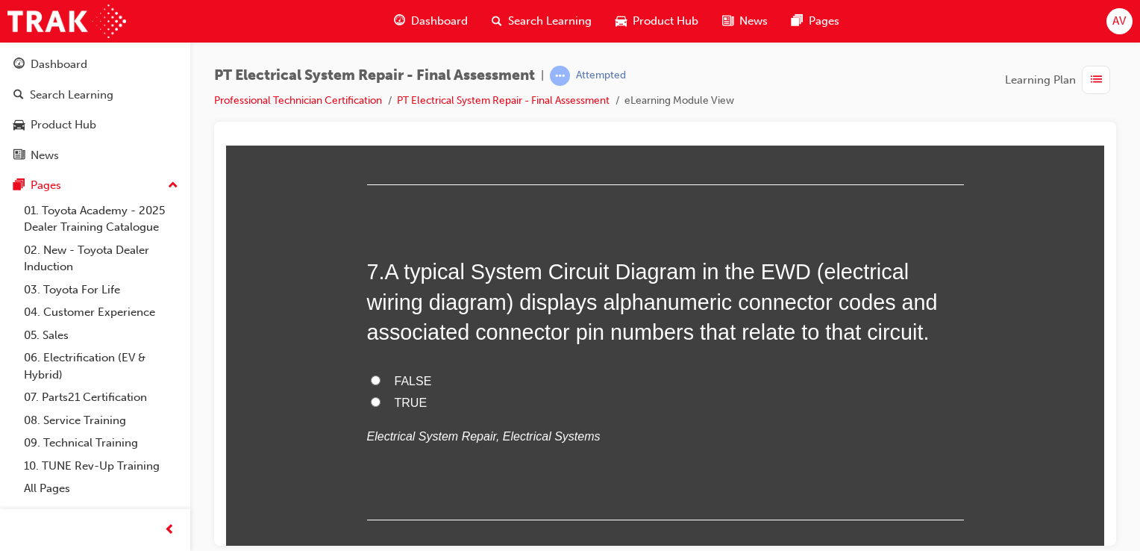
scroll to position [2209, 0]
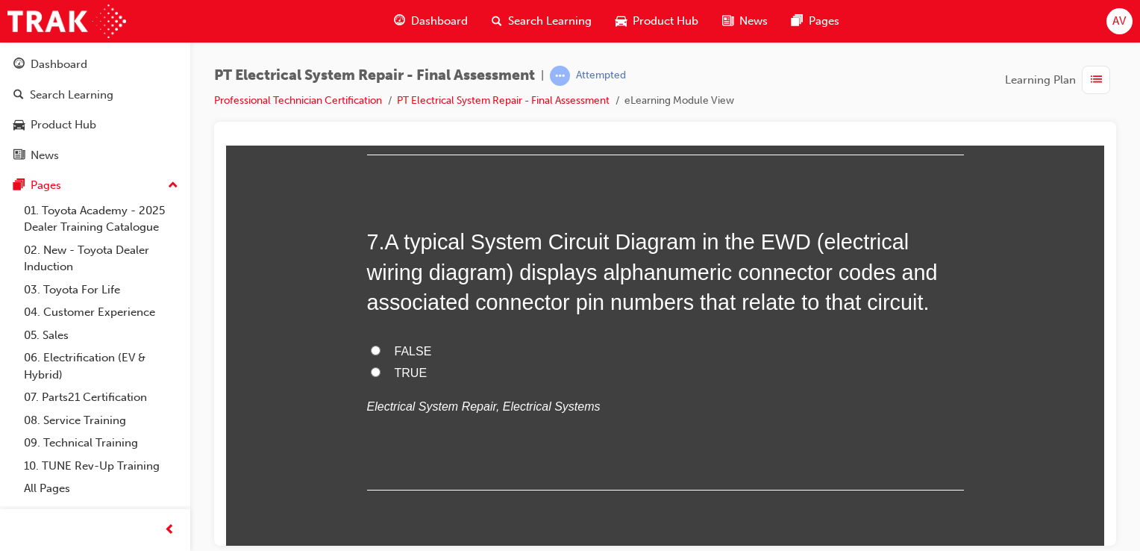
click at [371, 350] on input "FALSE" at bounding box center [376, 350] width 10 height 10
radio input "true"
click at [332, 371] on div "You must select an answer for each question before you can submit. Please note,…" at bounding box center [665, 493] width 878 height 4955
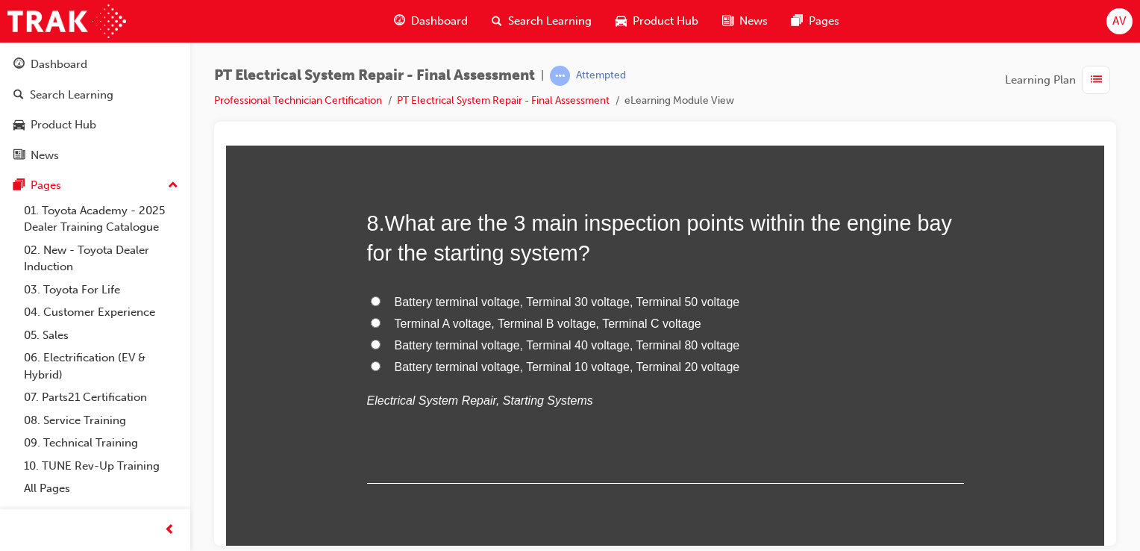
scroll to position [2567, 0]
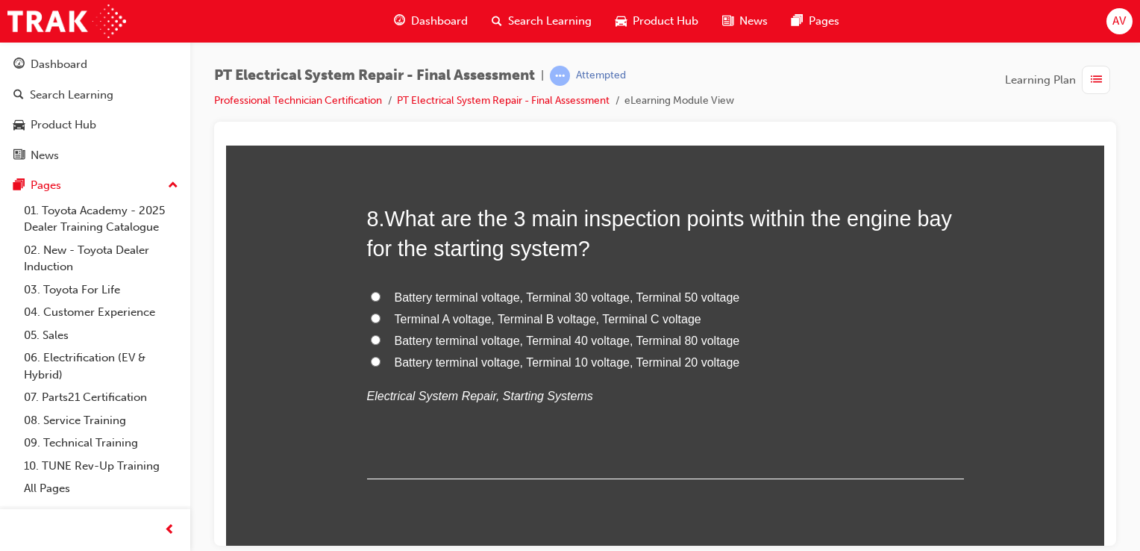
click at [453, 300] on span "Battery terminal voltage, Terminal 30 voltage, Terminal 50 voltage" at bounding box center [568, 296] width 346 height 13
click at [381, 300] on input "Battery terminal voltage, Terminal 30 voltage, Terminal 50 voltage" at bounding box center [376, 296] width 10 height 10
radio input "true"
click at [325, 338] on div "You must select an answer for each question before you can submit. Please note,…" at bounding box center [665, 134] width 878 height 4955
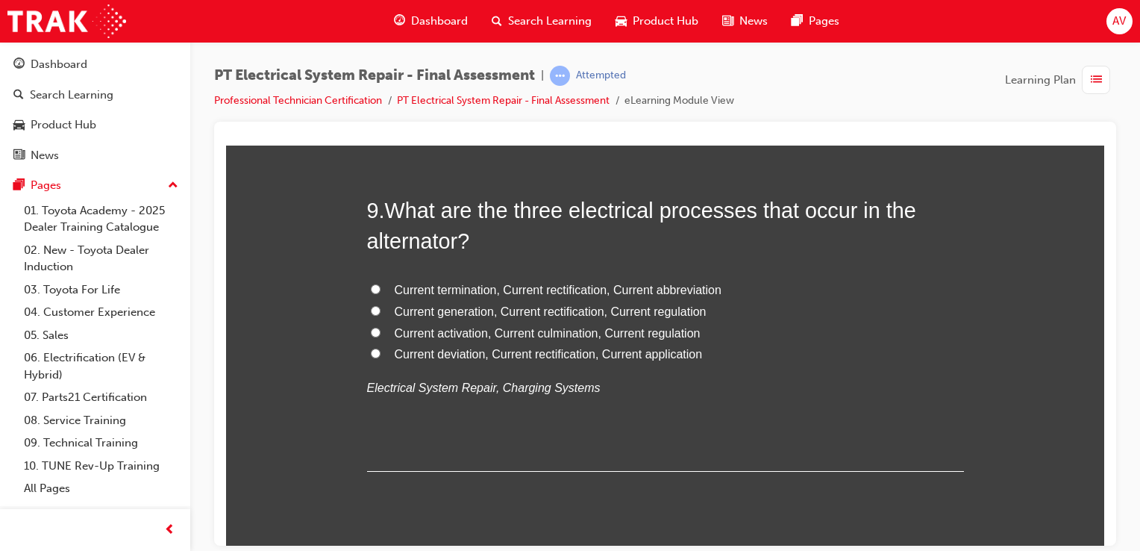
scroll to position [2925, 0]
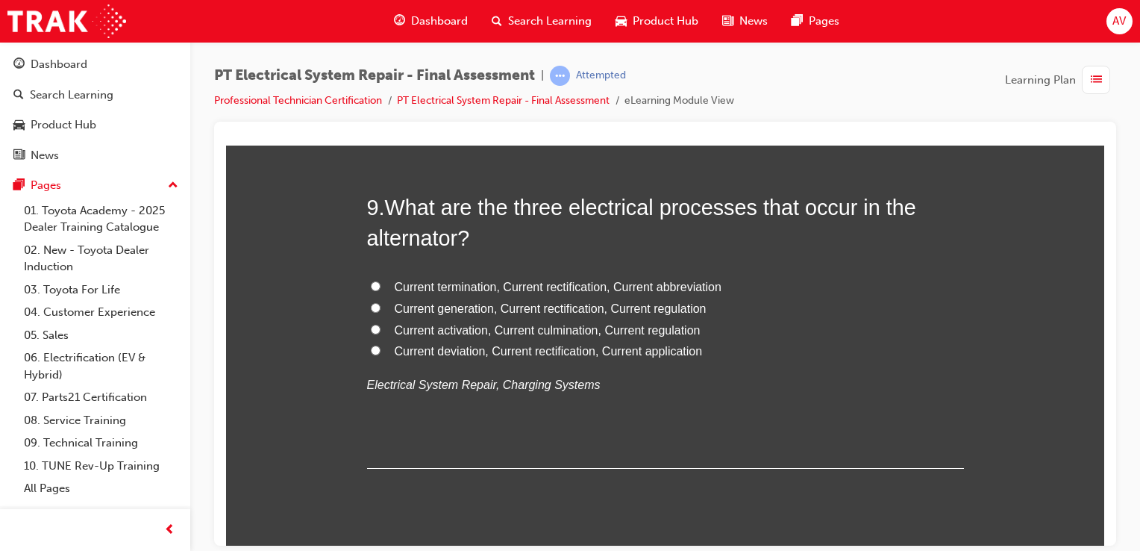
click at [518, 315] on label "Current generation, Current rectification, Current regulation" at bounding box center [665, 309] width 597 height 22
click at [381, 312] on input "Current generation, Current rectification, Current regulation" at bounding box center [376, 307] width 10 height 10
radio input "true"
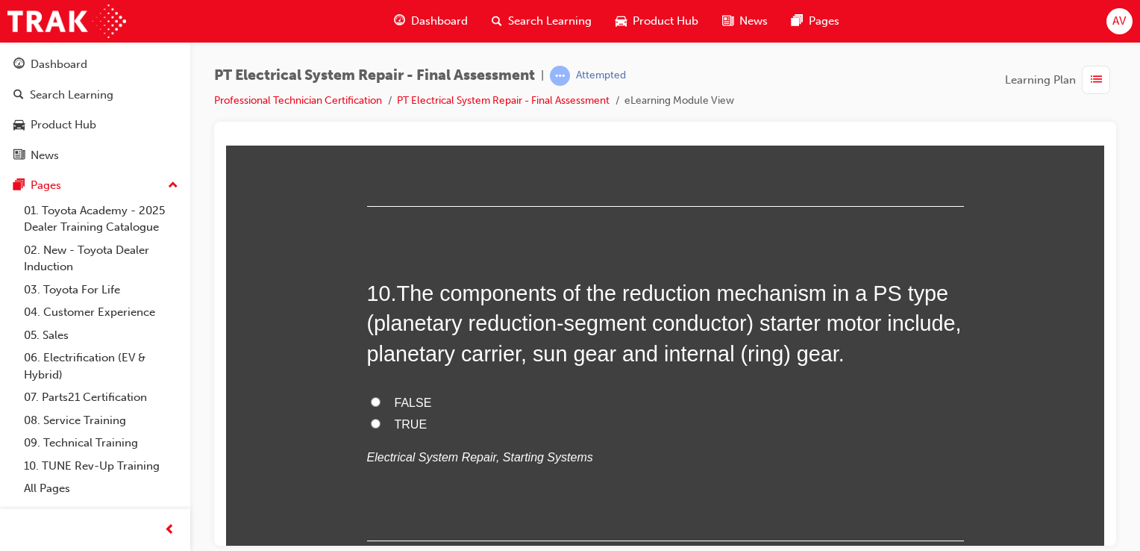
scroll to position [3194, 0]
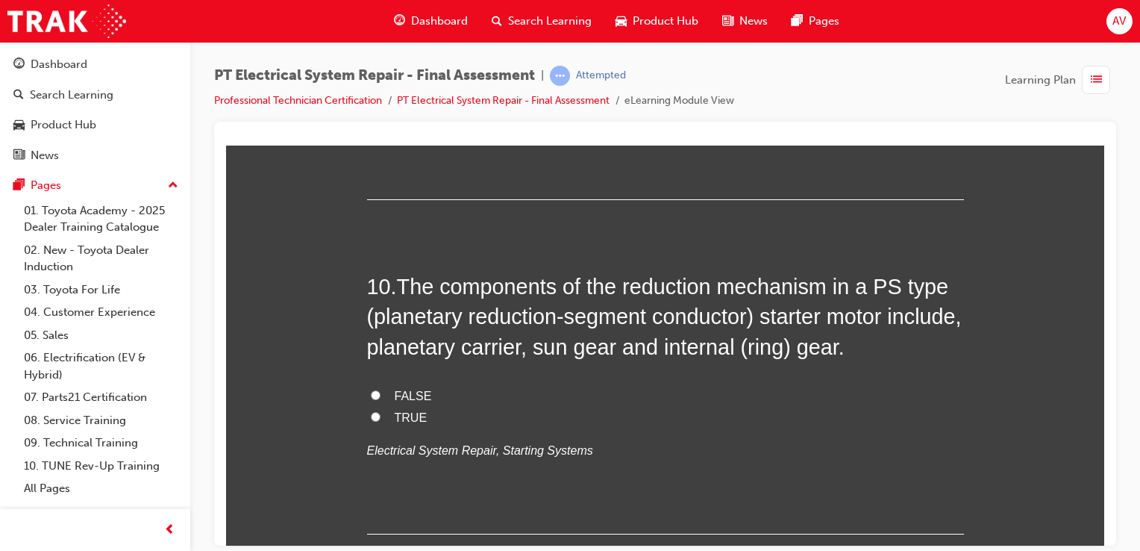
drag, startPoint x: 370, startPoint y: 393, endPoint x: 331, endPoint y: 410, distance: 42.7
click at [371, 390] on input "FALSE" at bounding box center [376, 395] width 10 height 10
radio input "true"
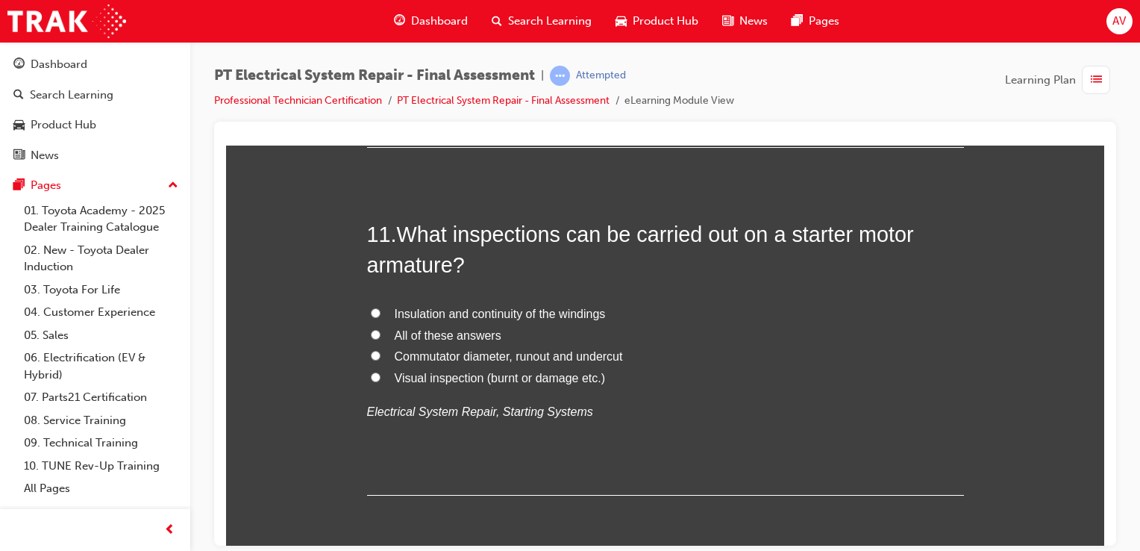
scroll to position [3582, 0]
click at [371, 332] on input "All of these answers" at bounding box center [376, 333] width 10 height 10
radio input "true"
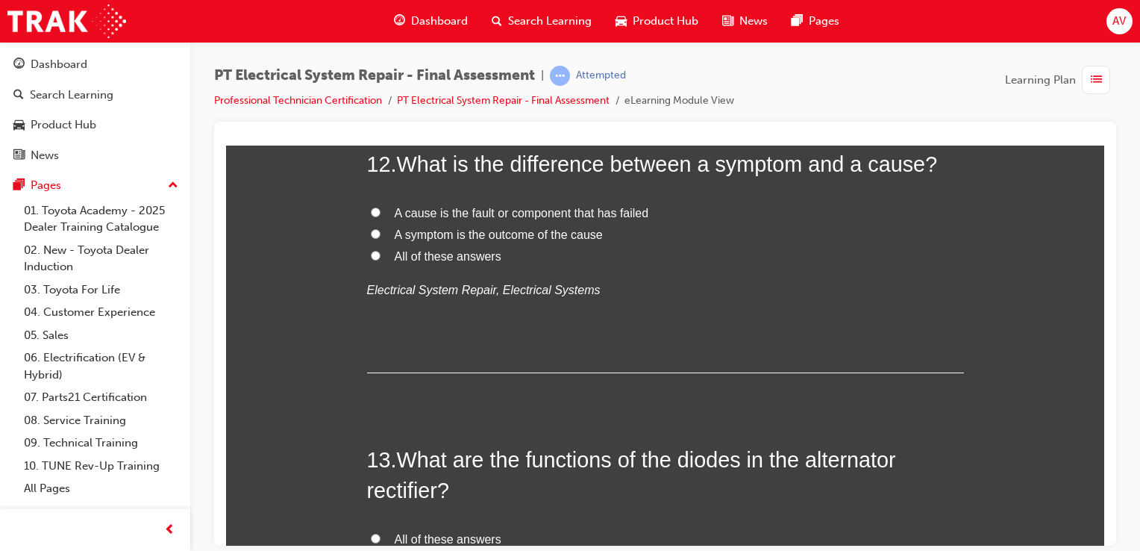
scroll to position [4000, 0]
click at [376, 225] on label "A symptom is the outcome of the cause" at bounding box center [665, 233] width 597 height 22
click at [376, 227] on input "A symptom is the outcome of the cause" at bounding box center [376, 232] width 10 height 10
radio input "true"
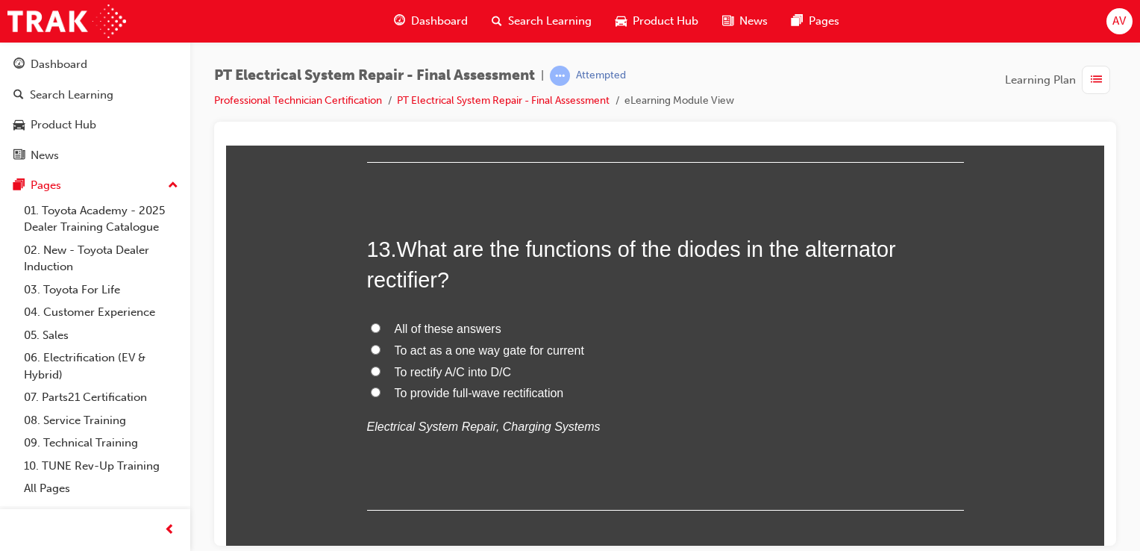
scroll to position [4239, 0]
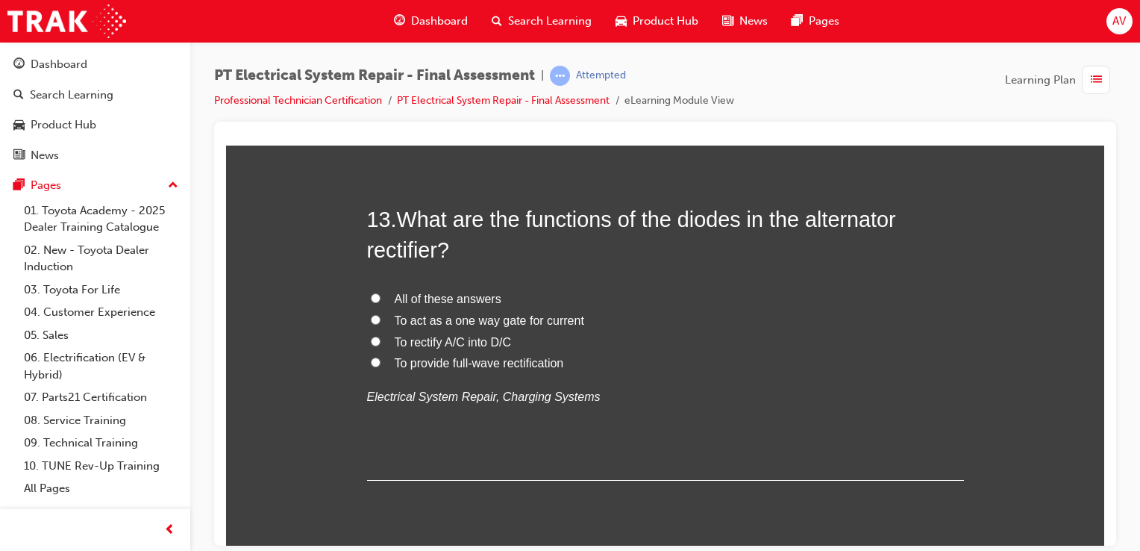
click at [385, 297] on label "All of these answers" at bounding box center [665, 299] width 597 height 22
click at [381, 297] on input "All of these answers" at bounding box center [376, 298] width 10 height 10
radio input "true"
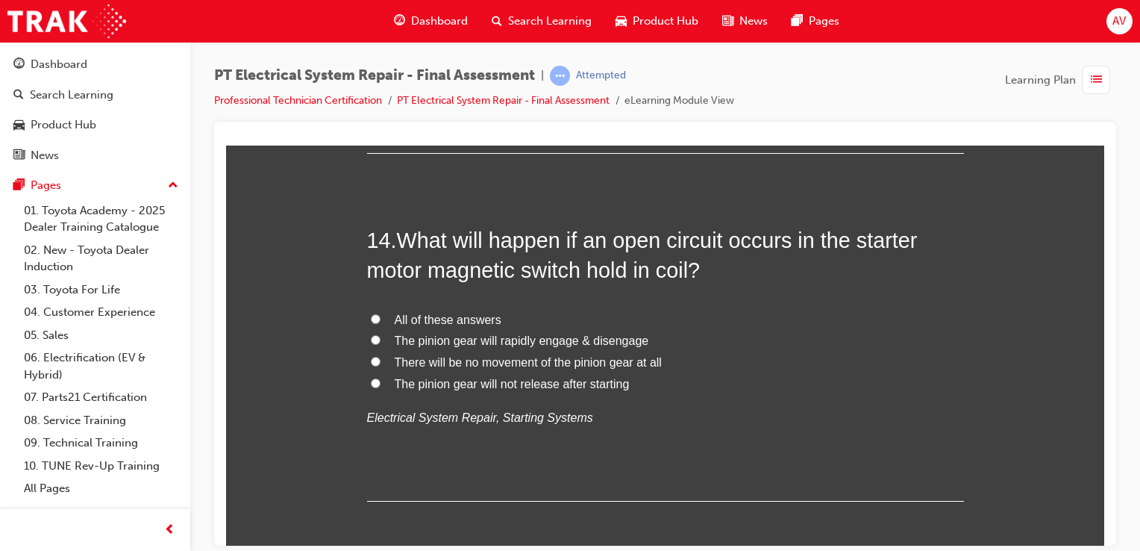
scroll to position [4567, 0]
drag, startPoint x: 370, startPoint y: 337, endPoint x: 343, endPoint y: 349, distance: 29.4
click at [373, 333] on input "The pinion gear will rapidly engage & disengage" at bounding box center [376, 338] width 10 height 10
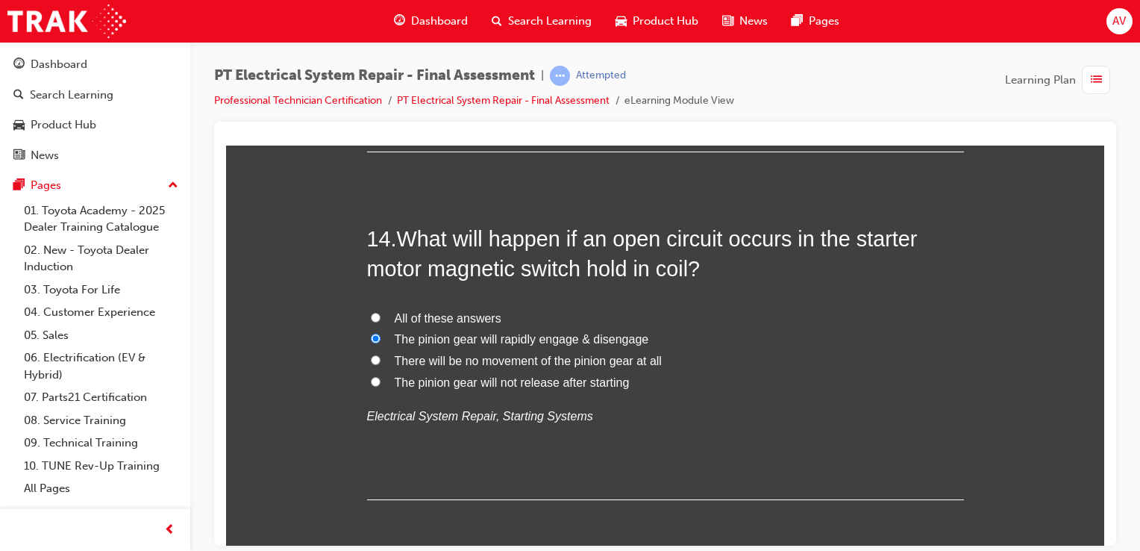
radio input "true"
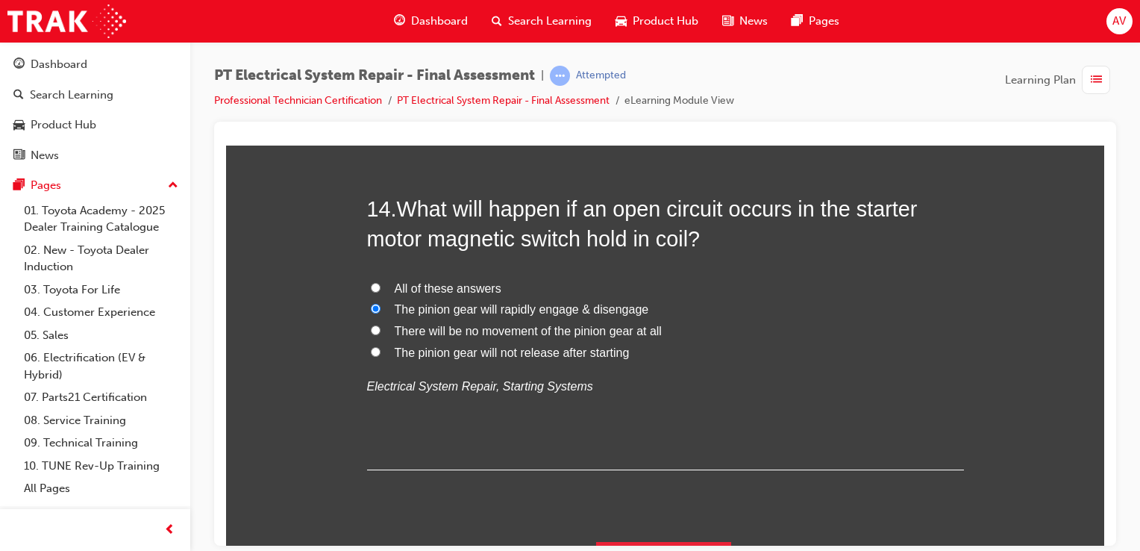
scroll to position [4631, 0]
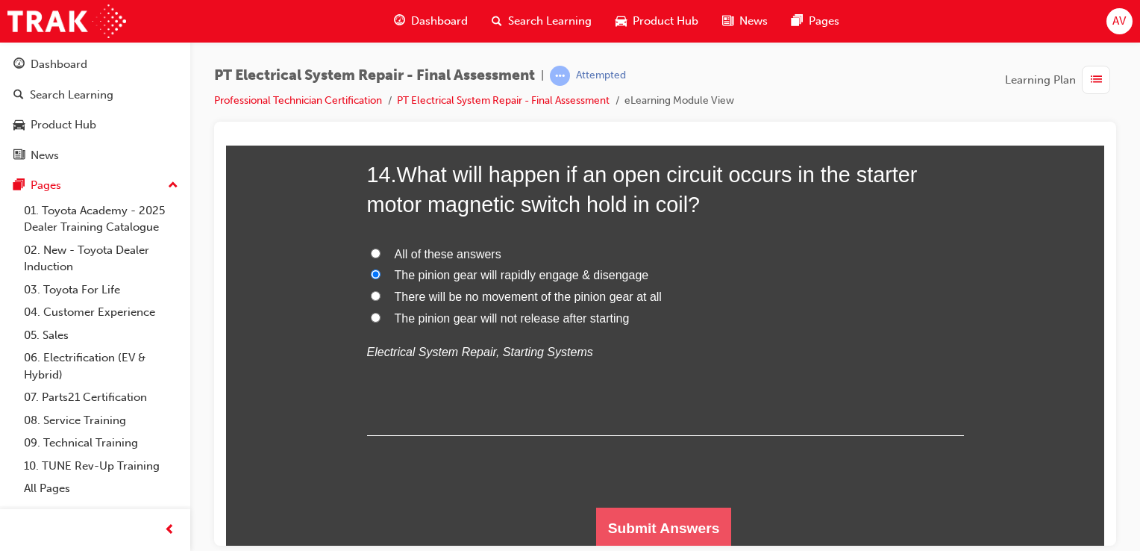
click at [656, 507] on button "Submit Answers" at bounding box center [664, 528] width 136 height 42
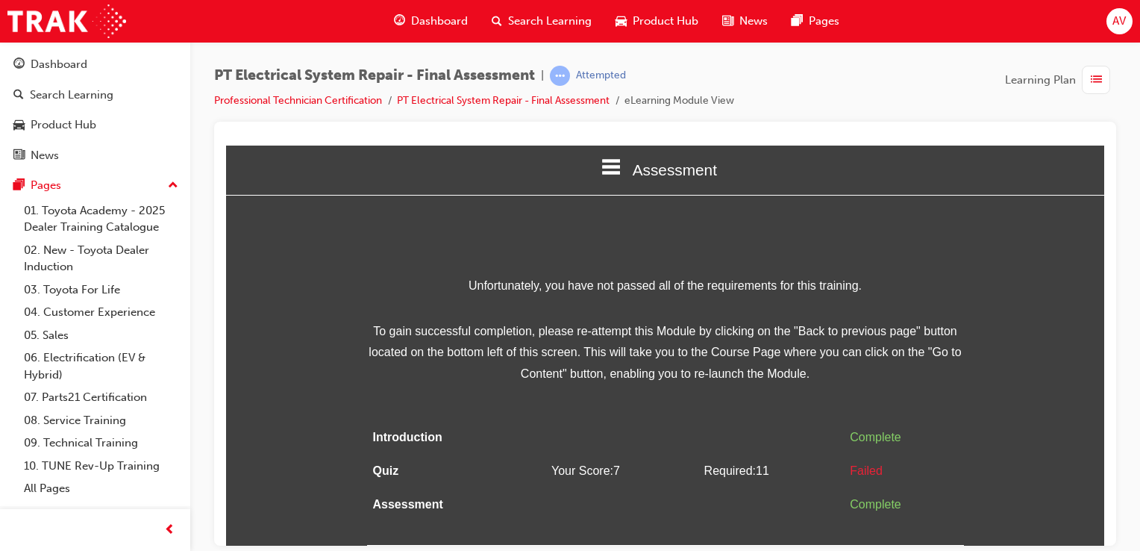
scroll to position [0, 0]
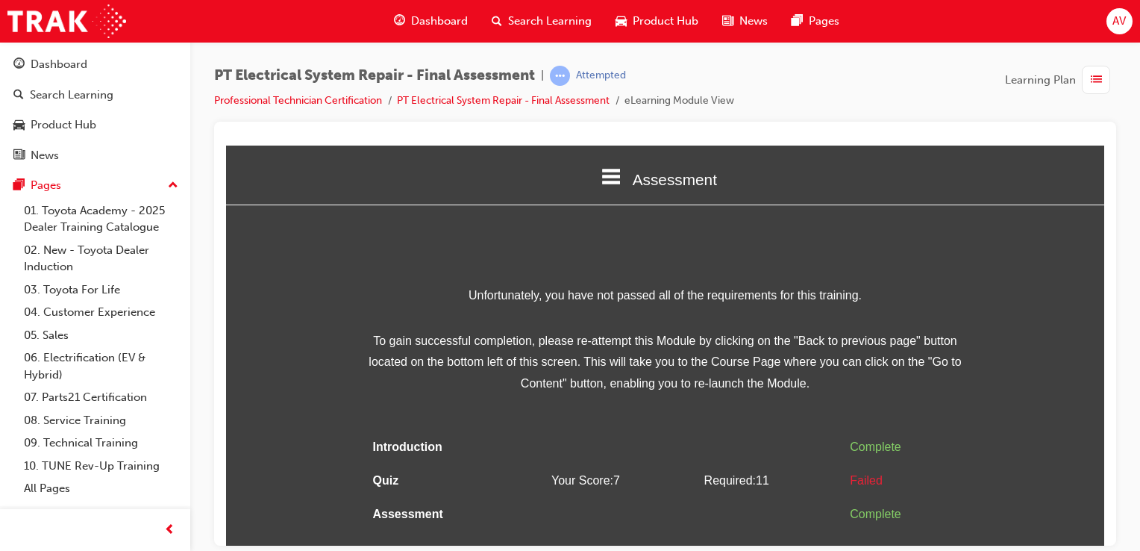
click at [732, 437] on td at bounding box center [772, 447] width 146 height 34
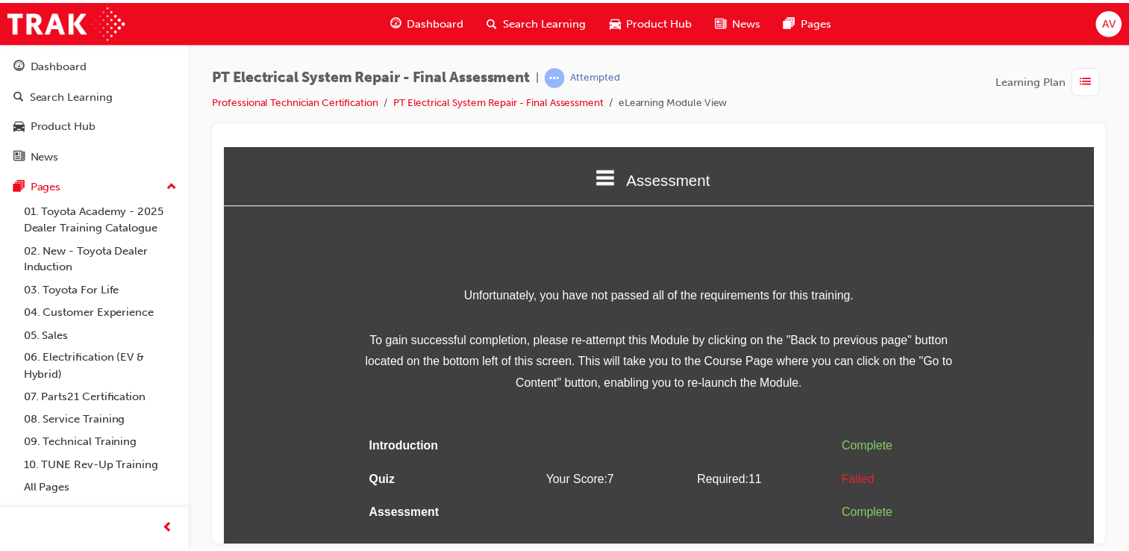
scroll to position [8, 0]
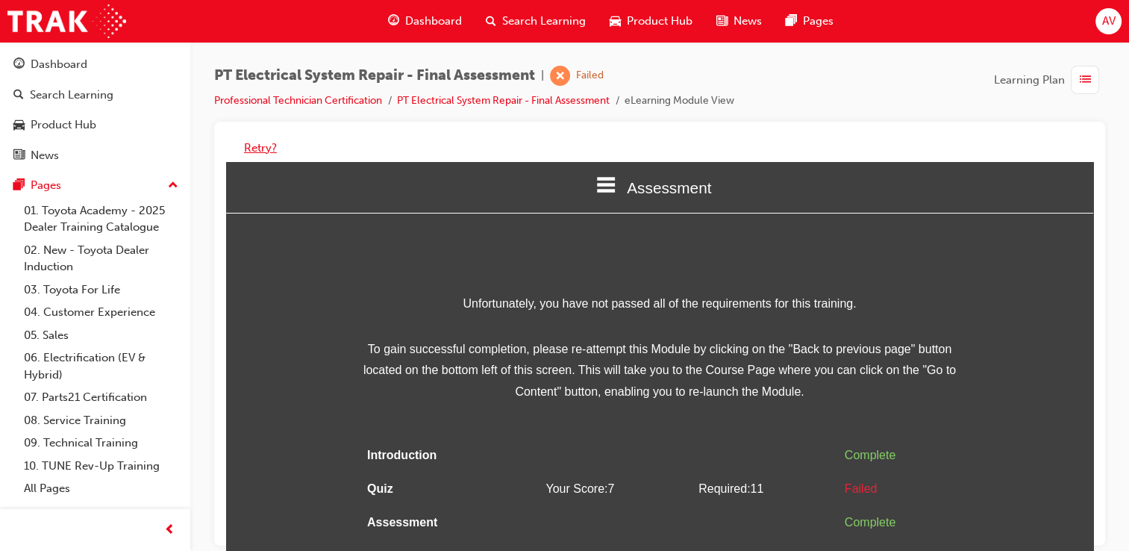
click at [249, 151] on button "Retry?" at bounding box center [260, 148] width 33 height 17
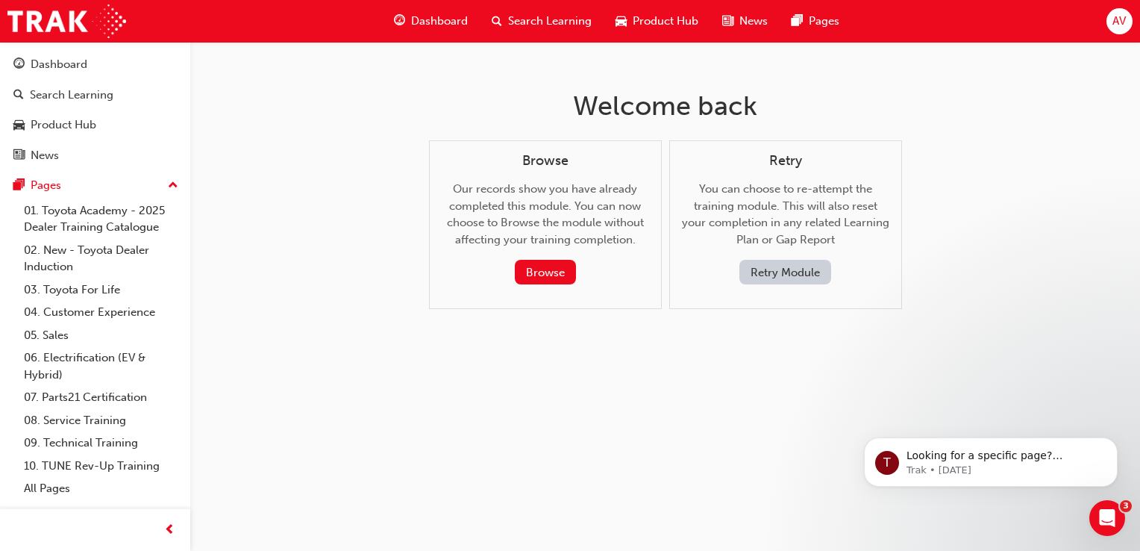
click at [807, 276] on button "Retry Module" at bounding box center [786, 272] width 92 height 25
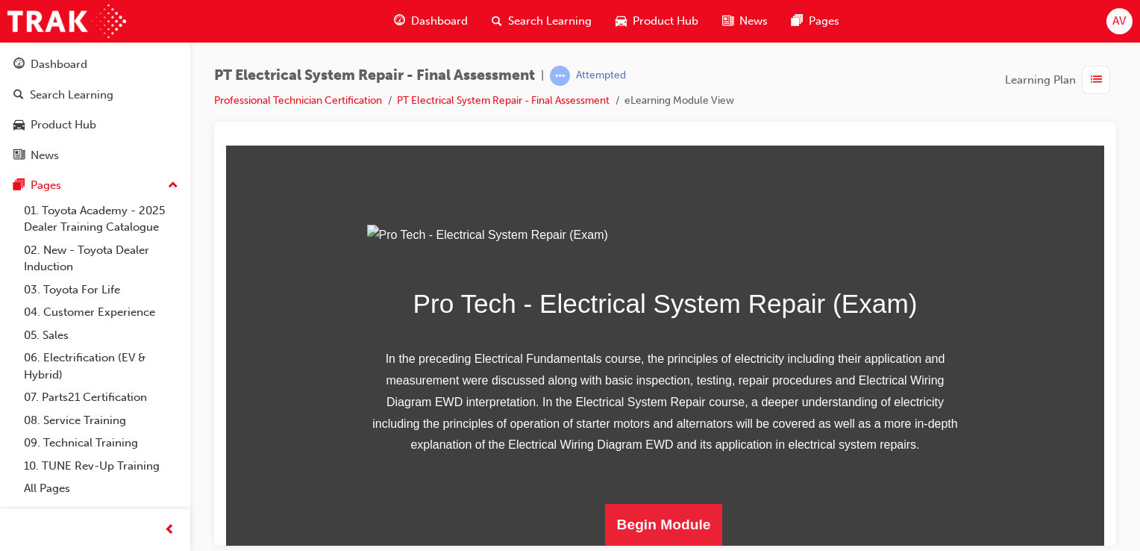
scroll to position [224, 0]
click at [681, 522] on button "Begin Module" at bounding box center [664, 524] width 118 height 42
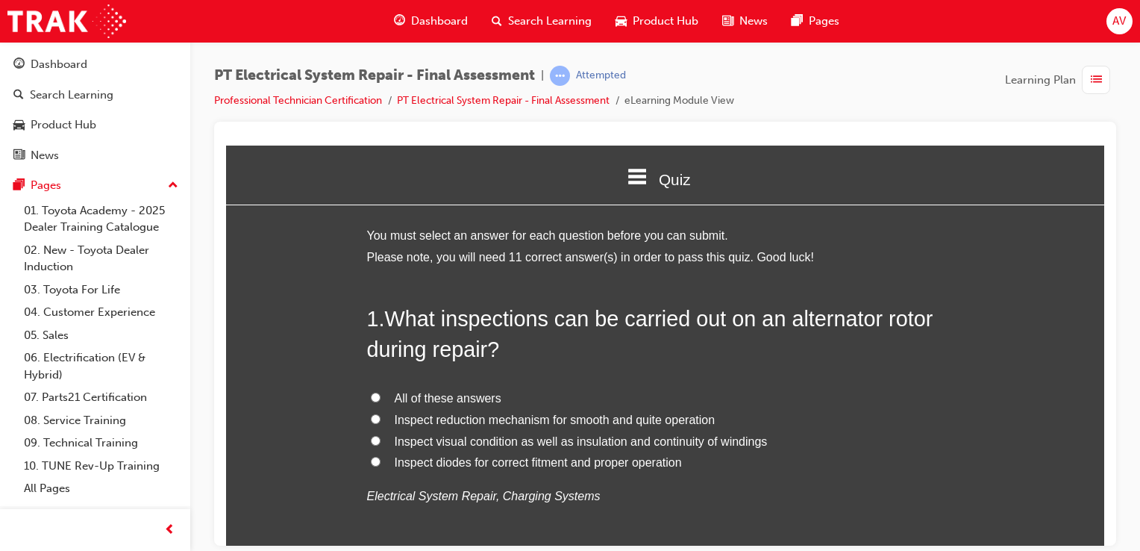
click at [372, 394] on input "All of these answers" at bounding box center [376, 397] width 10 height 10
radio input "true"
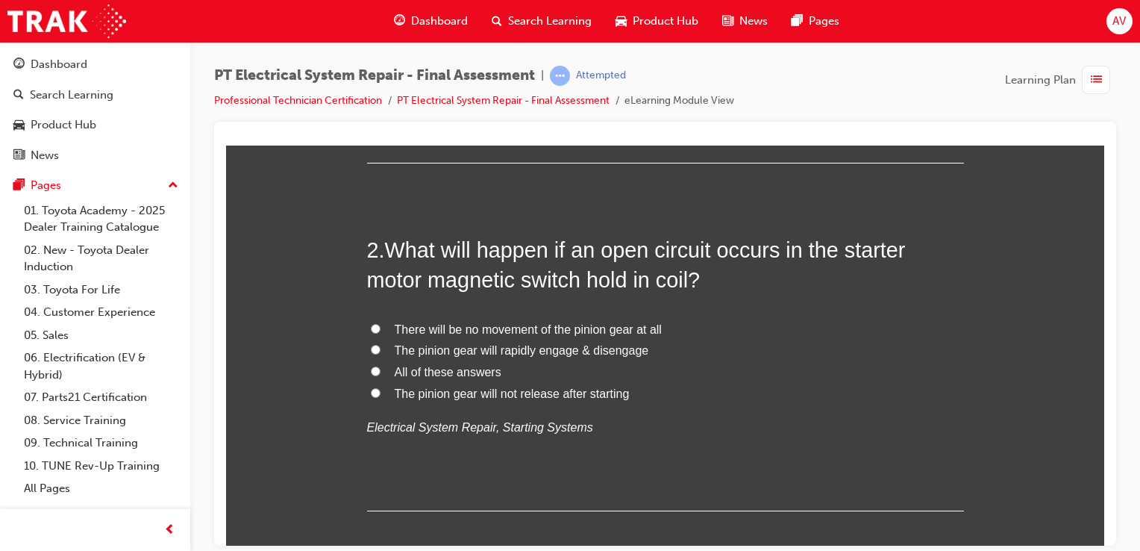
scroll to position [418, 0]
drag, startPoint x: 369, startPoint y: 350, endPoint x: 328, endPoint y: 376, distance: 48.0
click at [371, 348] on input "The pinion gear will rapidly engage & disengage" at bounding box center [376, 348] width 10 height 10
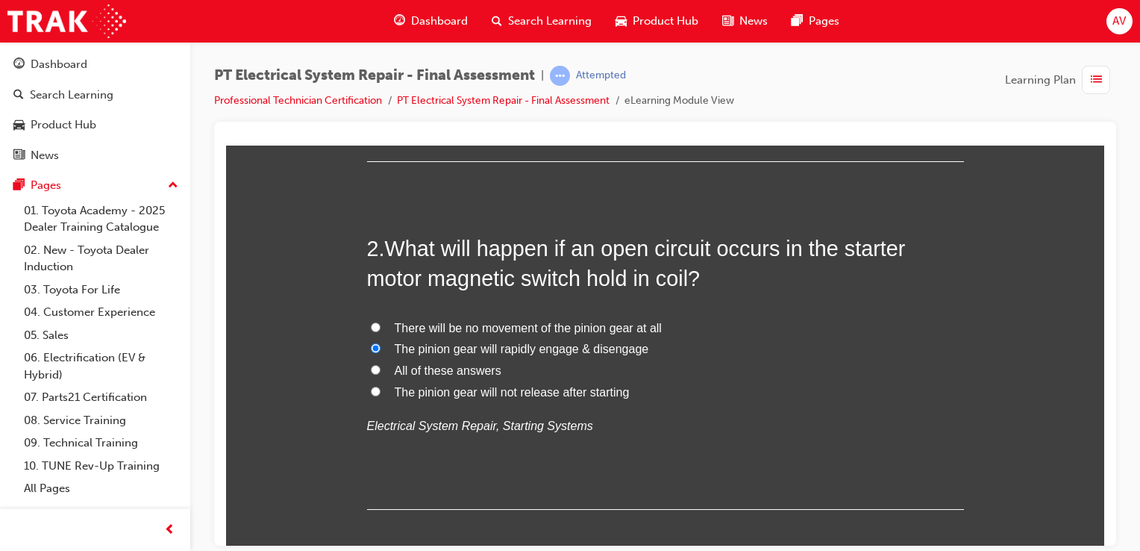
radio input "true"
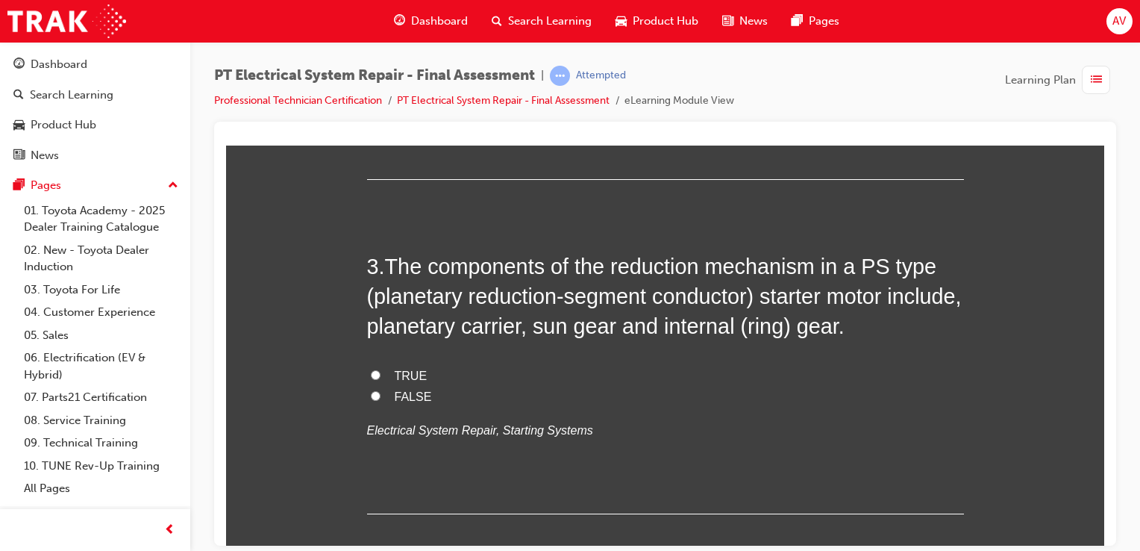
scroll to position [746, 0]
click at [371, 376] on input "TRUE" at bounding box center [376, 376] width 10 height 10
radio input "true"
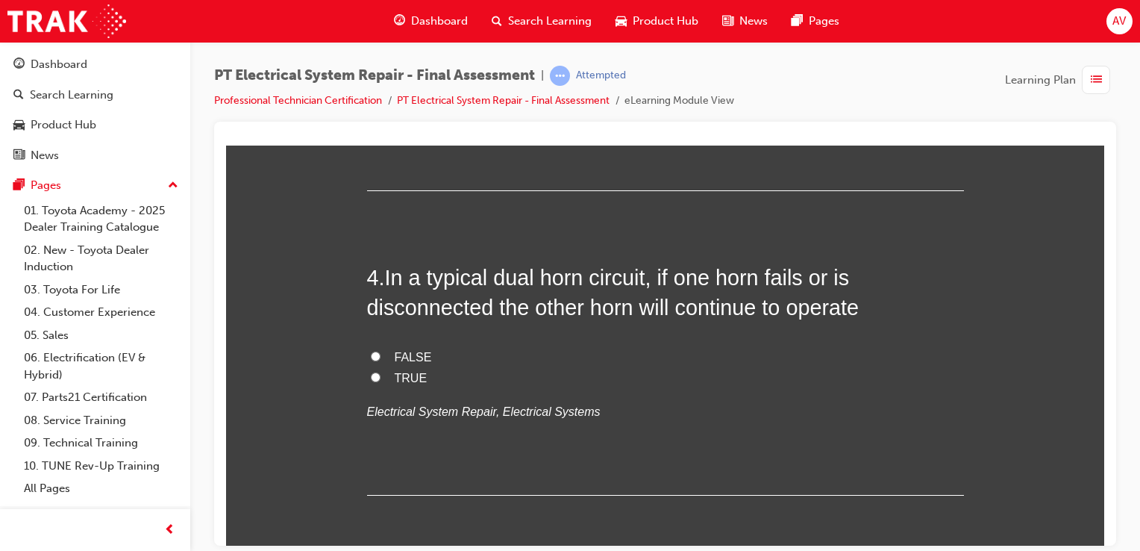
scroll to position [1075, 0]
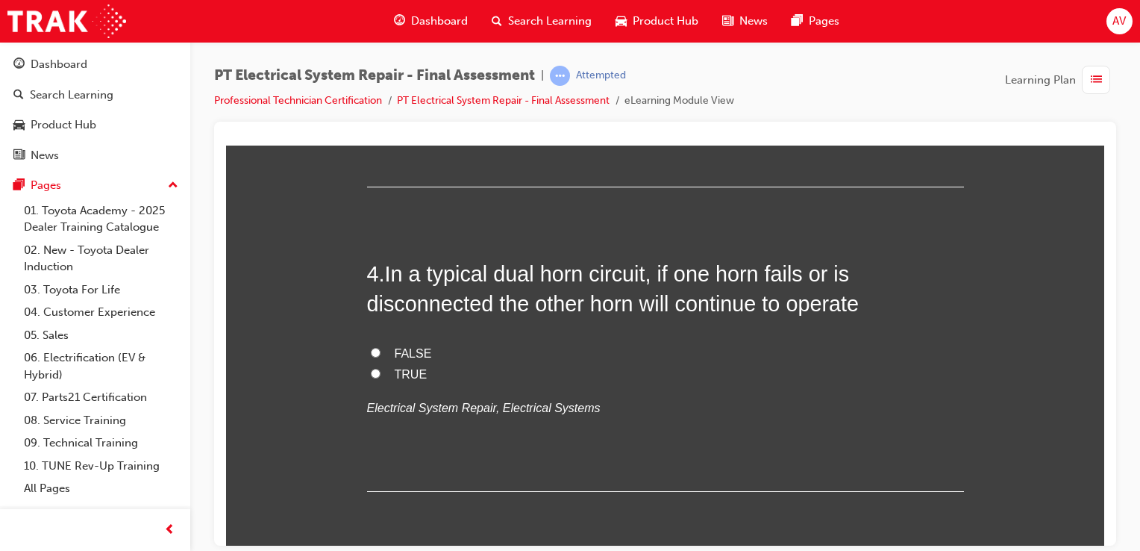
click at [371, 372] on input "TRUE" at bounding box center [376, 373] width 10 height 10
radio input "true"
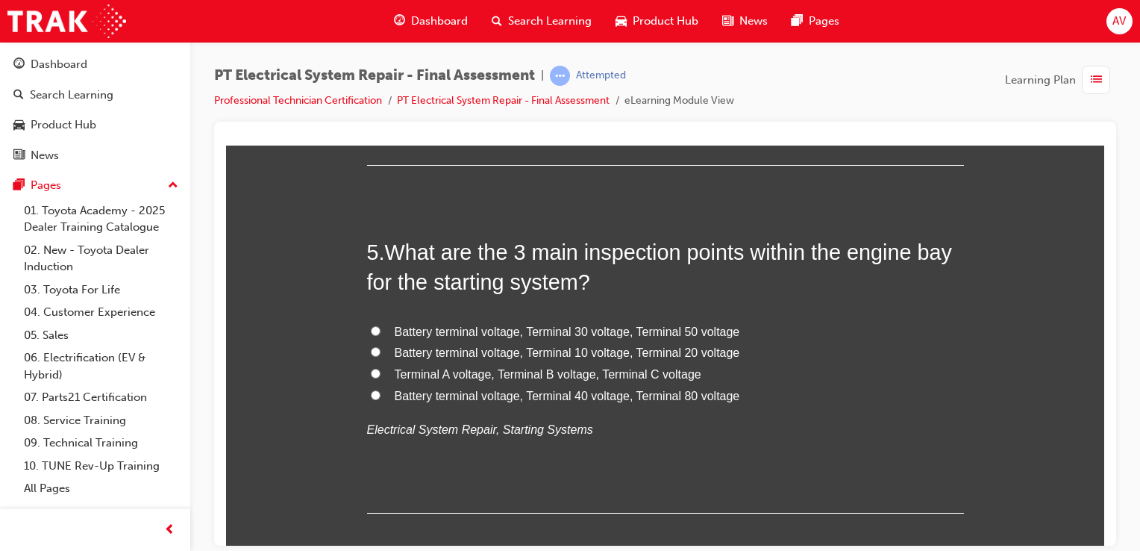
scroll to position [1403, 0]
click at [367, 328] on label "Battery terminal voltage, Terminal 30 voltage, Terminal 50 voltage" at bounding box center [665, 330] width 597 height 22
click at [371, 328] on input "Battery terminal voltage, Terminal 30 voltage, Terminal 50 voltage" at bounding box center [376, 328] width 10 height 10
radio input "true"
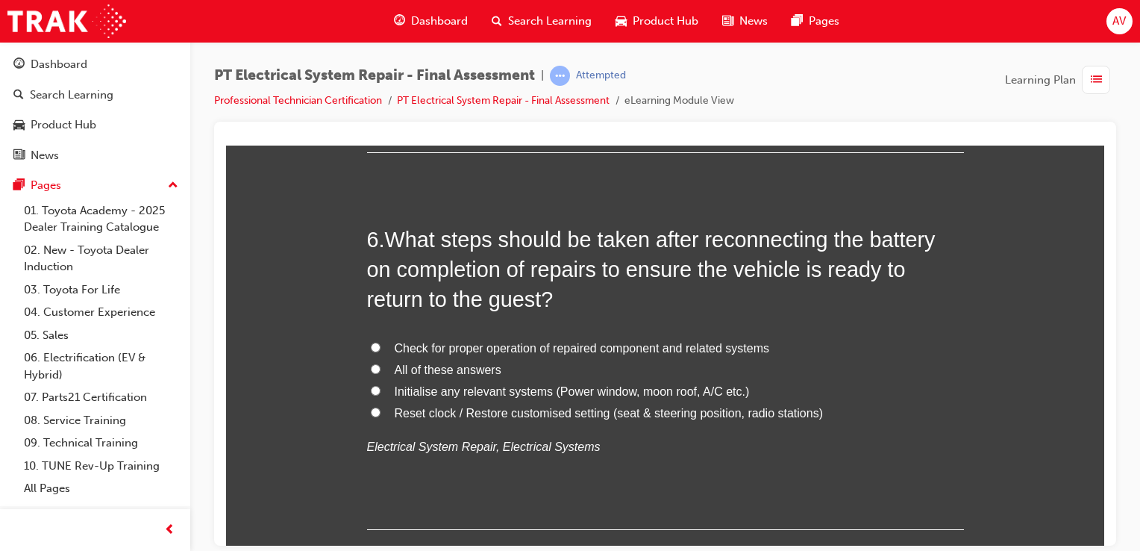
scroll to position [1791, 0]
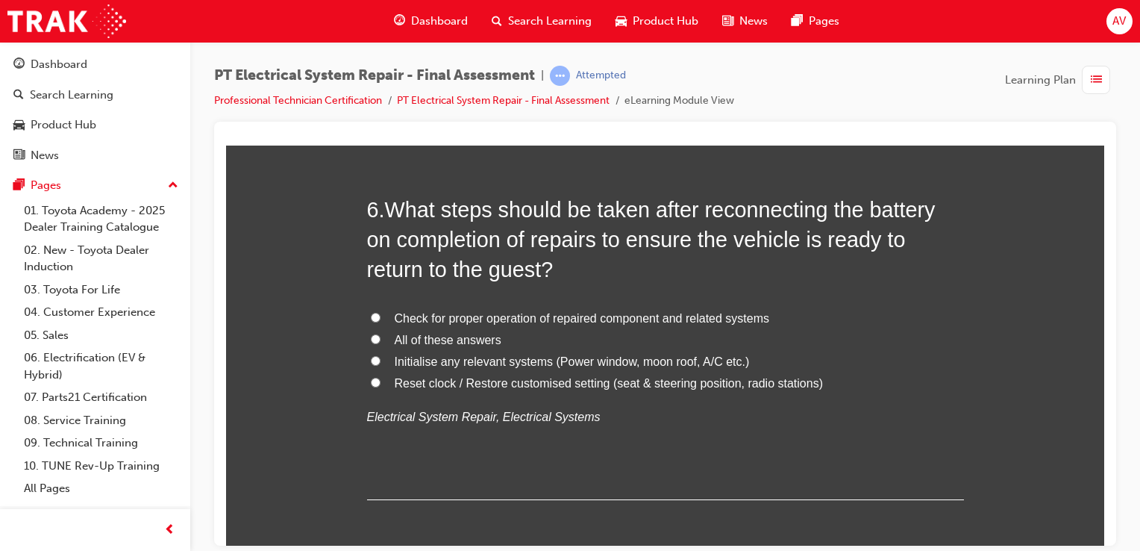
click at [395, 338] on span "All of these answers" at bounding box center [448, 339] width 107 height 13
click at [381, 338] on input "All of these answers" at bounding box center [376, 339] width 10 height 10
radio input "true"
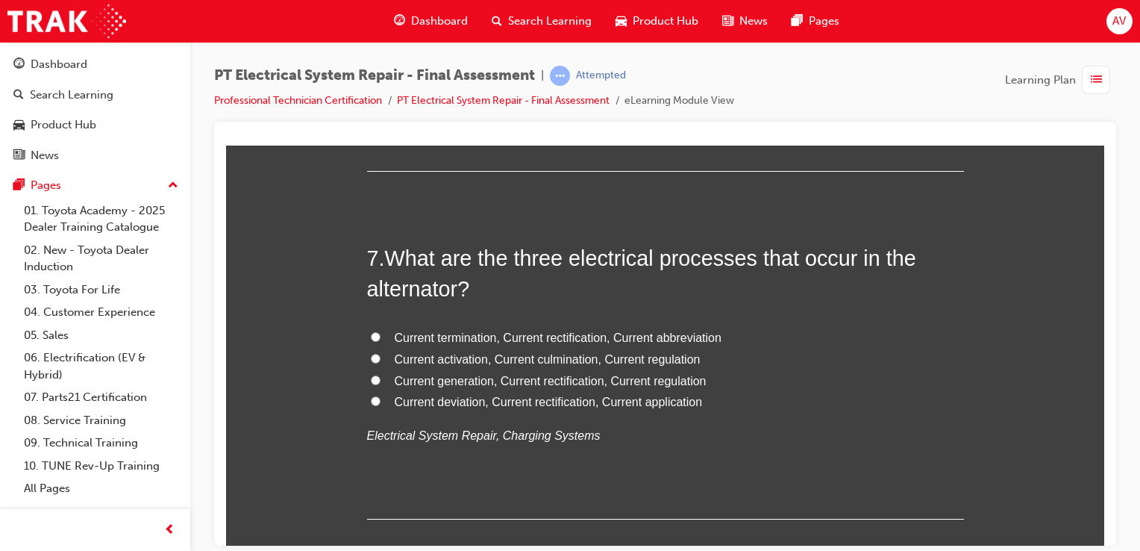
scroll to position [2149, 0]
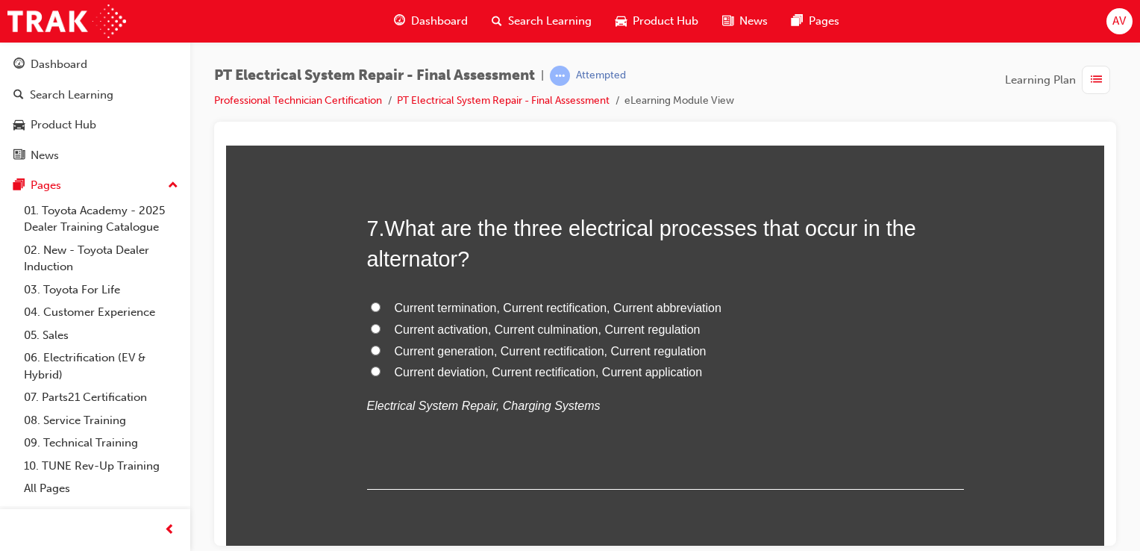
click at [402, 355] on span "Current generation, Current rectification, Current regulation" at bounding box center [551, 350] width 312 height 13
click at [381, 354] on input "Current generation, Current rectification, Current regulation" at bounding box center [376, 350] width 10 height 10
radio input "true"
click at [319, 402] on div "You must select an answer for each question before you can submit. Please note,…" at bounding box center [665, 552] width 878 height 4955
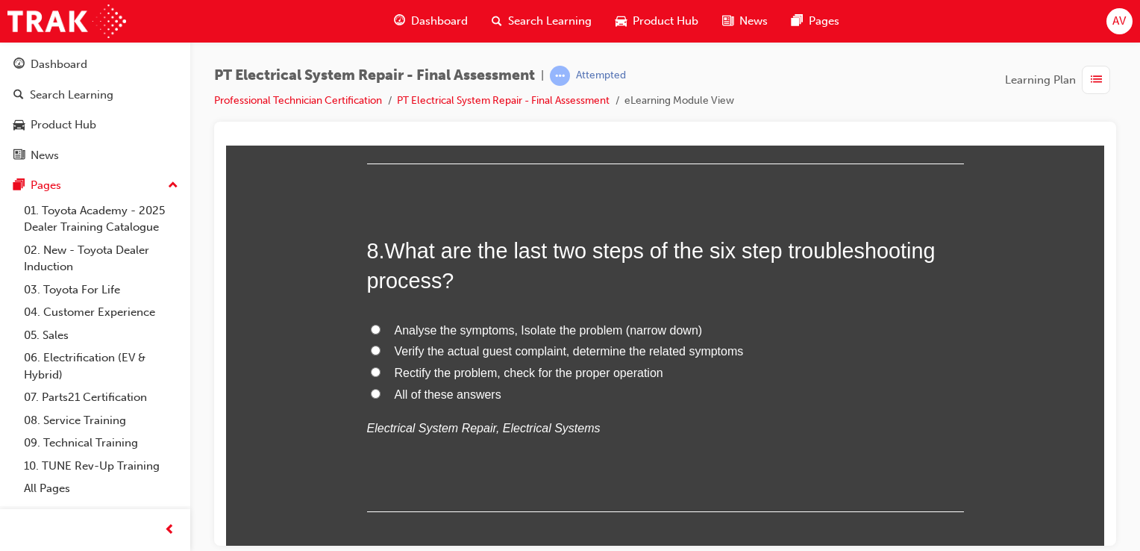
scroll to position [2478, 0]
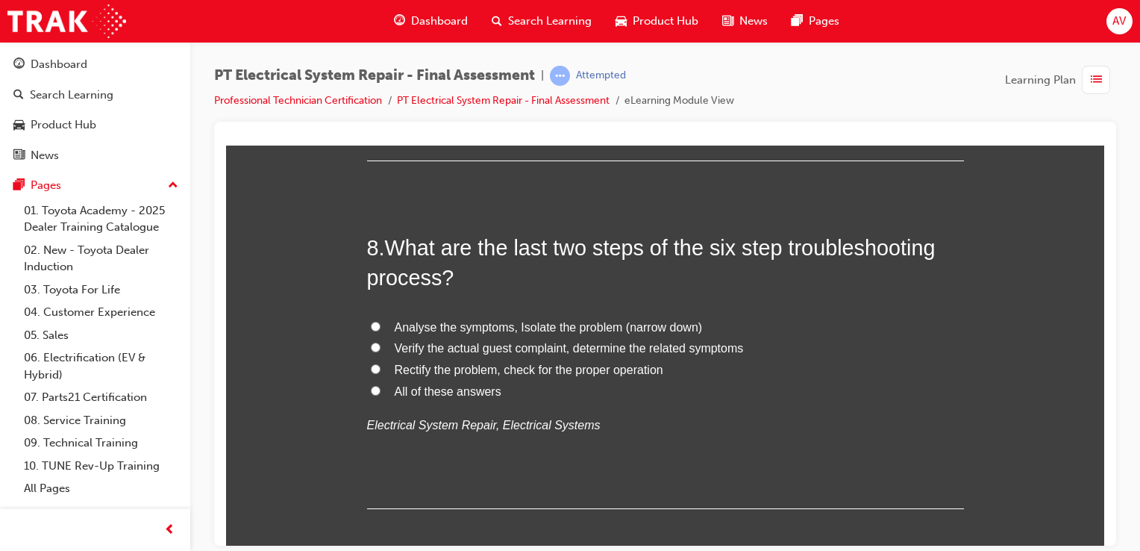
click at [367, 391] on label "All of these answers" at bounding box center [665, 392] width 597 height 22
click at [371, 391] on input "All of these answers" at bounding box center [376, 390] width 10 height 10
radio input "true"
click at [293, 394] on div "You must select an answer for each question before you can submit. Please note,…" at bounding box center [665, 224] width 878 height 4955
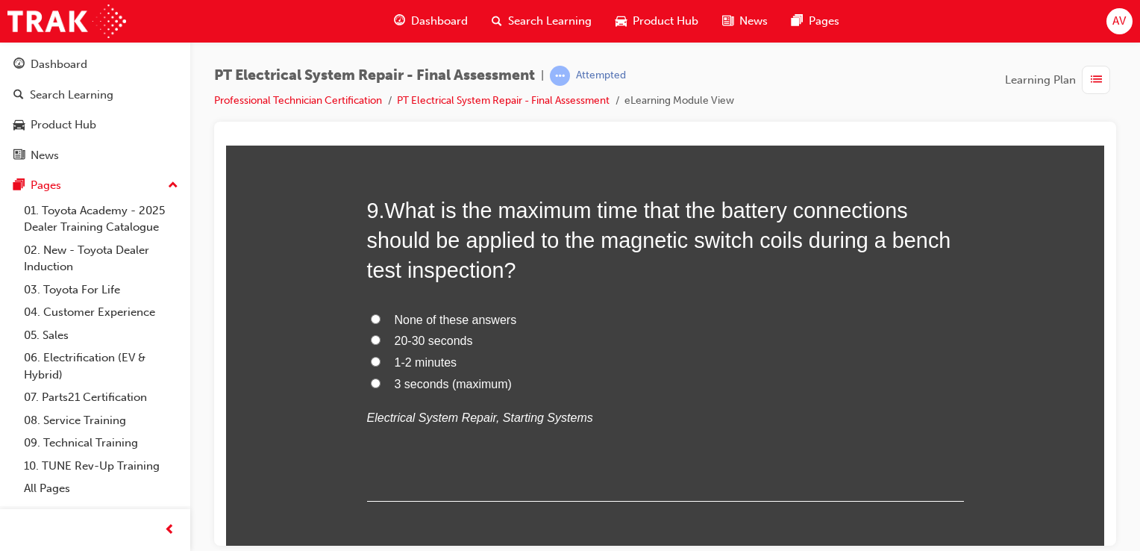
scroll to position [2866, 0]
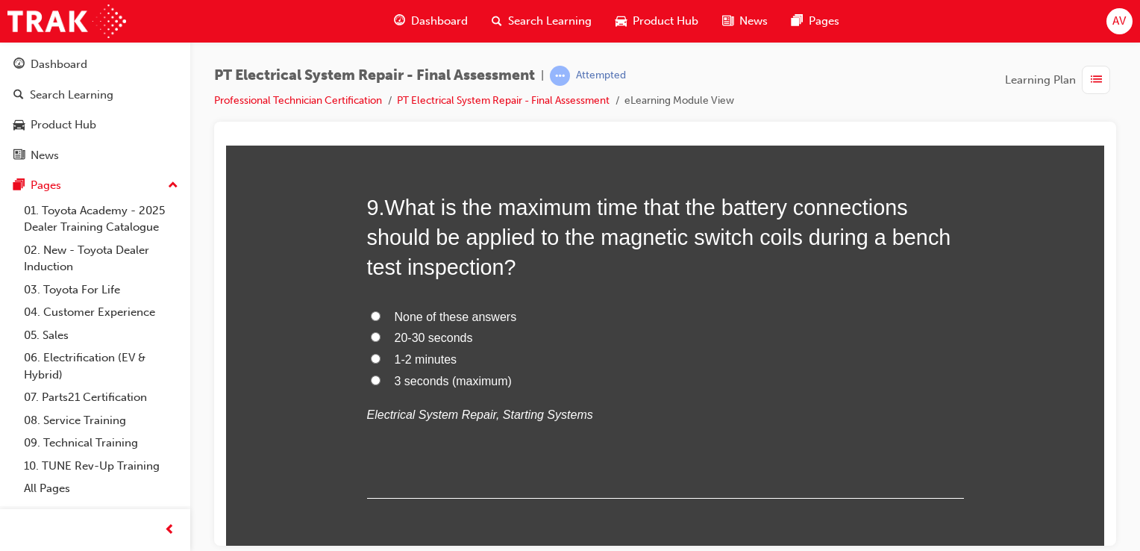
click at [371, 331] on input "20-30 seconds" at bounding box center [376, 336] width 10 height 10
radio input "true"
click at [371, 376] on input "3 seconds (maximum)" at bounding box center [376, 380] width 10 height 10
radio input "true"
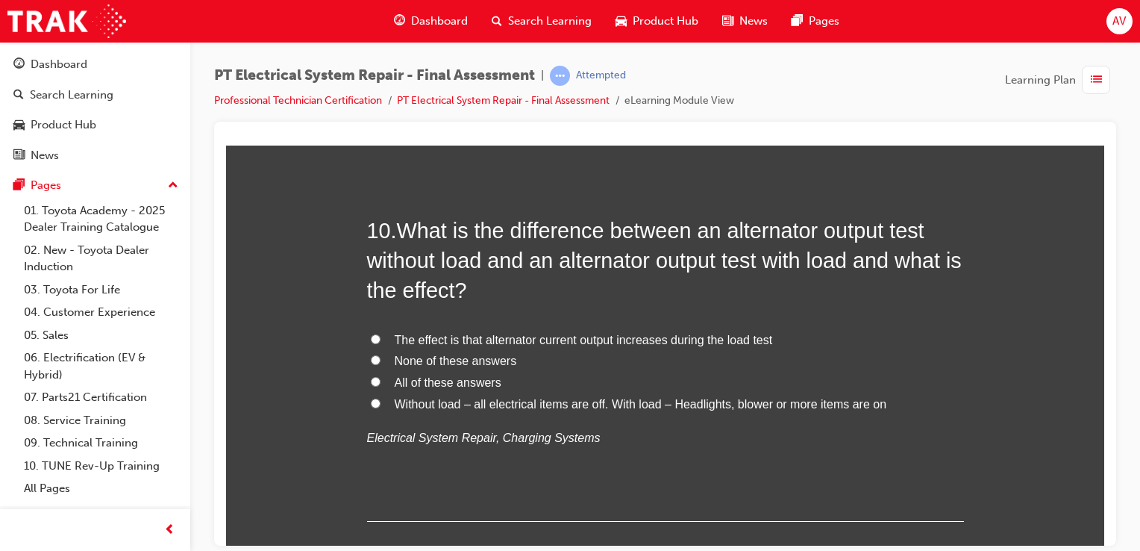
scroll to position [3224, 0]
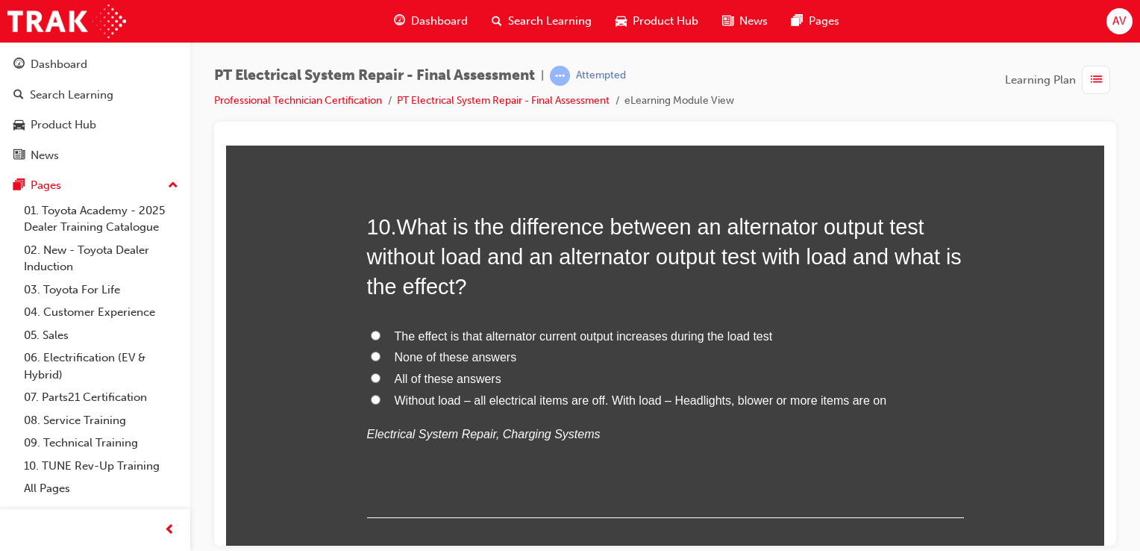
click at [372, 332] on input "The effect is that alternator current output increases during the load test" at bounding box center [376, 335] width 10 height 10
radio input "true"
click at [381, 400] on label "Without load – all electrical items are off. With load – Headlights, blower or …" at bounding box center [665, 401] width 597 height 22
click at [381, 400] on input "Without load – all electrical items are off. With load – Headlights, blower or …" at bounding box center [376, 399] width 10 height 10
radio input "true"
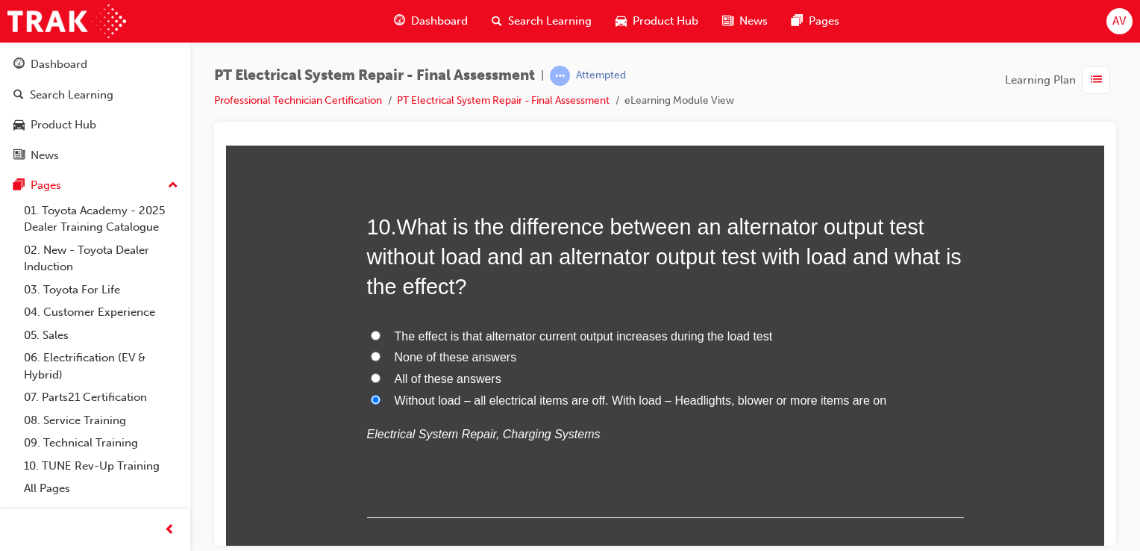
click at [367, 327] on label "The effect is that alternator current output increases during the load test" at bounding box center [665, 336] width 597 height 22
click at [371, 330] on input "The effect is that alternator current output increases during the load test" at bounding box center [376, 335] width 10 height 10
radio input "true"
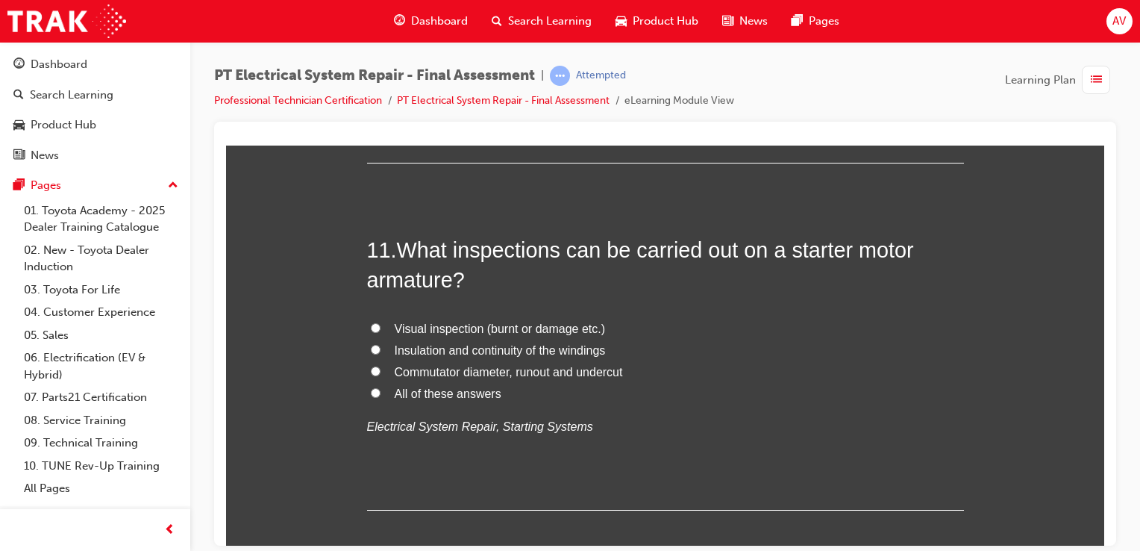
scroll to position [3582, 0]
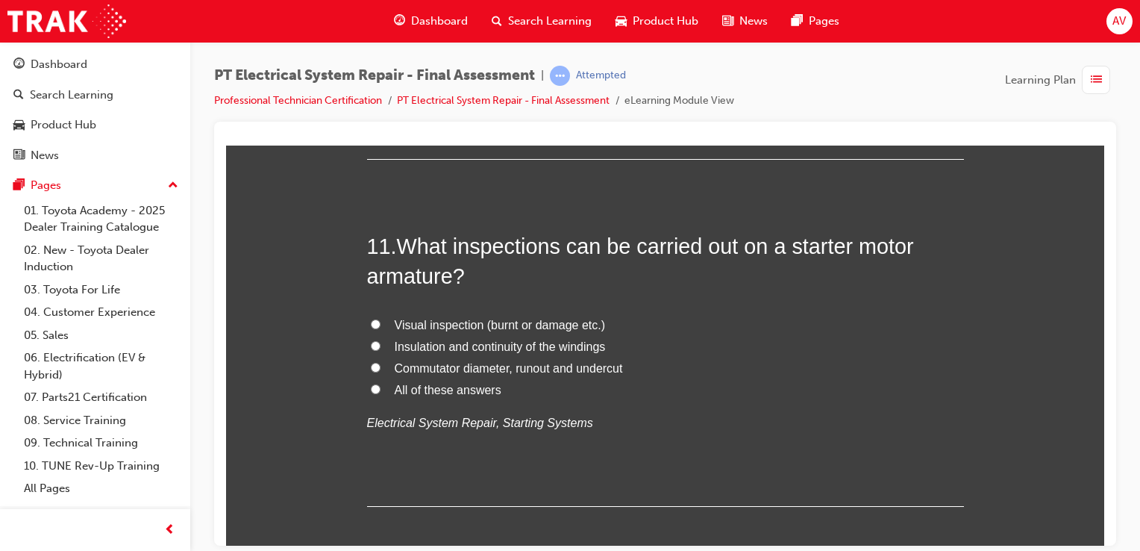
click at [371, 388] on input "All of these answers" at bounding box center [376, 389] width 10 height 10
radio input "true"
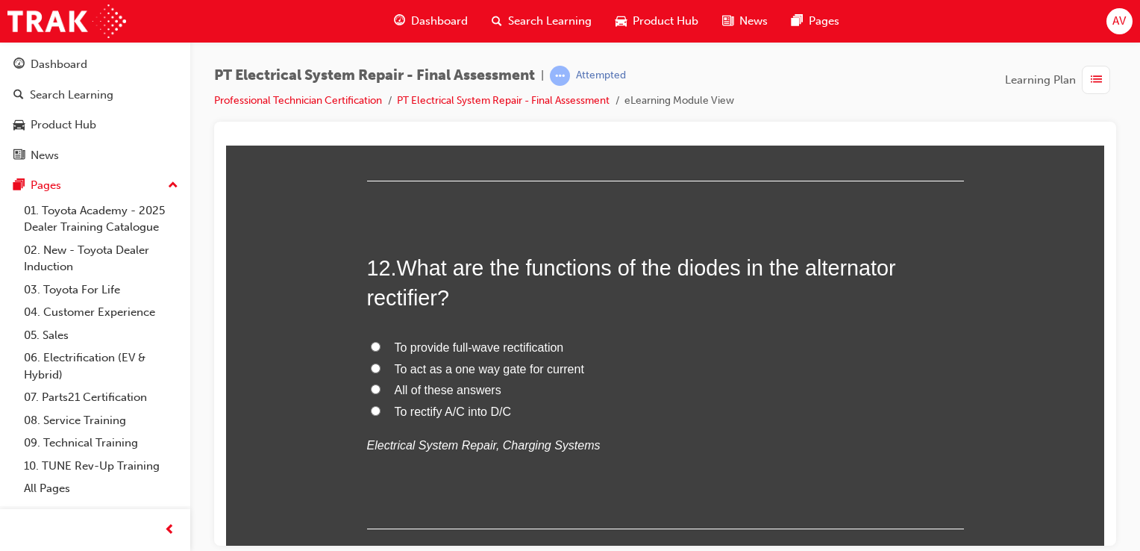
scroll to position [3910, 0]
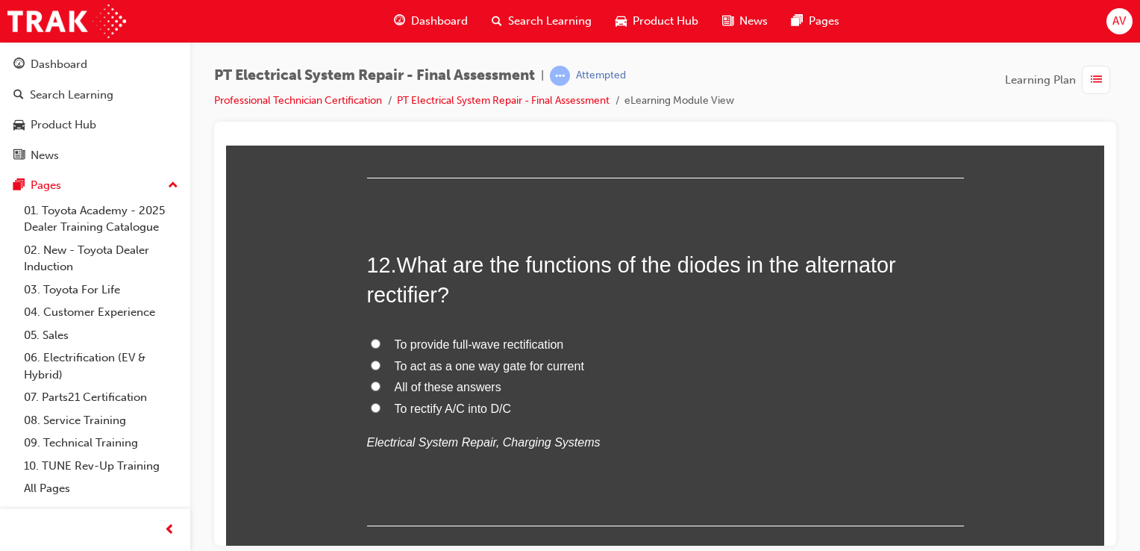
click at [371, 381] on input "All of these answers" at bounding box center [376, 386] width 10 height 10
radio input "true"
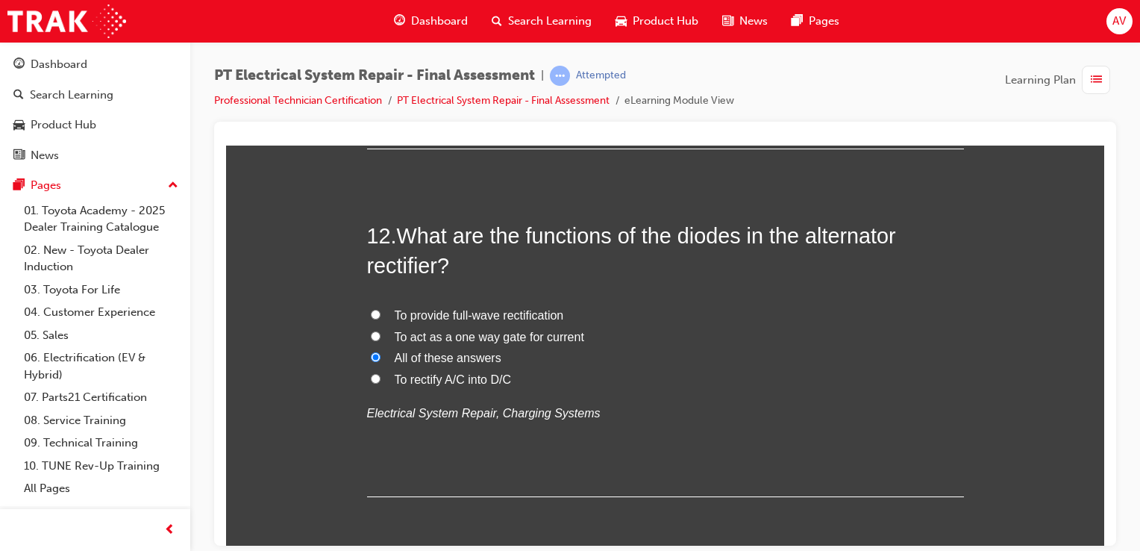
scroll to position [3940, 0]
click at [374, 376] on input "To rectify A/C into D/C" at bounding box center [376, 377] width 10 height 10
radio input "true"
click at [371, 308] on input "To provide full-wave rectification" at bounding box center [376, 313] width 10 height 10
radio input "true"
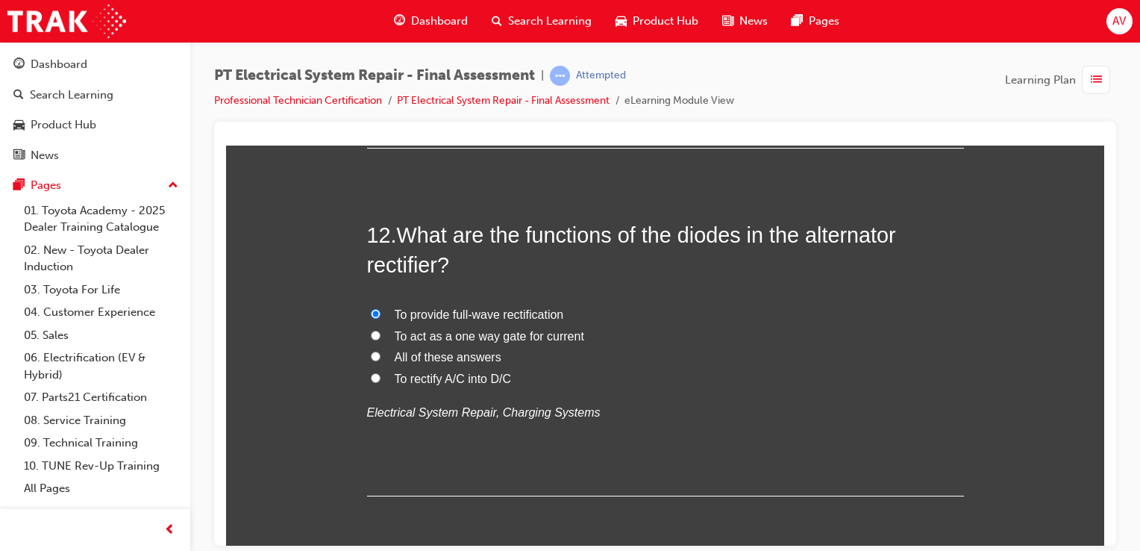
click at [371, 330] on input "To act as a one way gate for current" at bounding box center [376, 335] width 10 height 10
radio input "true"
click at [371, 351] on input "All of these answers" at bounding box center [376, 356] width 10 height 10
radio input "true"
click at [371, 372] on input "To rectify A/C into D/C" at bounding box center [376, 377] width 10 height 10
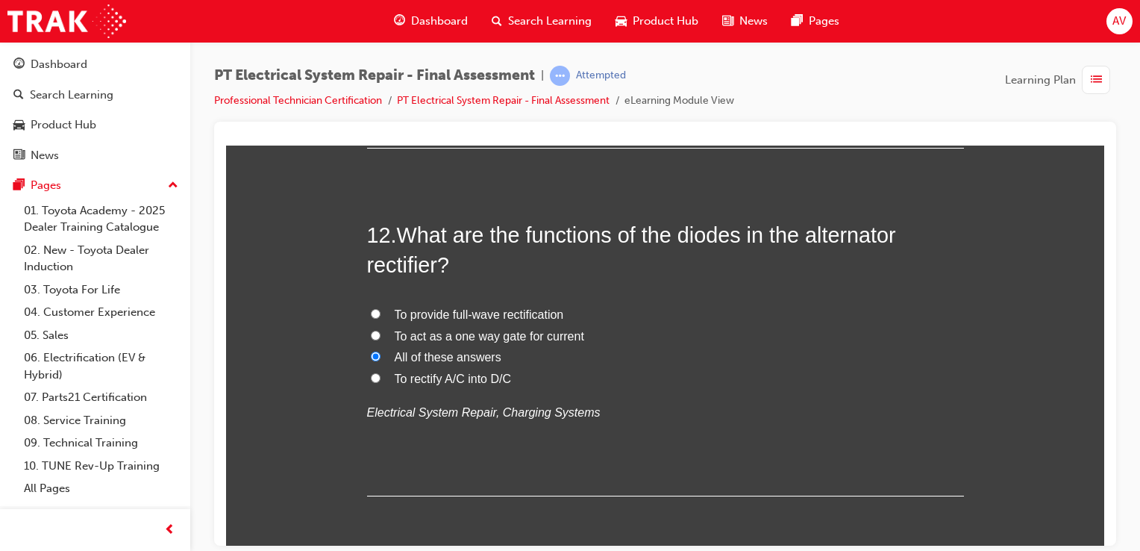
radio input "true"
click at [371, 308] on input "To provide full-wave rectification" at bounding box center [376, 313] width 10 height 10
radio input "true"
click at [371, 330] on input "To act as a one way gate for current" at bounding box center [376, 335] width 10 height 10
radio input "true"
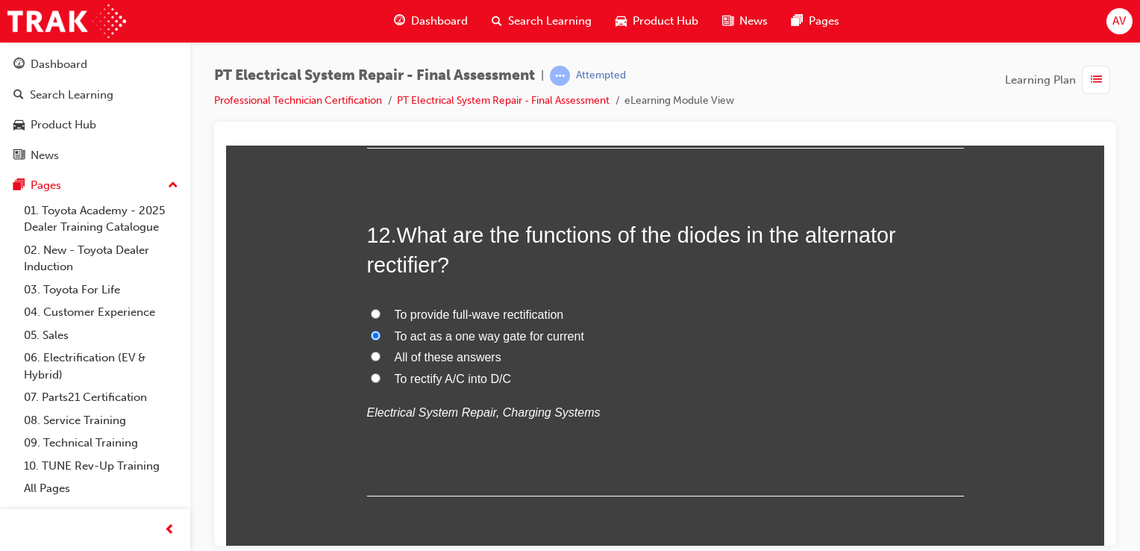
click at [371, 351] on input "All of these answers" at bounding box center [376, 356] width 10 height 10
radio input "true"
click at [371, 372] on input "To rectify A/C into D/C" at bounding box center [376, 377] width 10 height 10
radio input "true"
click at [371, 308] on input "To provide full-wave rectification" at bounding box center [376, 313] width 10 height 10
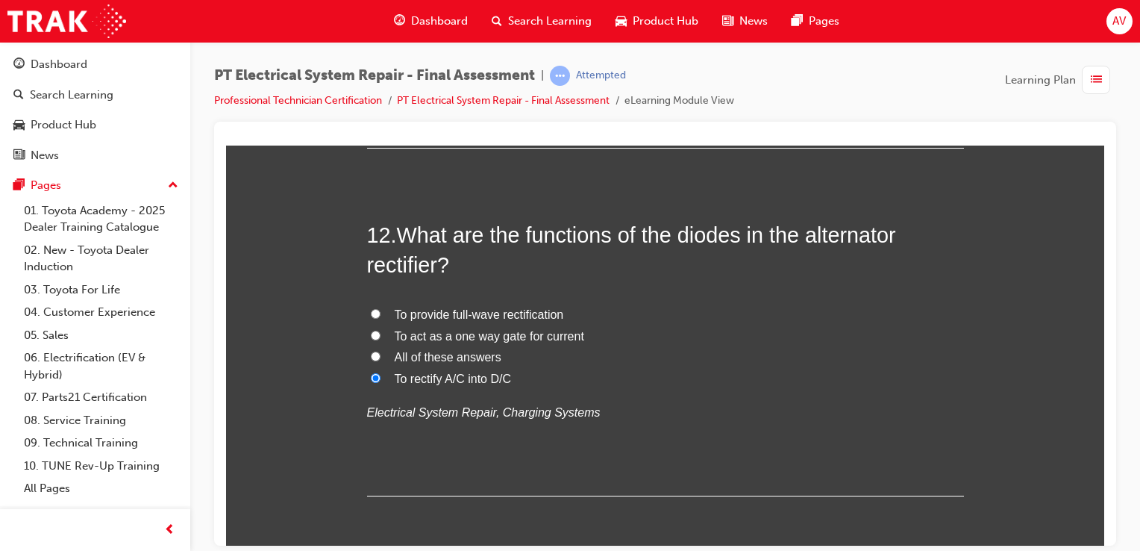
radio input "true"
click at [371, 330] on input "To act as a one way gate for current" at bounding box center [376, 335] width 10 height 10
radio input "true"
click at [371, 351] on input "All of these answers" at bounding box center [376, 356] width 10 height 10
radio input "true"
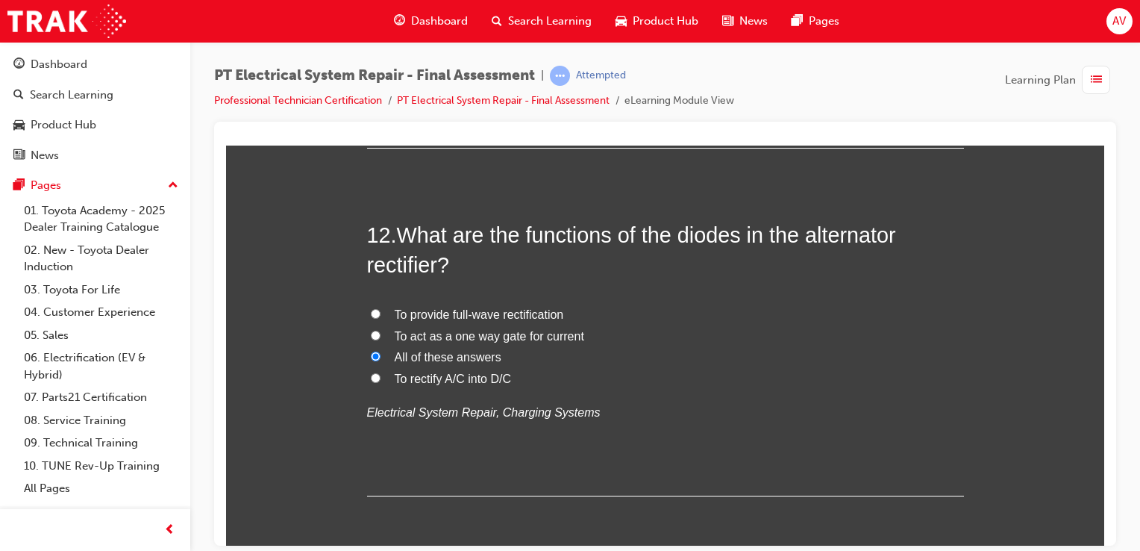
click at [371, 372] on input "To rectify A/C into D/C" at bounding box center [376, 377] width 10 height 10
radio input "true"
click at [373, 374] on input "To rectify A/C into D/C" at bounding box center [376, 377] width 10 height 10
click at [449, 448] on div "12 . What are the functions of the diodes in the alternator rectifier? To provi…" at bounding box center [665, 357] width 597 height 276
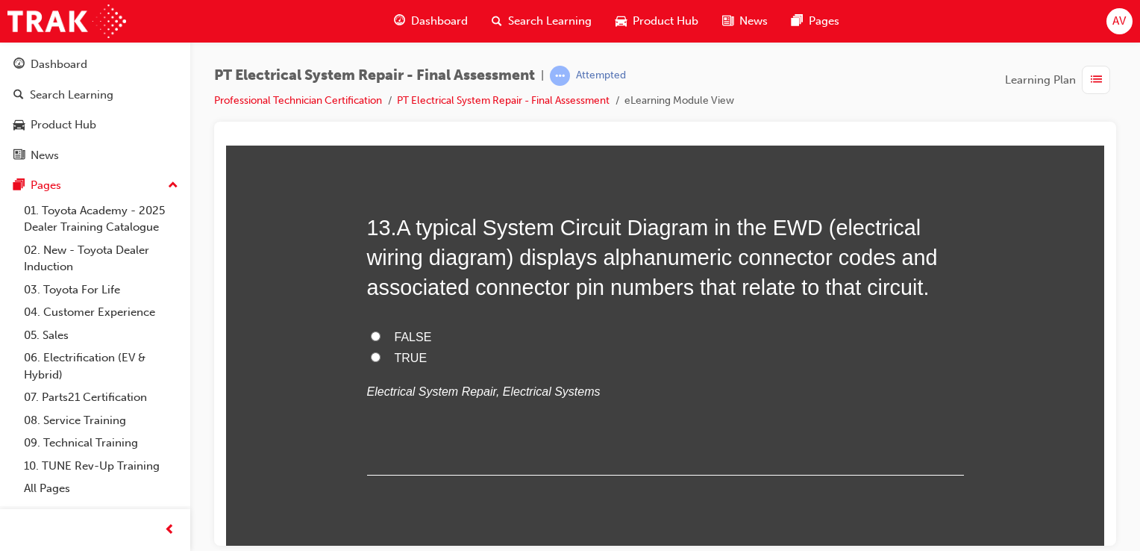
scroll to position [4299, 0]
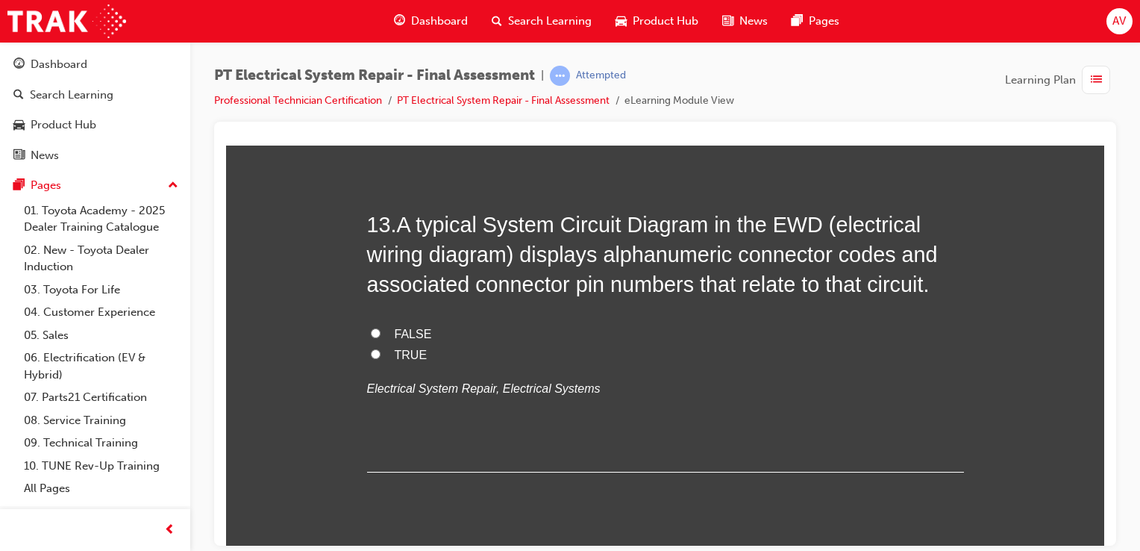
click at [371, 351] on input "TRUE" at bounding box center [376, 354] width 10 height 10
radio input "true"
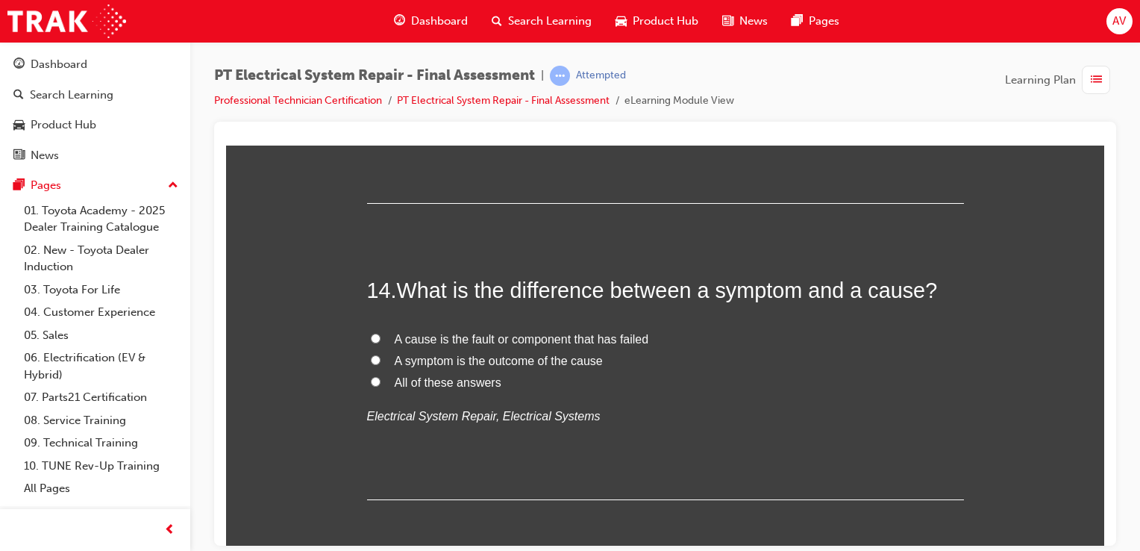
scroll to position [4597, 0]
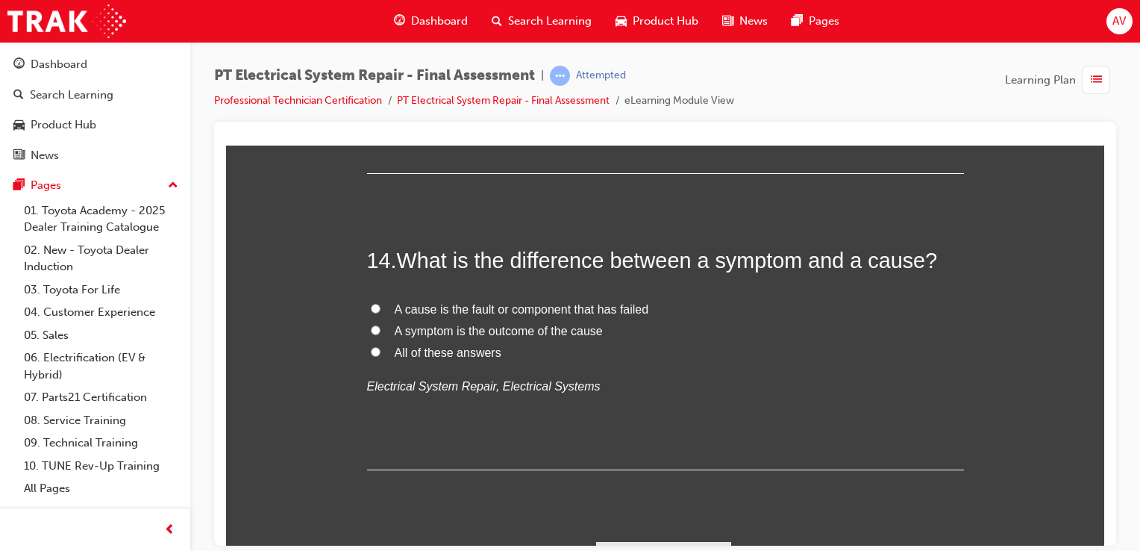
click at [372, 331] on input "A symptom is the outcome of the cause" at bounding box center [376, 330] width 10 height 10
radio input "true"
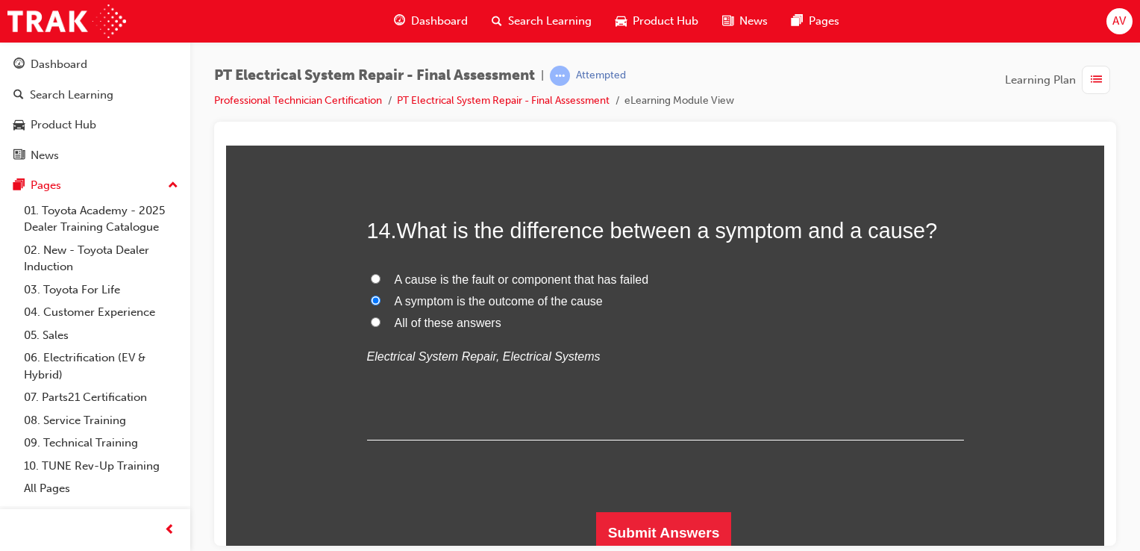
scroll to position [4631, 0]
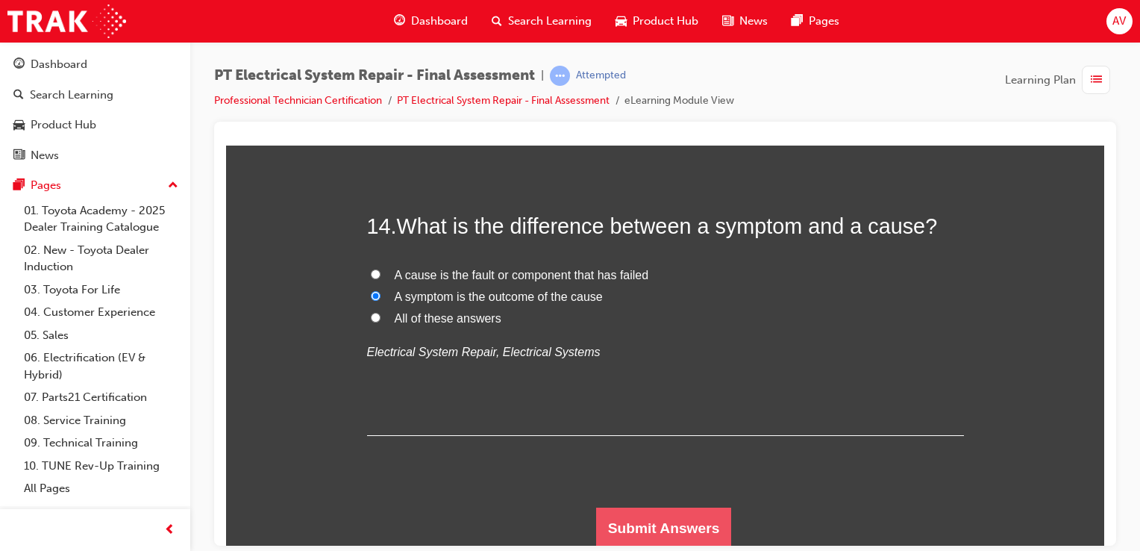
click at [638, 515] on button "Submit Answers" at bounding box center [664, 528] width 136 height 42
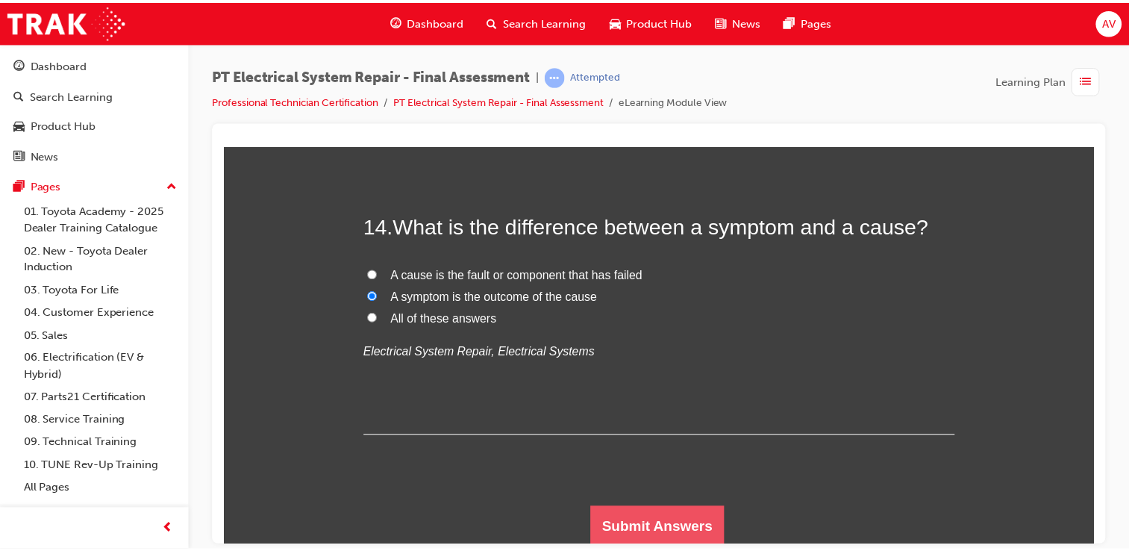
scroll to position [0, 0]
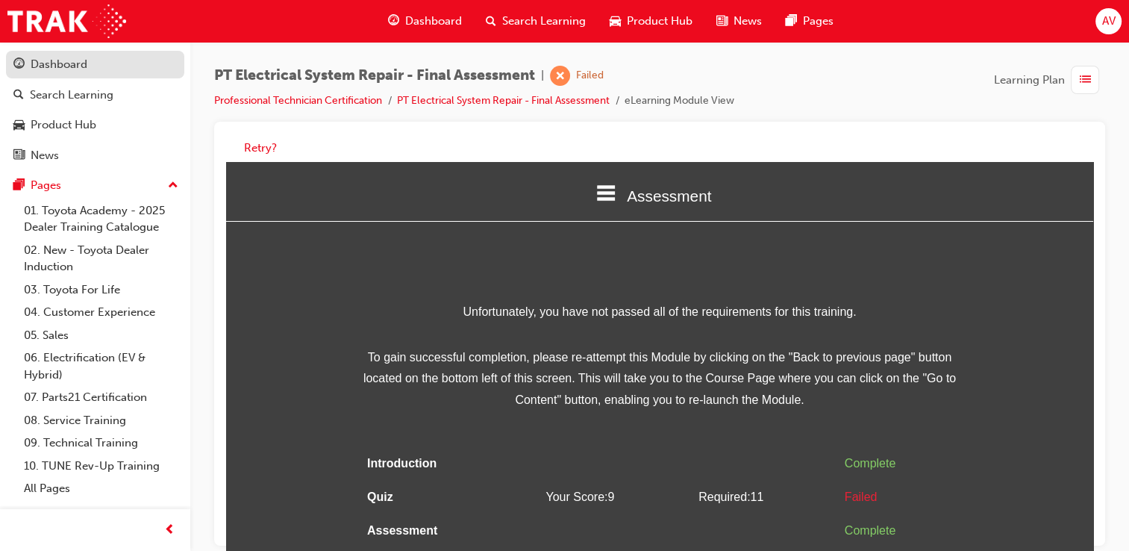
click at [87, 62] on div "Dashboard" at bounding box center [94, 64] width 163 height 19
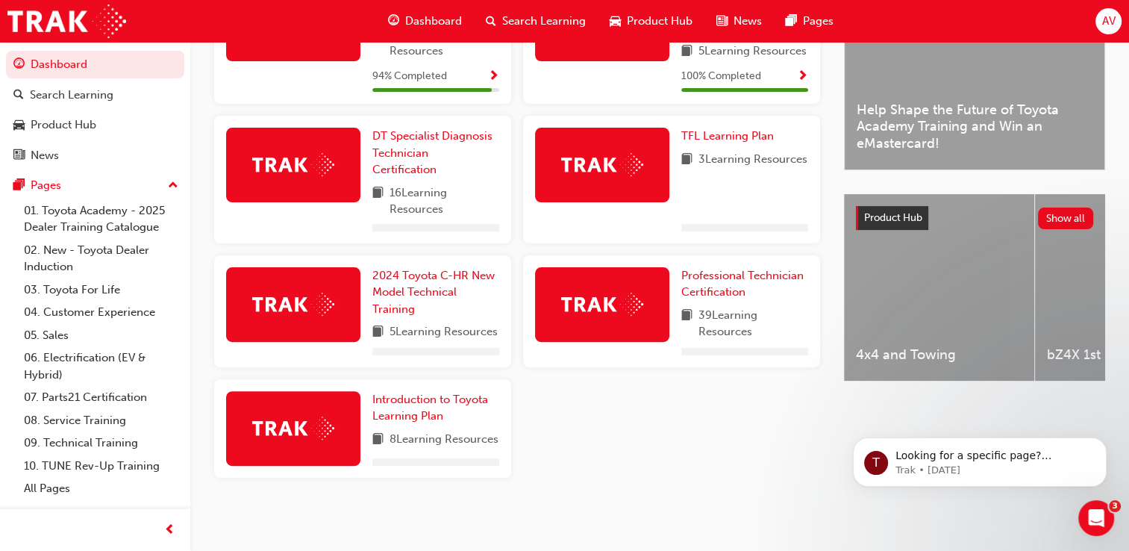
scroll to position [464, 0]
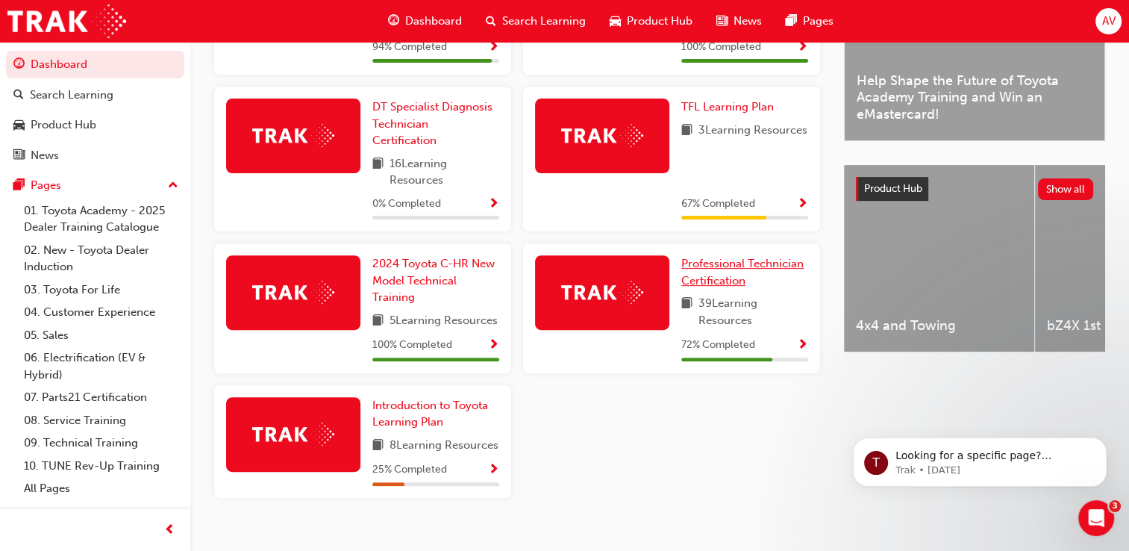
click at [737, 267] on span "Professional Technician Certification" at bounding box center [742, 272] width 122 height 31
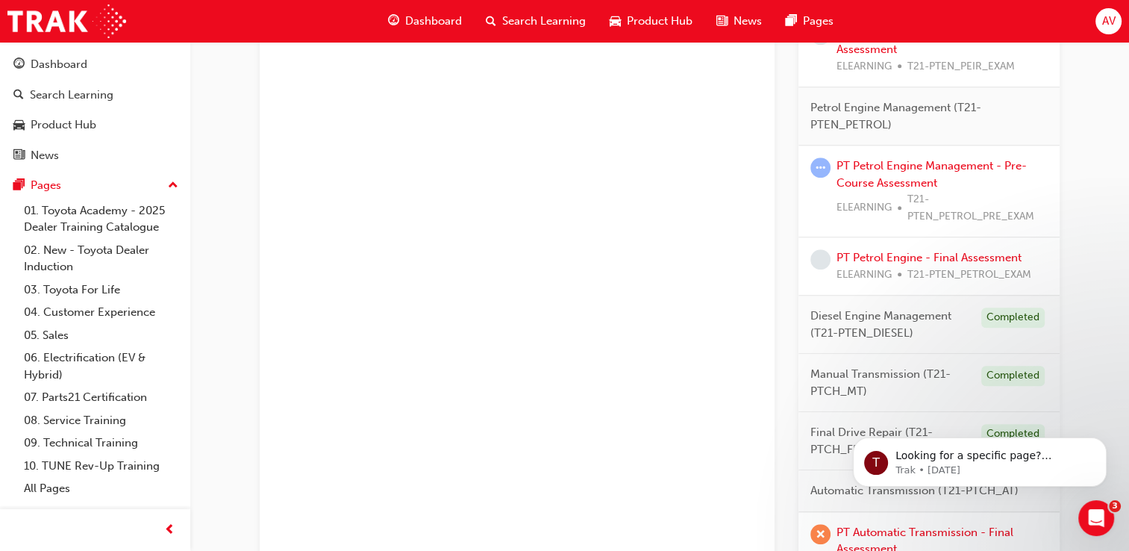
scroll to position [1102, 0]
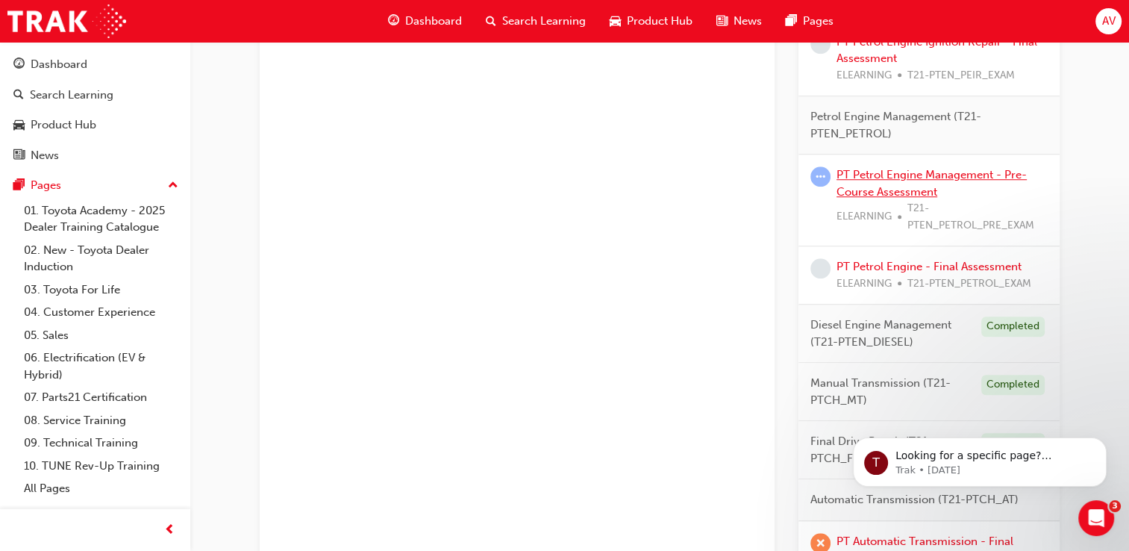
click at [919, 182] on link "PT Petrol Engine Management - Pre-Course Assessment" at bounding box center [932, 183] width 190 height 31
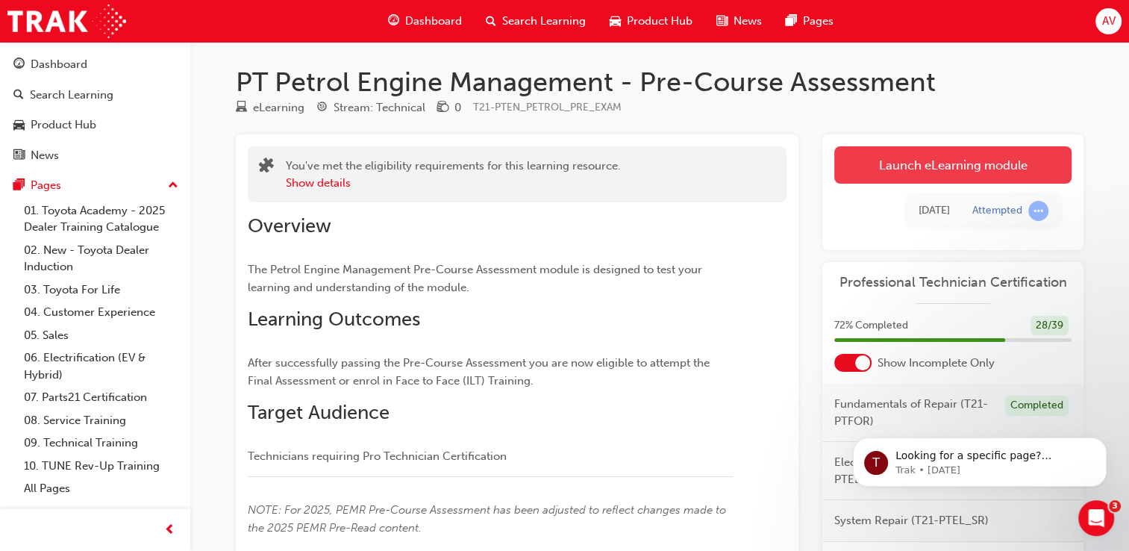
click at [925, 168] on link "Launch eLearning module" at bounding box center [952, 164] width 237 height 37
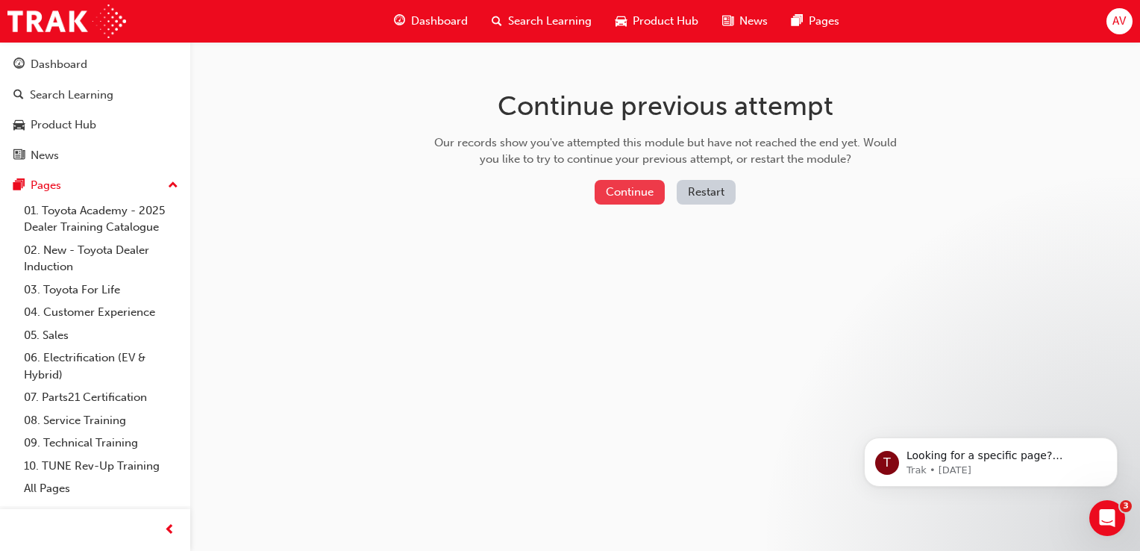
click at [640, 195] on button "Continue" at bounding box center [630, 192] width 70 height 25
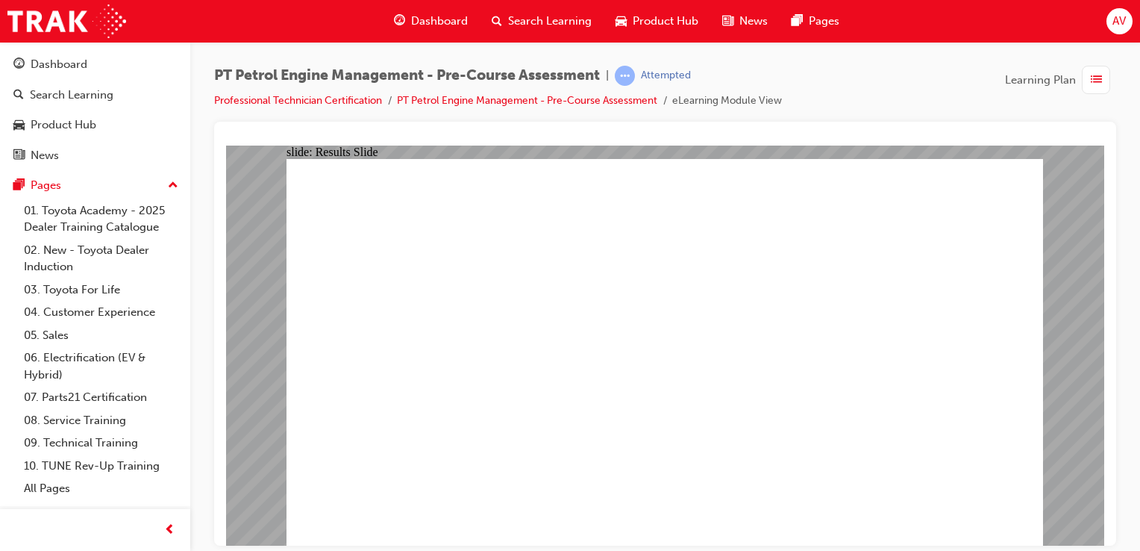
radio input "true"
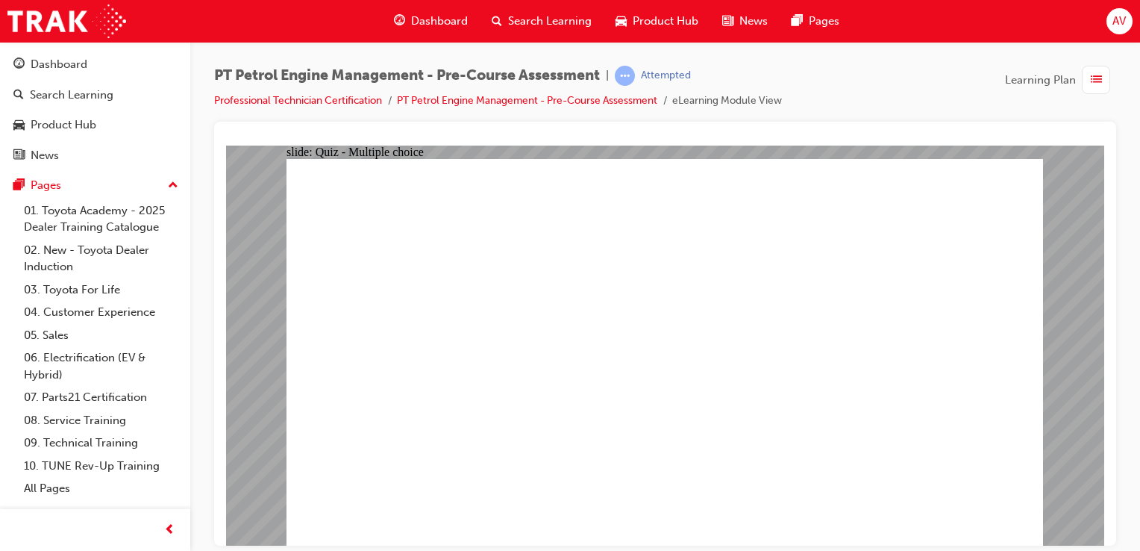
radio input "true"
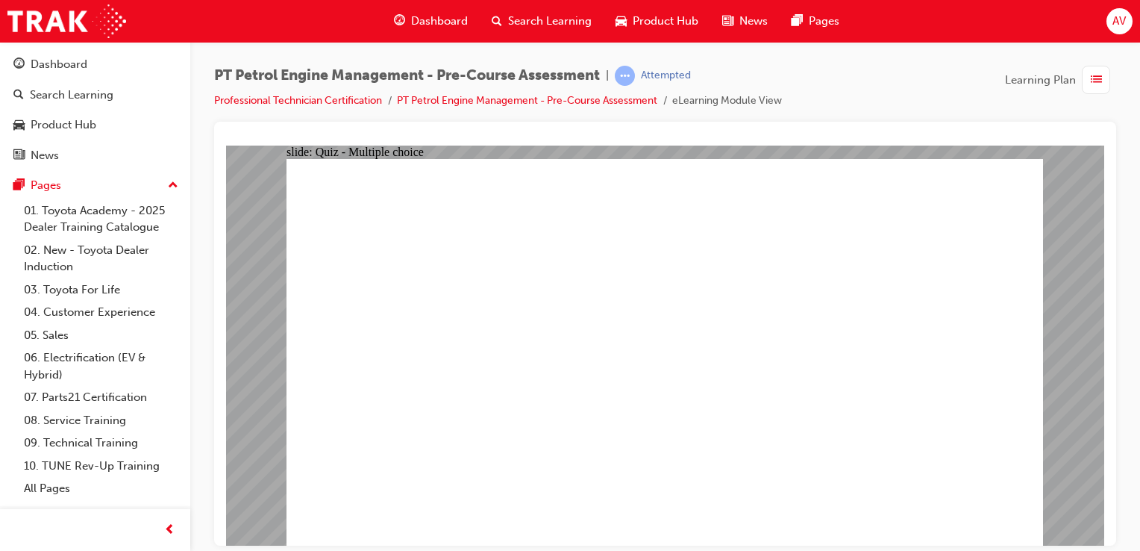
radio input "false"
radio input "true"
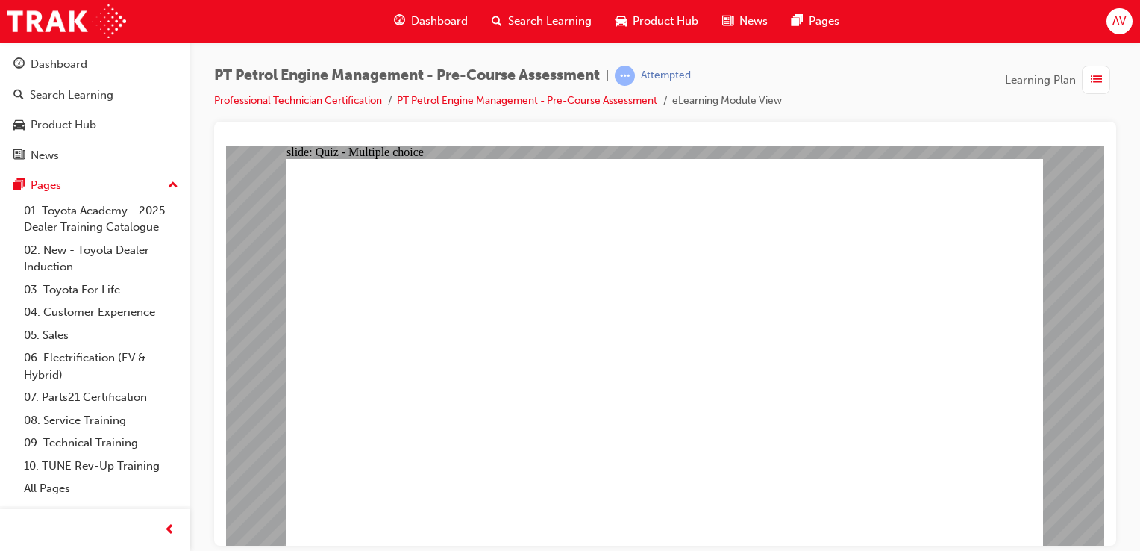
radio input "true"
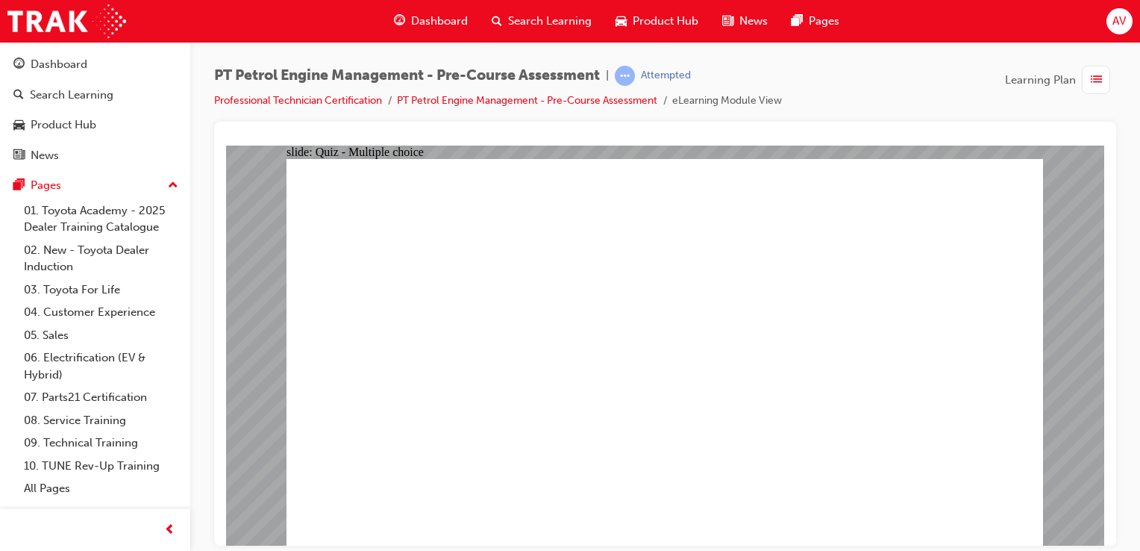
radio input "true"
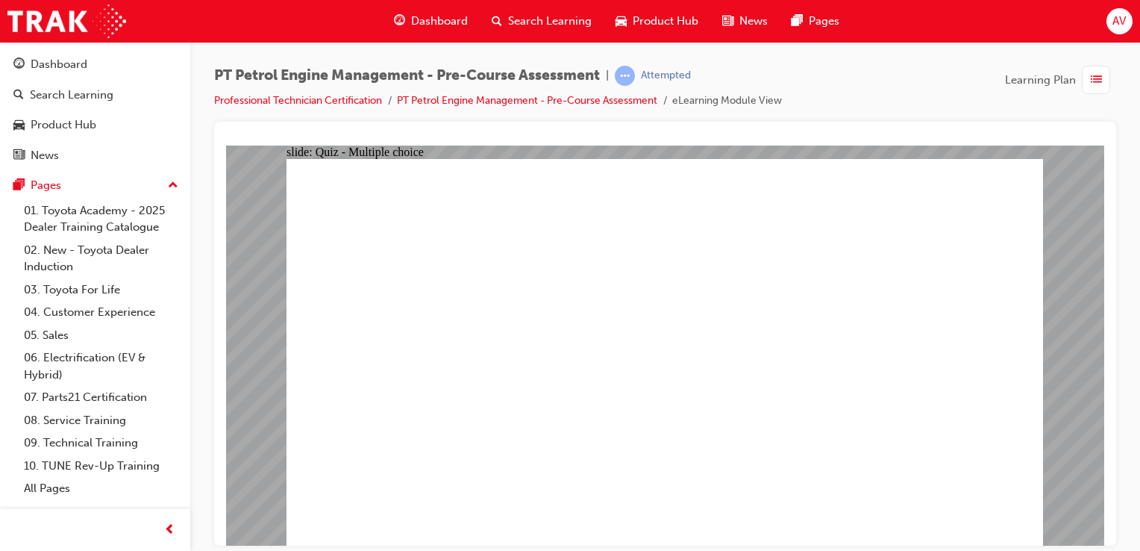
radio input "true"
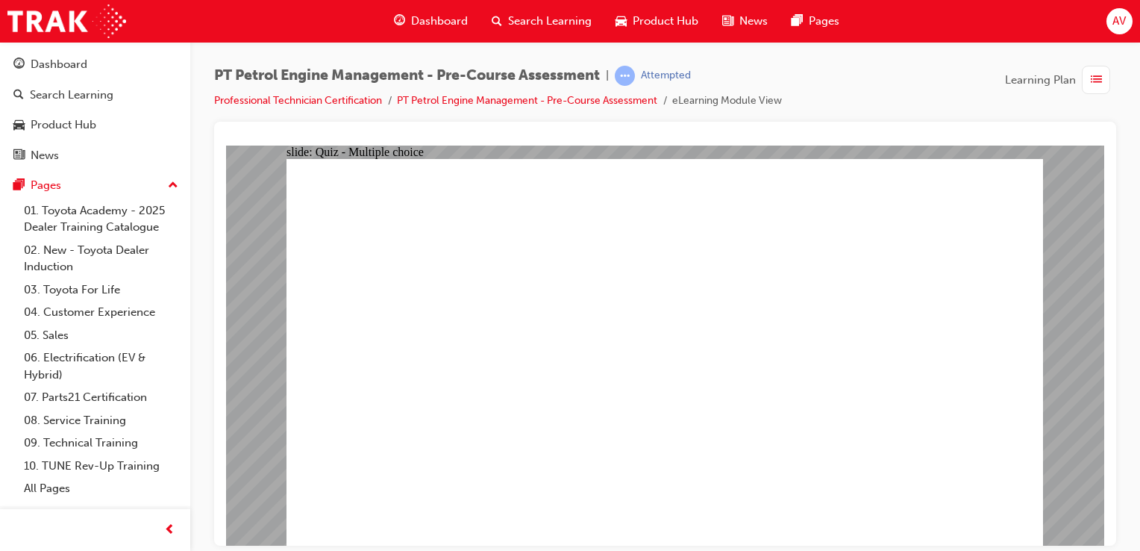
radio input "true"
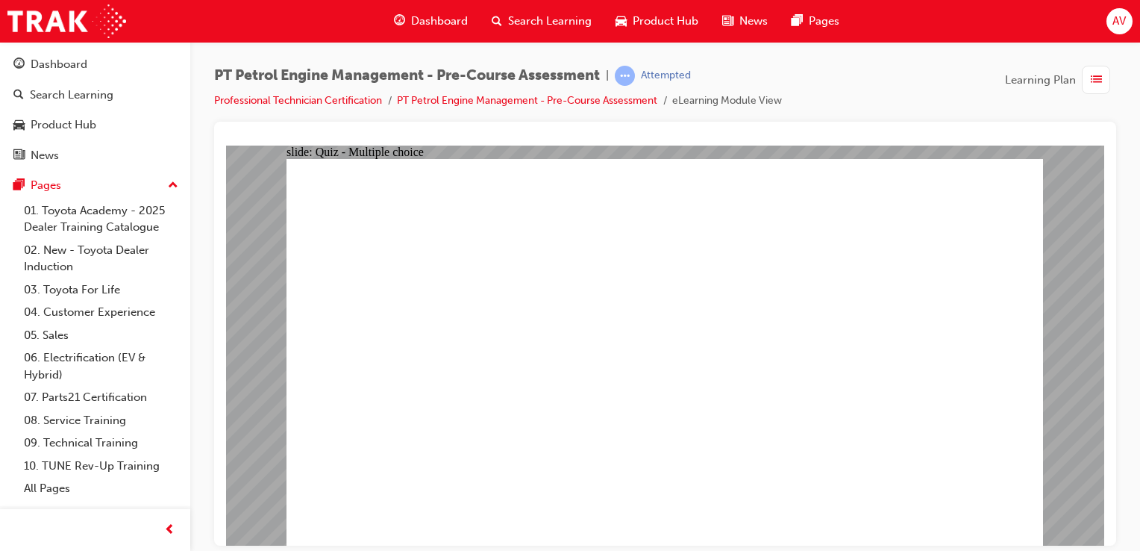
radio input "true"
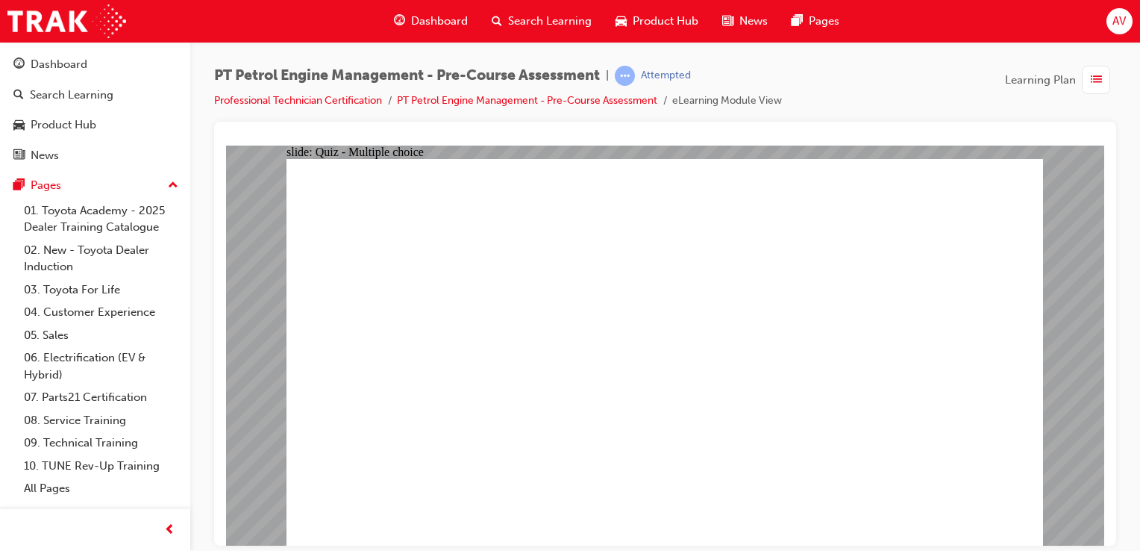
radio input "true"
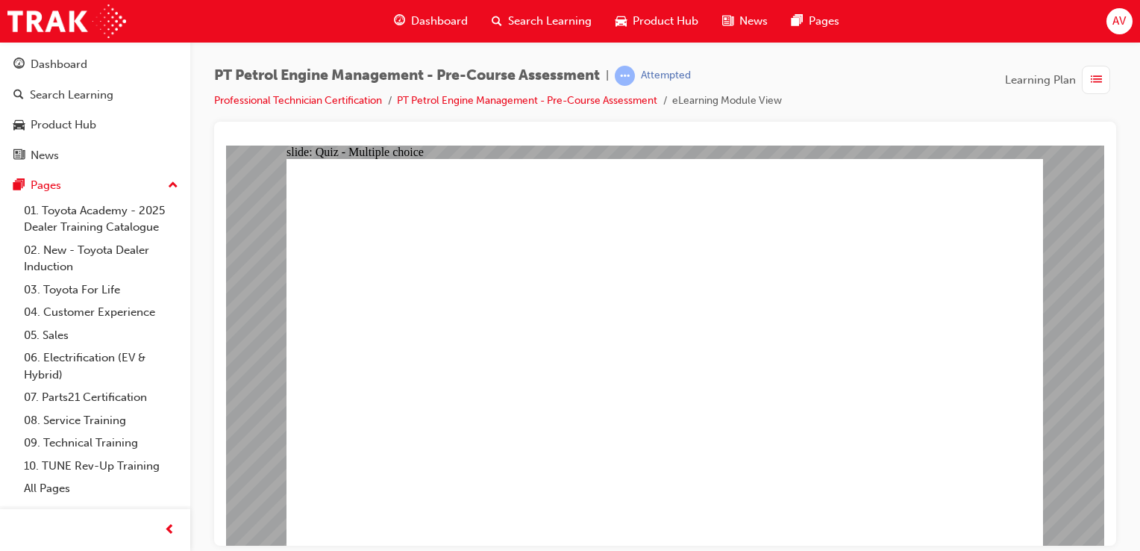
radio input "true"
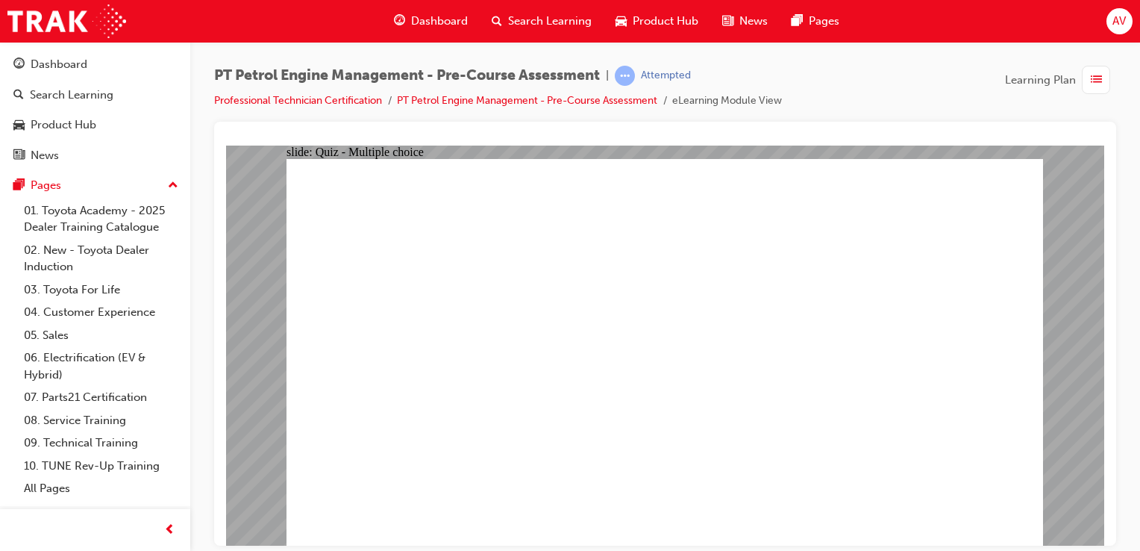
radio input "true"
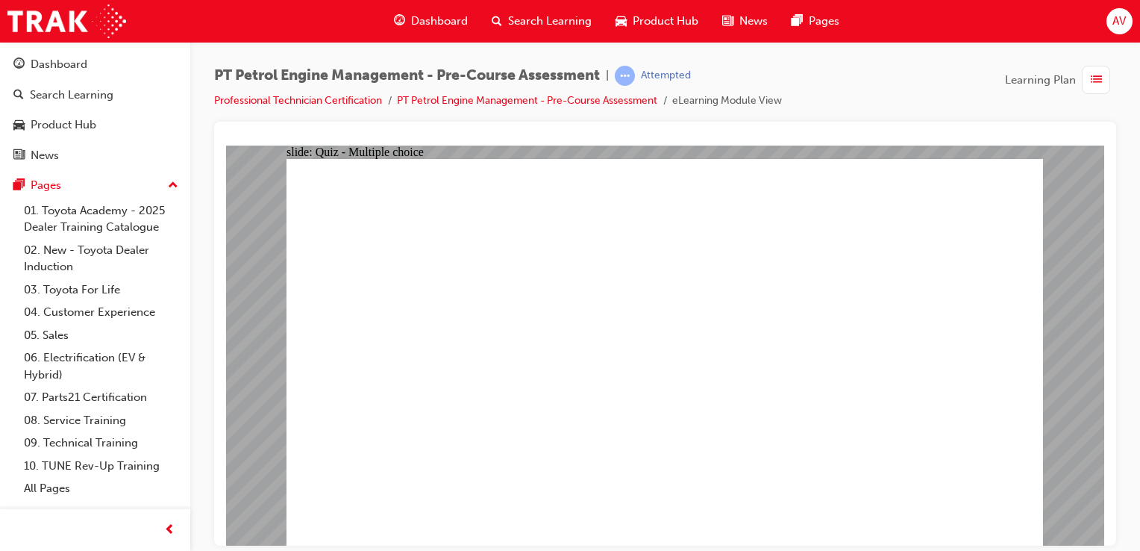
radio input "true"
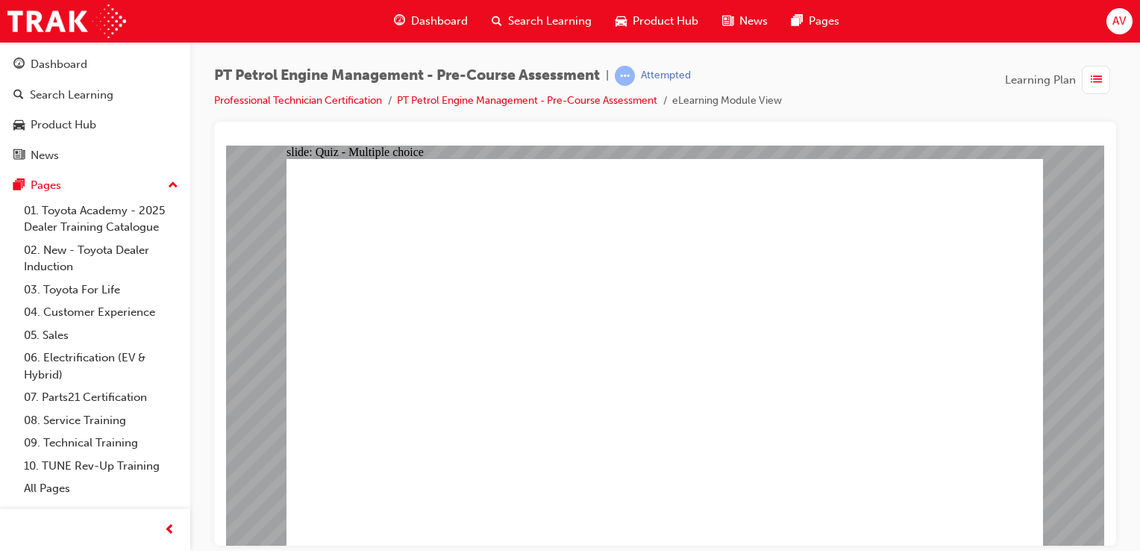
radio input "true"
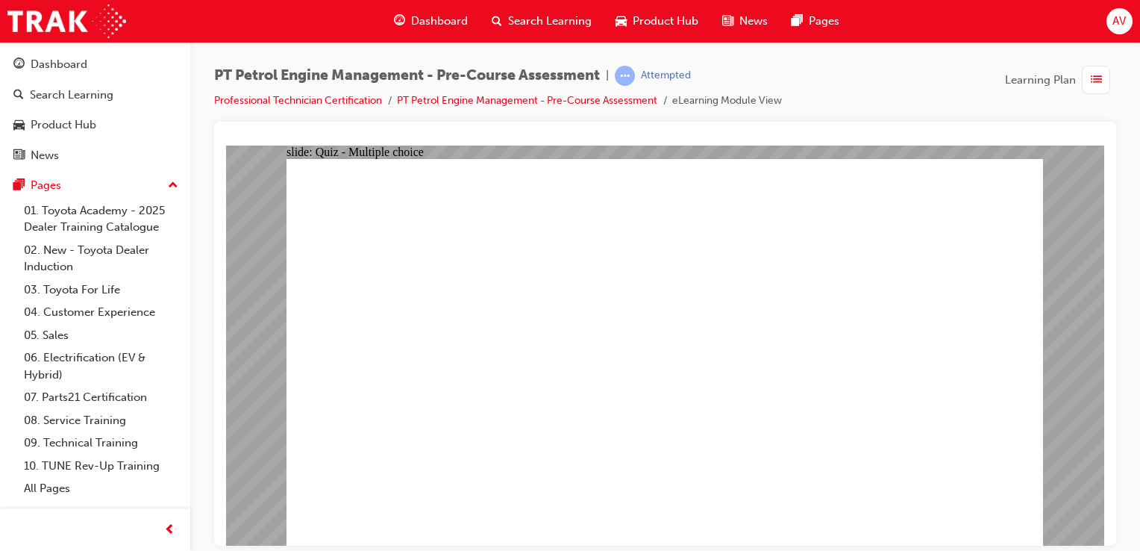
radio input "true"
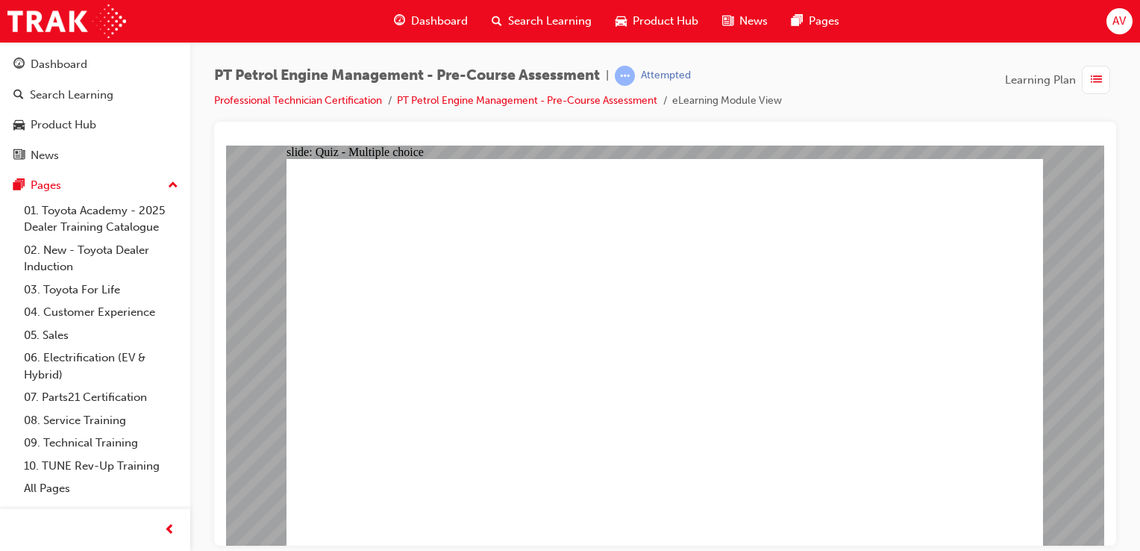
radio input "true"
click at [73, 60] on div "Dashboard" at bounding box center [59, 64] width 57 height 17
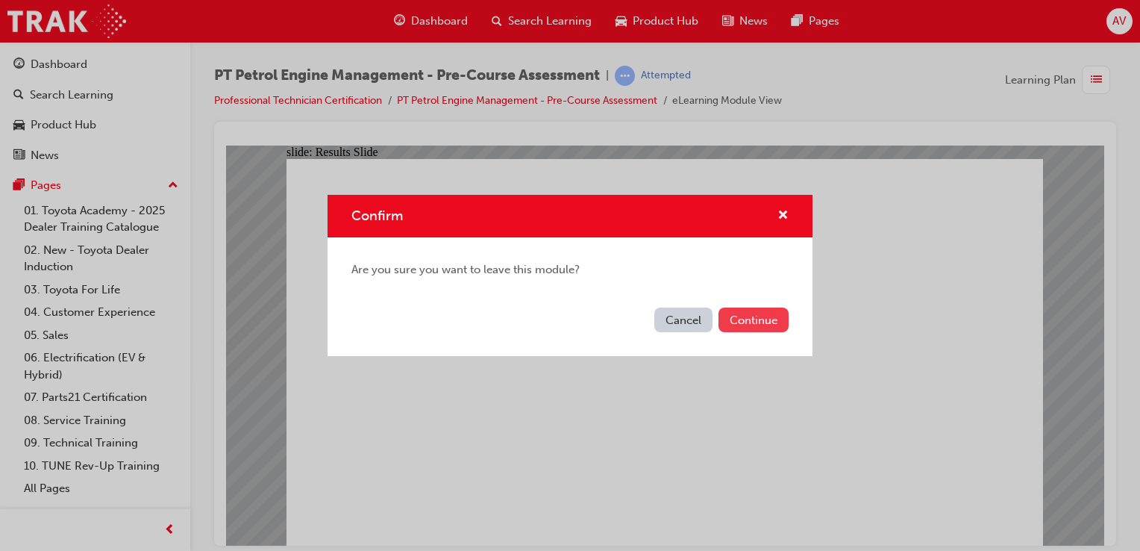
click at [734, 323] on button "Continue" at bounding box center [754, 319] width 70 height 25
